Goal: Task Accomplishment & Management: Complete application form

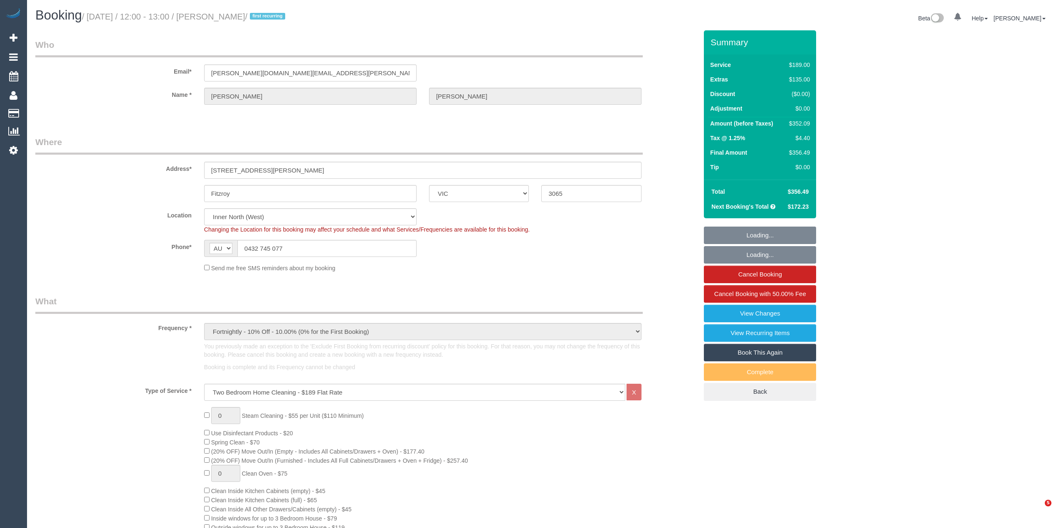
select select "VIC"
select select "number:28"
select select "number:14"
select select "number:20"
select select "number:36"
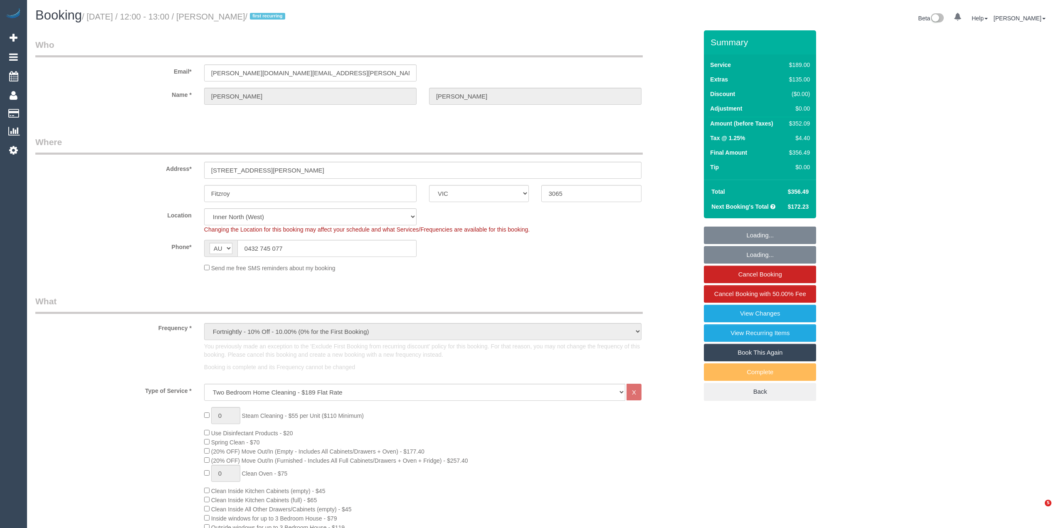
select select "number:34"
select select "number:13"
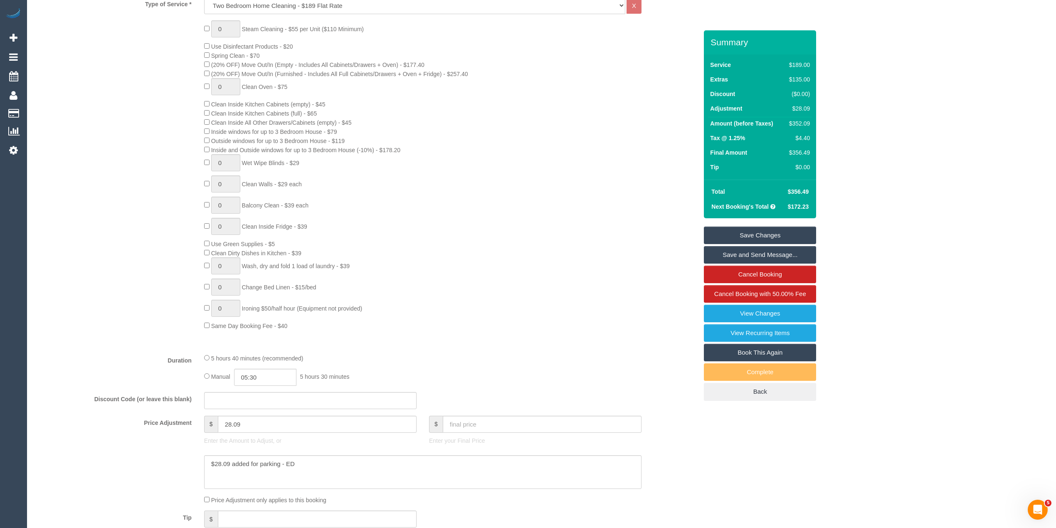
scroll to position [388, 0]
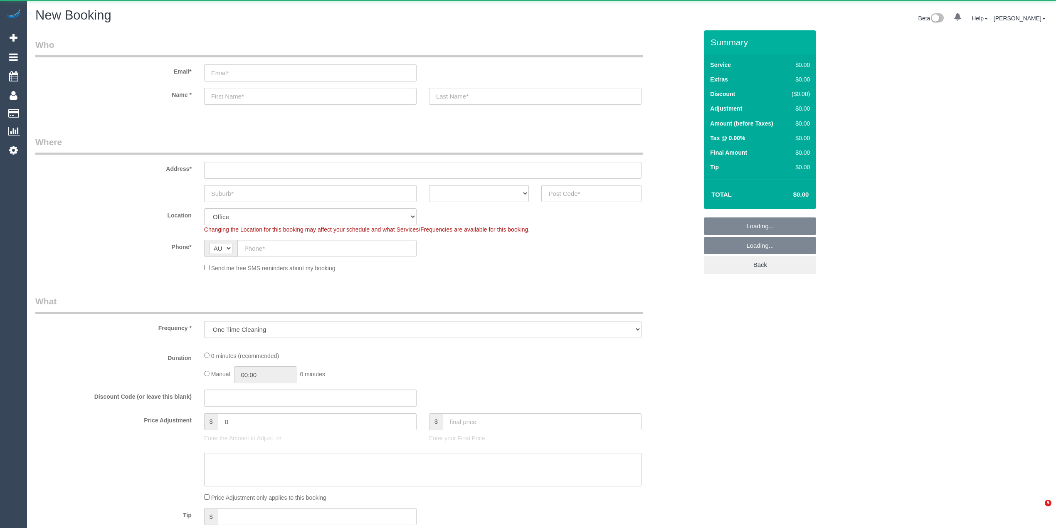
select select "object:825"
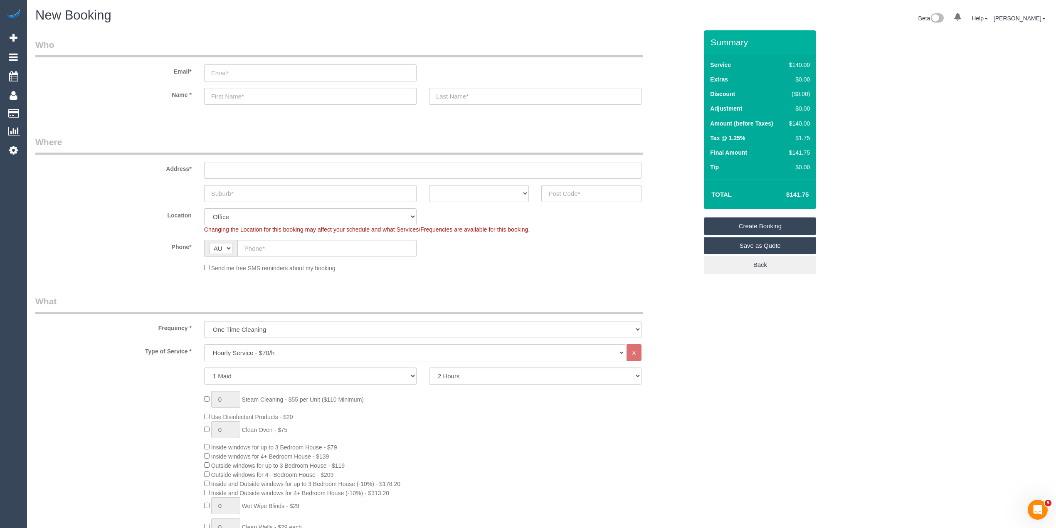
click at [276, 346] on select "Hourly Service - $70/h Hourly Service - $65/h Hourly Service - $60/h Hourly Ser…" at bounding box center [414, 352] width 421 height 17
select select "213"
click at [204, 344] on select "Hourly Service - $70/h Hourly Service - $65/h Hourly Service - $60/h Hourly Ser…" at bounding box center [414, 352] width 421 height 17
drag, startPoint x: 225, startPoint y: 375, endPoint x: 217, endPoint y: 373, distance: 7.7
click at [217, 373] on input "1" at bounding box center [225, 376] width 29 height 17
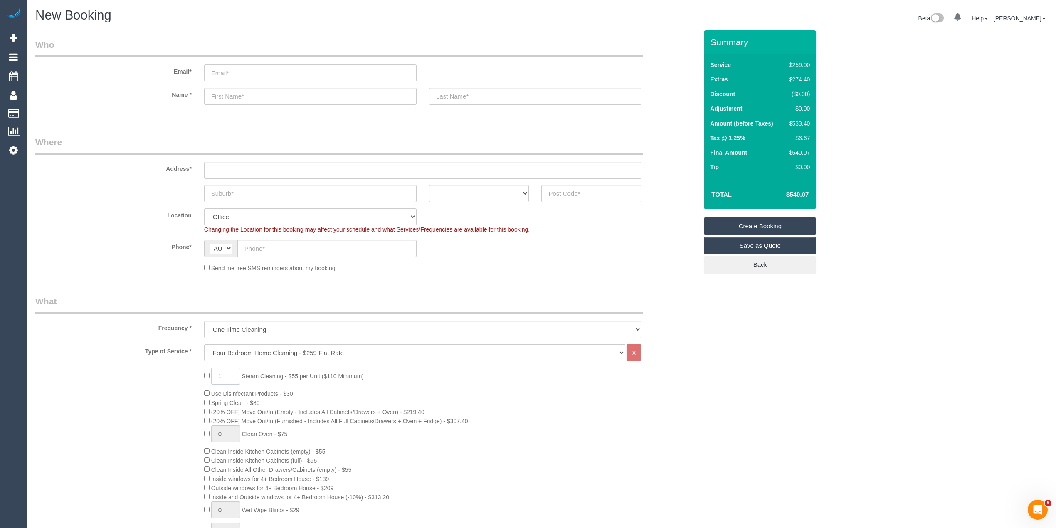
click at [228, 371] on input "1" at bounding box center [225, 376] width 29 height 17
drag, startPoint x: 222, startPoint y: 372, endPoint x: 202, endPoint y: 368, distance: 20.2
click at [202, 368] on div "1 Steam Cleaning - $55 per Unit ($110 Minimum) Use Disinfectant Products - $30 …" at bounding box center [451, 523] width 506 height 310
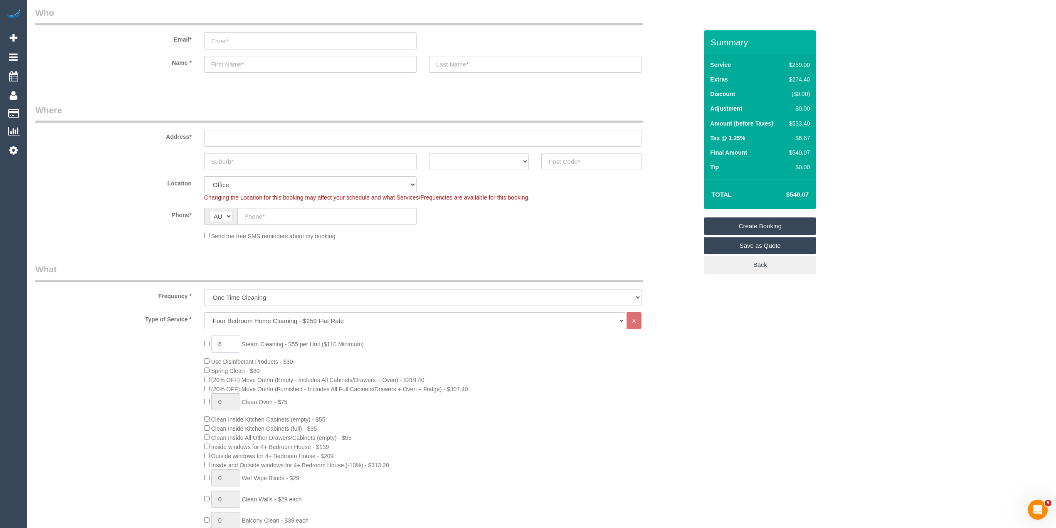
scroll to position [333, 0]
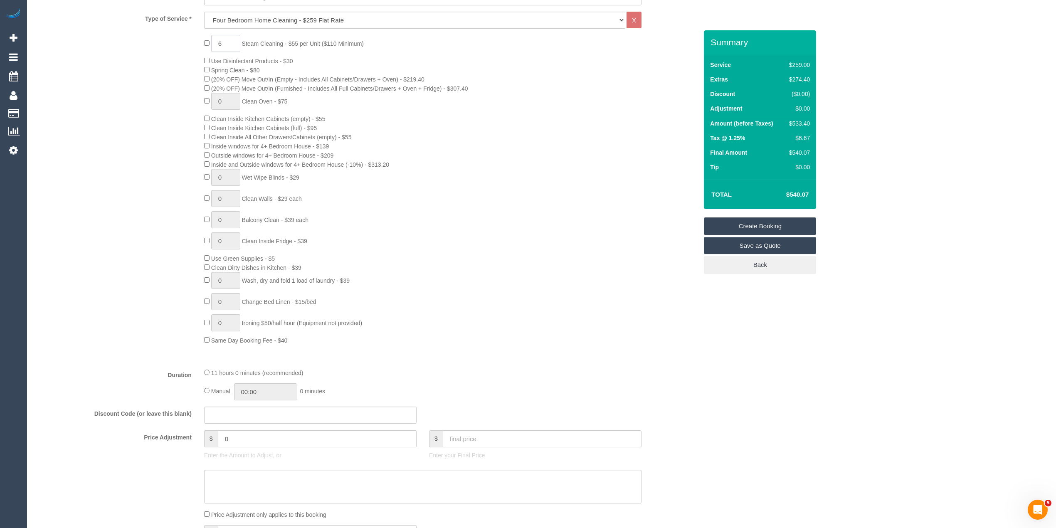
type input "6"
drag, startPoint x: 245, startPoint y: 438, endPoint x: 146, endPoint y: 406, distance: 103.8
click at [146, 406] on fieldset "What Frequency * One Time Cleaning Weekly - 10% Off - 10.00% (0% for the First …" at bounding box center [366, 293] width 663 height 660
type input "27.5"
click at [97, 270] on div "6 Steam Cleaning - $55 per Unit ($110 Minimum) Use Disinfectant Products - $30 …" at bounding box center [366, 190] width 675 height 310
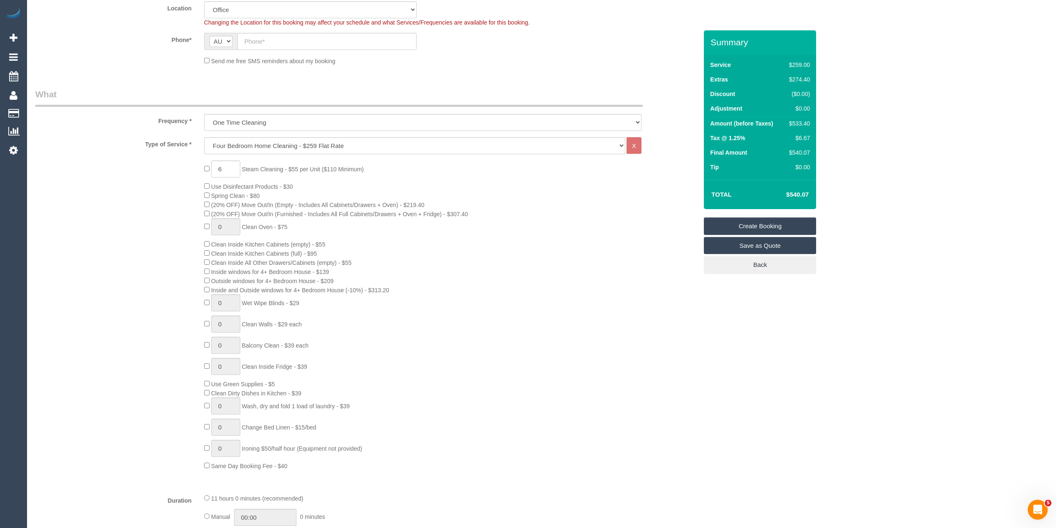
scroll to position [0, 0]
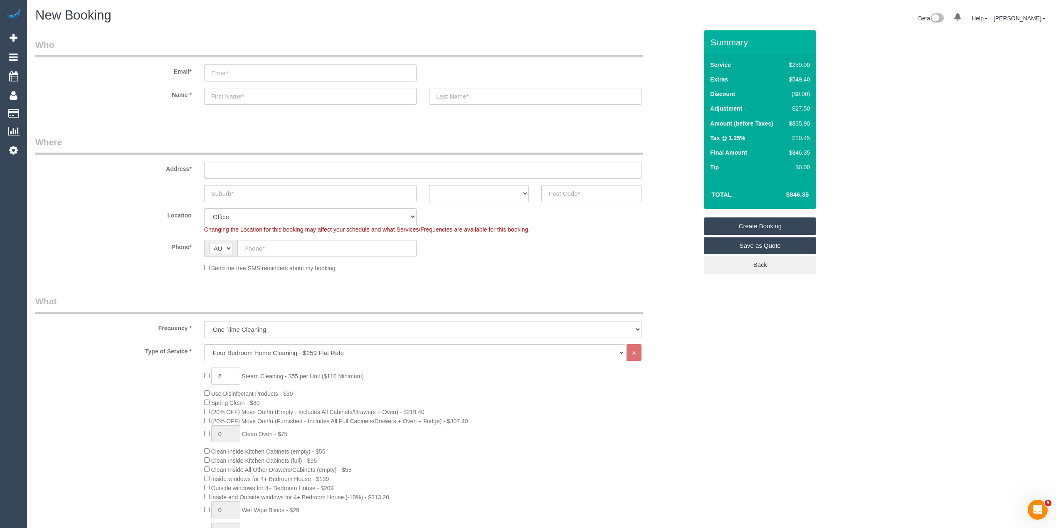
click at [260, 247] on input "text" at bounding box center [326, 248] width 179 height 17
paste input "61 434 573 040"
drag, startPoint x: 253, startPoint y: 247, endPoint x: 215, endPoint y: 235, distance: 39.9
click at [218, 240] on div "AF AL DZ AD AO AI AQ AG AR AM AW AU AT AZ BS BH BD BB BY BE BZ BJ BM BT BO BA B…" at bounding box center [310, 248] width 213 height 17
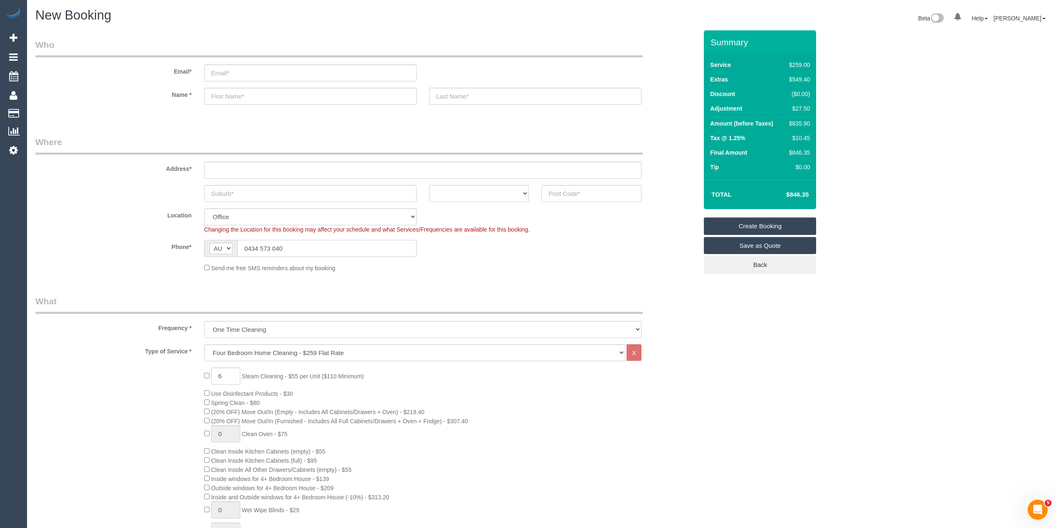
type input "0434 573 040"
click at [225, 72] on input "email" at bounding box center [310, 72] width 213 height 17
type input "damienjfattore@gmail.com"
click at [238, 98] on input "text" at bounding box center [310, 96] width 213 height 17
type input "Damien"
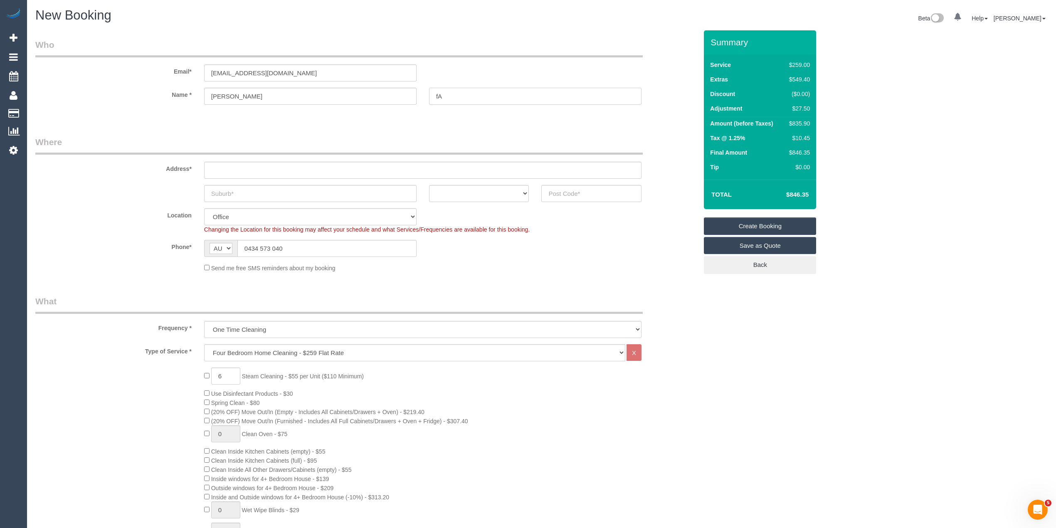
type input "f"
type input "Fattore"
click at [215, 157] on div "Address*" at bounding box center [366, 157] width 675 height 43
click at [225, 170] on input "text" at bounding box center [423, 170] width 438 height 17
type input "-"
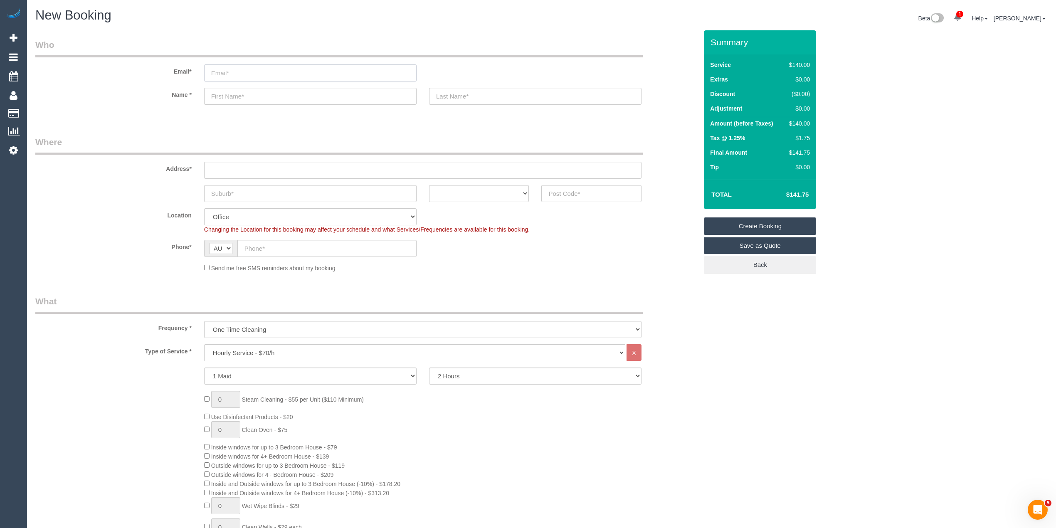
click at [280, 72] on input "email" at bounding box center [310, 72] width 213 height 17
click at [255, 72] on input "email" at bounding box center [310, 72] width 213 height 17
paste input "ellisbelinda@rocketmail.com"
type input "ellisbelinda@rocketmail.com"
click at [227, 93] on input "text" at bounding box center [310, 96] width 213 height 17
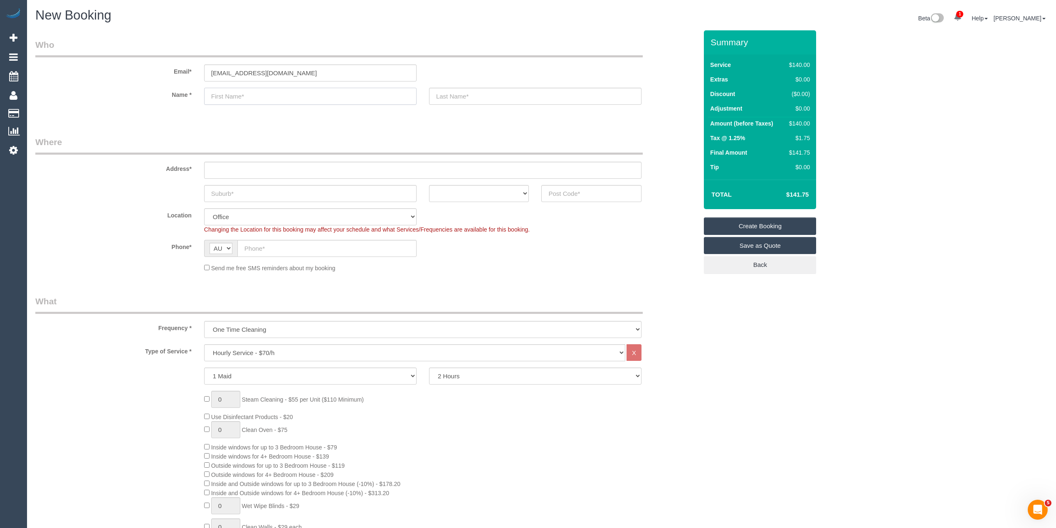
paste input "Belinda Ellis"
click at [497, 95] on input "text" at bounding box center [535, 96] width 213 height 17
click at [242, 96] on input "Belinda Ellis" at bounding box center [310, 96] width 213 height 17
type input "Belinda"
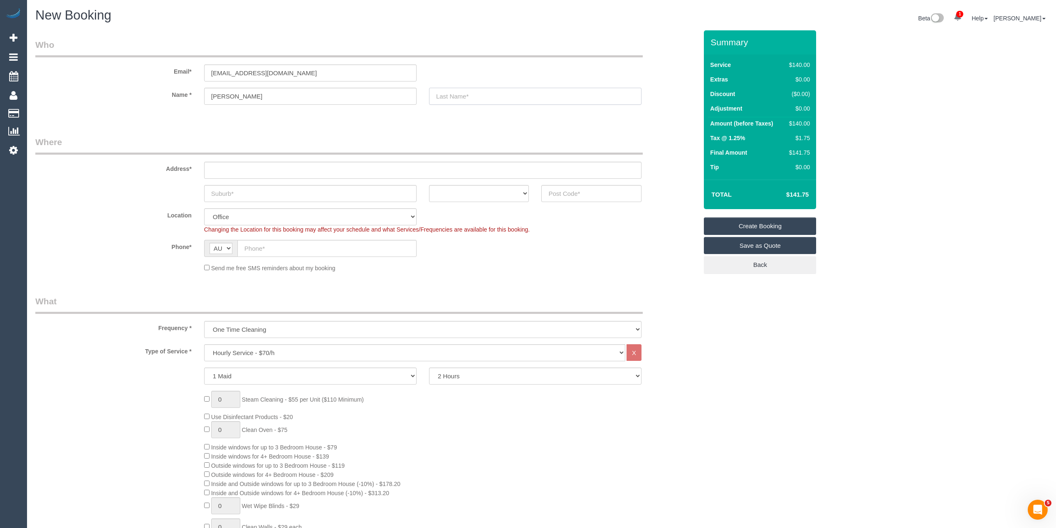
click at [481, 89] on input "text" at bounding box center [535, 96] width 213 height 17
paste input "Ellis"
type input "Ellis"
click at [230, 177] on input "text" at bounding box center [423, 170] width 438 height 17
paste input "UNIT 2 673 GEELONG RD"
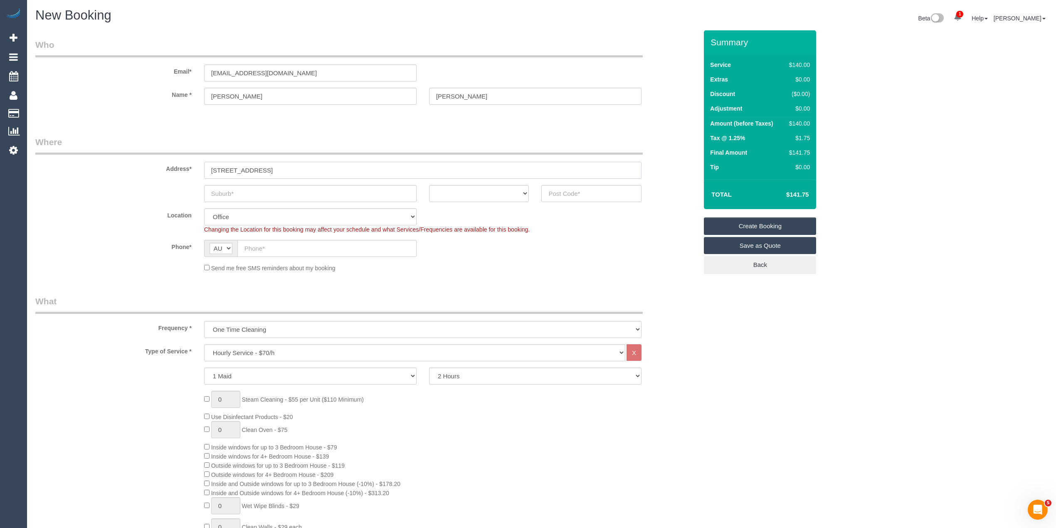
type input "UNIT 2 673 GEELONG RD"
click at [231, 187] on input "text" at bounding box center [310, 193] width 213 height 17
paste input "BROOKLYN"
type input "BROOKLYN"
drag, startPoint x: 455, startPoint y: 190, endPoint x: 457, endPoint y: 195, distance: 5.4
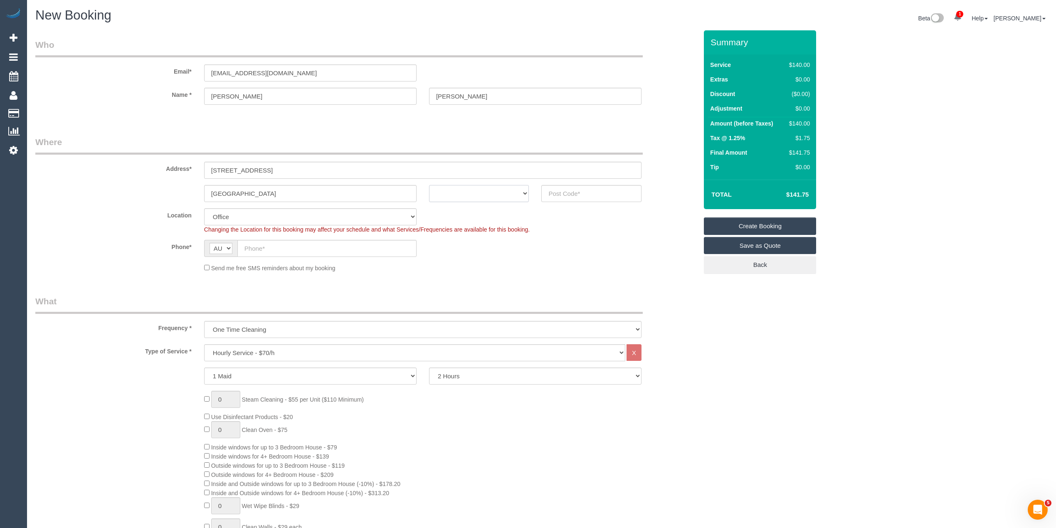
click at [455, 190] on select "ACT NSW NT QLD SA TAS VIC WA" at bounding box center [479, 193] width 100 height 17
select select "VIC"
click at [429, 185] on select "ACT NSW NT QLD SA TAS VIC WA" at bounding box center [479, 193] width 100 height 17
click at [584, 190] on input "text" at bounding box center [592, 193] width 100 height 17
type input "3012"
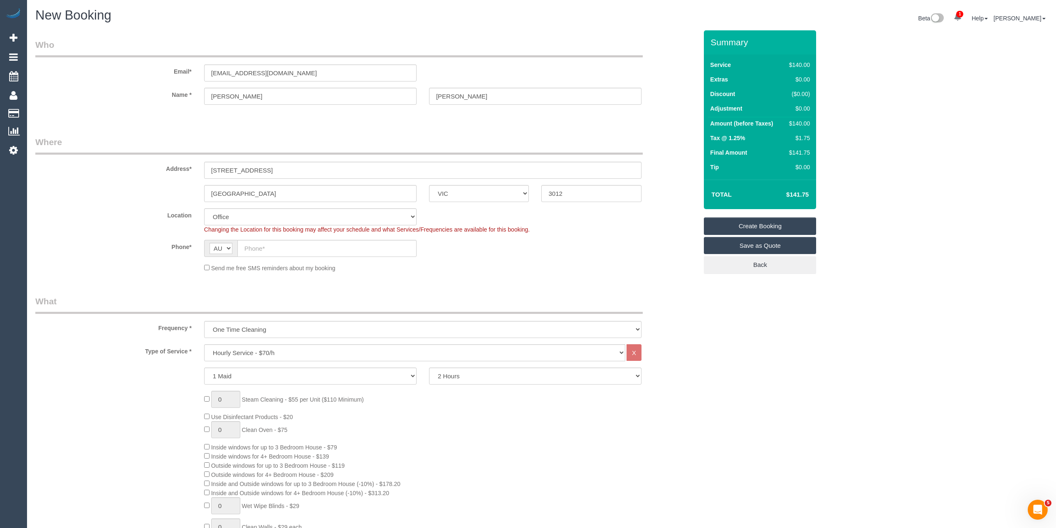
select select "59"
select select "object:2112"
click at [293, 243] on input "text" at bounding box center [326, 248] width 179 height 17
paste input "0402 230 784"
type input "0402 230 784"
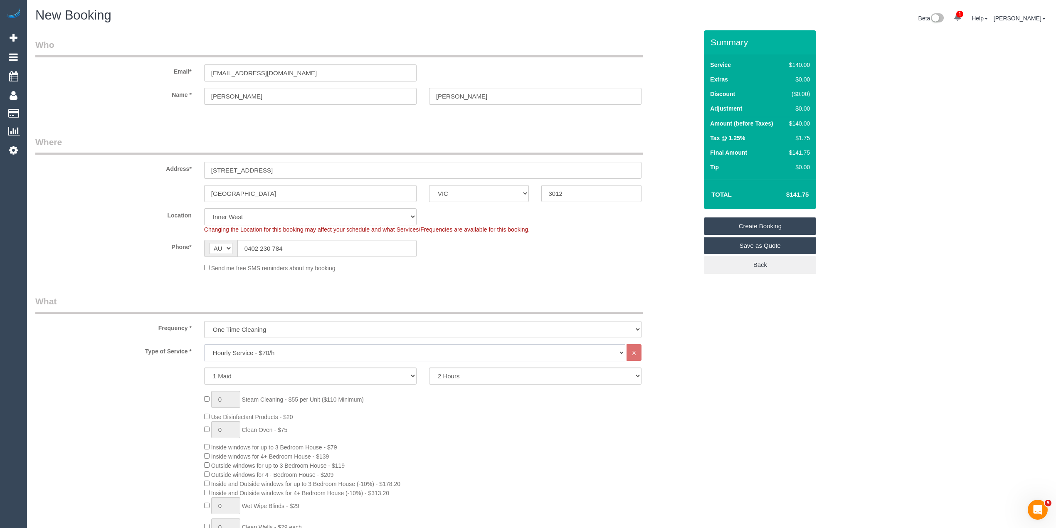
click at [268, 350] on select "Hourly Service - $70/h Hourly Service - $65/h Hourly Service - $60/h Hourly Ser…" at bounding box center [414, 352] width 421 height 17
select select "211"
click at [204, 344] on select "Hourly Service - $70/h Hourly Service - $65/h Hourly Service - $60/h Hourly Ser…" at bounding box center [414, 352] width 421 height 17
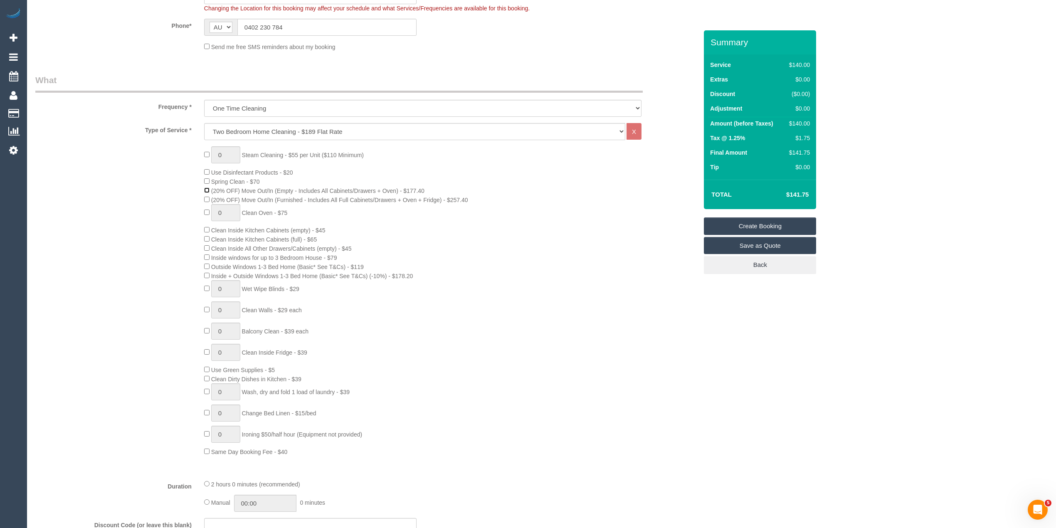
scroll to position [277, 0]
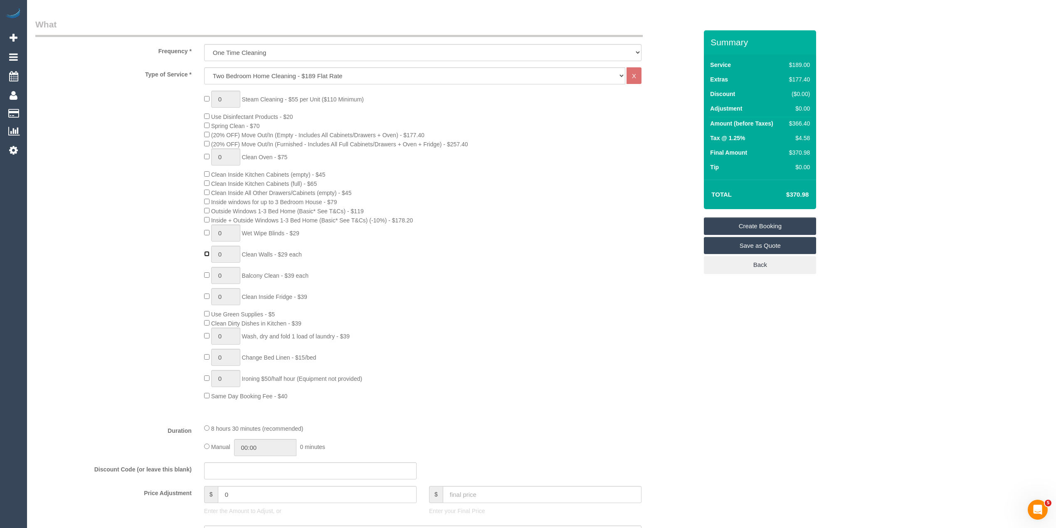
type input "1"
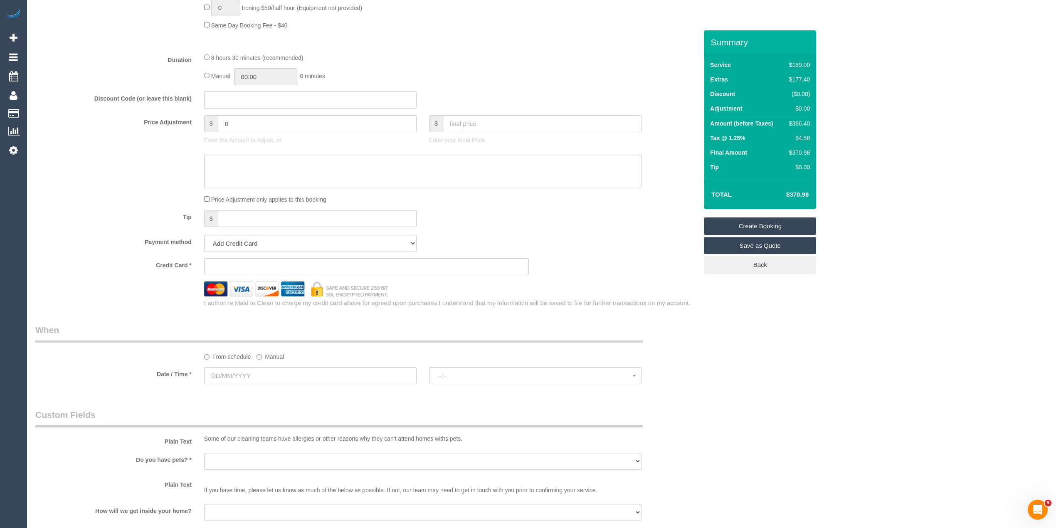
scroll to position [665, 0]
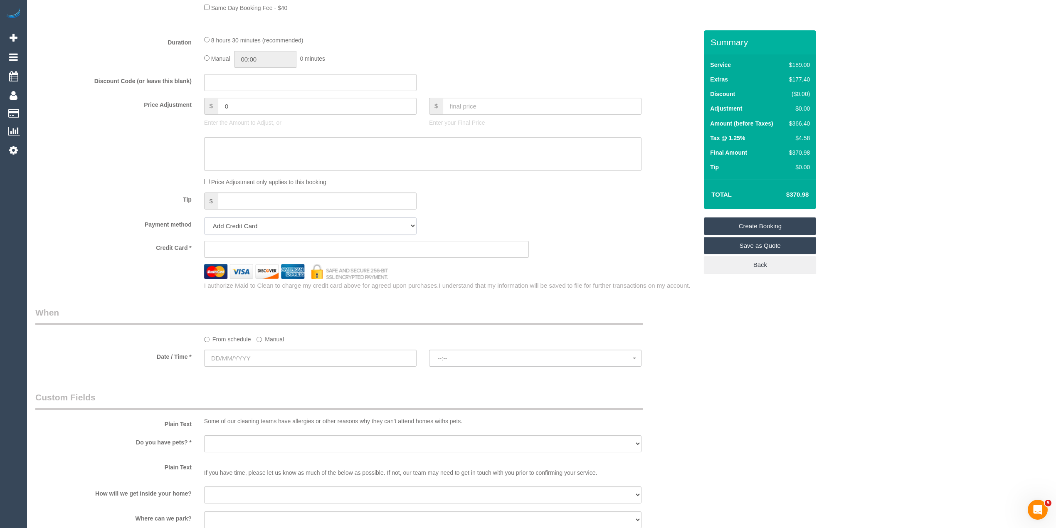
click at [264, 225] on select "Add Credit Card Cash Check Paypal" at bounding box center [310, 226] width 213 height 17
select select "string:check"
click at [204, 219] on select "Add Credit Card Cash Check Paypal" at bounding box center [310, 226] width 213 height 17
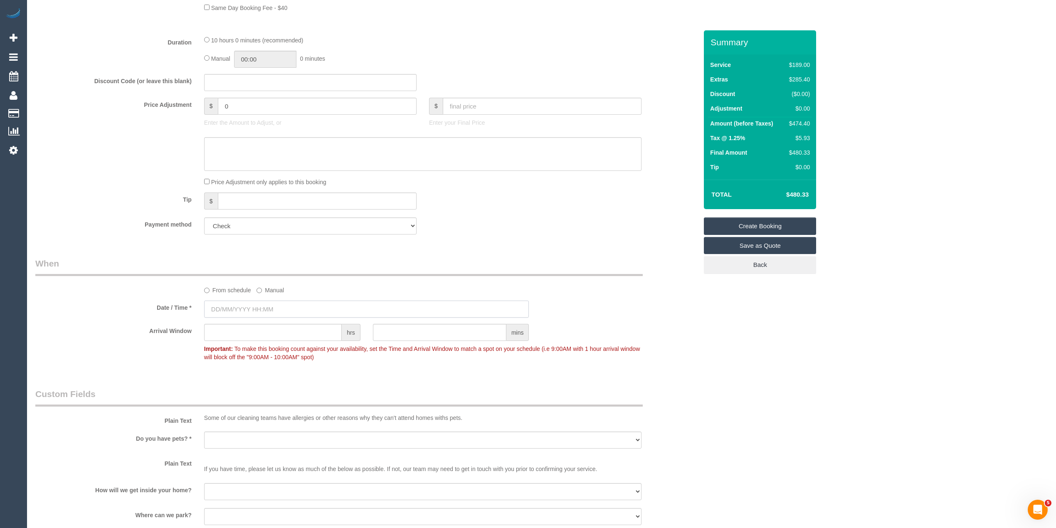
click at [255, 310] on input "text" at bounding box center [366, 309] width 325 height 17
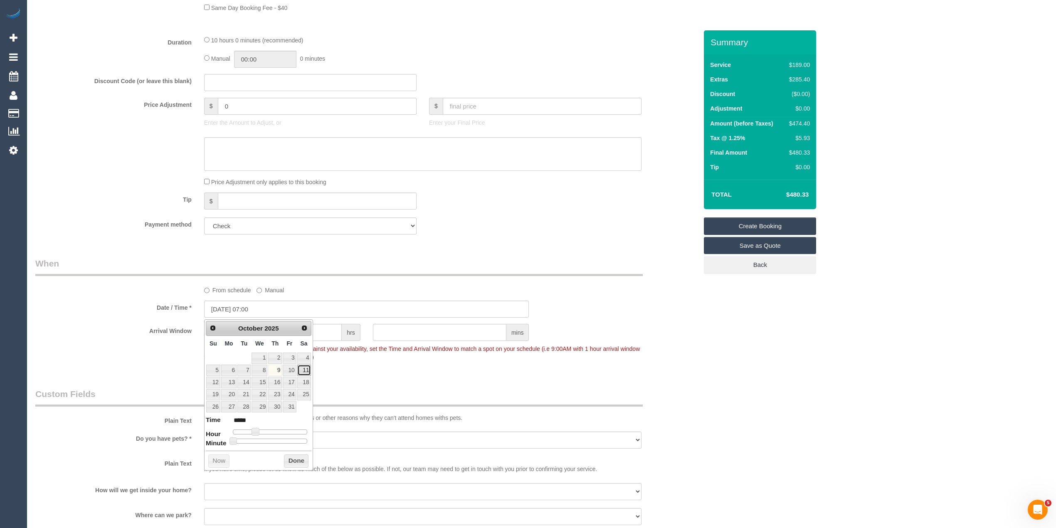
click at [305, 368] on link "11" at bounding box center [304, 370] width 14 height 11
type input "11/10/2025 07:00"
click at [791, 418] on div "Who Email* ellisbelinda@rocketmail.com Name * Belinda Ellis Where Address* UNIT…" at bounding box center [541, 118] width 1013 height 1506
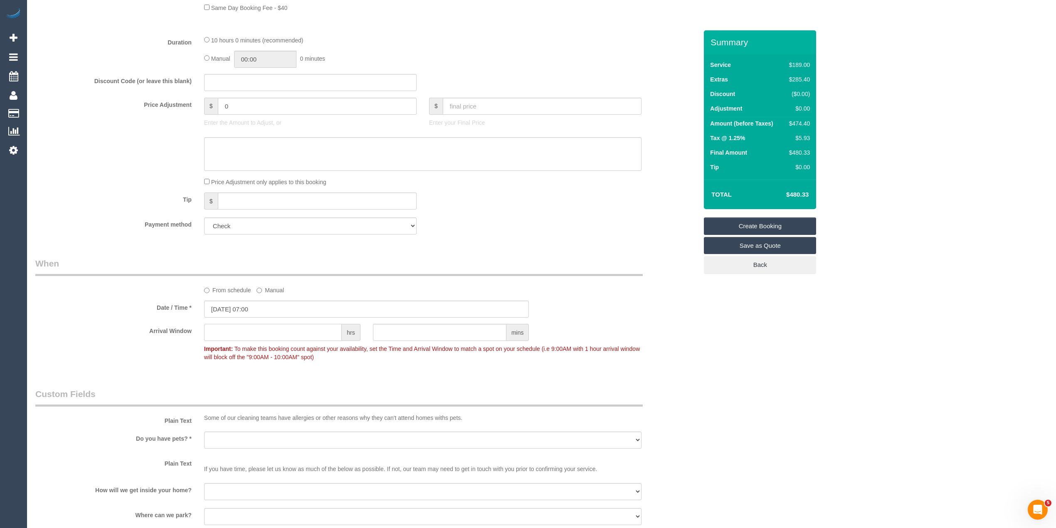
click at [228, 335] on input "text" at bounding box center [273, 332] width 138 height 17
type input "1"
click at [846, 415] on div "Who Email* ellisbelinda@rocketmail.com Name * Belinda Ellis Where Address* UNIT…" at bounding box center [541, 118] width 1013 height 1506
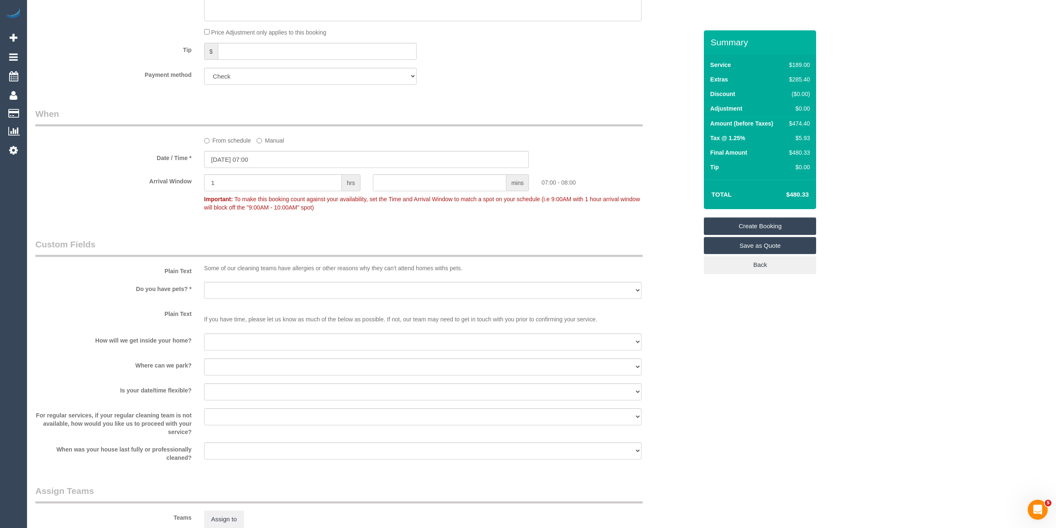
scroll to position [832, 0]
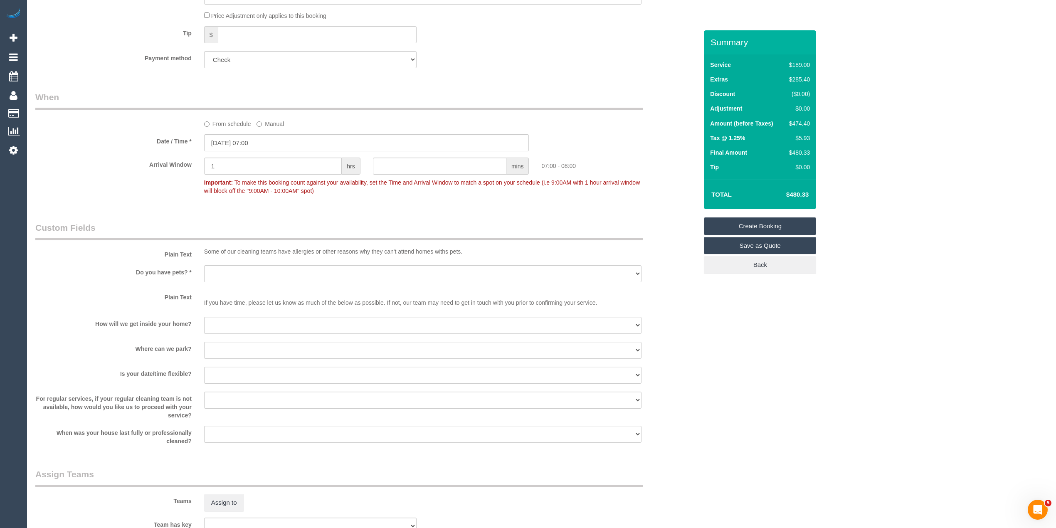
click at [260, 263] on sui-booking-custom-fields "Plain Text Some of our cleaning teams have allergies or other reasons why they …" at bounding box center [366, 334] width 663 height 224
click at [262, 275] on select "Yes - Cats Yes - Dogs No pets Yes - Dogs and Cats Yes - Other" at bounding box center [423, 273] width 438 height 17
select select "number:28"
click at [204, 266] on select "Yes - Cats Yes - Dogs No pets Yes - Dogs and Cats Yes - Other" at bounding box center [423, 273] width 438 height 17
click at [260, 328] on select "I will be home Key will be left (please provide details below) Lock box/Access …" at bounding box center [423, 325] width 438 height 17
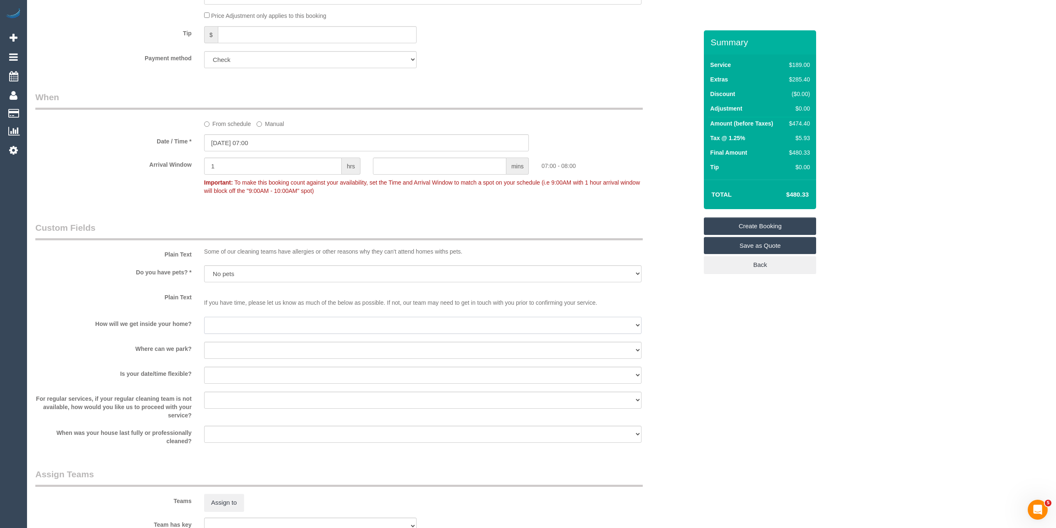
select select "number:14"
click at [204, 318] on select "I will be home Key will be left (please provide details below) Lock box/Access …" at bounding box center [423, 325] width 438 height 17
click at [252, 347] on select "I will provide parking on-site Free street parking Paid street parking (cost wi…" at bounding box center [423, 350] width 438 height 17
select select "number:19"
click at [204, 343] on select "I will provide parking on-site Free street parking Paid street parking (cost wi…" at bounding box center [423, 350] width 438 height 17
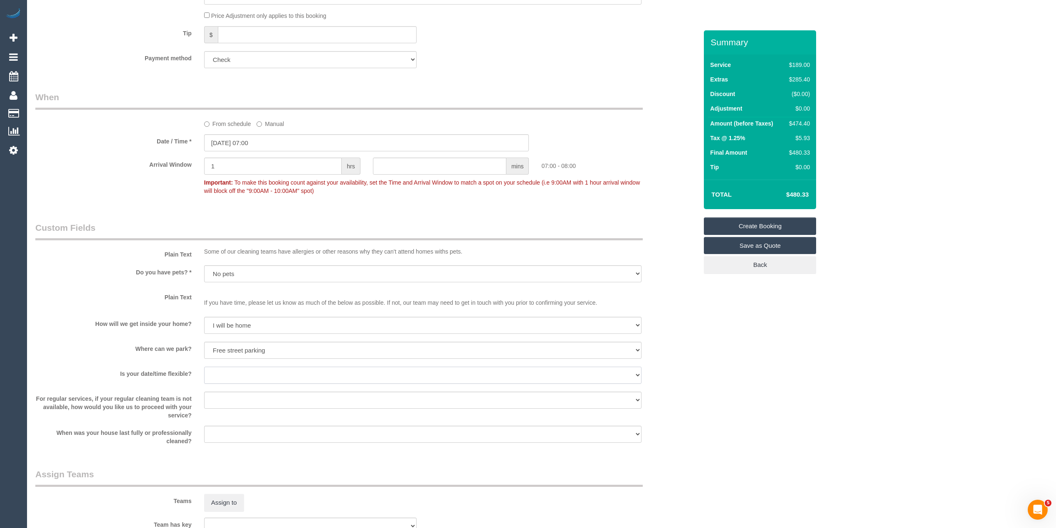
click at [249, 381] on select "Yes - date and time Yes - date but not time Yes - time but not date No - No fle…" at bounding box center [423, 375] width 438 height 17
click at [204, 368] on select "Yes - date and time Yes - date but not time Yes - time but not date No - No fle…" at bounding box center [423, 375] width 438 height 17
click at [245, 380] on select "Yes - date and time Yes - date but not time Yes - time but not date No - No fle…" at bounding box center [423, 375] width 438 height 17
select select "number:36"
click at [204, 368] on select "Yes - date and time Yes - date but not time Yes - time but not date No - No fle…" at bounding box center [423, 375] width 438 height 17
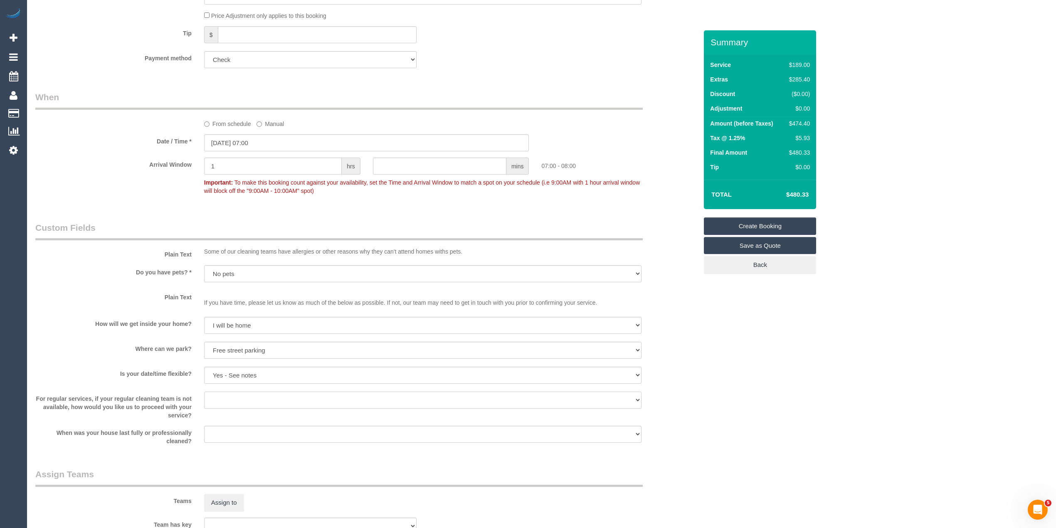
click at [225, 400] on select "Arrange a cleaner to cover and do not bother you Arrange a cleaner to cover and…" at bounding box center [423, 400] width 438 height 17
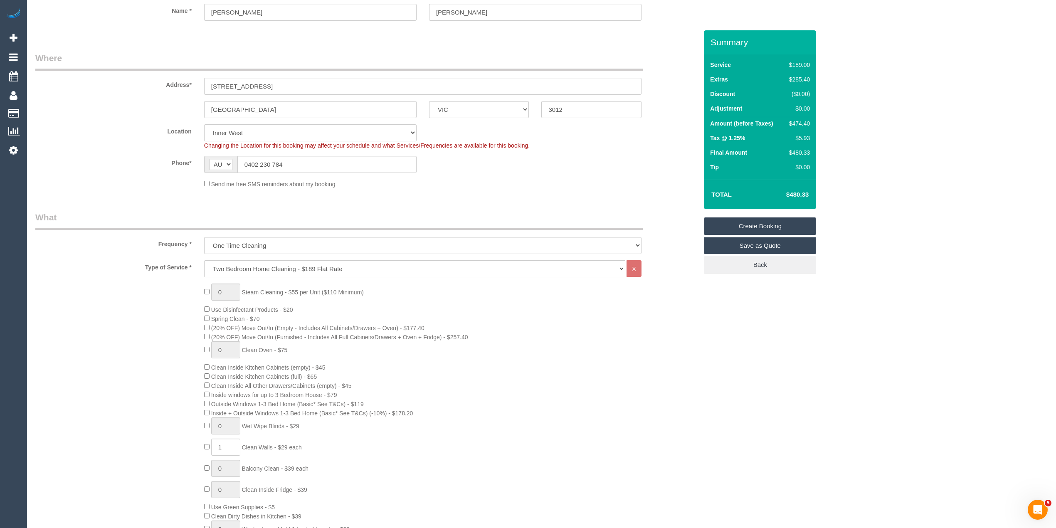
scroll to position [0, 0]
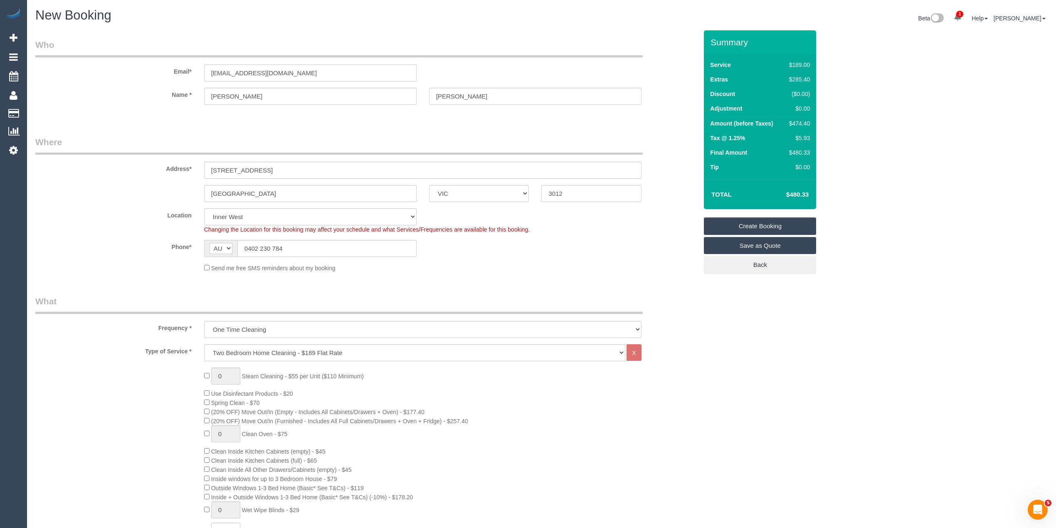
drag, startPoint x: 302, startPoint y: 66, endPoint x: 177, endPoint y: 62, distance: 125.2
click at [177, 62] on div "Email* ellisbelinda@rocketmail.com" at bounding box center [366, 60] width 675 height 43
click at [769, 220] on link "Create Booking" at bounding box center [760, 226] width 112 height 17
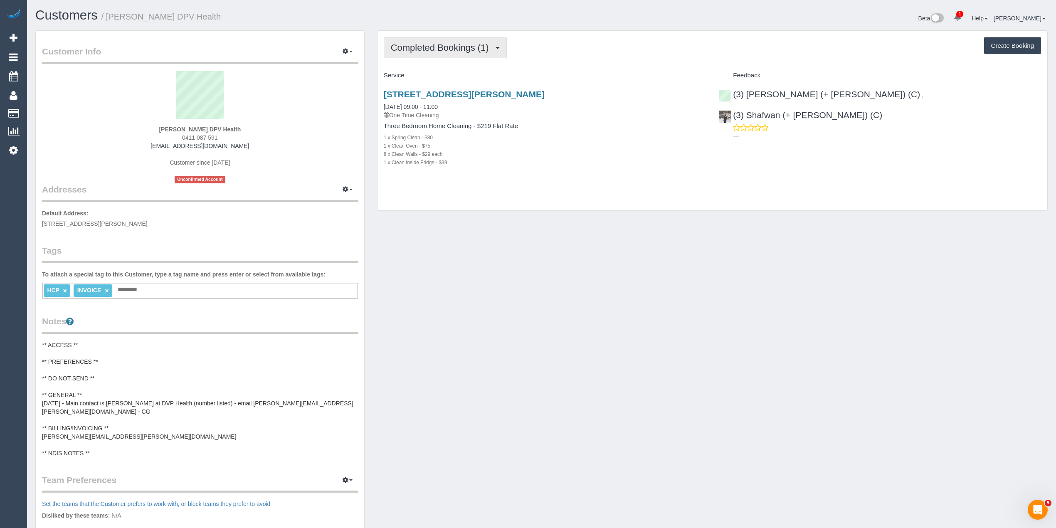
click at [438, 49] on span "Completed Bookings (1)" at bounding box center [442, 47] width 102 height 10
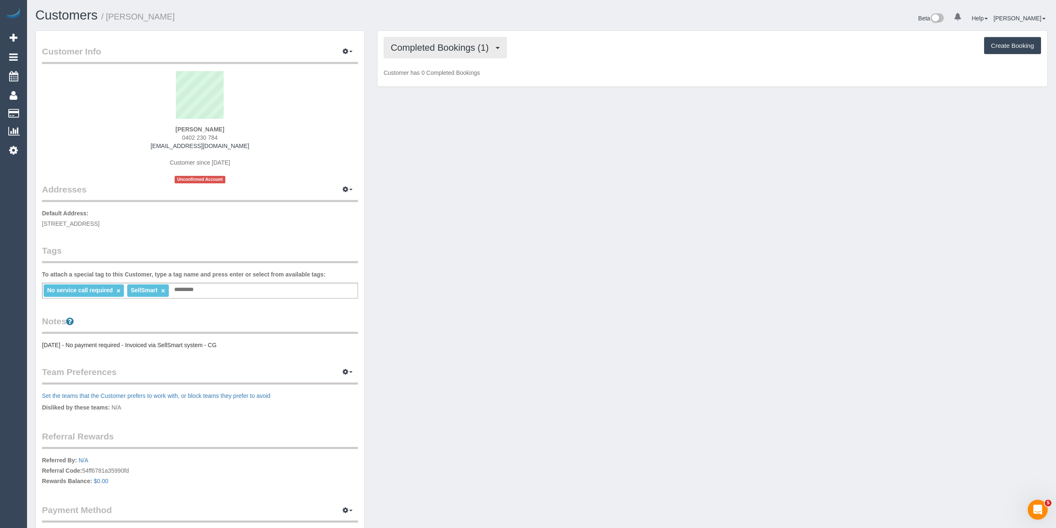
click at [416, 51] on span "Completed Bookings (1)" at bounding box center [442, 47] width 102 height 10
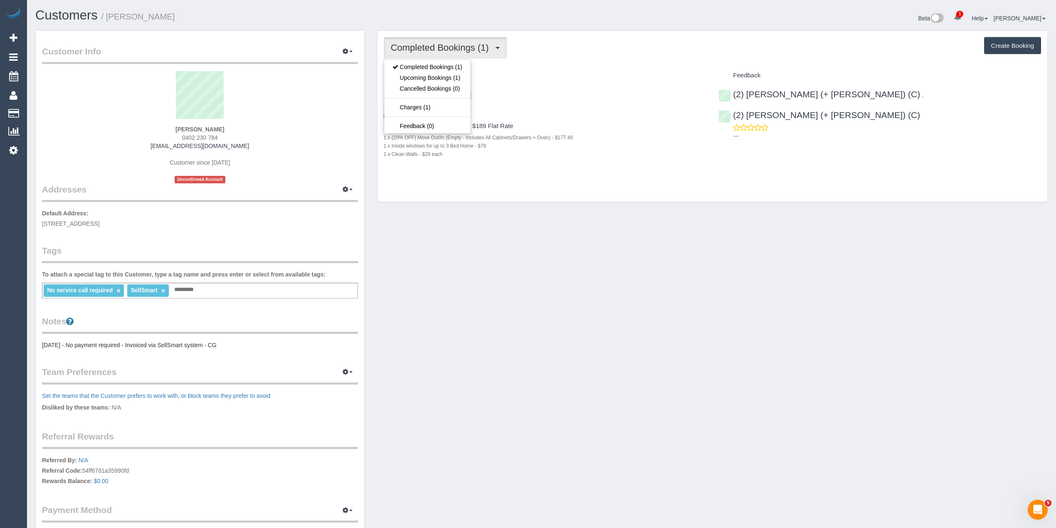
click at [416, 51] on span "Completed Bookings (1)" at bounding box center [442, 47] width 102 height 10
click at [422, 40] on button "Completed Bookings (1)" at bounding box center [445, 47] width 123 height 21
click at [438, 81] on link "Upcoming Bookings (1)" at bounding box center [427, 77] width 87 height 11
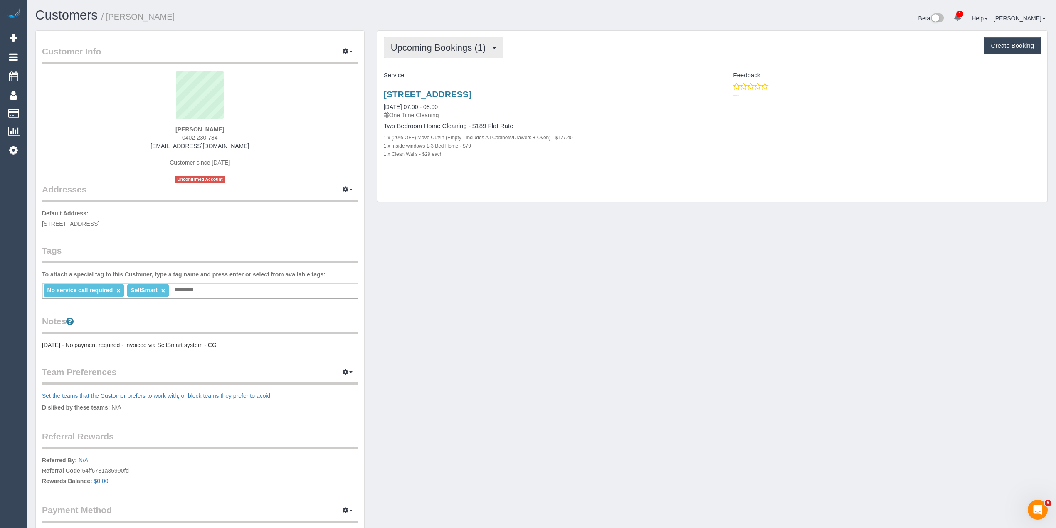
click at [426, 42] on span "Upcoming Bookings (1)" at bounding box center [440, 47] width 99 height 10
click at [430, 67] on link "Completed Bookings (1)" at bounding box center [427, 67] width 87 height 11
click at [403, 50] on span "Completed Bookings (1)" at bounding box center [442, 47] width 102 height 10
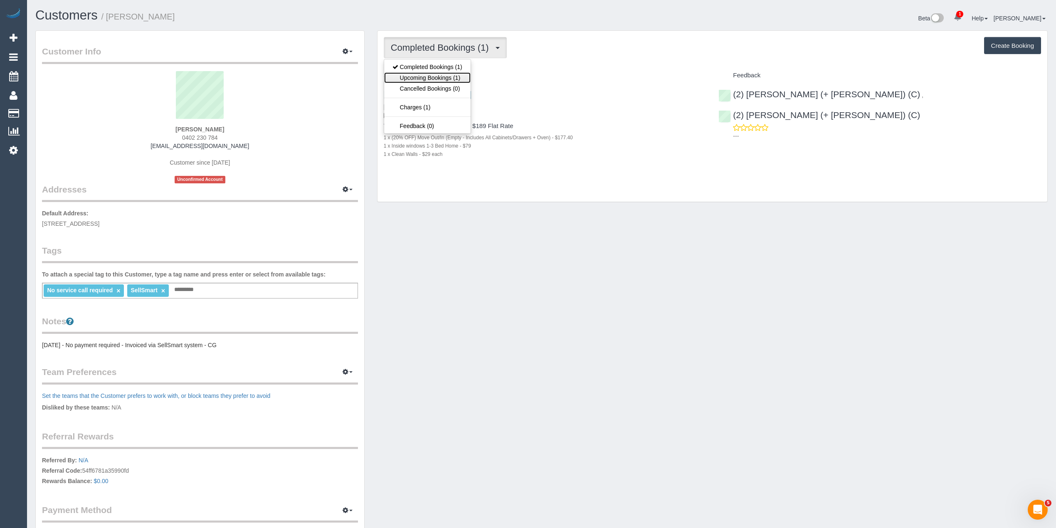
click at [424, 76] on link "Upcoming Bookings (1)" at bounding box center [427, 77] width 87 height 11
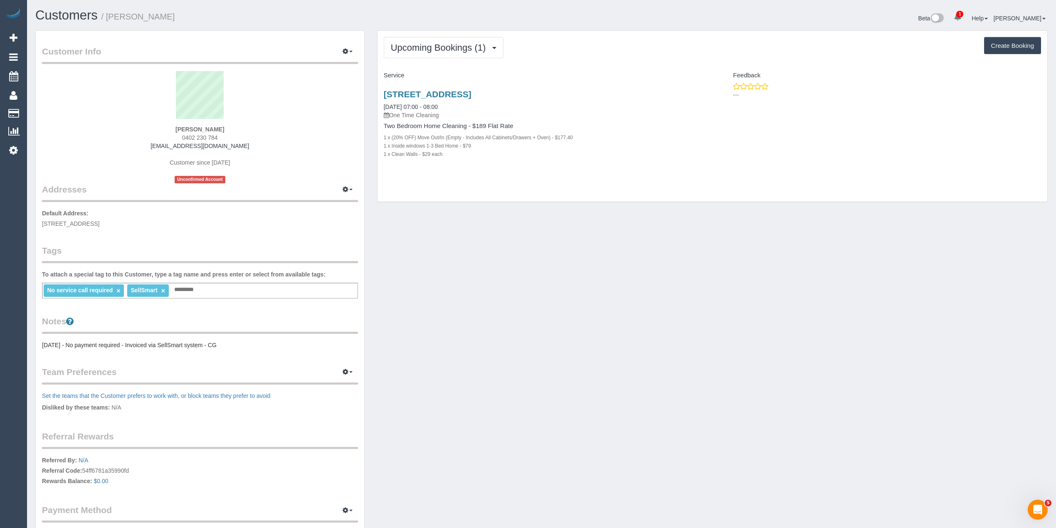
click at [702, 42] on div "Upcoming Bookings (1) Completed Bookings (1) Upcoming Bookings (1) Cancelled Bo…" at bounding box center [713, 47] width 658 height 21
click at [423, 37] on button "Upcoming Bookings (1)" at bounding box center [444, 47] width 120 height 21
click at [433, 65] on link "Completed Bookings (1)" at bounding box center [427, 67] width 87 height 11
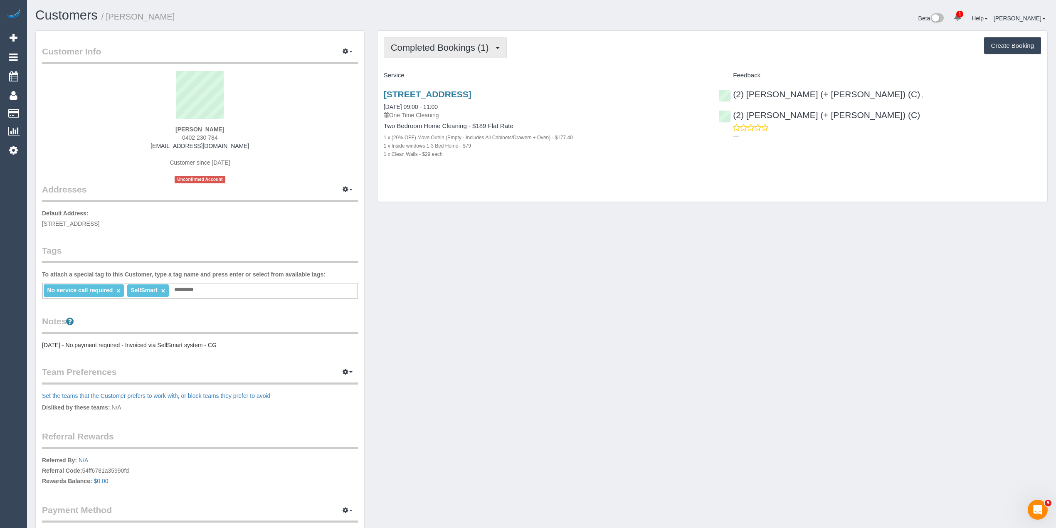
click at [395, 49] on span "Completed Bookings (1)" at bounding box center [442, 47] width 102 height 10
click at [425, 77] on link "Upcoming Bookings (1)" at bounding box center [427, 77] width 87 height 11
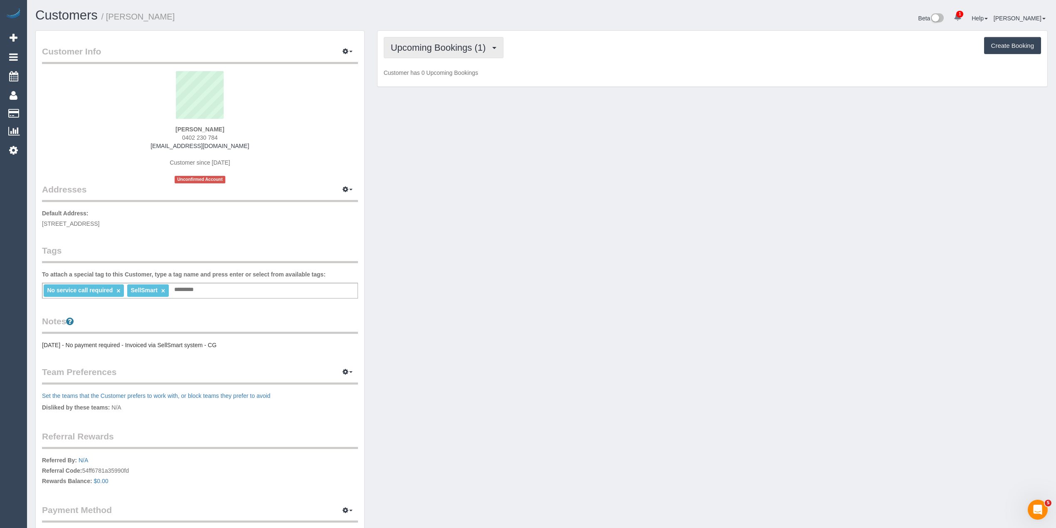
click at [423, 38] on button "Upcoming Bookings (1)" at bounding box center [444, 47] width 120 height 21
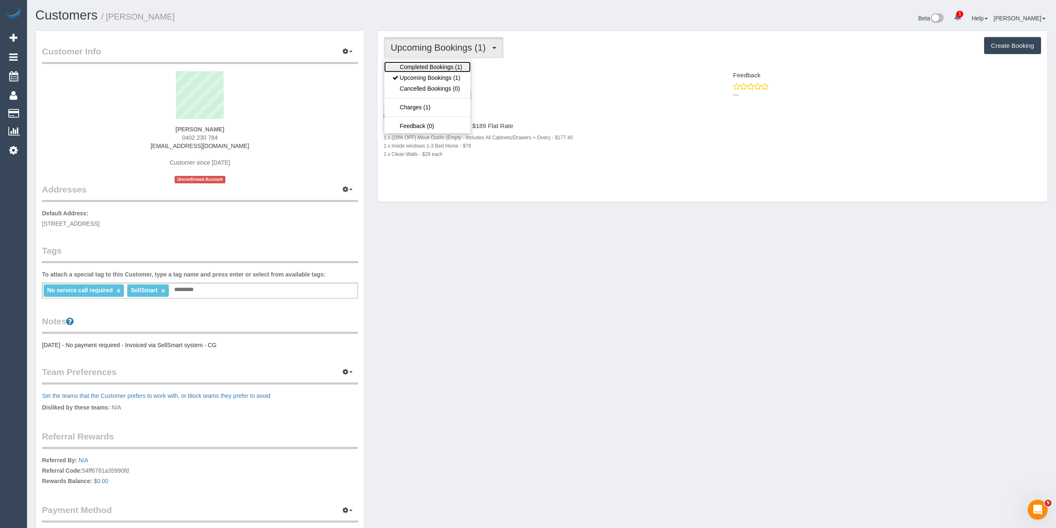
click at [433, 65] on link "Completed Bookings (1)" at bounding box center [427, 67] width 87 height 11
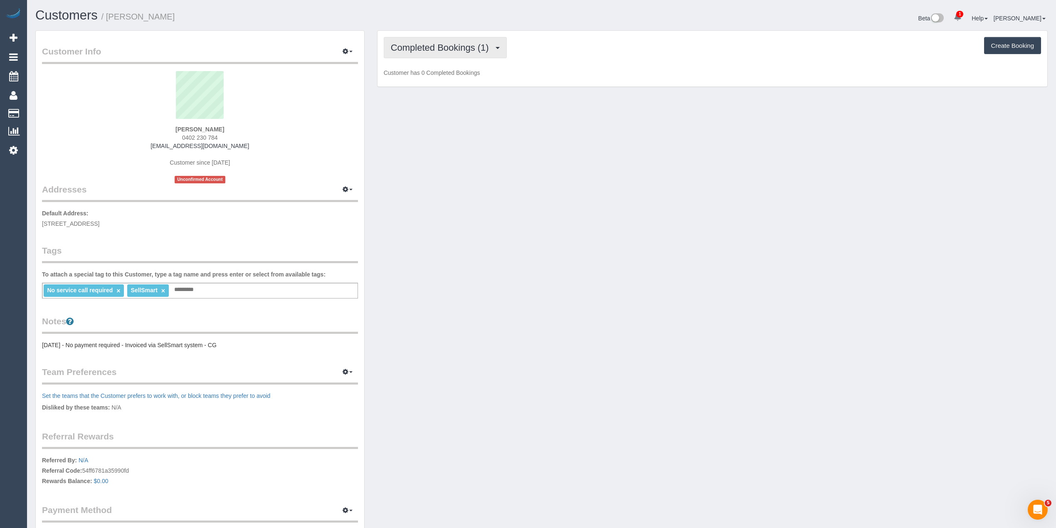
click at [415, 44] on span "Completed Bookings (1)" at bounding box center [442, 47] width 102 height 10
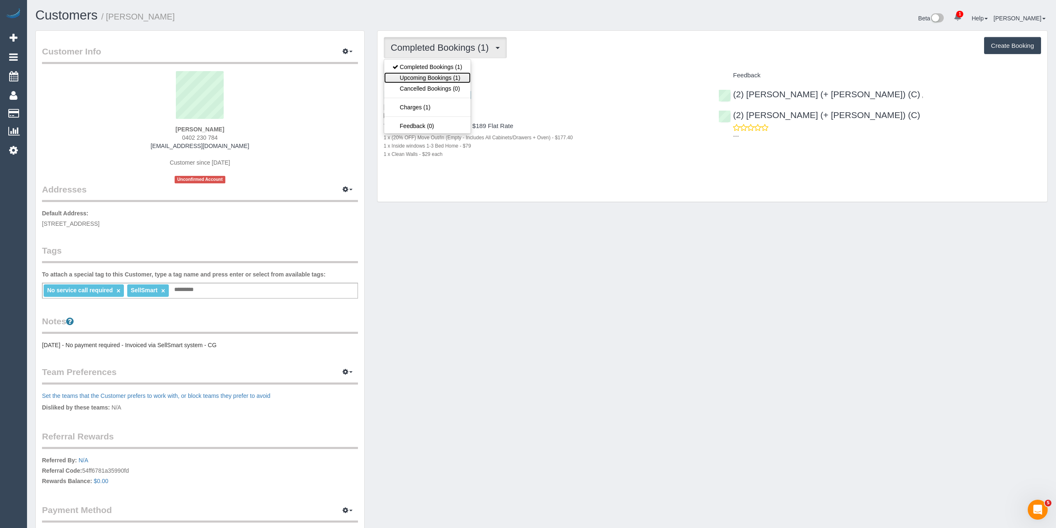
click at [445, 79] on link "Upcoming Bookings (1)" at bounding box center [427, 77] width 87 height 11
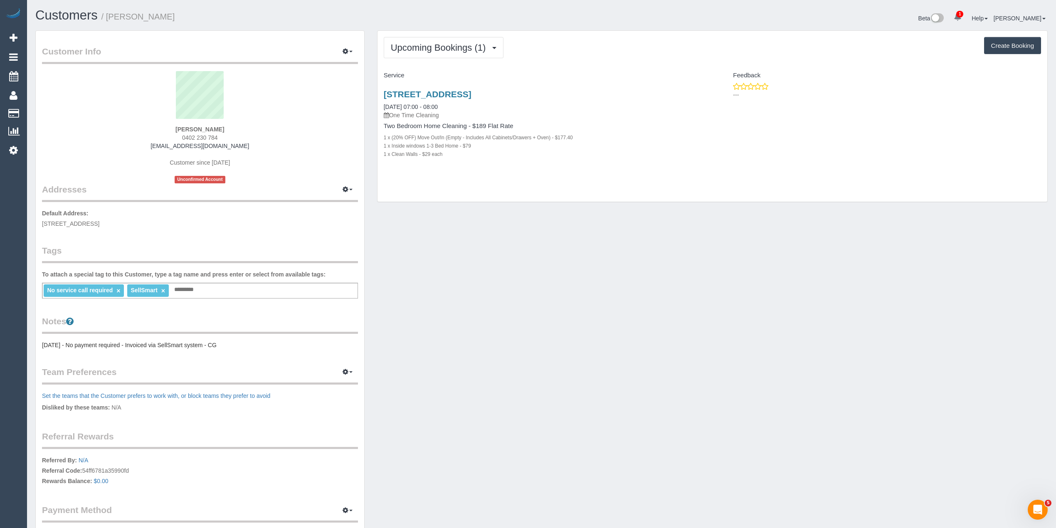
click at [589, 39] on div "Upcoming Bookings (1) Completed Bookings (1) Upcoming Bookings (1) Cancelled Bo…" at bounding box center [713, 47] width 658 height 21
click at [424, 47] on span "Upcoming Bookings (1)" at bounding box center [440, 47] width 99 height 10
click at [435, 67] on link "Completed Bookings (1)" at bounding box center [427, 67] width 87 height 11
click at [430, 36] on div "Completed Bookings (1) Completed Bookings (1) Upcoming Bookings (1) Cancelled B…" at bounding box center [713, 116] width 670 height 171
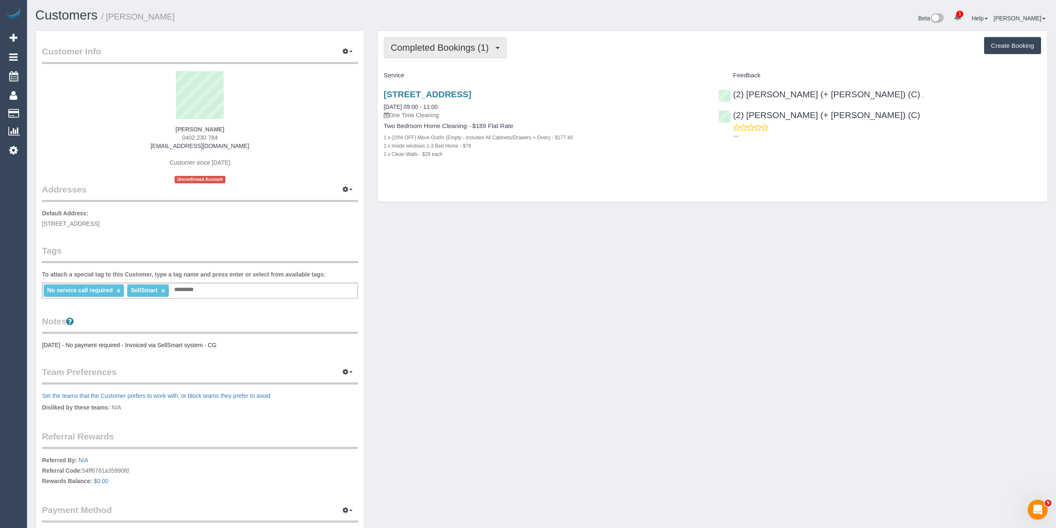
click at [440, 53] on button "Completed Bookings (1)" at bounding box center [445, 47] width 123 height 21
click at [446, 78] on link "Upcoming Bookings (1)" at bounding box center [427, 77] width 87 height 11
click at [446, 47] on span "Upcoming Bookings (1)" at bounding box center [440, 47] width 99 height 10
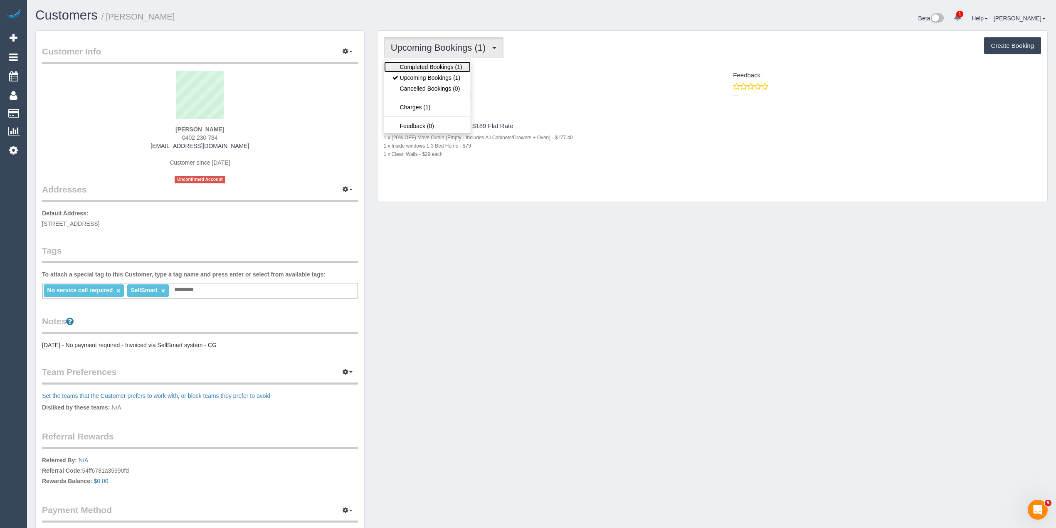
click at [458, 67] on link "Completed Bookings (1)" at bounding box center [427, 67] width 87 height 11
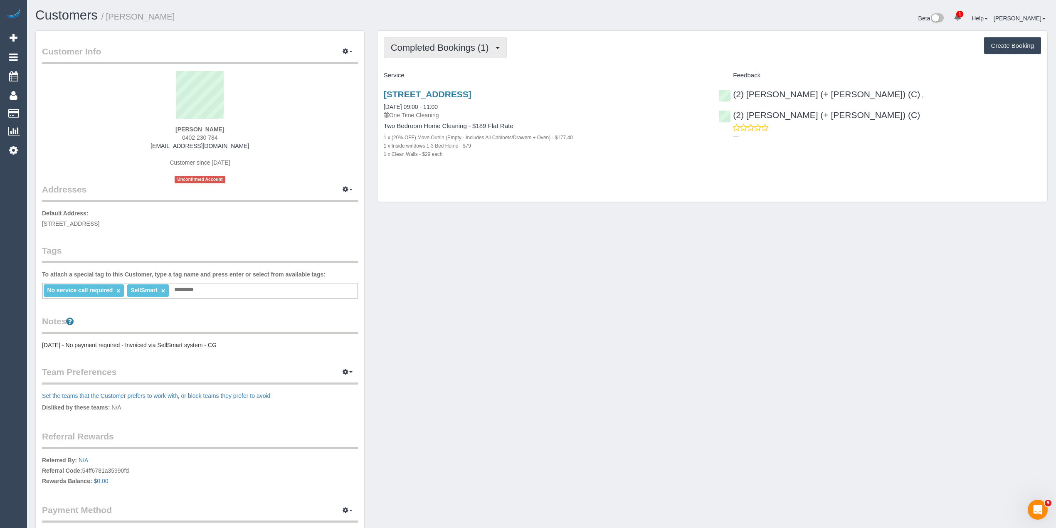
click at [448, 42] on button "Completed Bookings (1)" at bounding box center [445, 47] width 123 height 21
click at [460, 75] on link "Upcoming Bookings (1)" at bounding box center [427, 77] width 87 height 11
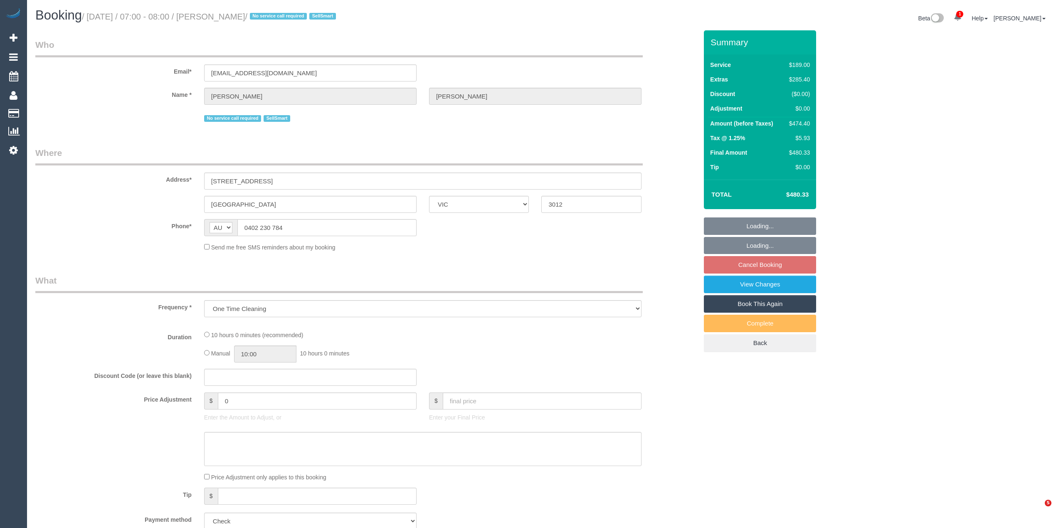
select select "VIC"
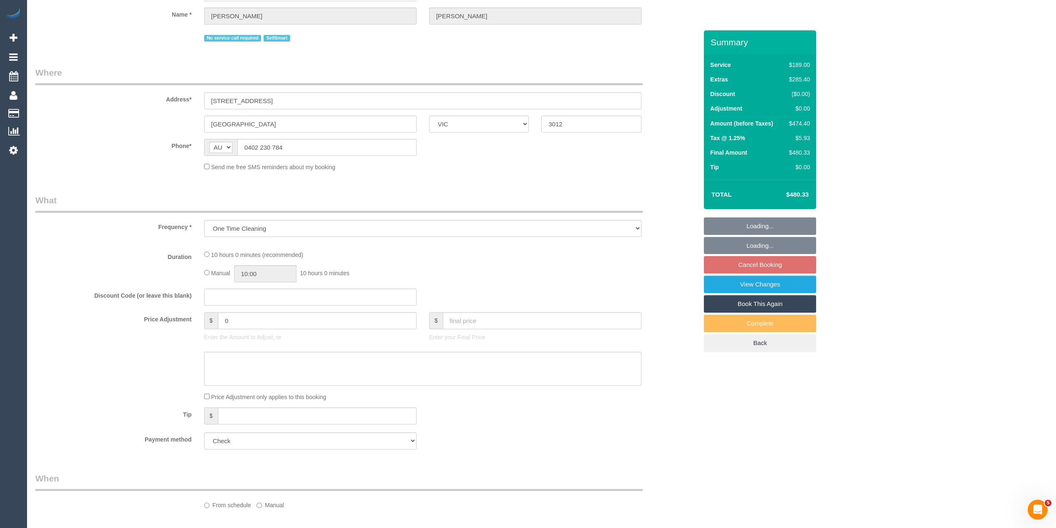
select select "number:28"
select select "number:14"
select select "number:19"
select select "number:36"
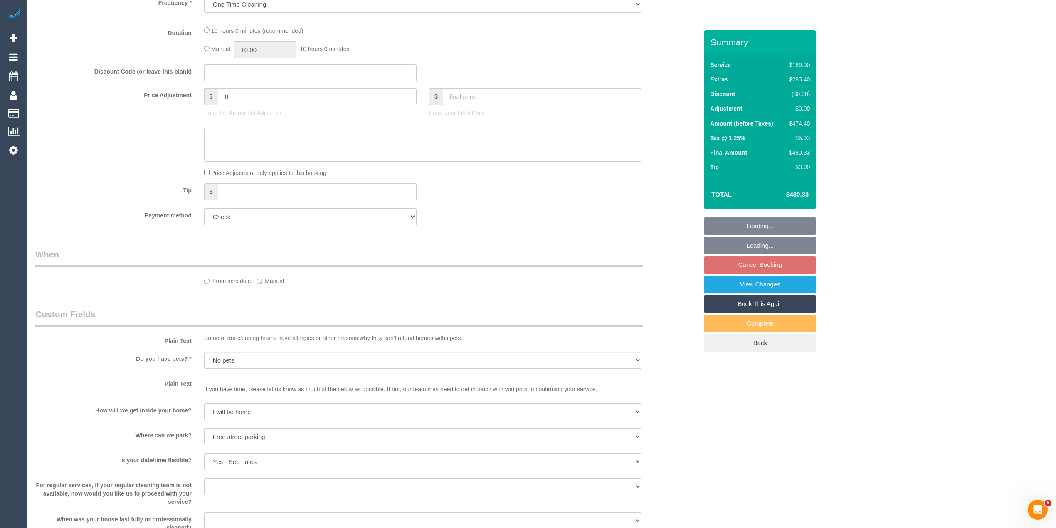
select select "object:1332"
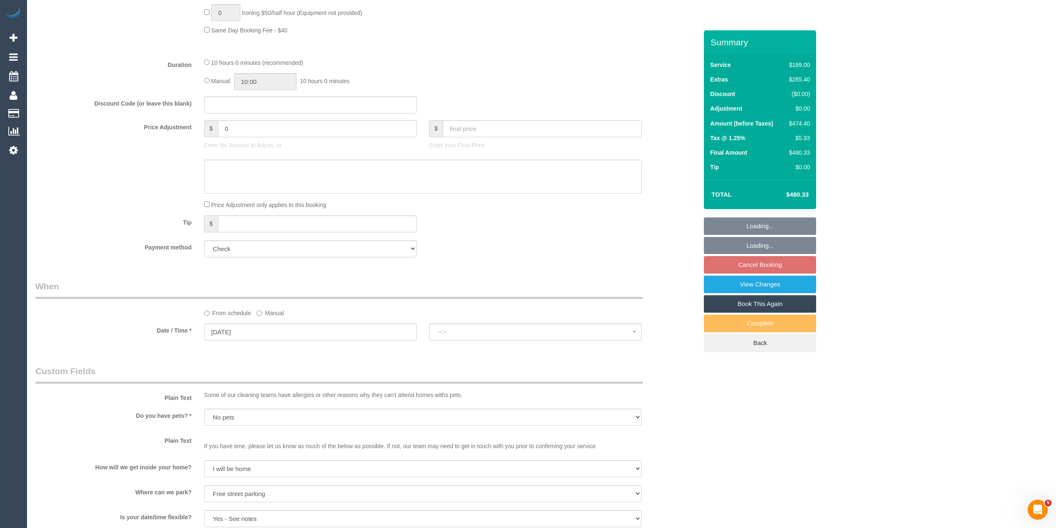
select select "spot1"
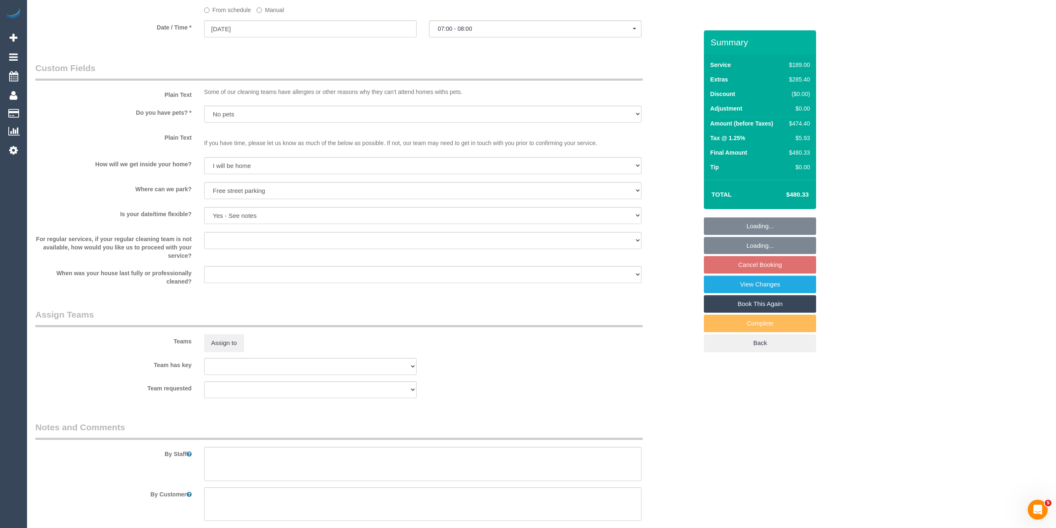
scroll to position [1079, 0]
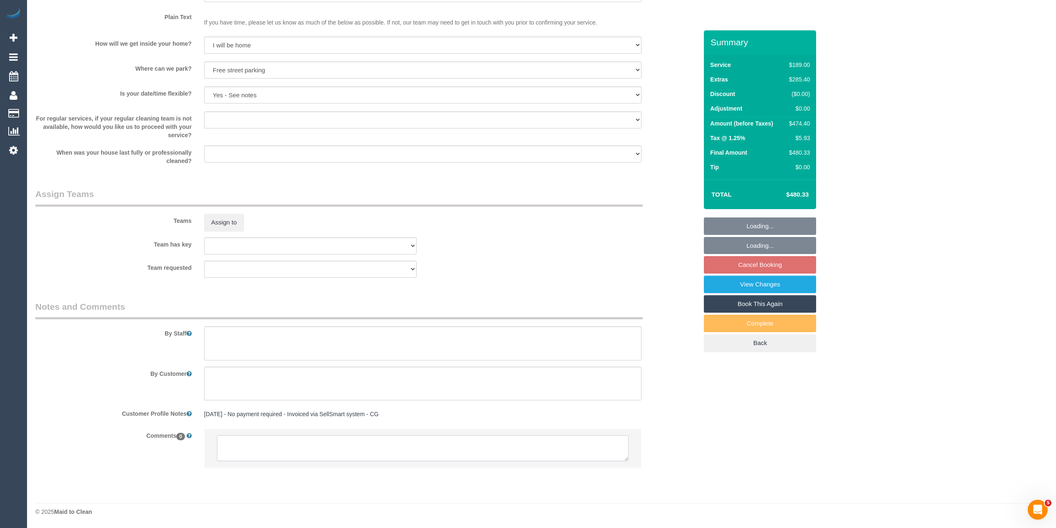
click at [349, 452] on textarea at bounding box center [423, 448] width 412 height 26
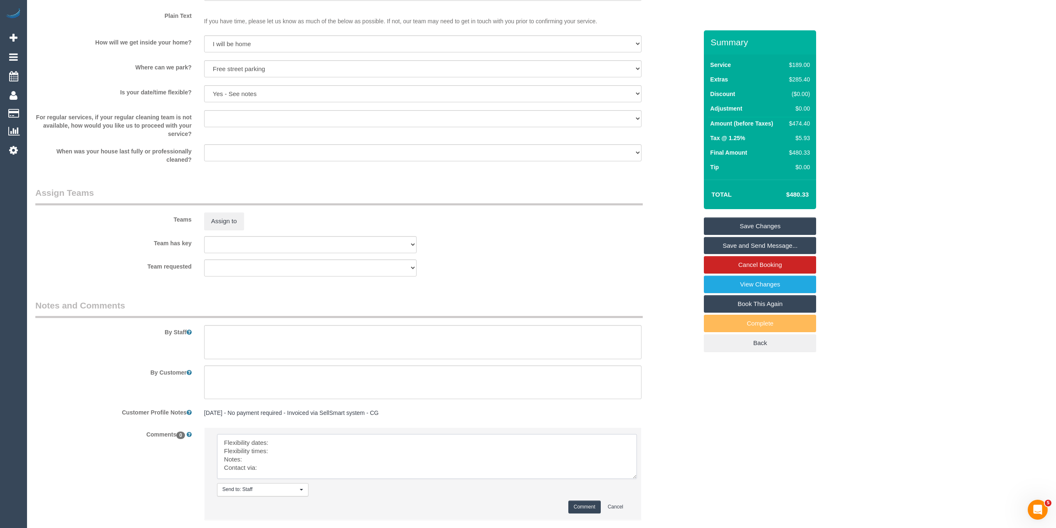
drag, startPoint x: 622, startPoint y: 458, endPoint x: 639, endPoint y: 502, distance: 47.7
click at [637, 479] on textarea at bounding box center [427, 456] width 420 height 45
click at [306, 439] on textarea at bounding box center [434, 468] width 435 height 69
click at [304, 453] on textarea at bounding box center [434, 468] width 435 height 69
click at [263, 461] on textarea at bounding box center [434, 468] width 435 height 69
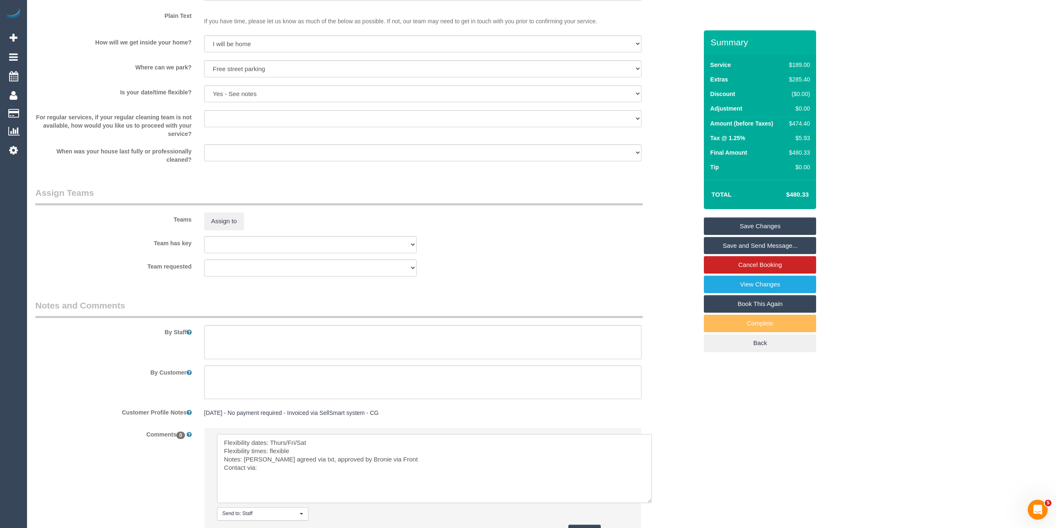
click at [275, 472] on textarea at bounding box center [434, 468] width 435 height 69
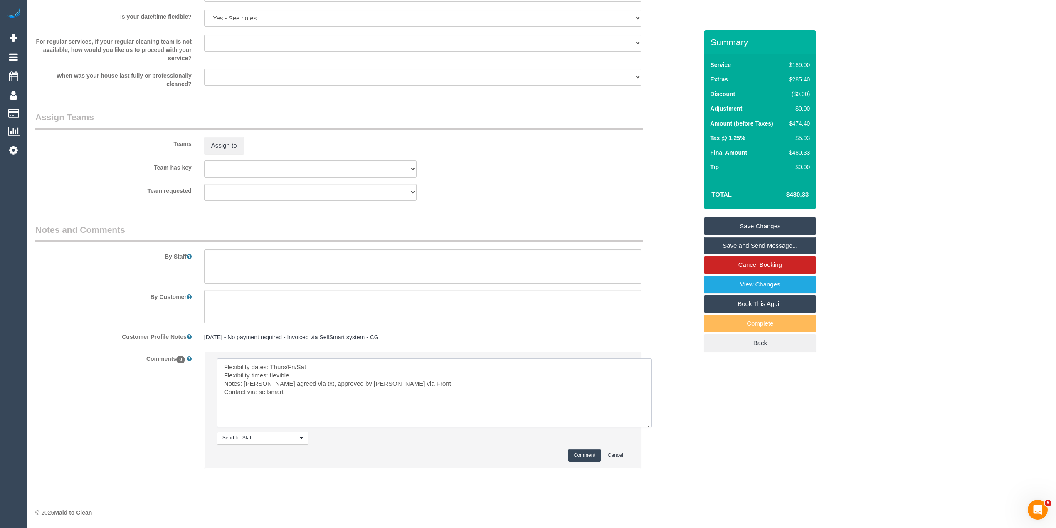
scroll to position [1157, 0]
type textarea "Flexibility dates: Thurs/Fri/Sat Flexibility times: flexible Notes: Karina agre…"
click at [586, 453] on button "Comment" at bounding box center [585, 454] width 32 height 13
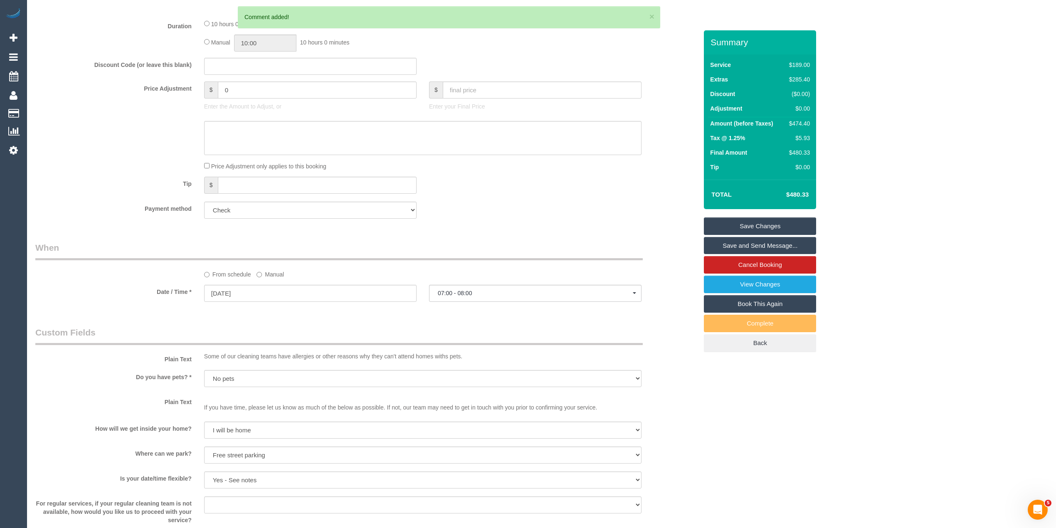
scroll to position [602, 0]
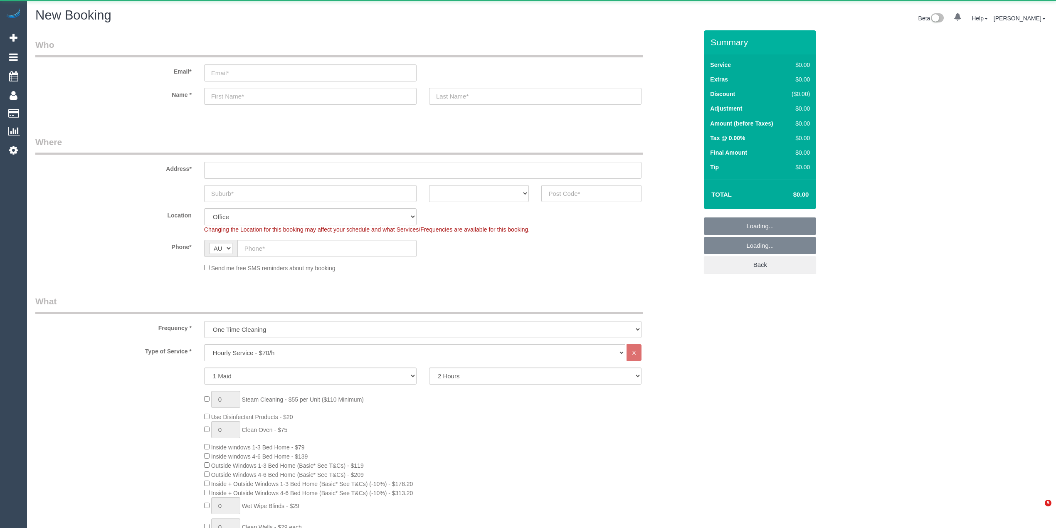
select select "object:834"
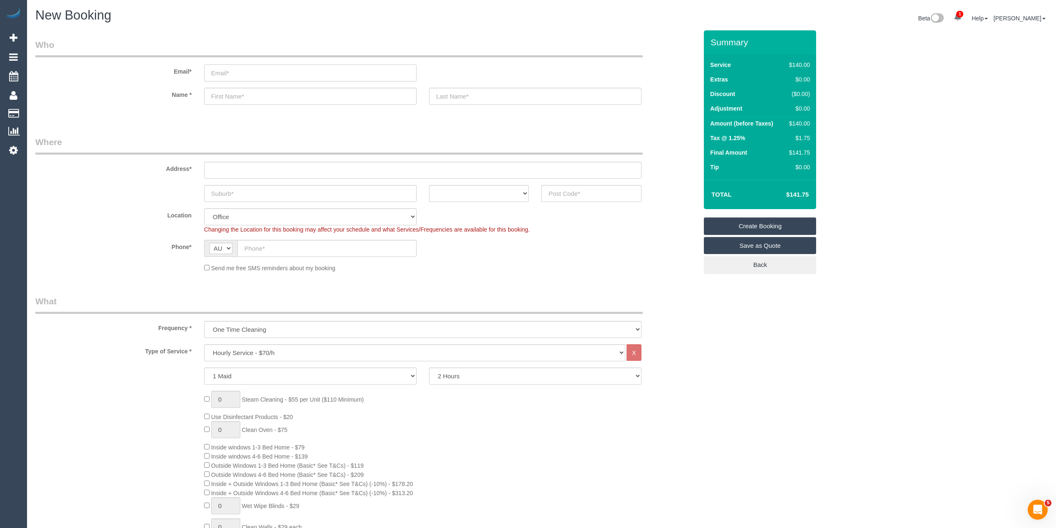
click at [248, 67] on input "email" at bounding box center [310, 72] width 213 height 17
paste input "[EMAIL_ADDRESS][DOMAIN_NAME]"
type input "lauren.shay@hotmail.com"
click at [287, 99] on input "text" at bounding box center [310, 96] width 213 height 17
paste input "Lauren Dowsett"
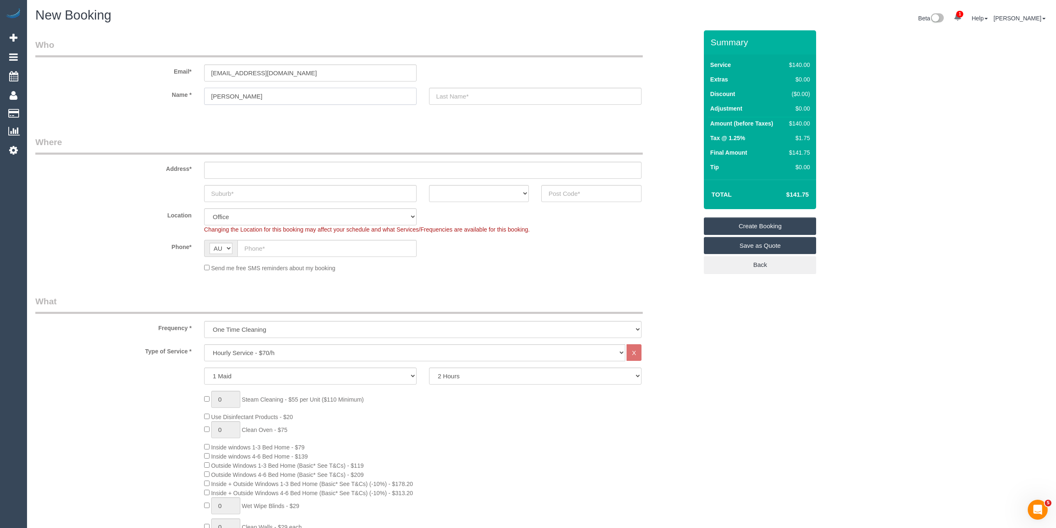
click at [240, 97] on input "Lauren Dowsett" at bounding box center [310, 96] width 213 height 17
type input "Lauren"
click at [482, 89] on input "text" at bounding box center [535, 96] width 213 height 17
paste input "Dowsett"
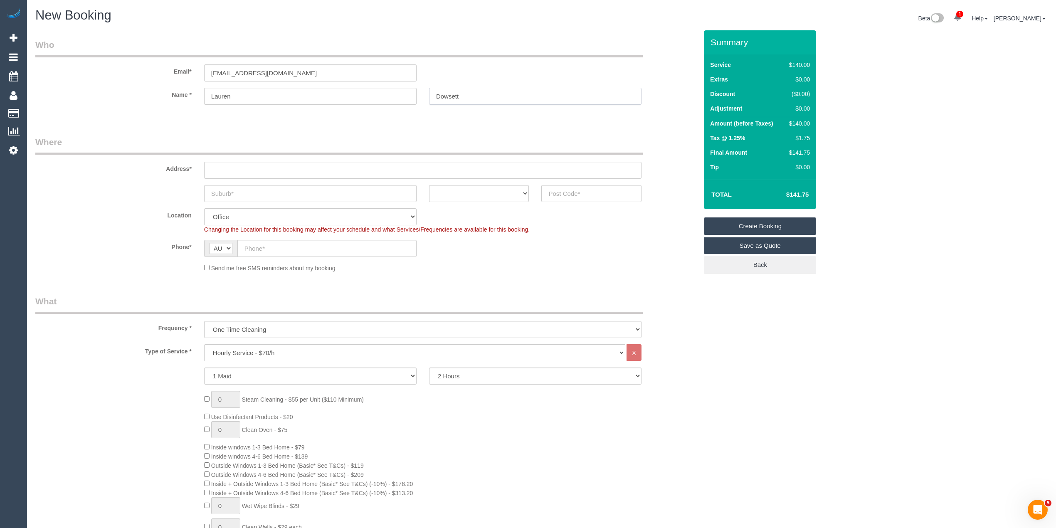
type input "Dowsett"
click at [273, 171] on input "text" at bounding box center [423, 170] width 438 height 17
click at [228, 163] on input "text" at bounding box center [423, 170] width 438 height 17
paste input "7/129 Albert Street"
type input "7/129 Albert Street"
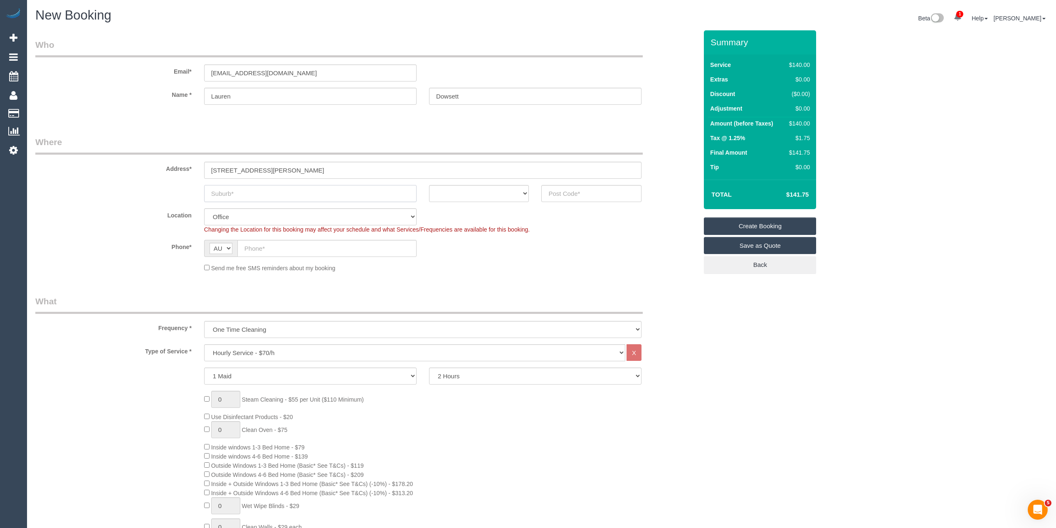
click at [286, 197] on input "text" at bounding box center [310, 193] width 213 height 17
paste input "Brunswick"
type input "Brunswick"
click at [470, 195] on select "ACT [GEOGRAPHIC_DATA] NT [GEOGRAPHIC_DATA] SA TAS [GEOGRAPHIC_DATA] [GEOGRAPHIC…" at bounding box center [479, 193] width 100 height 17
select select "VIC"
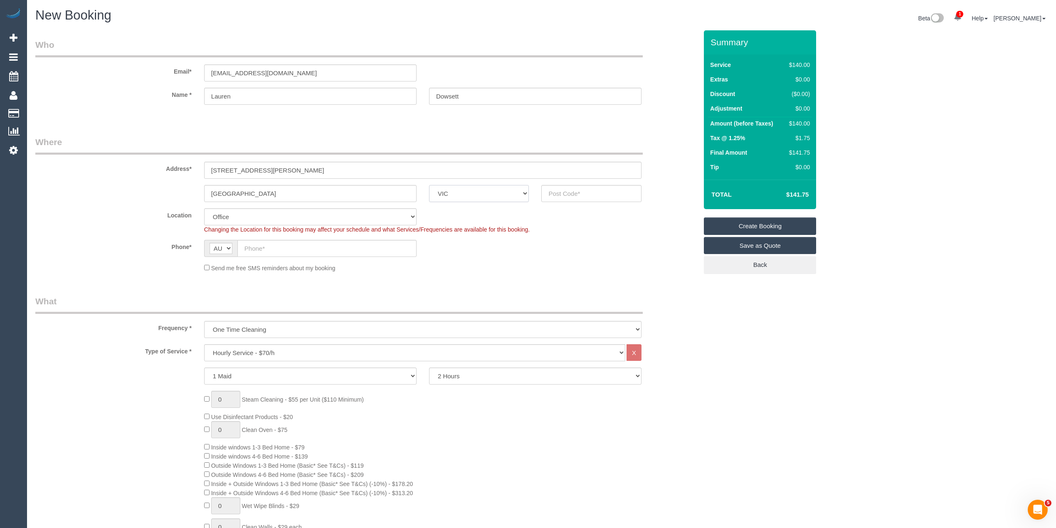
click at [429, 185] on select "ACT [GEOGRAPHIC_DATA] NT [GEOGRAPHIC_DATA] SA TAS [GEOGRAPHIC_DATA] [GEOGRAPHIC…" at bounding box center [479, 193] width 100 height 17
click at [568, 187] on input "text" at bounding box center [592, 193] width 100 height 17
type input "3056"
click at [285, 254] on input "text" at bounding box center [326, 248] width 179 height 17
select select "88"
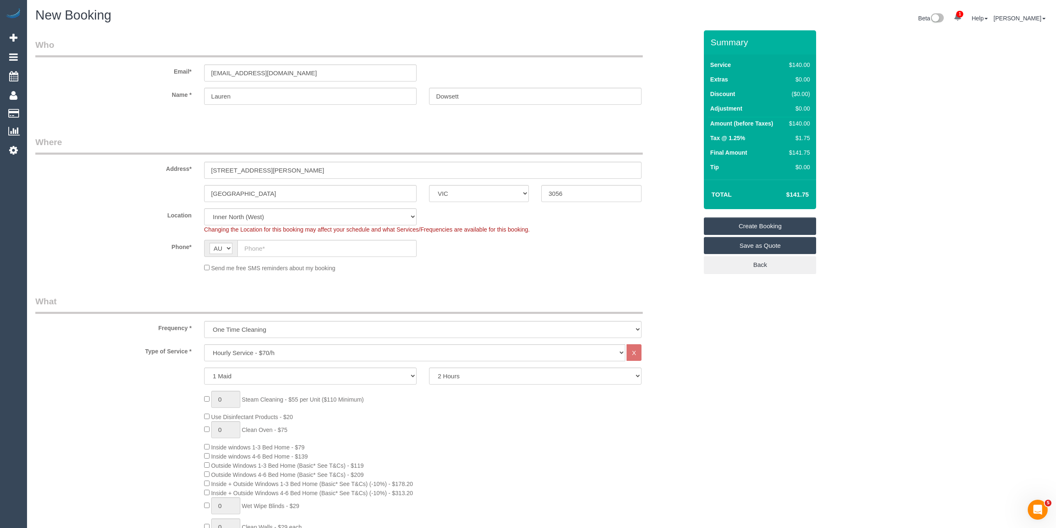
select select "object:2112"
drag, startPoint x: 274, startPoint y: 245, endPoint x: 2, endPoint y: 330, distance: 285.5
click at [274, 245] on input "text" at bounding box center [326, 248] width 179 height 17
paste input "0435 453 576"
type input "0435 453 576"
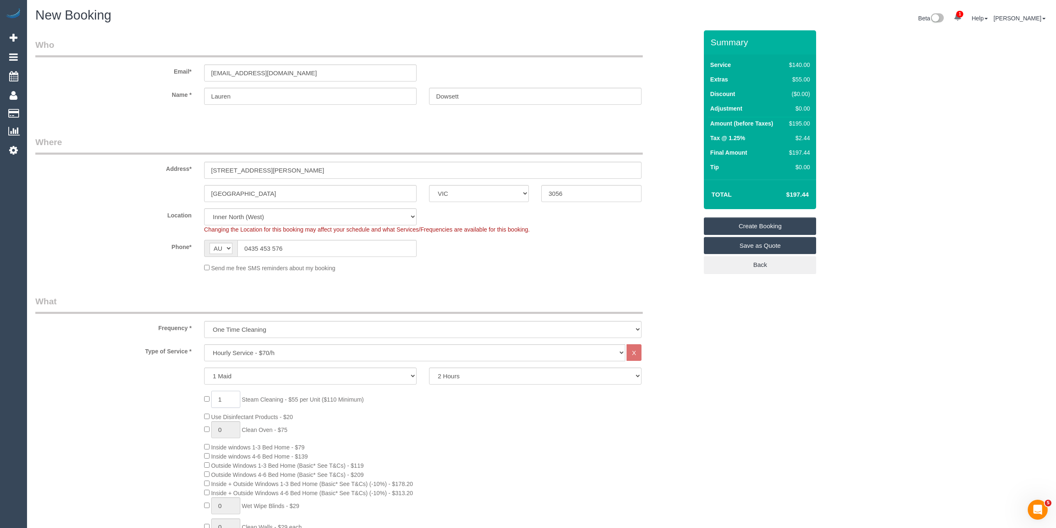
drag, startPoint x: 231, startPoint y: 395, endPoint x: 196, endPoint y: 388, distance: 35.6
click at [196, 388] on div "Type of Service * Hourly Service - $70/h Hourly Service - $65/h Hourly Service …" at bounding box center [366, 517] width 663 height 346
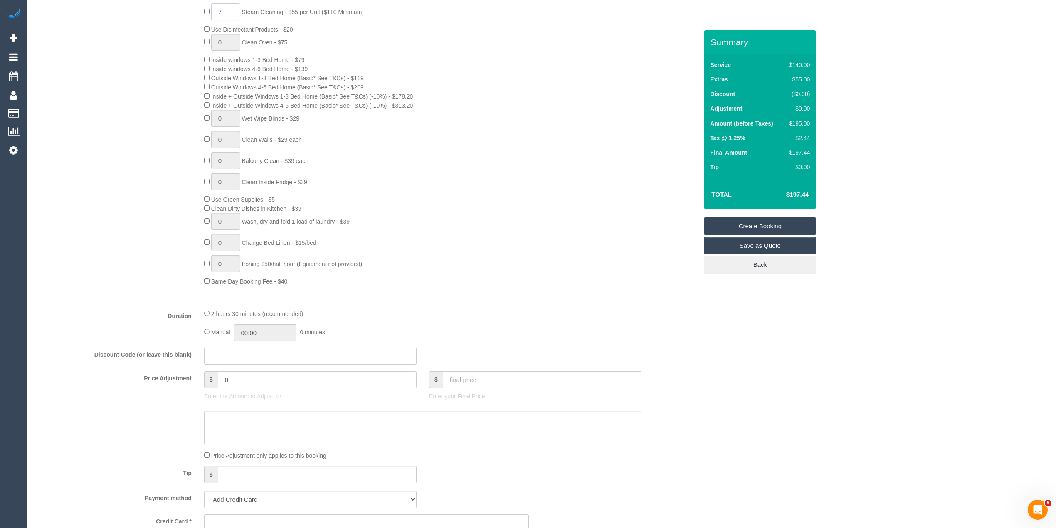
scroll to position [388, 0]
type input "7"
drag, startPoint x: 239, startPoint y: 383, endPoint x: 178, endPoint y: 363, distance: 63.8
click at [178, 363] on fieldset "What Frequency * One Time Cleaning Weekly - 10% Off - 10.00% (0% for the First …" at bounding box center [366, 235] width 663 height 656
type input "27.5"
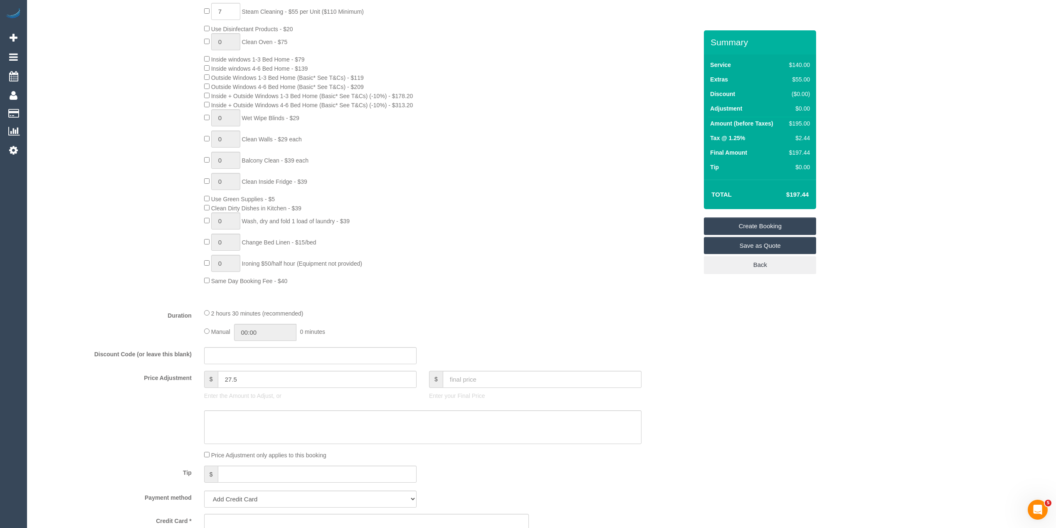
click at [110, 230] on div "7 Steam Cleaning - $55 per Unit ($110 Minimum) Use Disinfectant Products - $20 …" at bounding box center [366, 144] width 675 height 282
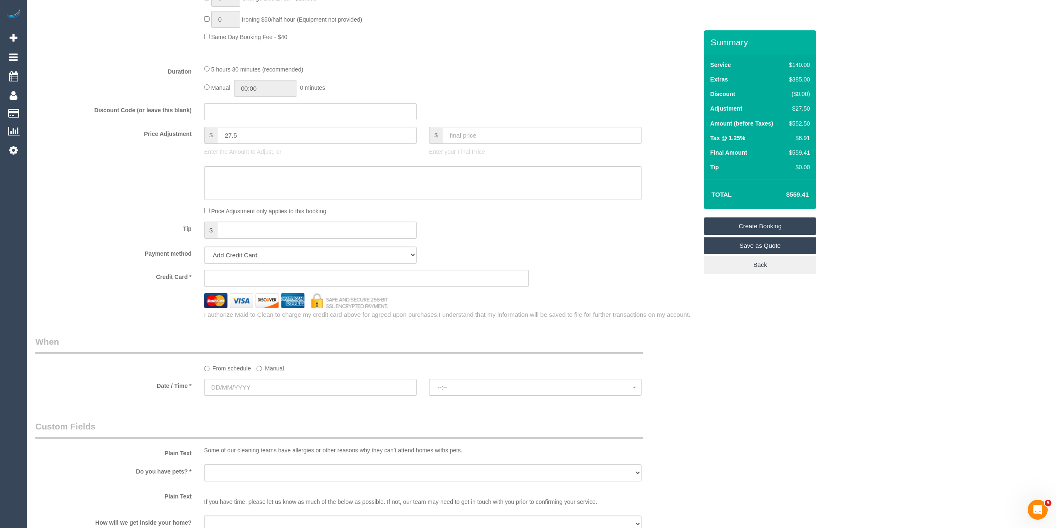
scroll to position [665, 0]
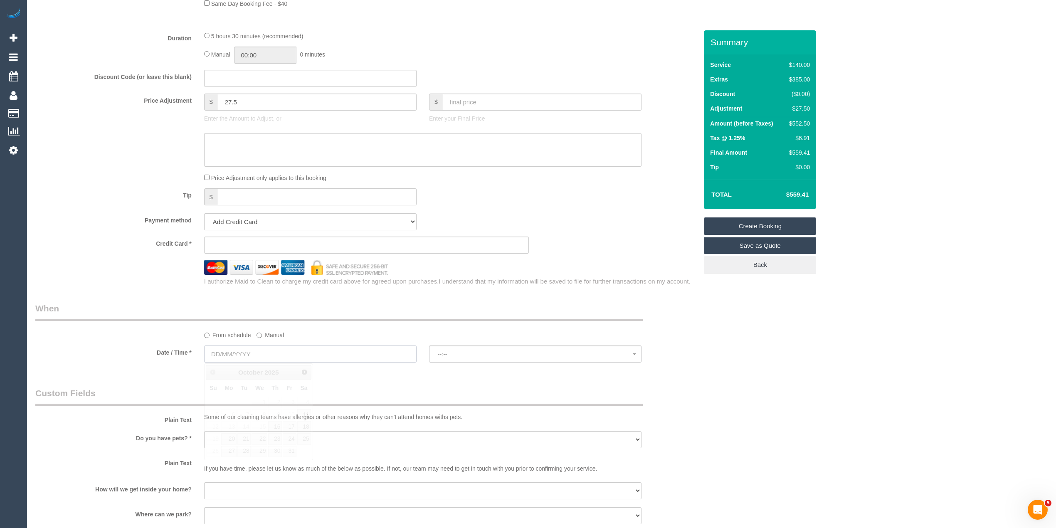
click at [220, 352] on input "text" at bounding box center [310, 354] width 213 height 17
click at [274, 436] on link "23" at bounding box center [275, 438] width 14 height 11
type input "23/10/2025"
click at [729, 351] on div "Who Email* lauren.shay@hotmail.com Name * Lauren Dowsett Where Address* 7/129 A…" at bounding box center [541, 117] width 1013 height 1505
select select "spot1"
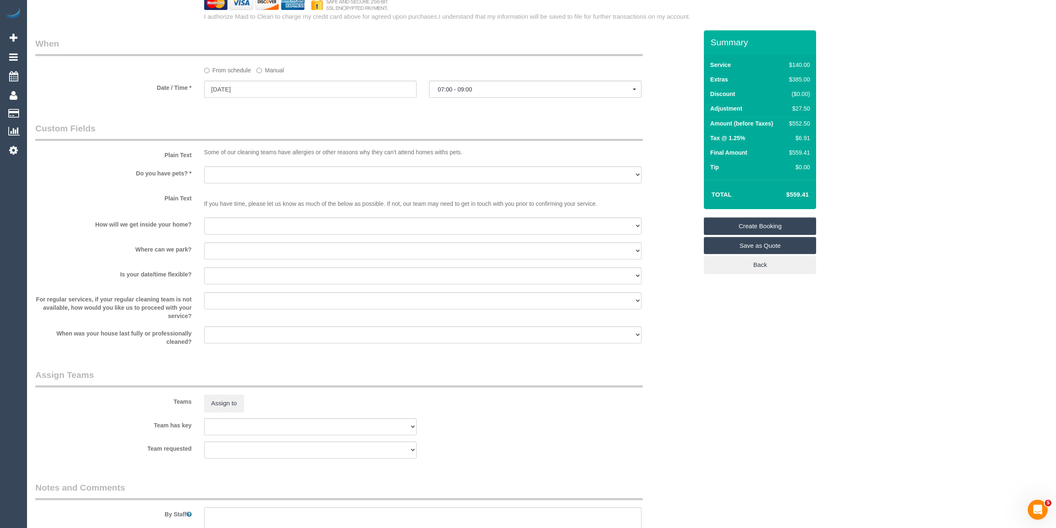
scroll to position [1036, 0]
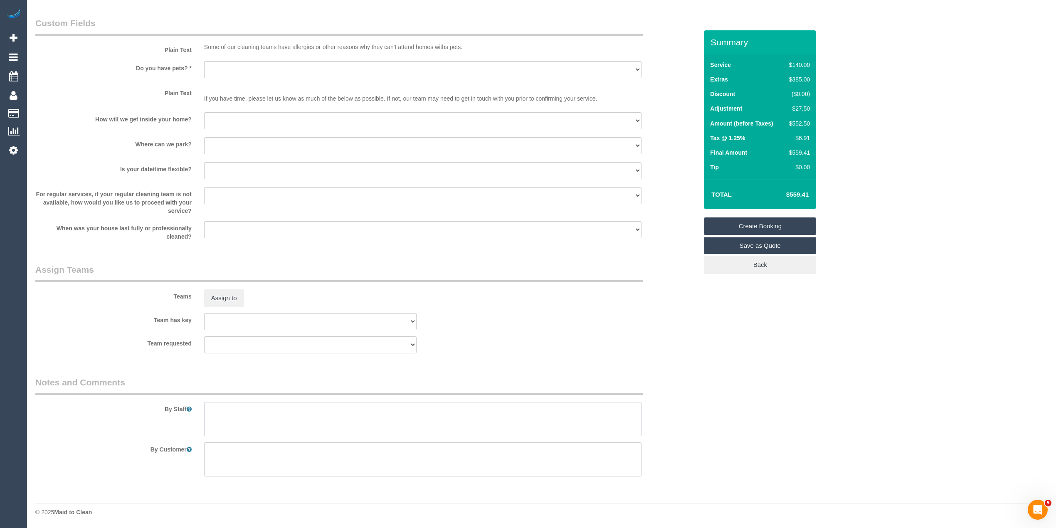
click at [250, 413] on textarea at bounding box center [423, 419] width 438 height 34
paste textarea "steam cleaning the 2 bedrooms, WIR, Landing, Stairs, and 3 seater couch"
click at [259, 408] on textarea at bounding box center [423, 419] width 438 height 34
click at [425, 410] on textarea at bounding box center [423, 419] width 438 height 34
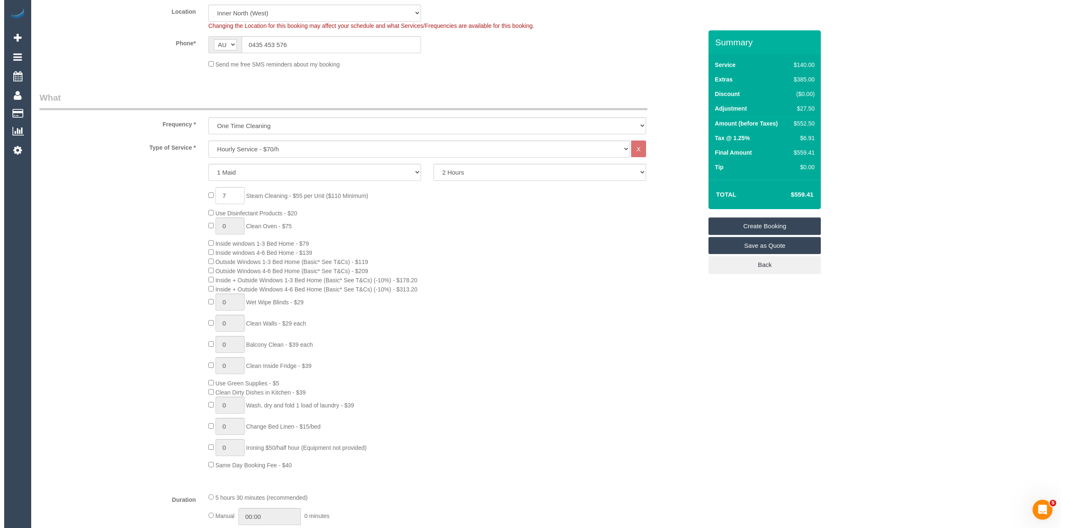
scroll to position [0, 0]
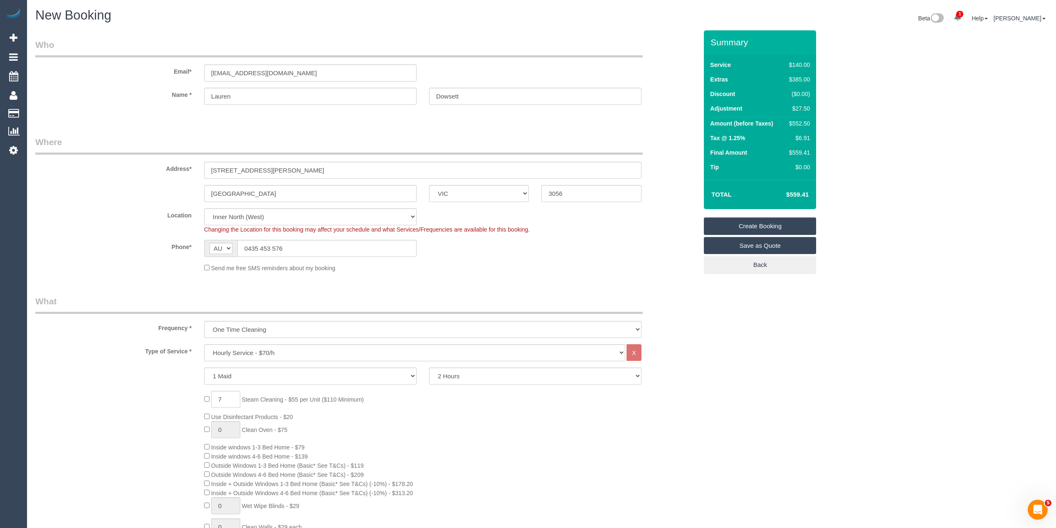
type textarea "steam cleaning of 2 bedrooms, WIR, Landing, Stairs, and 3 seater couch Deep cle…"
click at [784, 243] on link "Save as Quote" at bounding box center [760, 245] width 112 height 17
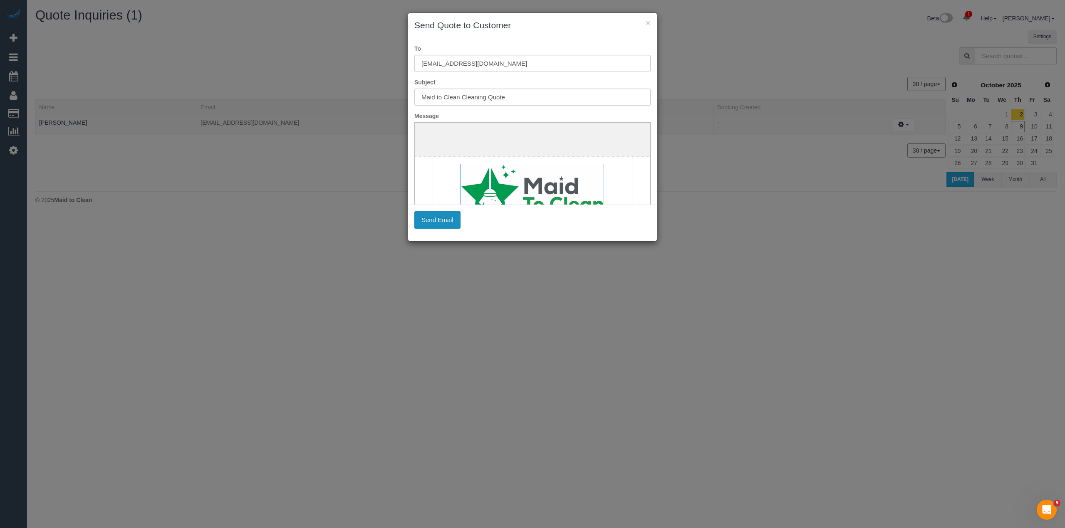
click at [445, 219] on button "Send Email" at bounding box center [437, 219] width 46 height 17
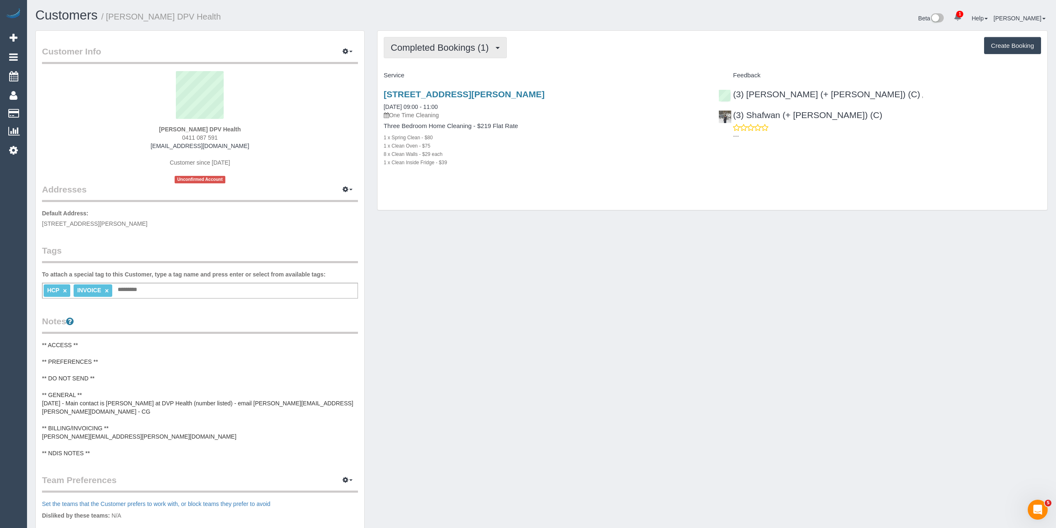
click at [441, 47] on span "Completed Bookings (1)" at bounding box center [442, 47] width 102 height 10
click at [1000, 45] on button "Create Booking" at bounding box center [1012, 45] width 57 height 17
select select "VIC"
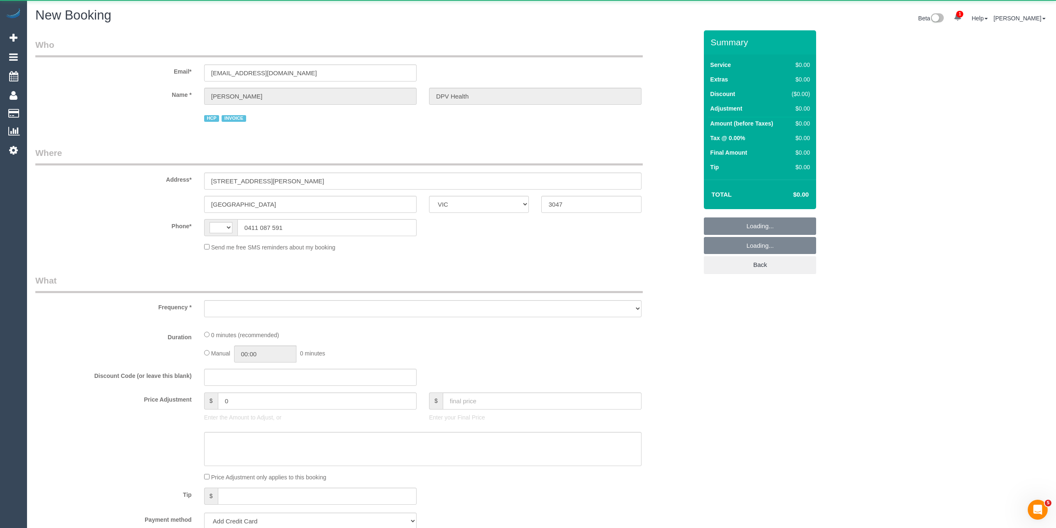
select select "object:626"
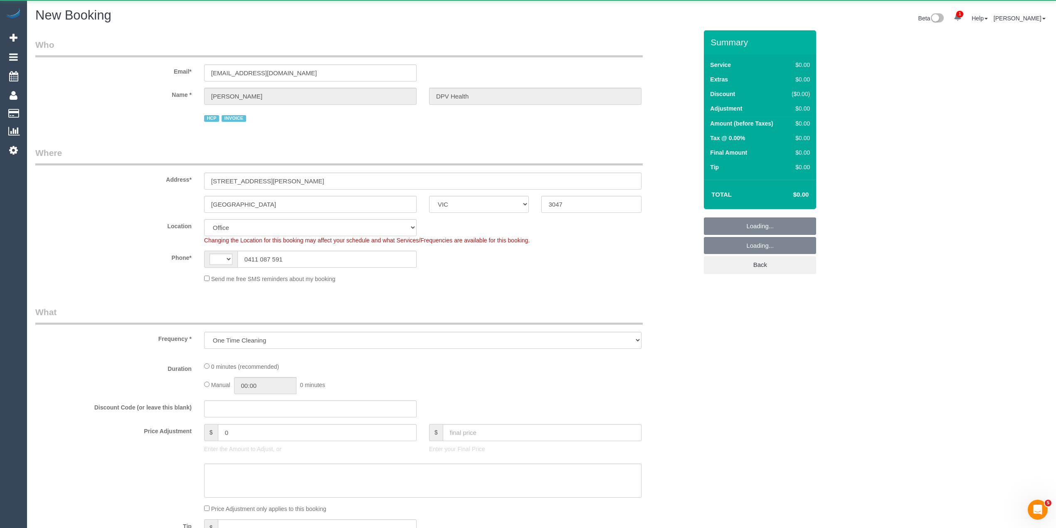
select select "string:AU"
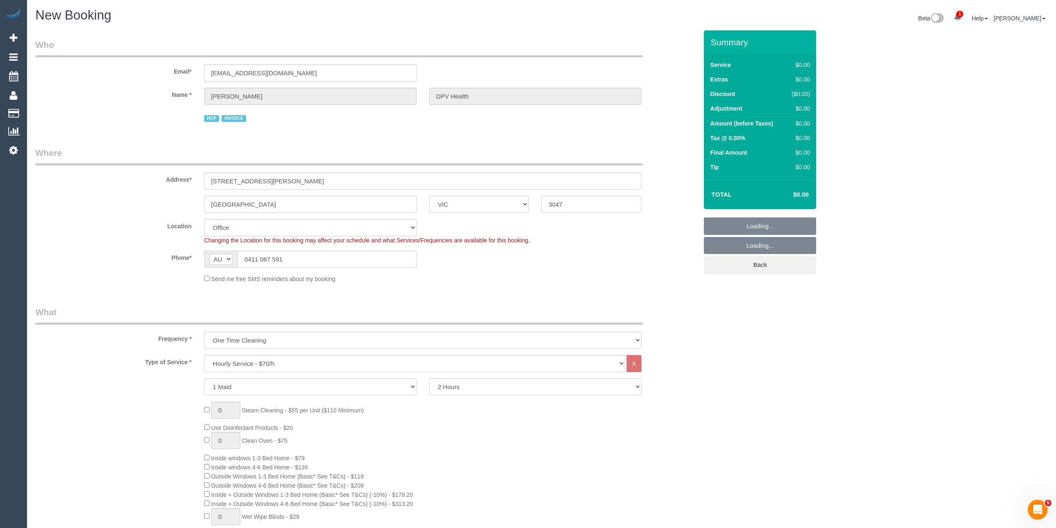
select select "object:1054"
select select "61"
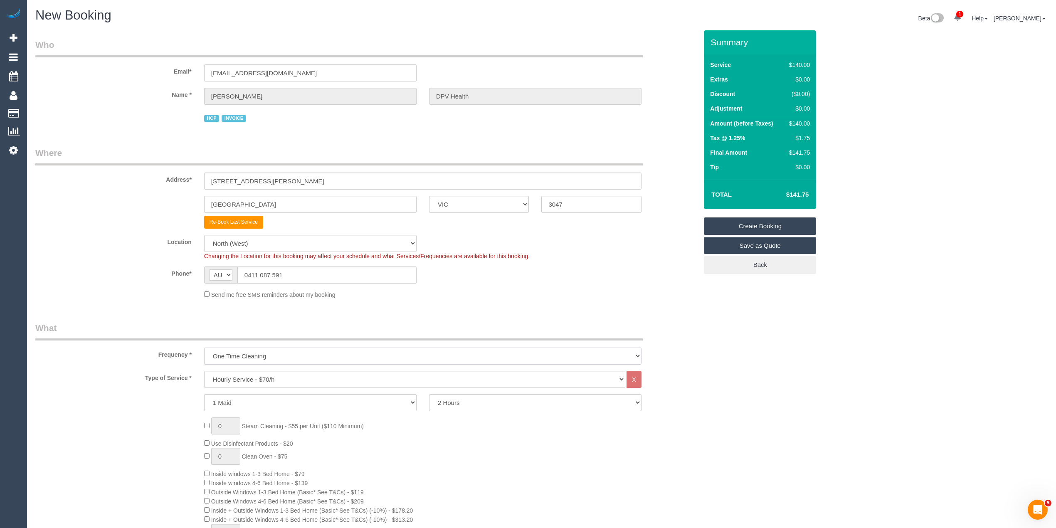
click at [252, 352] on select "One Time Cleaning Weekly - 10% Off - 10.00% (0% for the First Booking) Fortnigh…" at bounding box center [423, 356] width 438 height 17
select select "object:2336"
click at [204, 348] on select "One Time Cleaning Weekly - 10% Off - 10.00% (0% for the First Booking) Fortnigh…" at bounding box center [423, 356] width 438 height 17
click at [260, 382] on select "Hourly Service - $70/h Hourly Service - $65/h Hourly Service - $60/h Hourly Ser…" at bounding box center [414, 379] width 421 height 17
select select "308"
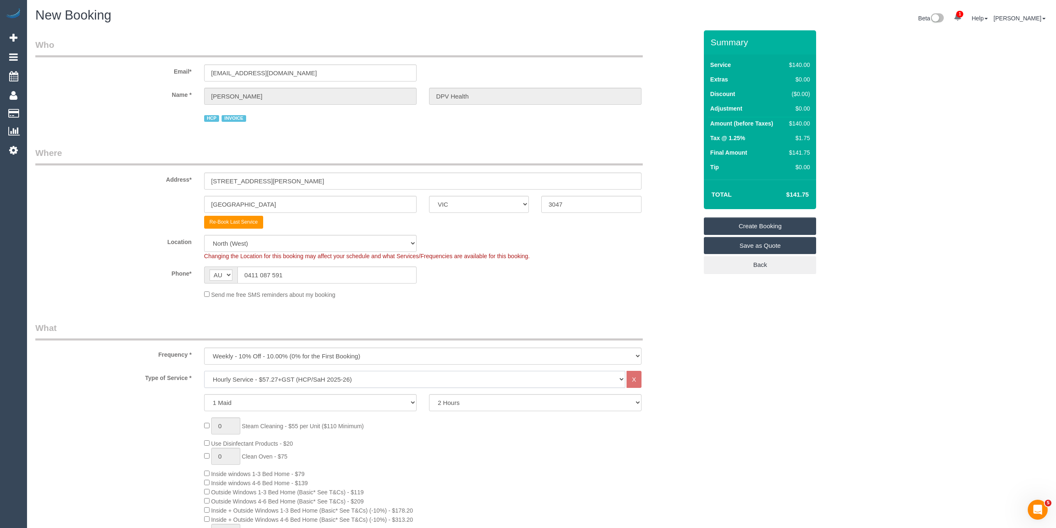
click at [204, 371] on select "Hourly Service - $70/h Hourly Service - $65/h Hourly Service - $60/h Hourly Ser…" at bounding box center [414, 379] width 421 height 17
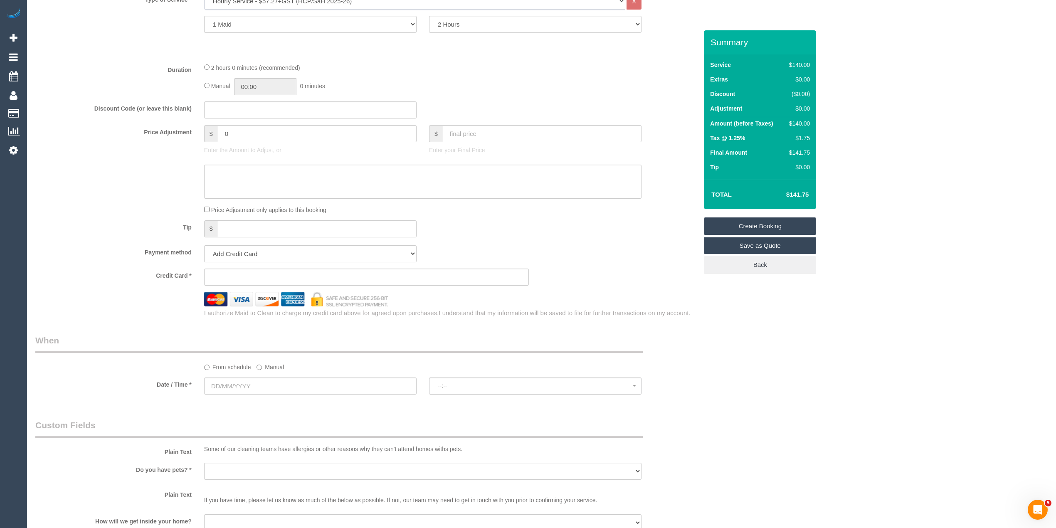
scroll to position [443, 0]
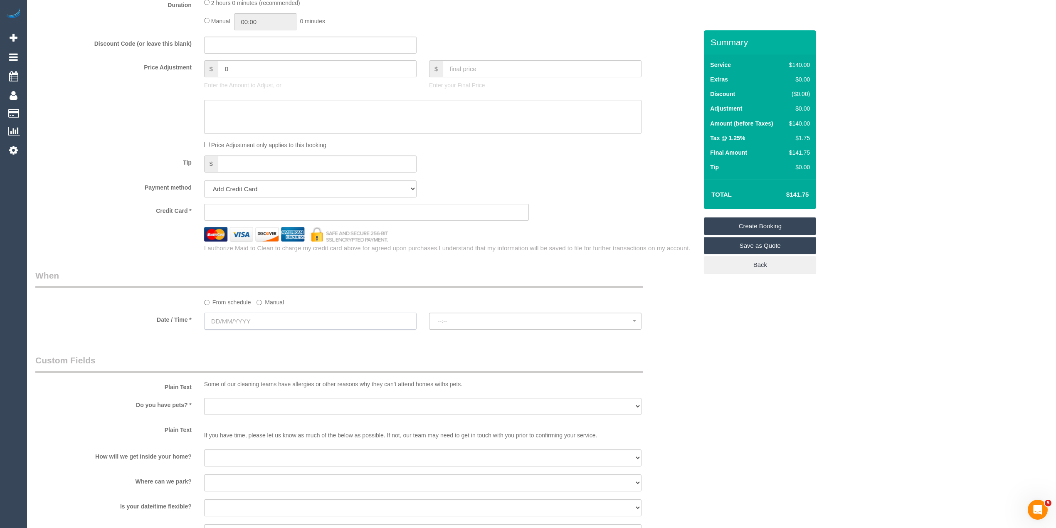
click at [245, 324] on input "text" at bounding box center [310, 321] width 213 height 17
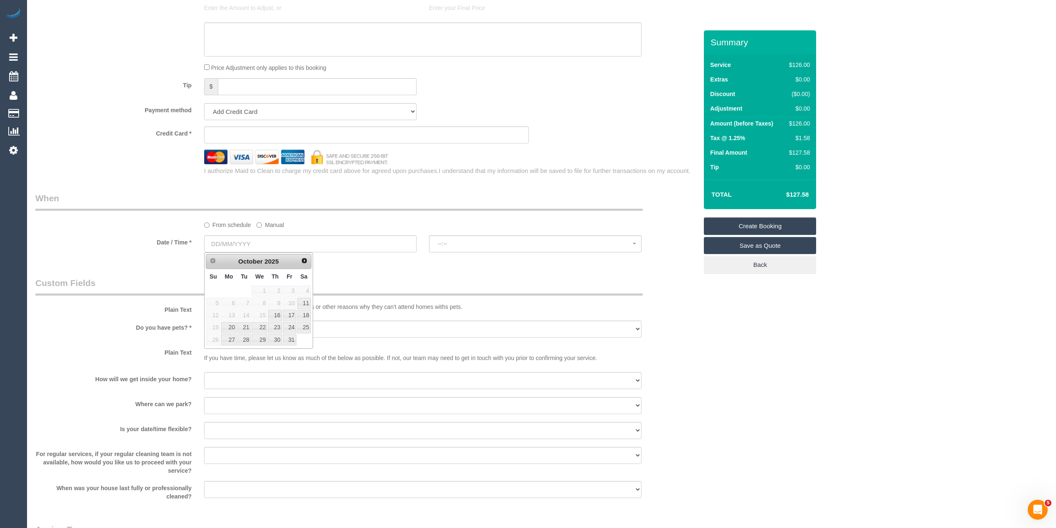
scroll to position [665, 0]
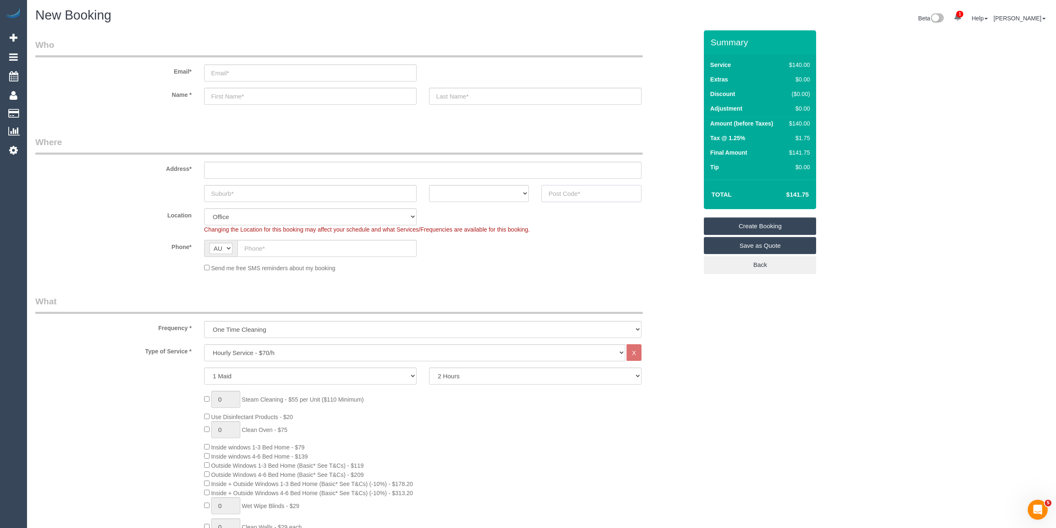
click at [596, 193] on input "text" at bounding box center [592, 193] width 100 height 17
type input "3805"
click at [314, 172] on input "text" at bounding box center [423, 170] width 438 height 17
type input "-"
click at [252, 192] on input "text" at bounding box center [310, 193] width 213 height 17
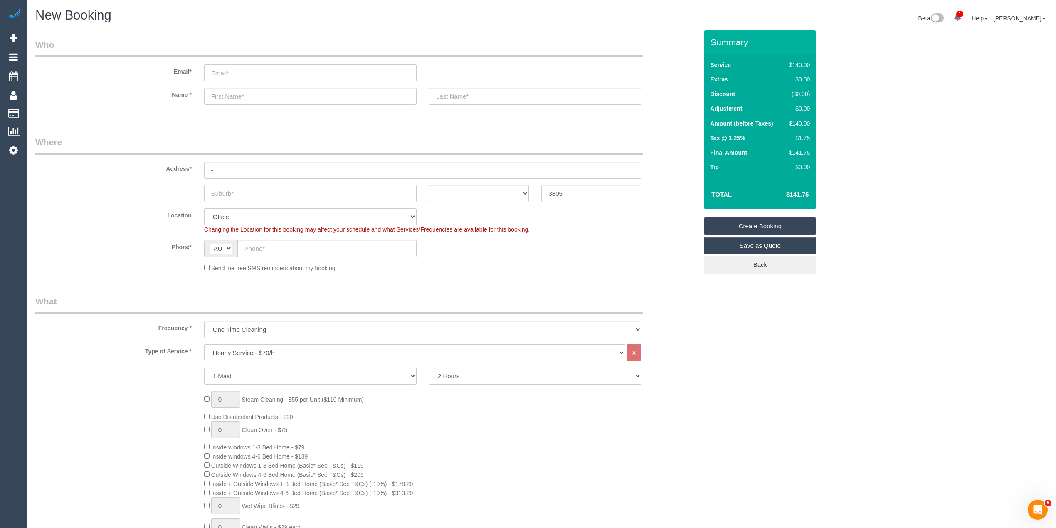
select select "52"
select select "object:2110"
click at [250, 190] on input "text" at bounding box center [310, 193] width 213 height 17
paste input "Narre Warren"
type input "Narre Warren"
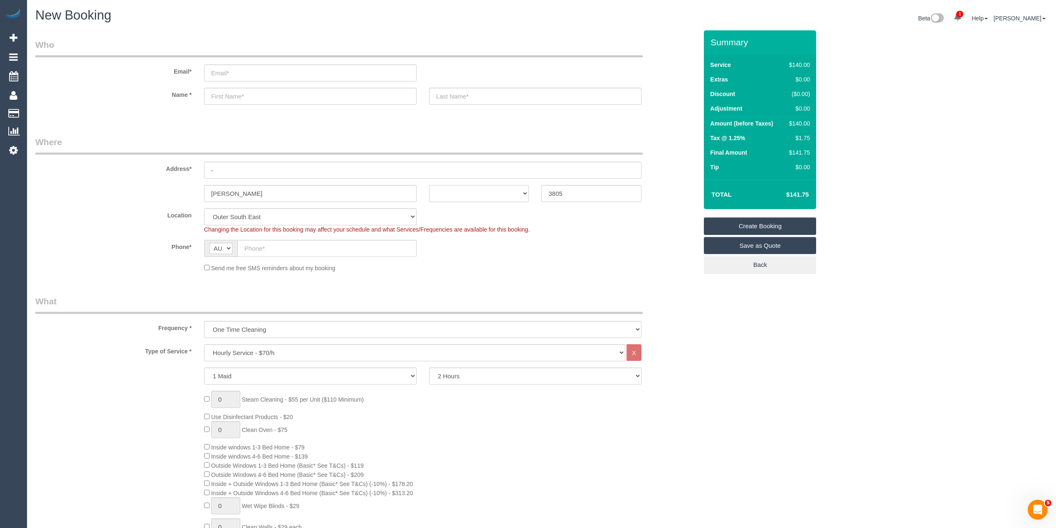
click at [468, 186] on select "ACT NSW NT QLD SA TAS VIC WA" at bounding box center [479, 193] width 100 height 17
select select "VIC"
click at [429, 185] on select "ACT NSW NT QLD SA TAS VIC WA" at bounding box center [479, 193] width 100 height 17
click at [260, 246] on input "text" at bounding box center [326, 248] width 179 height 17
click at [276, 251] on input "text" at bounding box center [326, 248] width 179 height 17
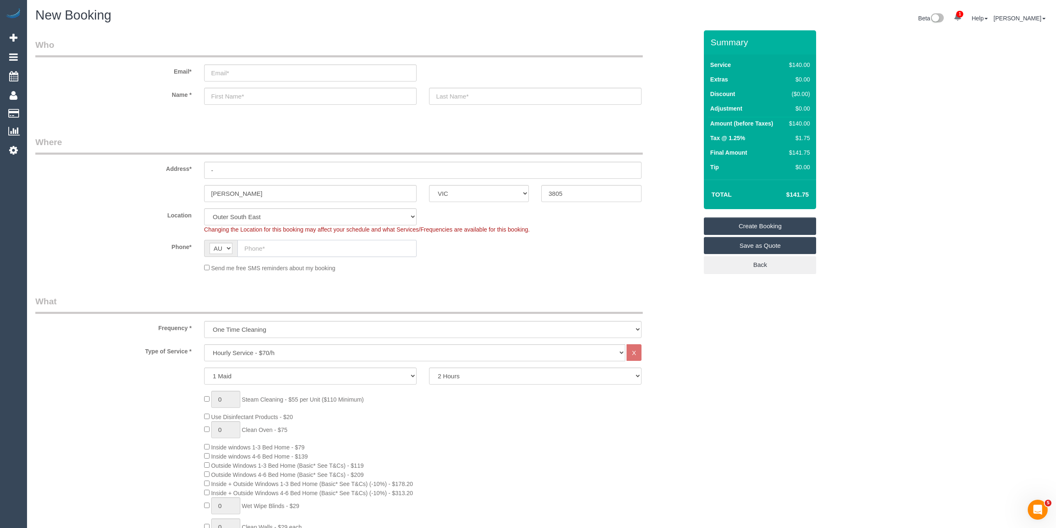
paste input "61 403 816 014"
drag, startPoint x: 254, startPoint y: 248, endPoint x: 241, endPoint y: 247, distance: 12.5
click at [241, 247] on input "61 403 816 014" at bounding box center [326, 248] width 179 height 17
type input "0403 816 014"
click at [99, 213] on label "Location" at bounding box center [113, 213] width 169 height 11
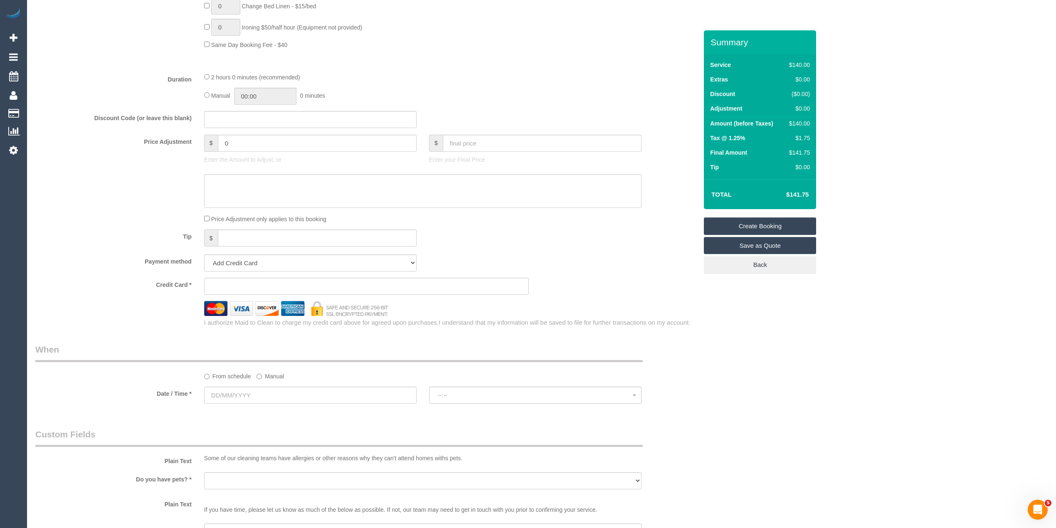
scroll to position [665, 0]
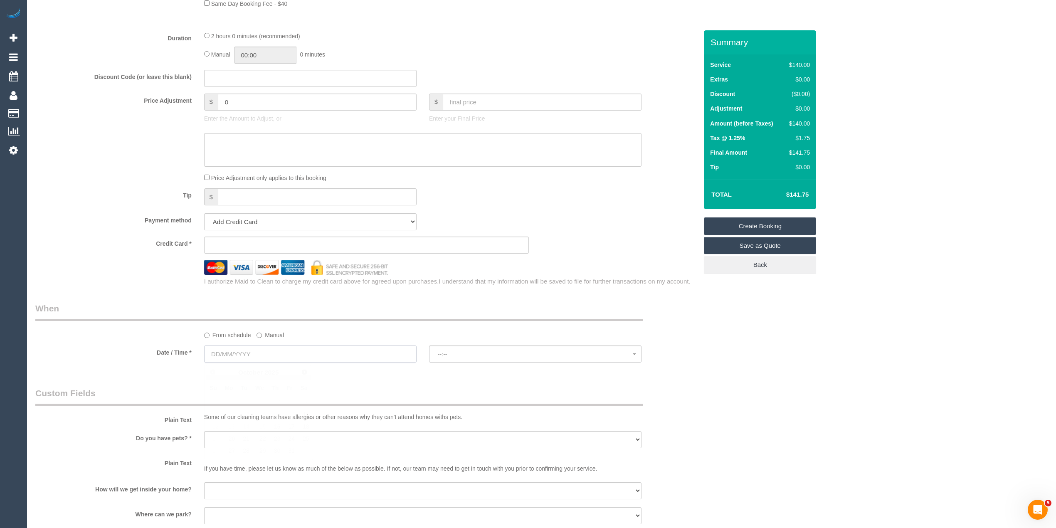
click at [227, 358] on input "text" at bounding box center [310, 354] width 213 height 17
click at [289, 428] on link "17" at bounding box center [289, 426] width 13 height 11
type input "17/10/2025"
click at [466, 349] on button "--:--" at bounding box center [535, 354] width 213 height 17
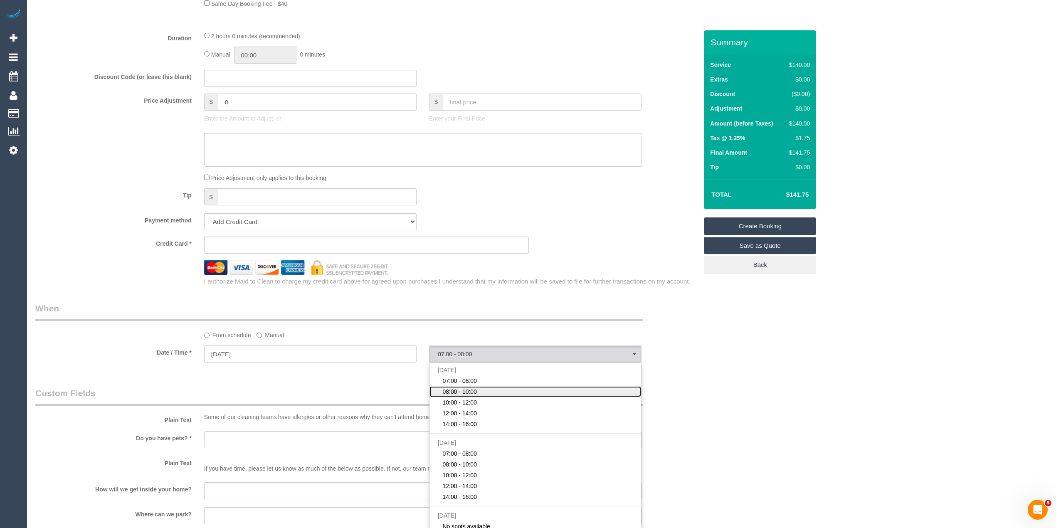
click at [489, 390] on link "08:00 - 10:00" at bounding box center [536, 391] width 212 height 11
select select "spot2"
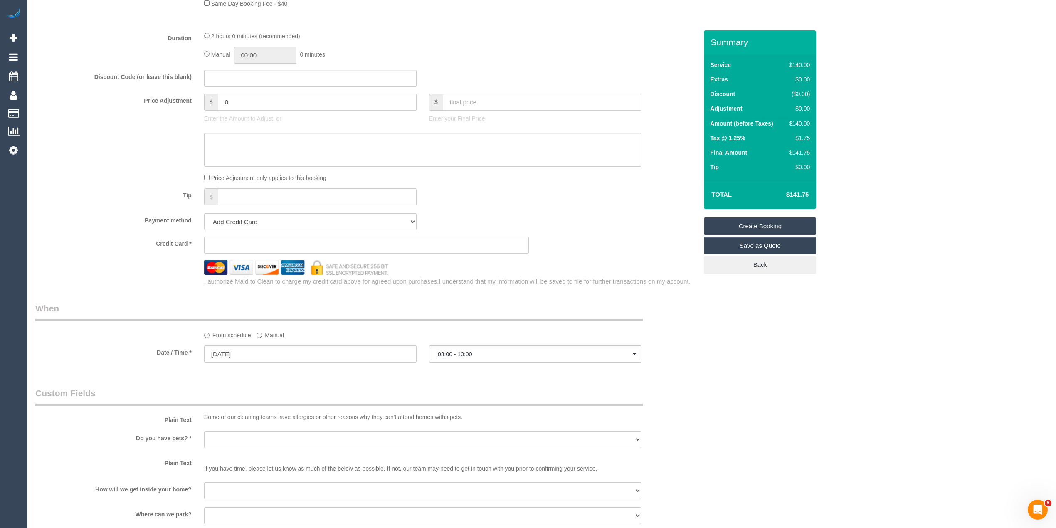
click at [816, 356] on div "Who Email* Name * Where Address* - Narre Warren ACT NSW NT QLD SA TAS VIC WA 38…" at bounding box center [541, 117] width 1013 height 1505
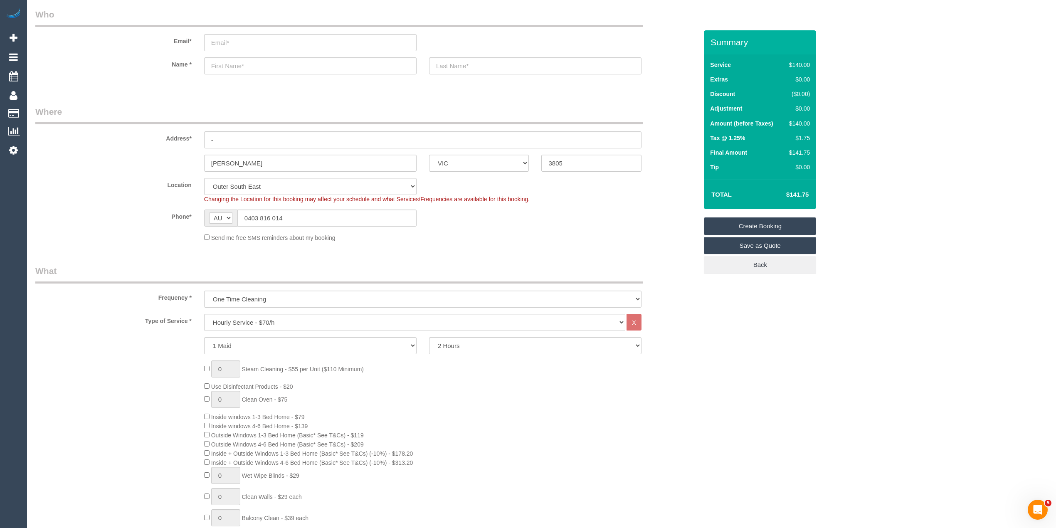
scroll to position [0, 0]
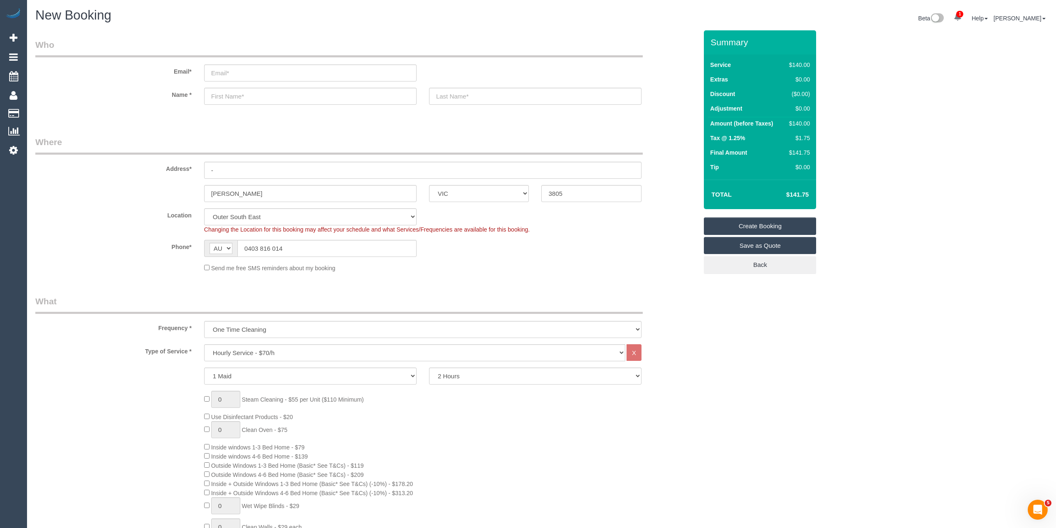
click at [684, 317] on div "Frequency * One Time Cleaning Weekly - 10% Off - 10.00% (0% for the First Booki…" at bounding box center [366, 316] width 675 height 43
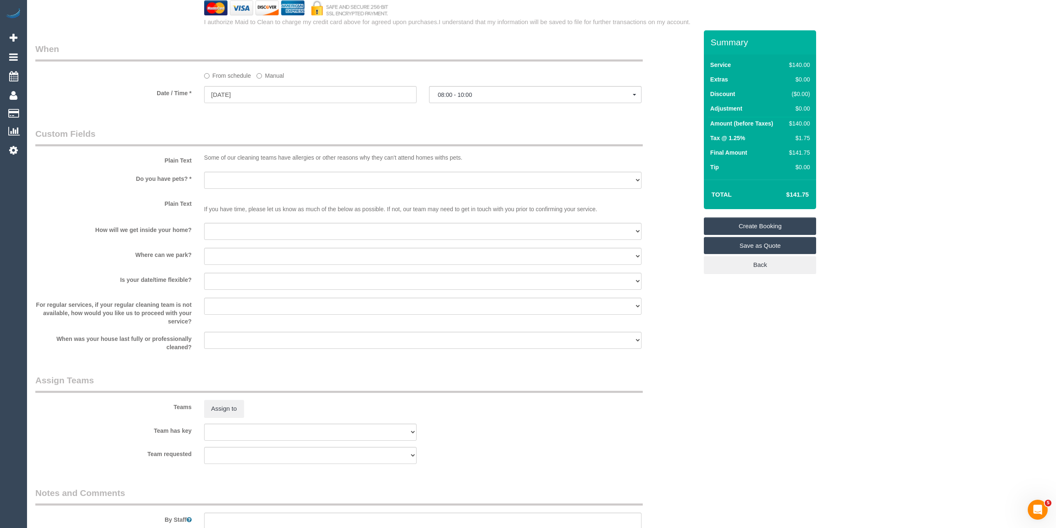
scroll to position [1036, 0]
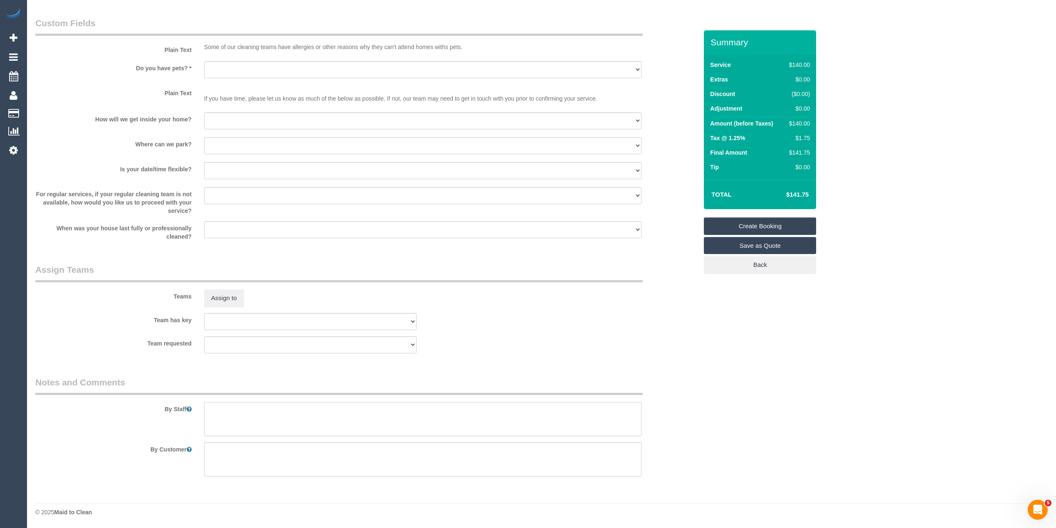
click at [323, 414] on textarea at bounding box center [423, 419] width 438 height 34
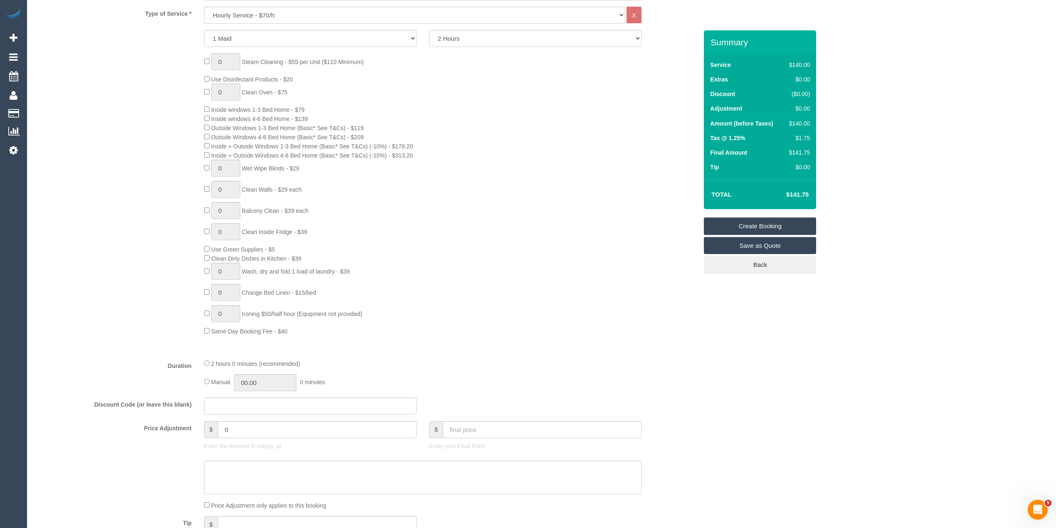
scroll to position [204, 0]
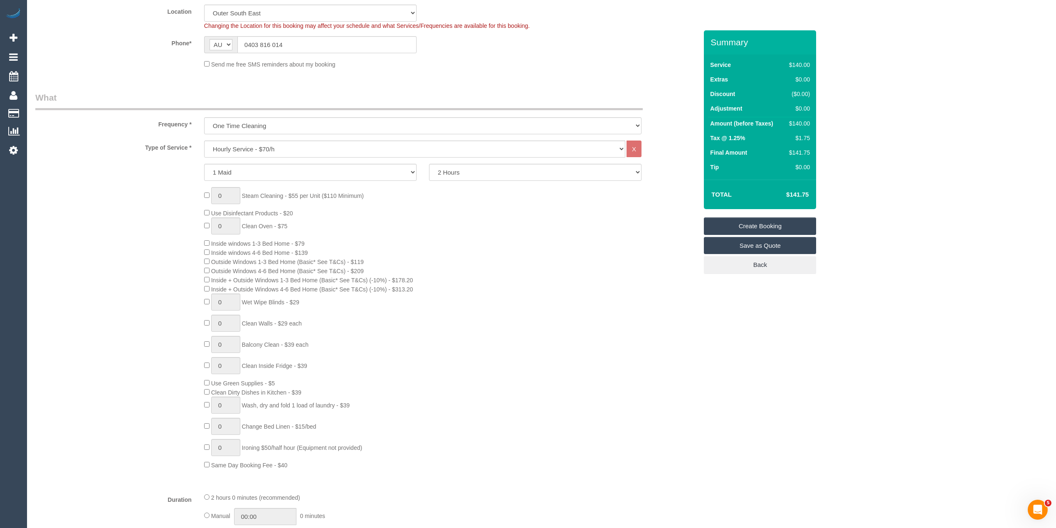
type textarea "Shower, all surfaces"
click at [240, 124] on select "One Time Cleaning Weekly - 10% Off - 10.00% (0% for the First Booking) Fortnigh…" at bounding box center [423, 125] width 438 height 17
select select "object:2112"
click at [204, 117] on select "One Time Cleaning Weekly - 10% Off - 10.00% (0% for the First Booking) Fortnigh…" at bounding box center [423, 125] width 438 height 17
click at [453, 169] on select "2 Hours 2.5 Hours 3 Hours 3.5 Hours 4 Hours 4.5 Hours 5 Hours 5.5 Hours 6 Hours…" at bounding box center [535, 172] width 213 height 17
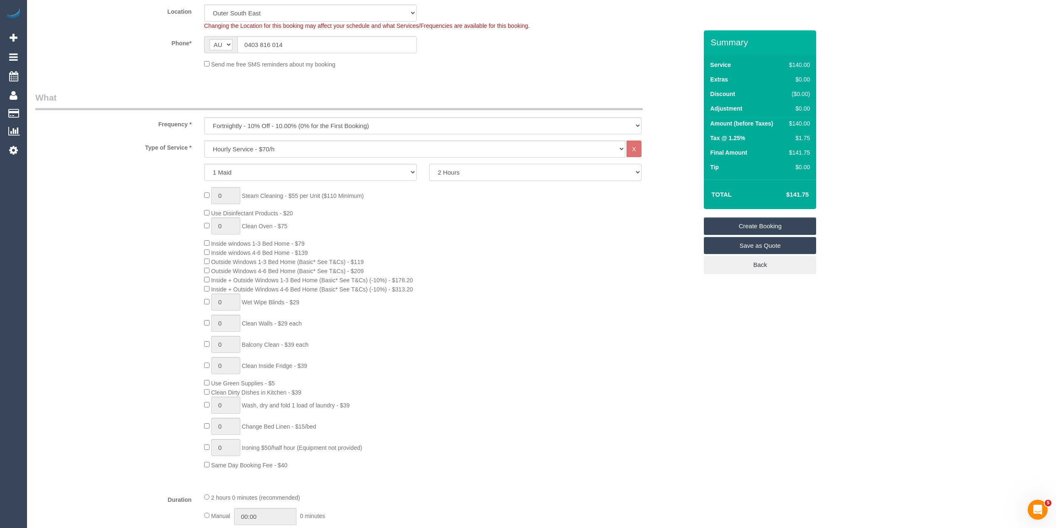
select select "180"
click at [429, 164] on select "2 Hours 2.5 Hours 3 Hours 3.5 Hours 4 Hours 4.5 Hours 5 Hours 5.5 Hours 6 Hours…" at bounding box center [535, 172] width 213 height 17
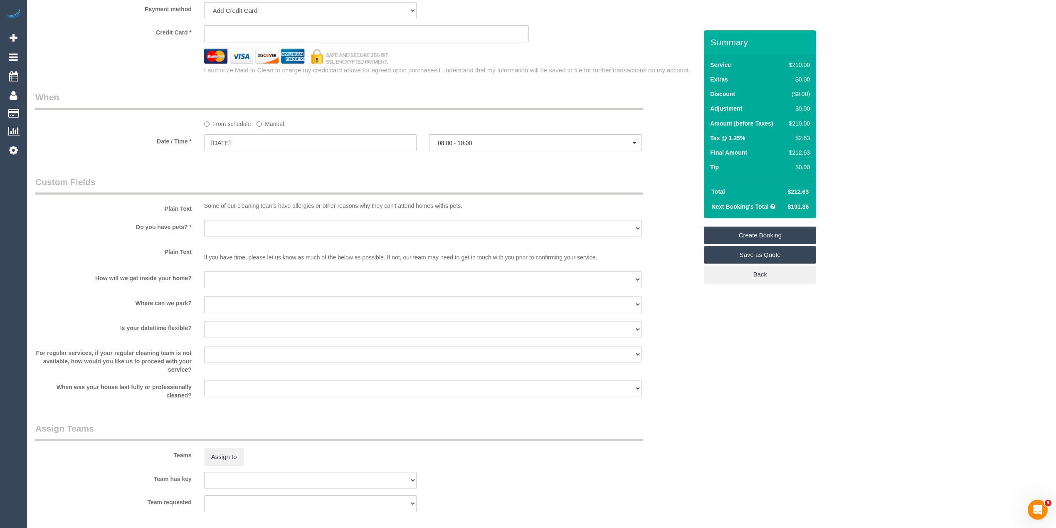
scroll to position [1036, 0]
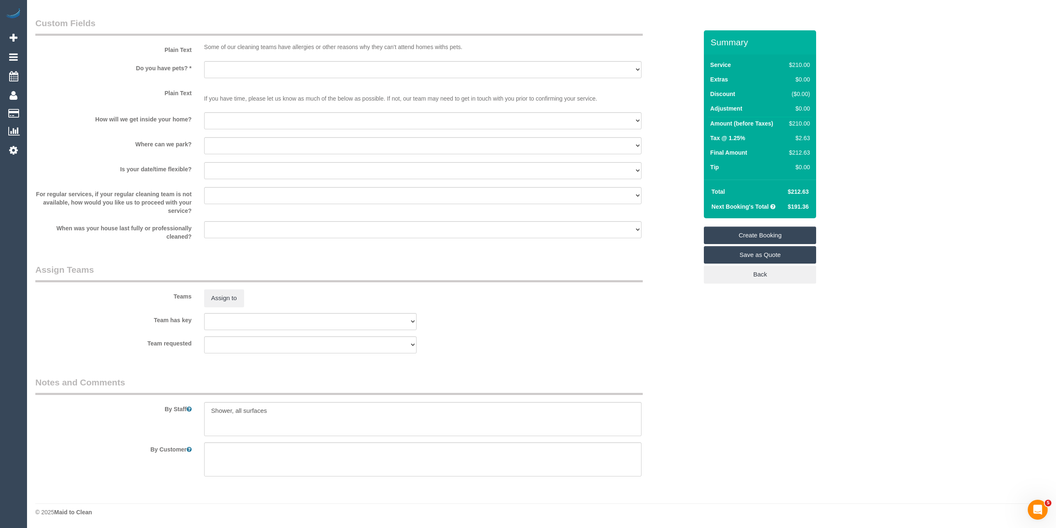
select select "spot23"
click at [212, 408] on textarea at bounding box center [423, 419] width 438 height 34
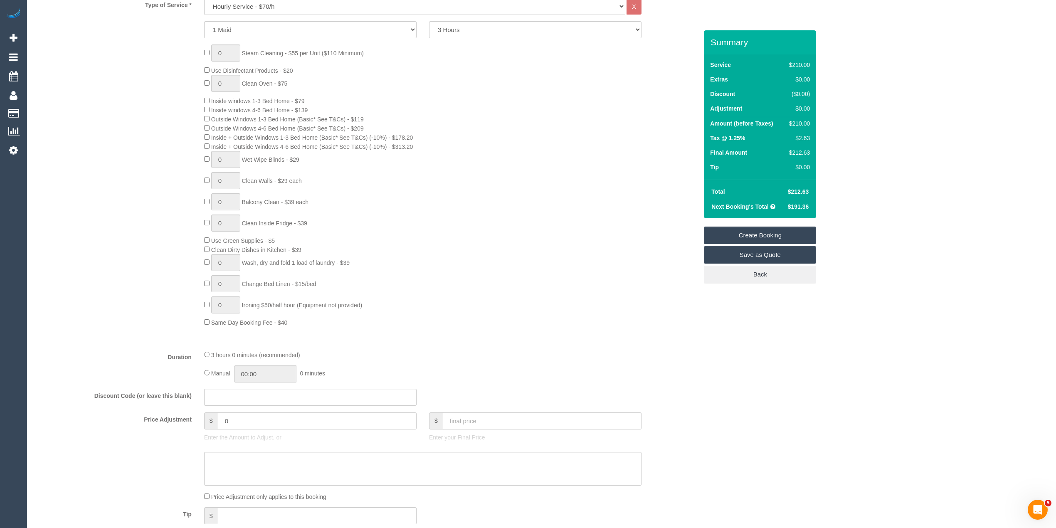
scroll to position [93, 0]
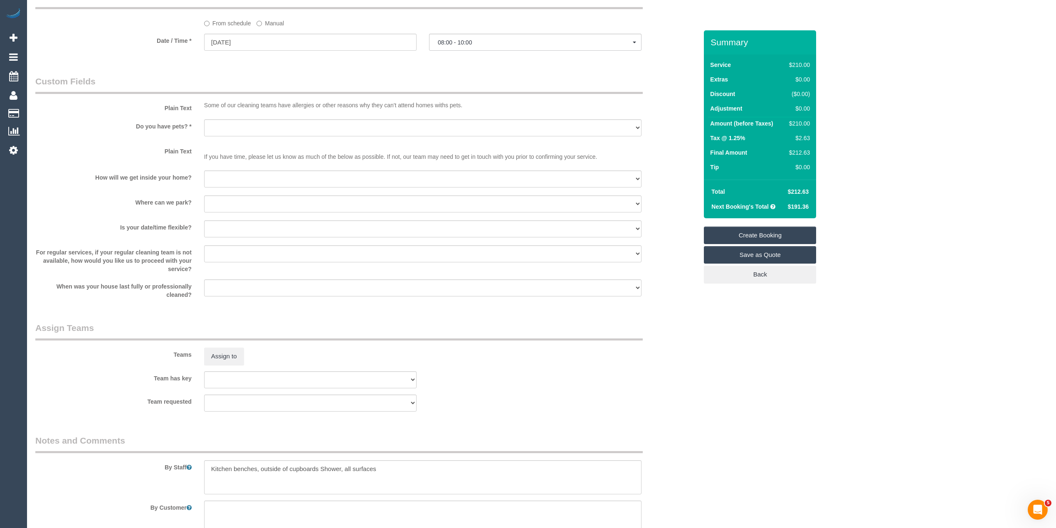
scroll to position [1036, 0]
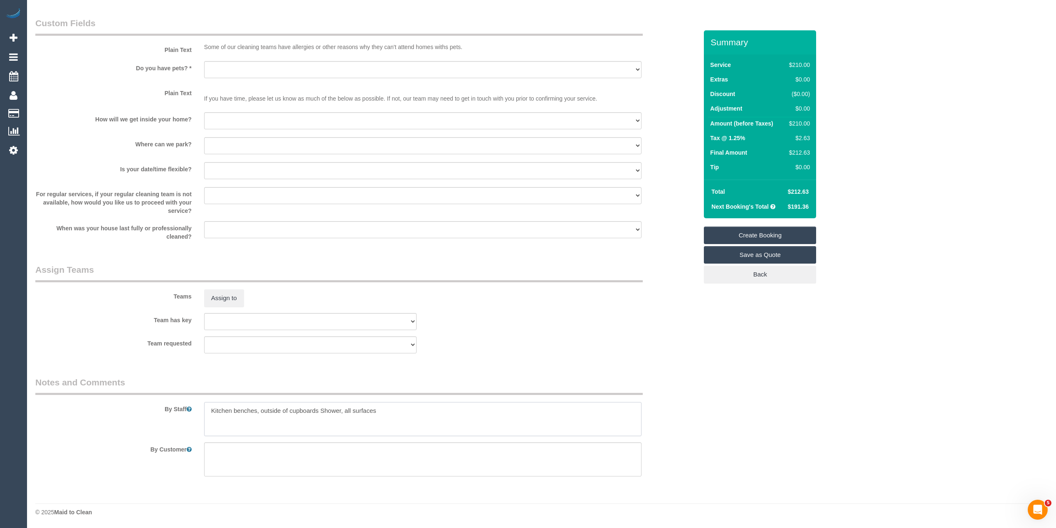
click at [321, 412] on textarea at bounding box center [423, 419] width 438 height 34
drag, startPoint x: 490, startPoint y: 408, endPoint x: 465, endPoint y: 403, distance: 25.5
click at [465, 403] on textarea at bounding box center [423, 419] width 438 height 34
click at [561, 408] on textarea at bounding box center [423, 419] width 438 height 34
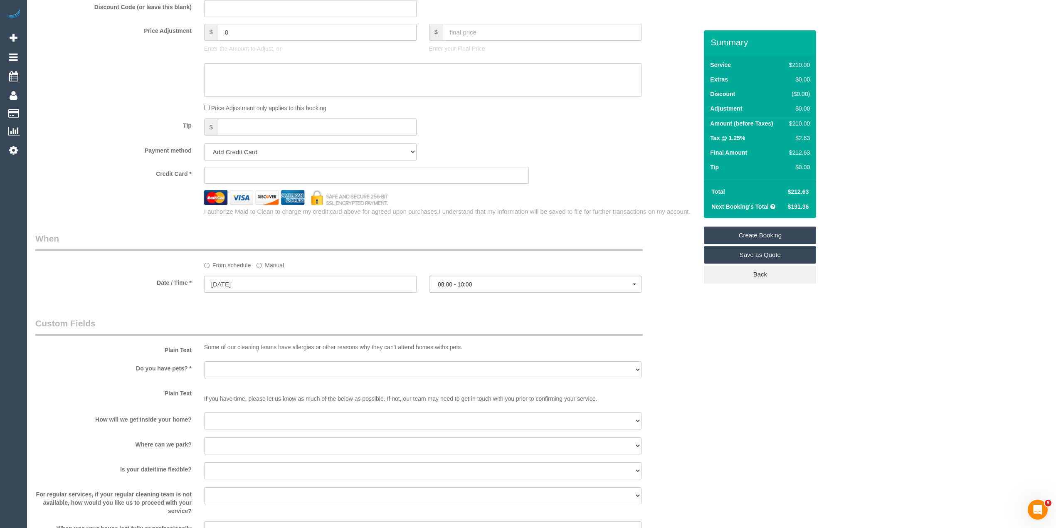
scroll to position [759, 0]
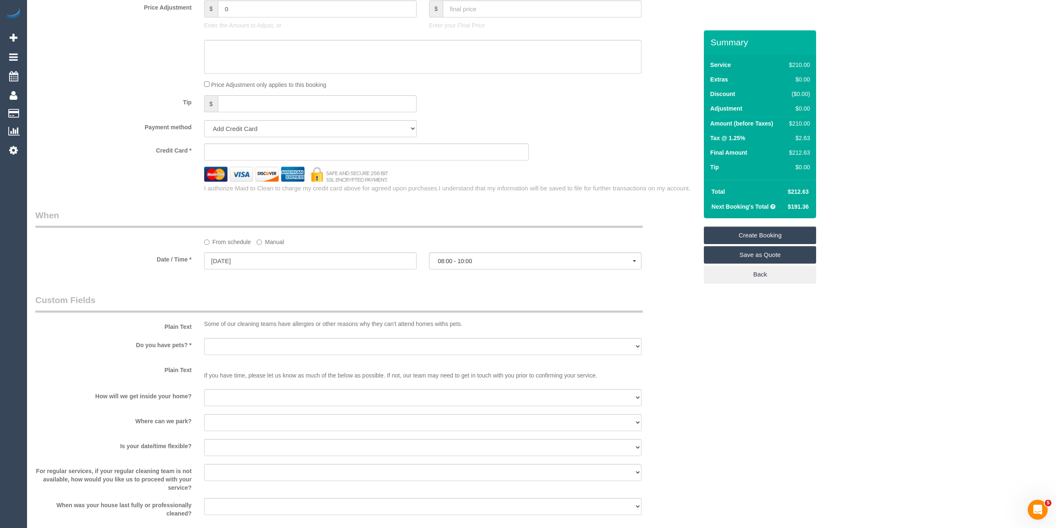
type textarea "Kitchen benches, outside of cupboards, dishes if there are any, bathrooms inclu…"
click at [242, 257] on input "17/10/2025" at bounding box center [310, 260] width 213 height 17
click at [278, 331] on link "16" at bounding box center [275, 333] width 14 height 11
type input "16/10/2025"
click at [482, 264] on span "--:--" at bounding box center [535, 261] width 195 height 7
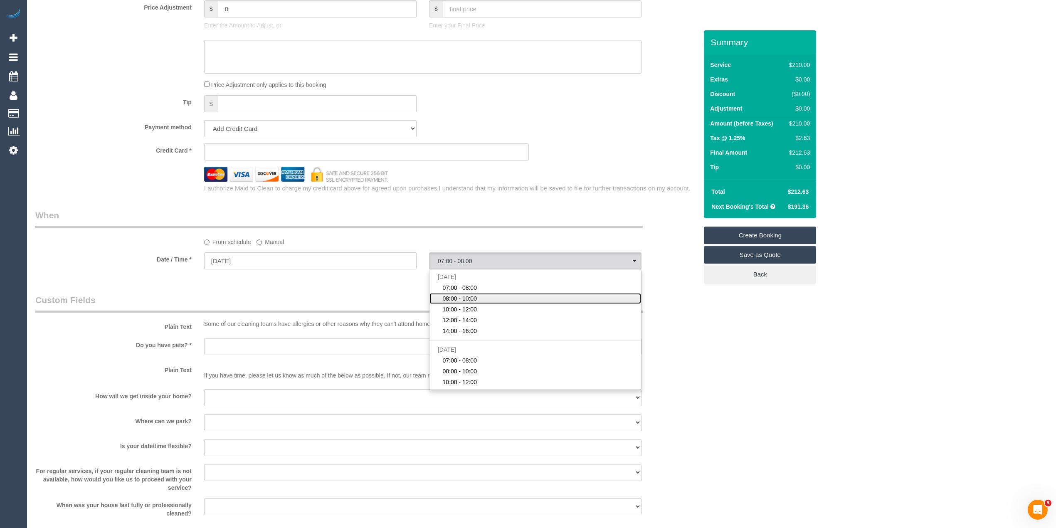
click at [491, 298] on link "08:00 - 10:00" at bounding box center [536, 298] width 212 height 11
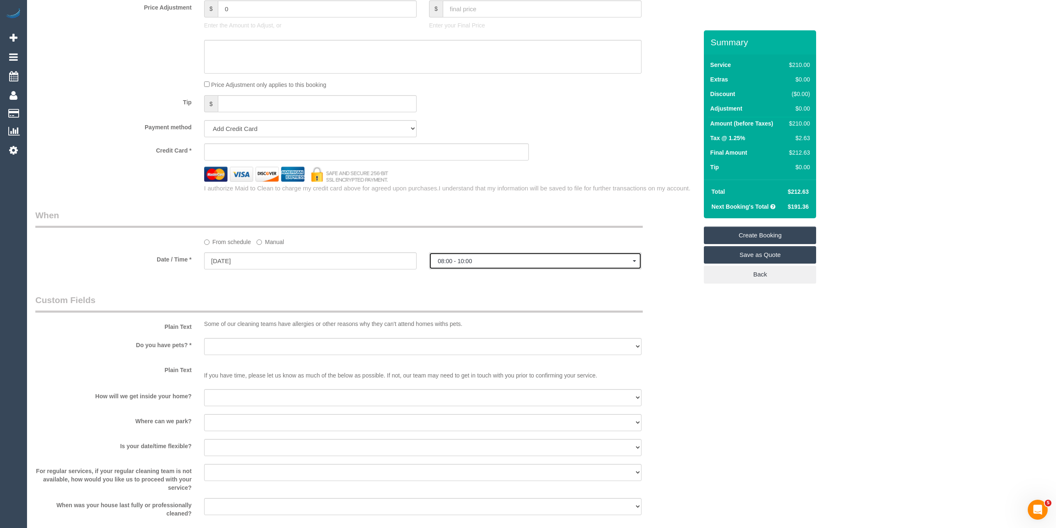
click at [446, 257] on button "08:00 - 10:00" at bounding box center [535, 260] width 213 height 17
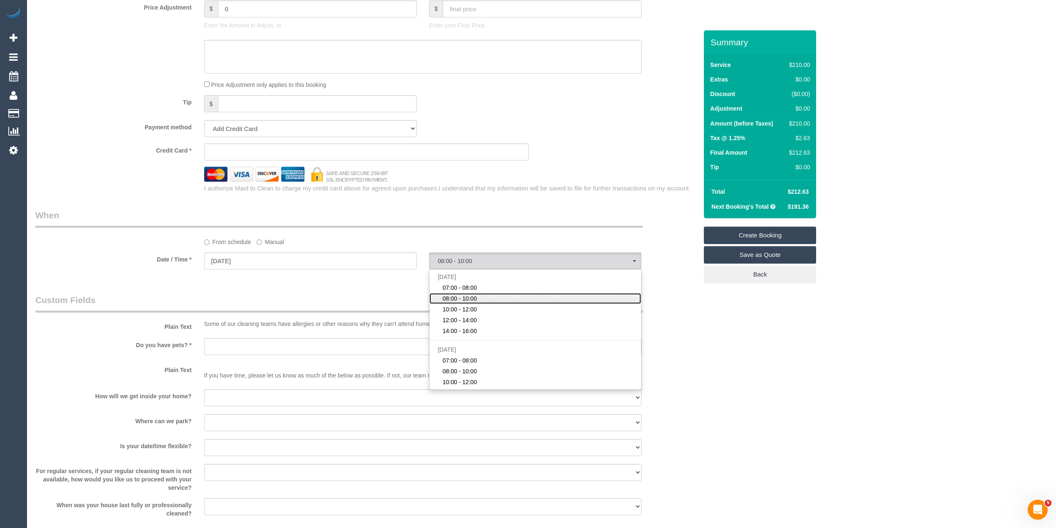
click at [484, 297] on link "08:00 - 10:00" at bounding box center [536, 298] width 212 height 11
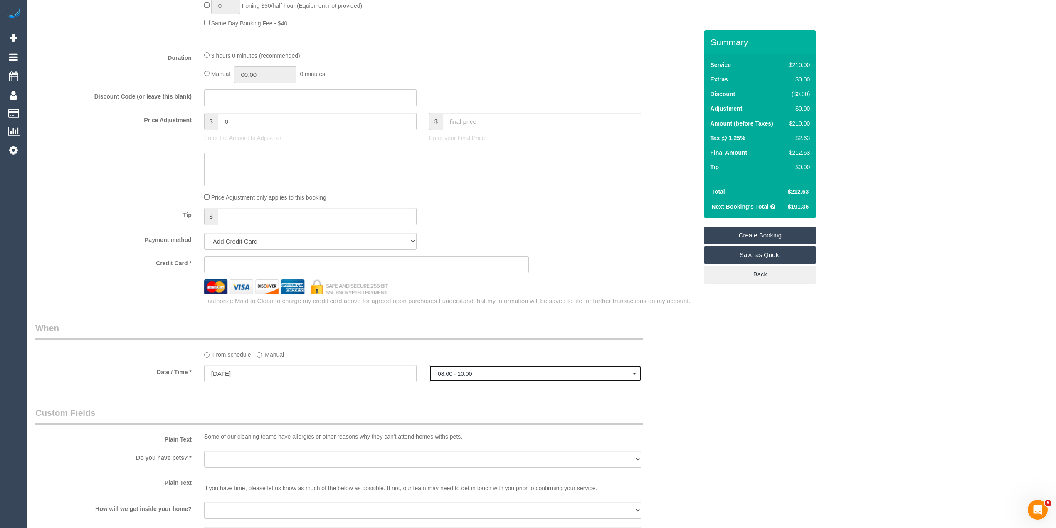
scroll to position [665, 0]
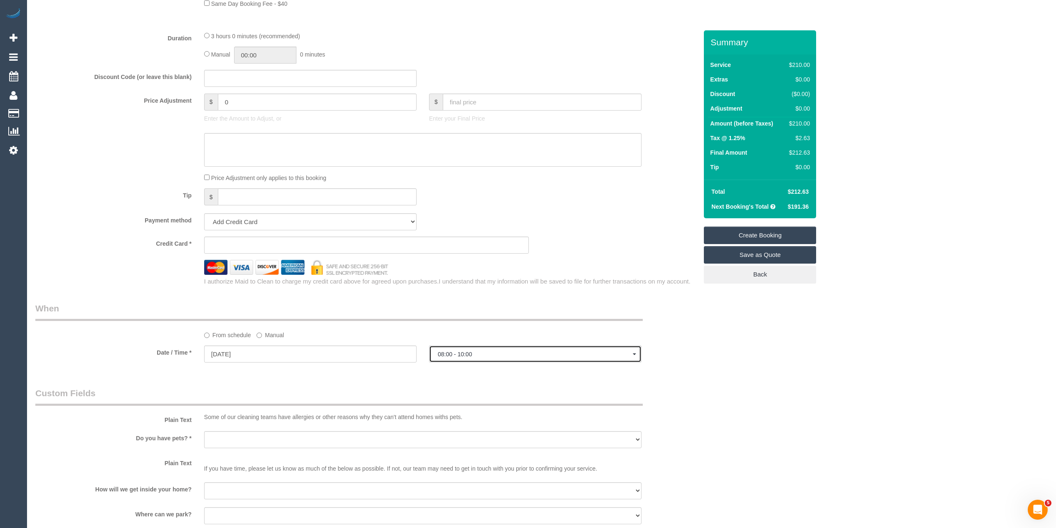
click at [465, 355] on span "08:00 - 10:00" at bounding box center [535, 354] width 195 height 7
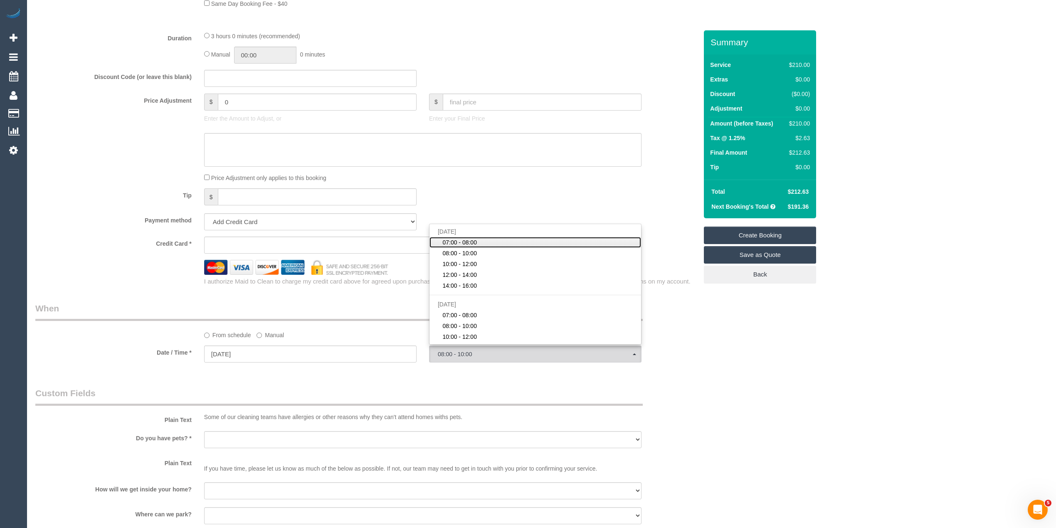
click at [475, 240] on span "07:00 - 08:00" at bounding box center [460, 242] width 35 height 8
select select "spot43"
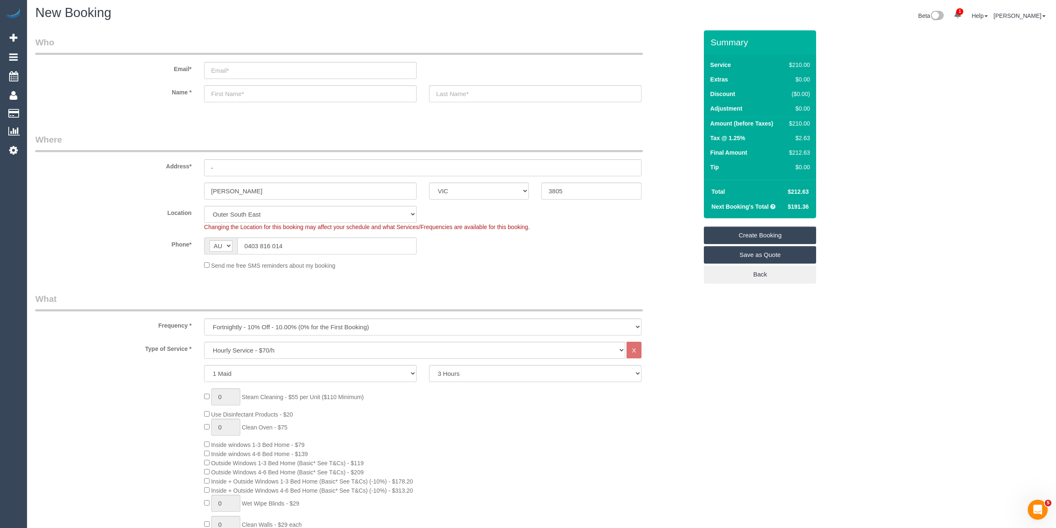
scroll to position [0, 0]
click at [246, 71] on input "email" at bounding box center [310, 72] width 213 height 17
click at [255, 80] on input "email" at bounding box center [310, 72] width 213 height 17
click at [250, 75] on input "email" at bounding box center [310, 72] width 213 height 17
type input "amanda.mary.ellis84@gmail.com"
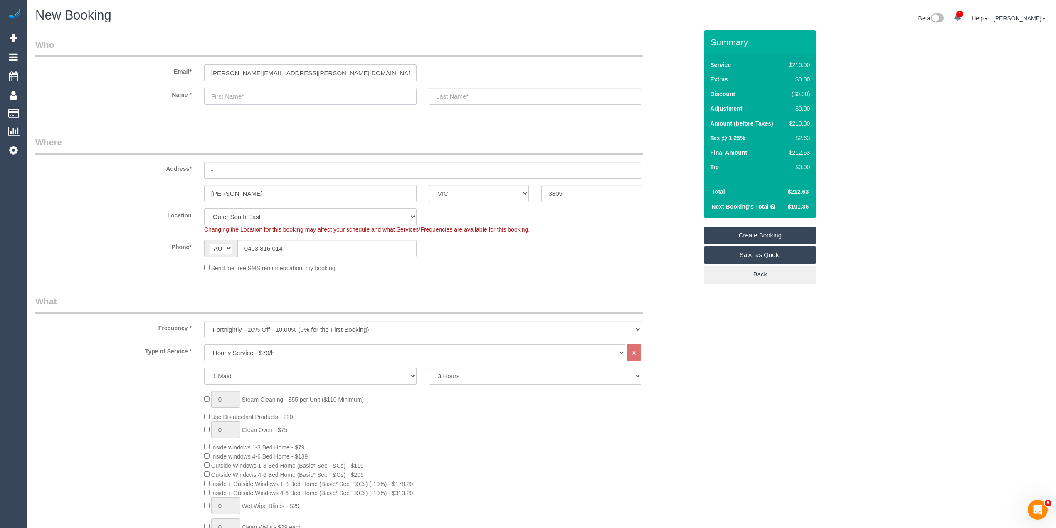
click at [247, 92] on input "text" at bounding box center [310, 96] width 213 height 17
type input "Am"
select select "spot64"
type input "Amanda"
type input "Ellis"
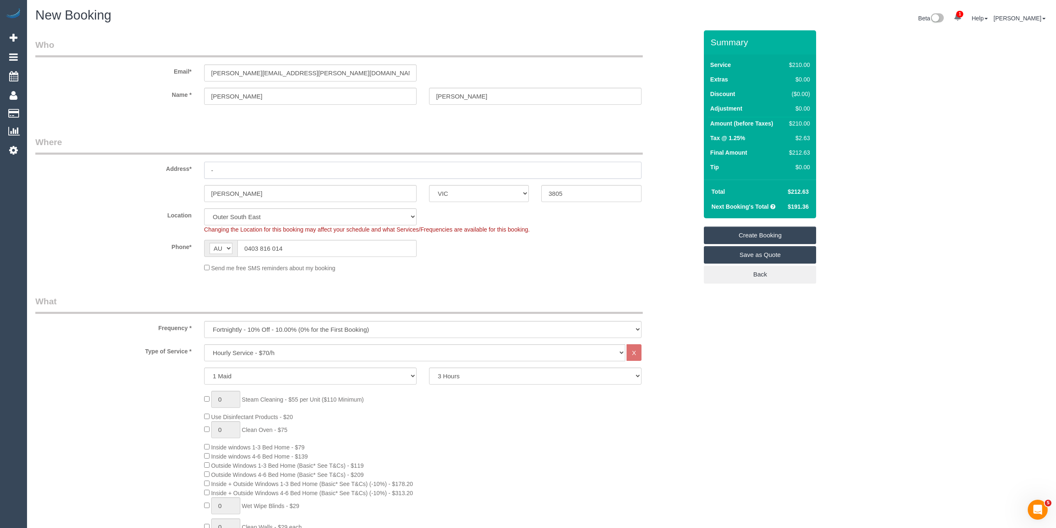
drag, startPoint x: 234, startPoint y: 166, endPoint x: 202, endPoint y: 166, distance: 31.6
click at [202, 166] on div "-" at bounding box center [423, 170] width 450 height 17
click at [237, 166] on input "text" at bounding box center [423, 170] width 438 height 17
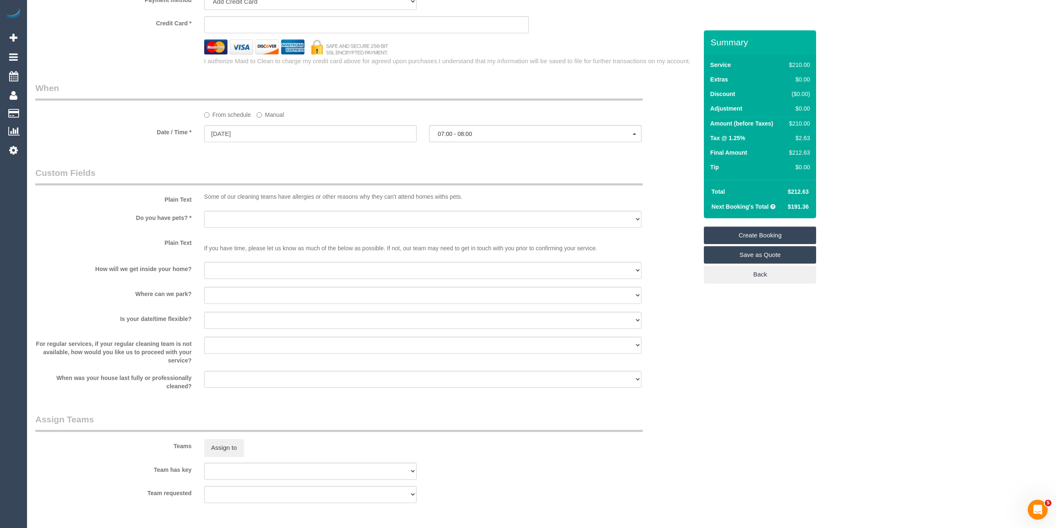
scroll to position [887, 0]
type input "5 Fairleigh Street"
click at [222, 216] on select "Yes - Cats Yes - Dogs No pets Yes - Dogs and Cats Yes - Other" at bounding box center [423, 218] width 438 height 17
select select "number:29"
click at [204, 210] on select "Yes - Cats Yes - Dogs No pets Yes - Dogs and Cats Yes - Other" at bounding box center [423, 218] width 438 height 17
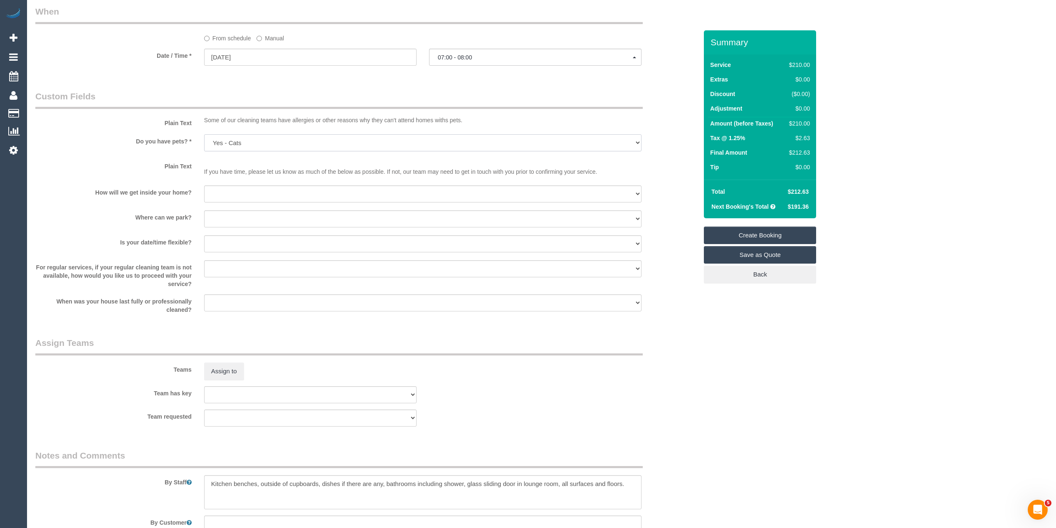
scroll to position [998, 0]
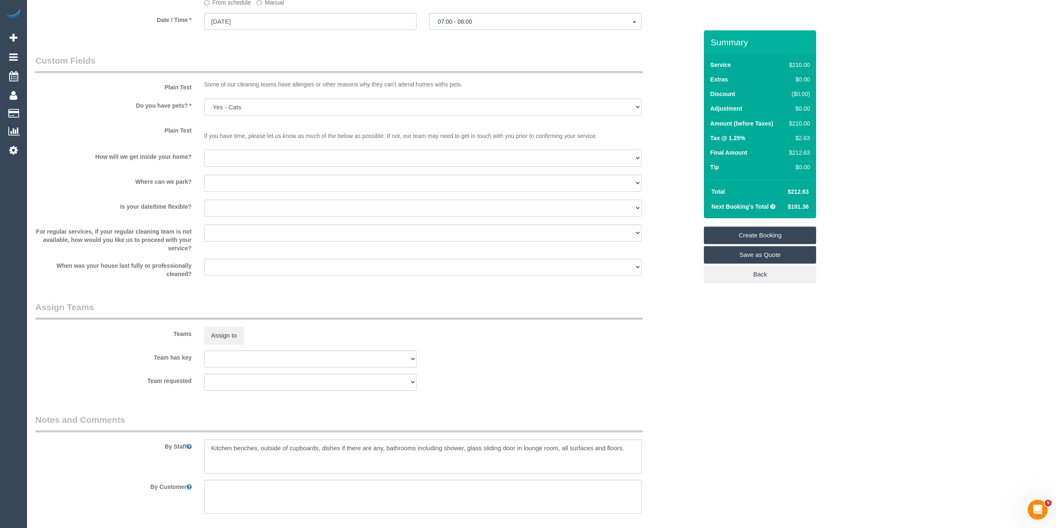
click at [222, 153] on select "I will be home Key will be left (please provide details below) Lock box/Access …" at bounding box center [423, 158] width 438 height 17
select select "number:14"
click at [204, 150] on select "I will be home Key will be left (please provide details below) Lock box/Access …" at bounding box center [423, 158] width 438 height 17
click at [240, 187] on select "I will provide parking on-site Free street parking Paid street parking (cost wi…" at bounding box center [423, 183] width 438 height 17
select select "number:19"
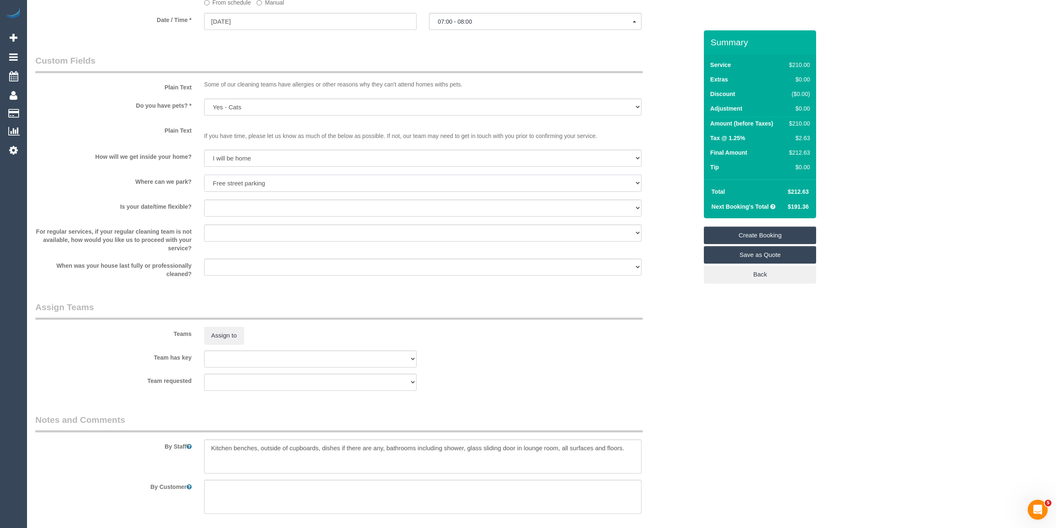
click at [204, 175] on select "I will provide parking on-site Free street parking Paid street parking (cost wi…" at bounding box center [423, 183] width 438 height 17
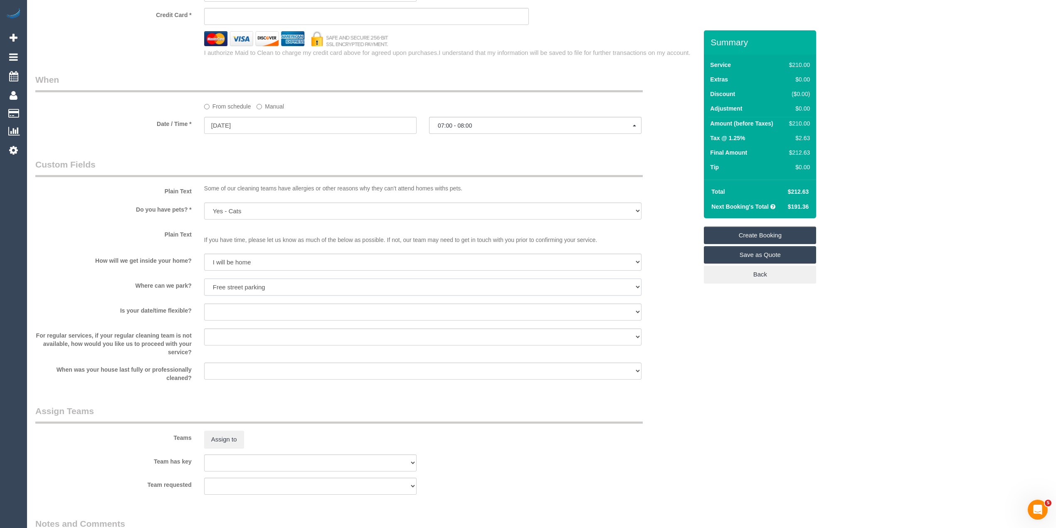
scroll to position [887, 0]
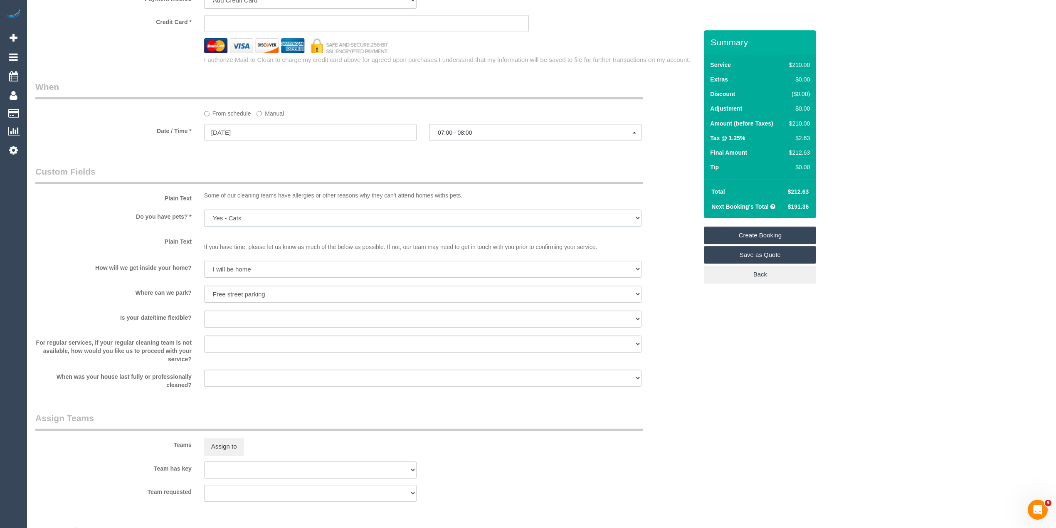
click at [249, 217] on select "Yes - Cats Yes - Dogs No pets Yes - Dogs and Cats Yes - Other" at bounding box center [423, 218] width 438 height 17
select select "number:30"
click at [204, 210] on select "Yes - Cats Yes - Dogs No pets Yes - Dogs and Cats Yes - Other" at bounding box center [423, 218] width 438 height 17
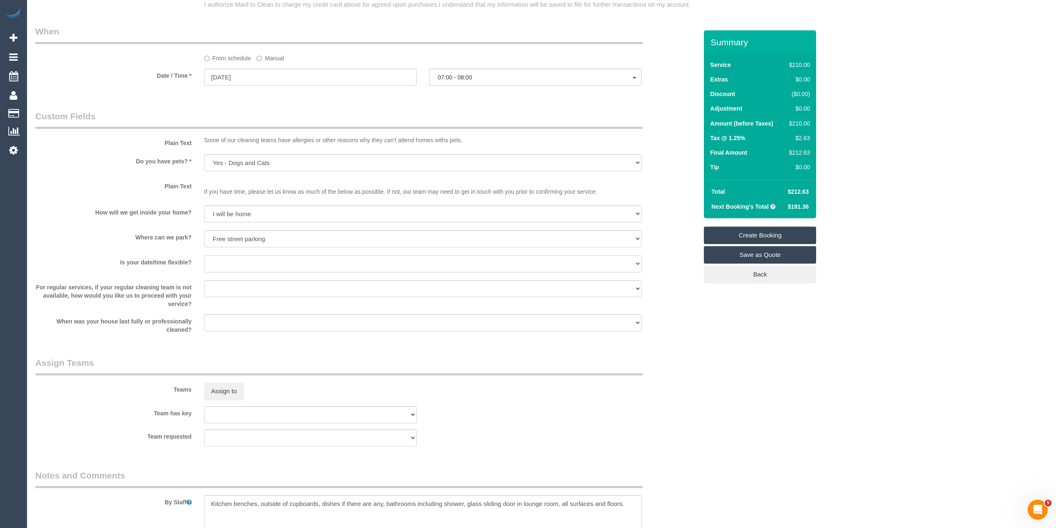
click at [229, 260] on select "Yes - date and time Yes - date but not time Yes - time but not date No - No fle…" at bounding box center [423, 263] width 438 height 17
select select "number:36"
click at [204, 255] on select "Yes - date and time Yes - date but not time Yes - time but not date No - No fle…" at bounding box center [423, 263] width 438 height 17
click at [228, 276] on sui-booking-custom-fields "Plain Text Some of our cleaning teams have allergies or other reasons why they …" at bounding box center [366, 222] width 663 height 224
click at [234, 288] on select "Arrange a cleaner to cover and do not bother you Arrange a cleaner to cover and…" at bounding box center [423, 288] width 438 height 17
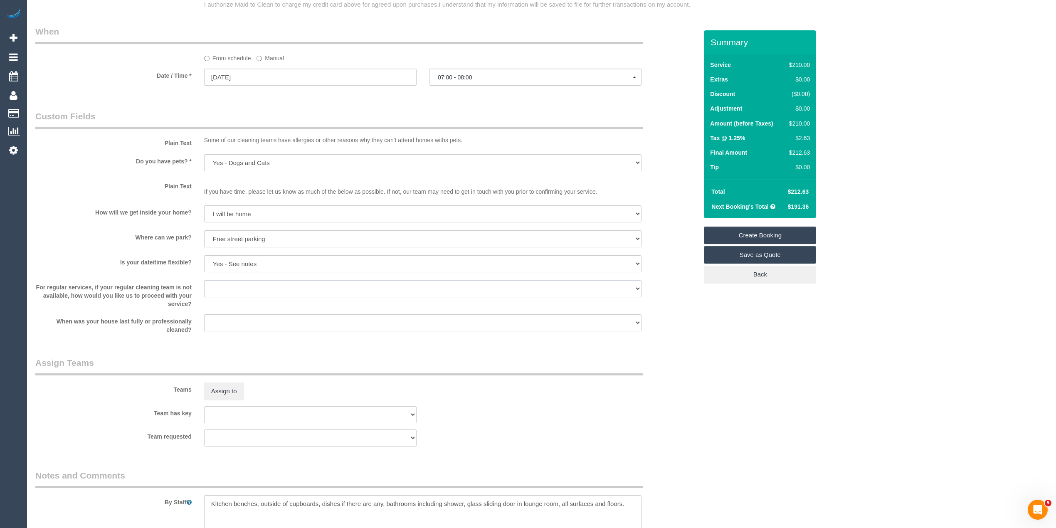
select select "number:34"
click at [204, 280] on select "Arrange a cleaner to cover and do not bother you Arrange a cleaner to cover and…" at bounding box center [423, 288] width 438 height 17
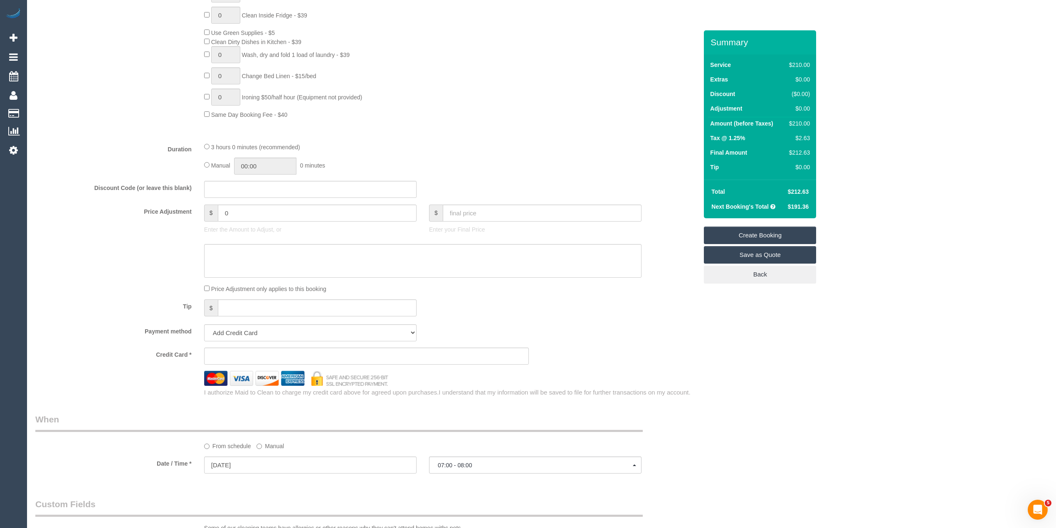
scroll to position [776, 0]
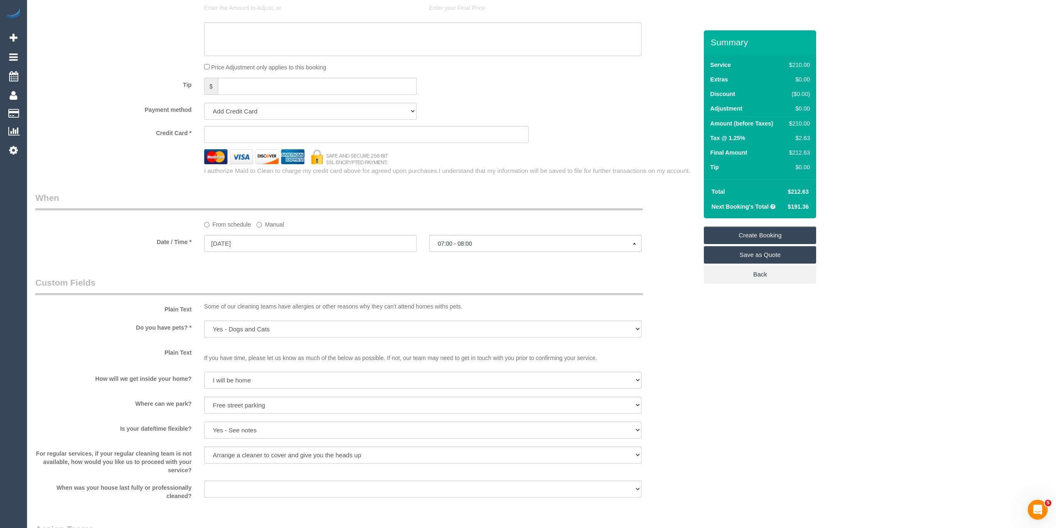
click at [246, 130] on sui-stripe-card at bounding box center [366, 134] width 325 height 17
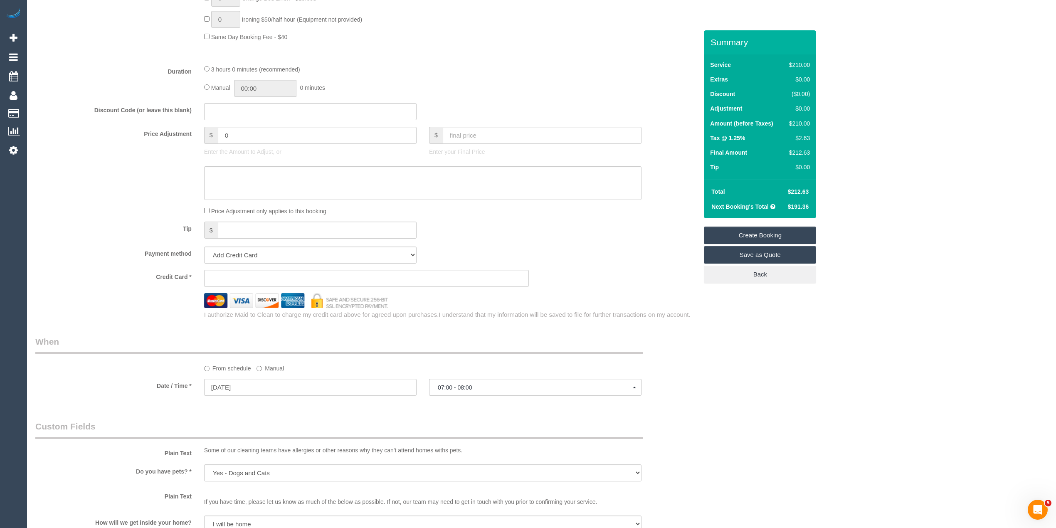
scroll to position [554, 0]
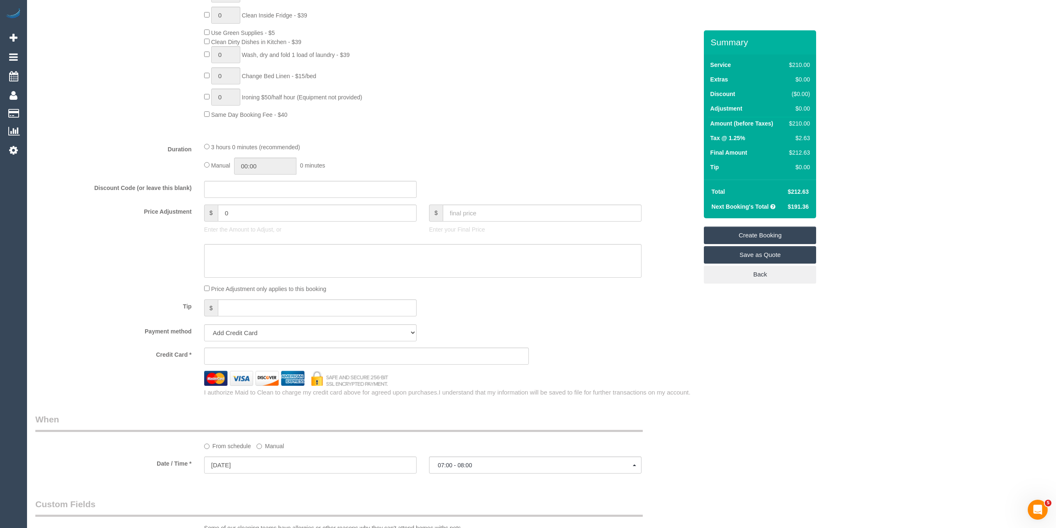
click at [268, 353] on sui-stripe-card at bounding box center [366, 356] width 325 height 17
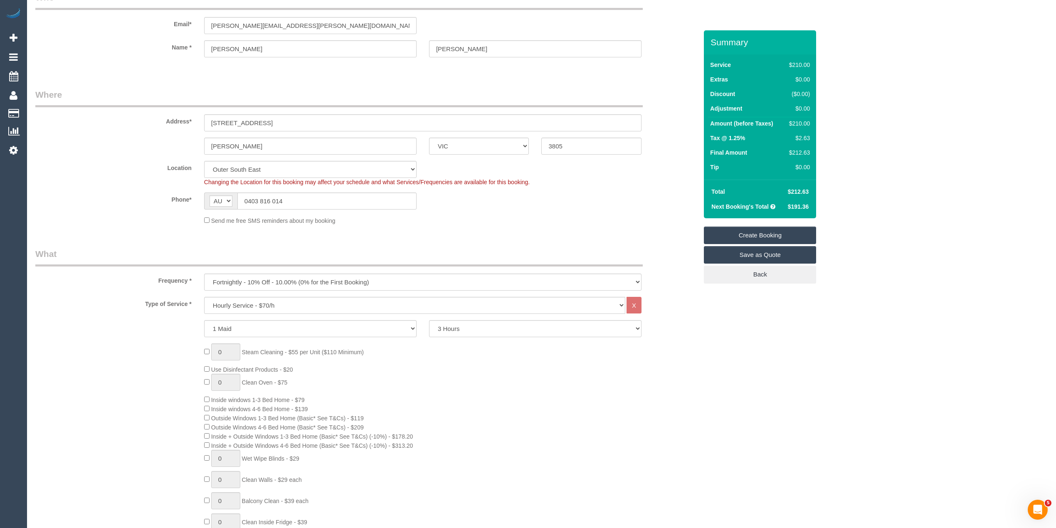
scroll to position [0, 0]
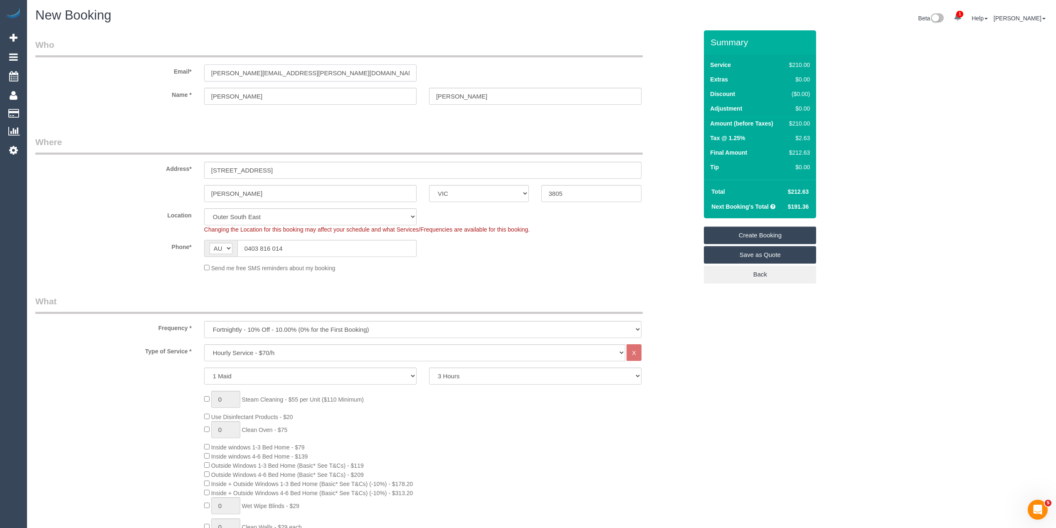
drag, startPoint x: 315, startPoint y: 72, endPoint x: 149, endPoint y: 54, distance: 166.9
click at [149, 54] on fieldset "Who Email* amanda.mary.ellis84@gmail.com Name * Amanda Ellis" at bounding box center [366, 79] width 663 height 81
click at [756, 235] on link "Create Booking" at bounding box center [760, 235] width 112 height 17
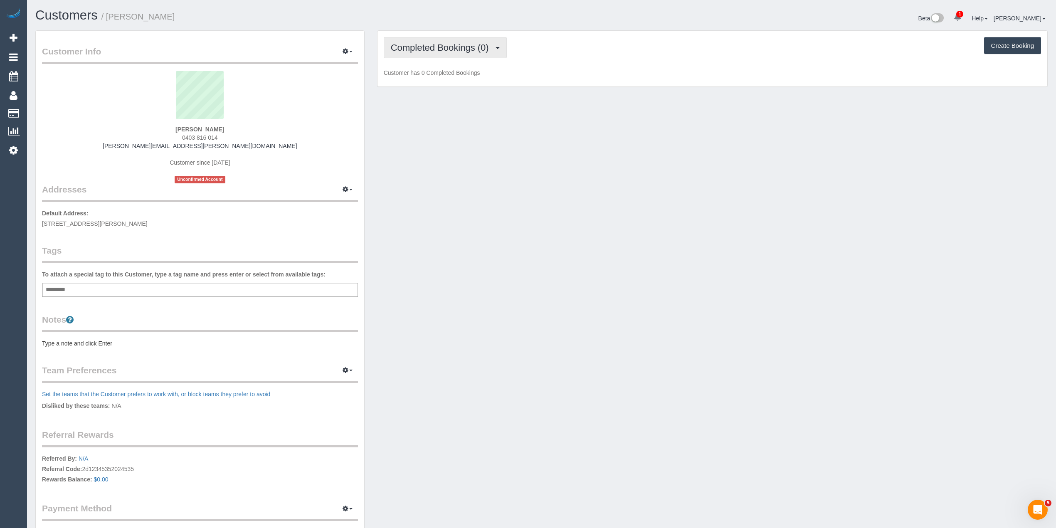
click at [401, 50] on span "Completed Bookings (0)" at bounding box center [442, 47] width 102 height 10
click at [435, 76] on link "Upcoming Bookings (11)" at bounding box center [428, 77] width 88 height 11
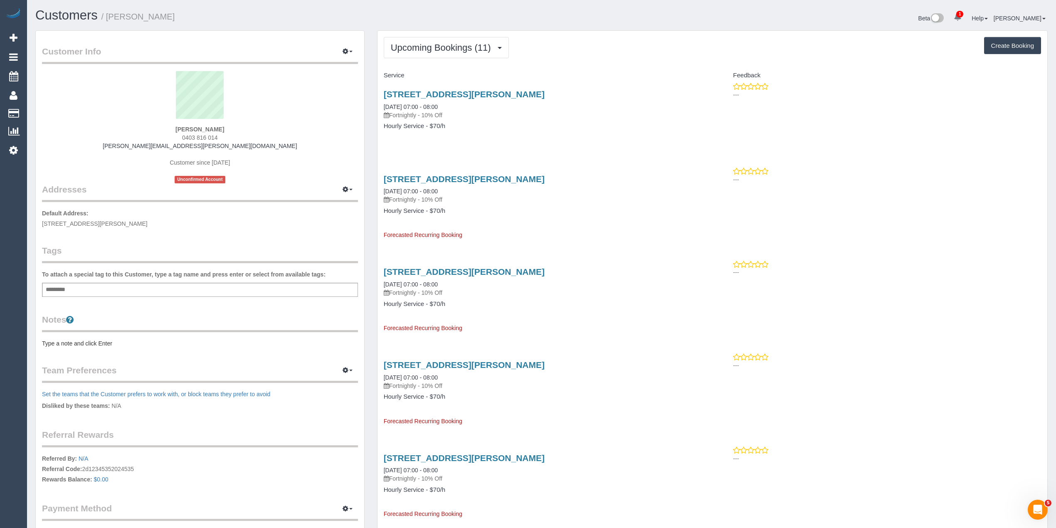
click at [97, 345] on pre "Type a note and click Enter" at bounding box center [200, 343] width 316 height 8
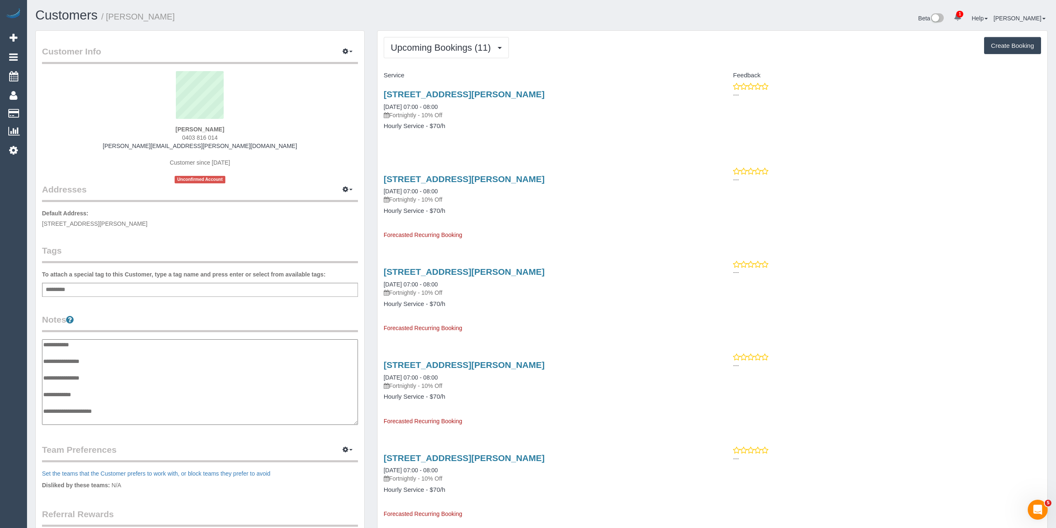
scroll to position [7, 0]
click at [106, 353] on textarea "**********" at bounding box center [200, 382] width 316 height 86
type textarea "**********"
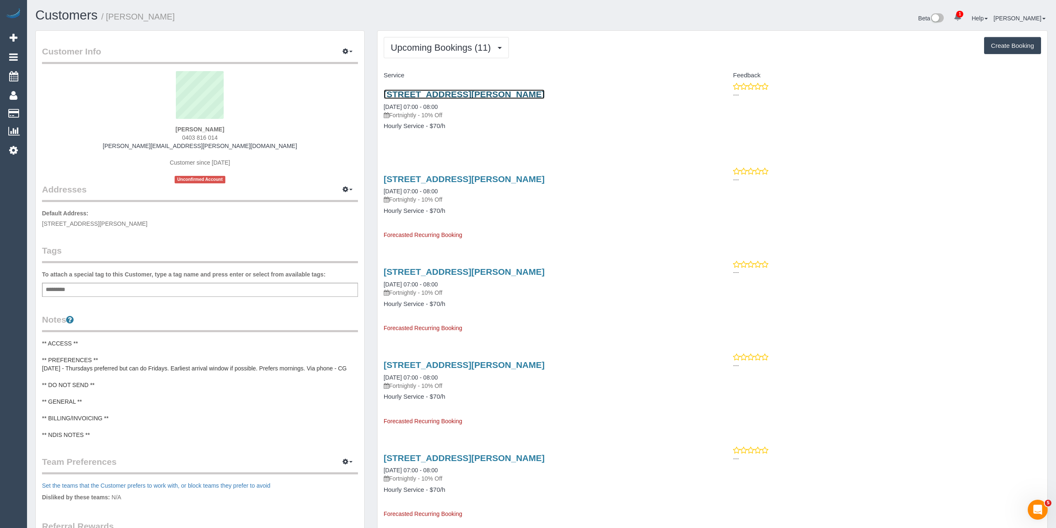
click at [460, 92] on link "[STREET_ADDRESS][PERSON_NAME]" at bounding box center [464, 94] width 161 height 10
drag, startPoint x: 568, startPoint y: 94, endPoint x: 385, endPoint y: 87, distance: 182.7
click at [385, 87] on div "[STREET_ADDRESS][PERSON_NAME] [DATE] 07:00 - 08:00 Fortnightly - 10% Off Hourly…" at bounding box center [545, 114] width 335 height 64
copy link "[STREET_ADDRESS][PERSON_NAME]"
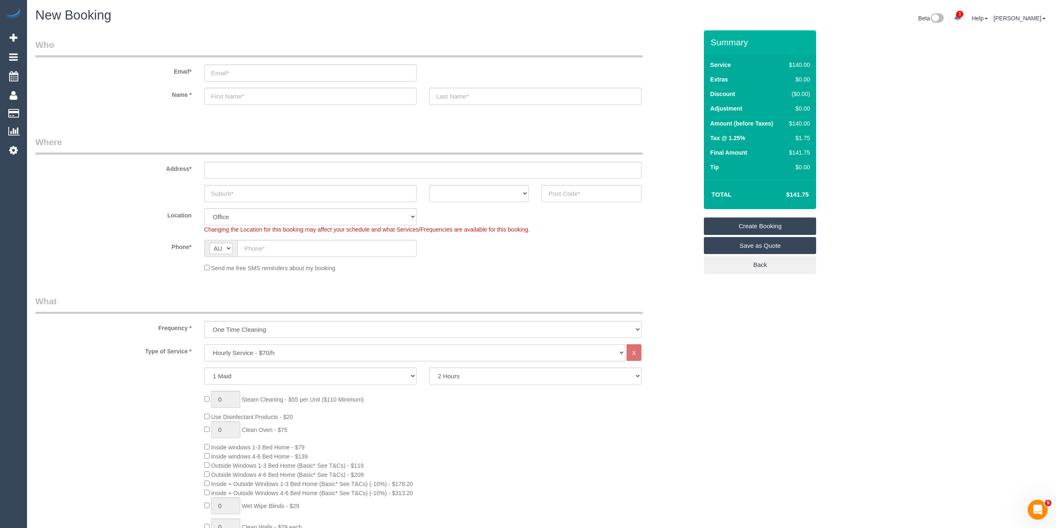
click at [250, 352] on select "Hourly Service - $70/h Hourly Service - $65/h Hourly Service - $60/h Hourly Ser…" at bounding box center [414, 352] width 421 height 17
select select "211"
click at [204, 344] on select "Hourly Service - $70/h Hourly Service - $65/h Hourly Service - $60/h Hourly Ser…" at bounding box center [414, 352] width 421 height 17
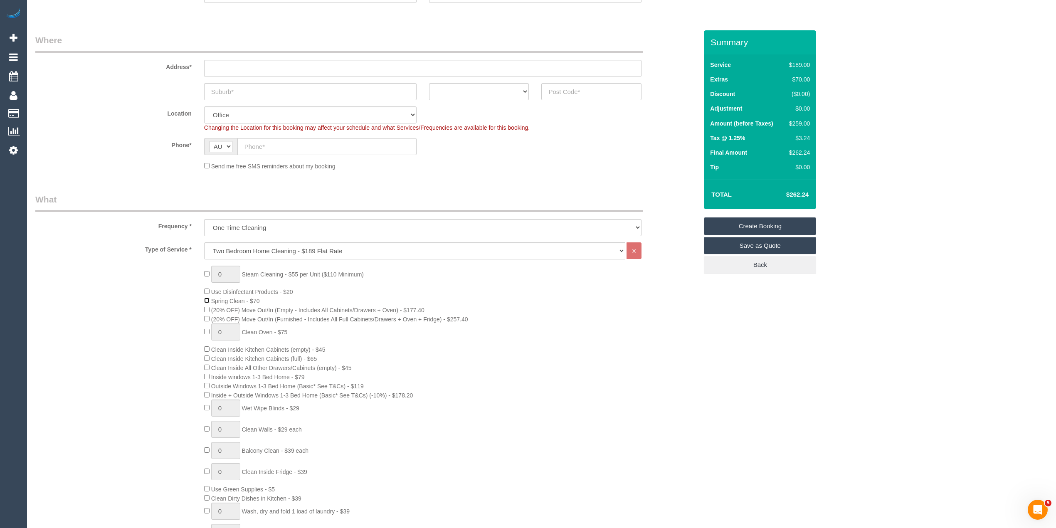
scroll to position [111, 0]
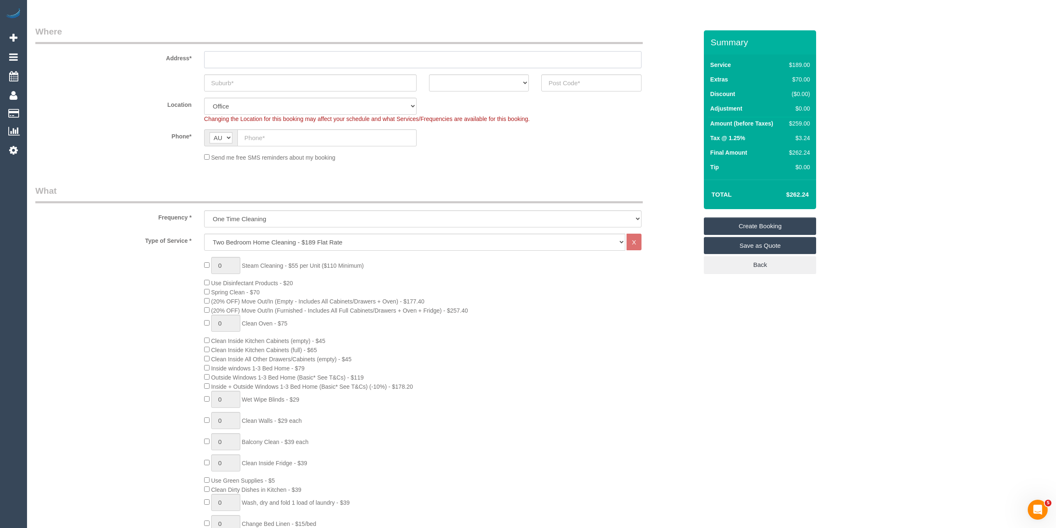
click at [247, 57] on input "text" at bounding box center [423, 59] width 438 height 17
click at [247, 57] on input "-" at bounding box center [423, 59] width 438 height 17
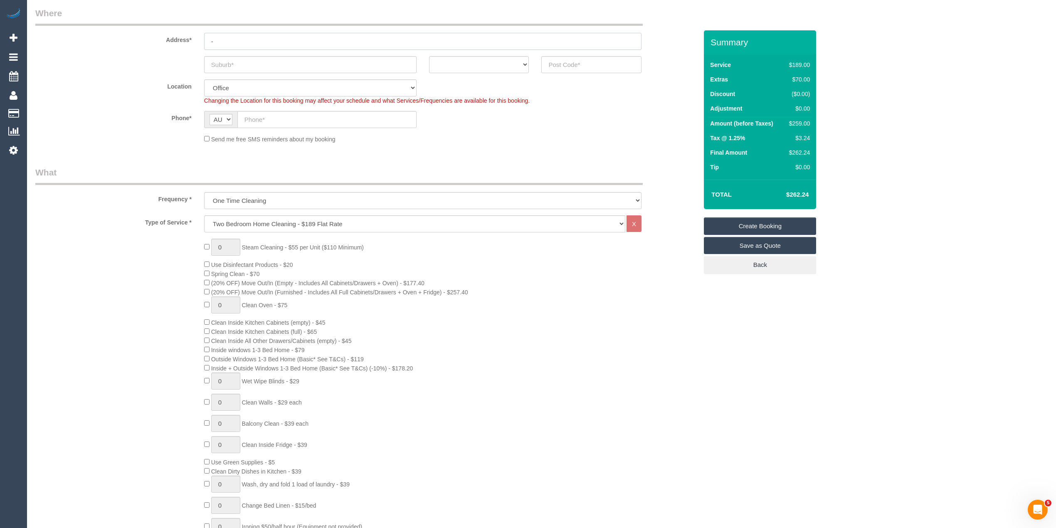
scroll to position [166, 0]
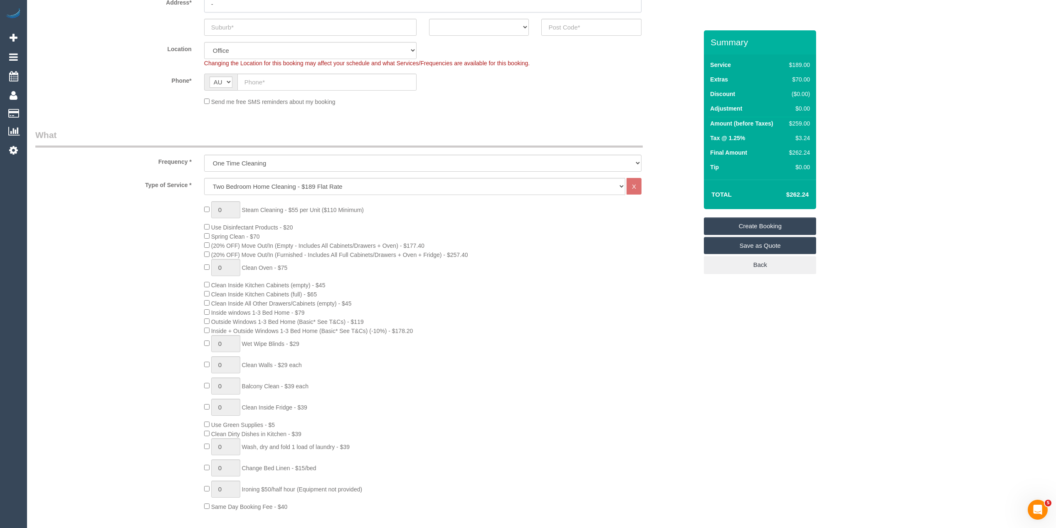
type input "-"
type input "1"
click at [170, 255] on div "0 Steam Cleaning - $55 per Unit ($110 Minimum) Use Disinfectant Products - $20 …" at bounding box center [366, 356] width 675 height 310
type input "1"
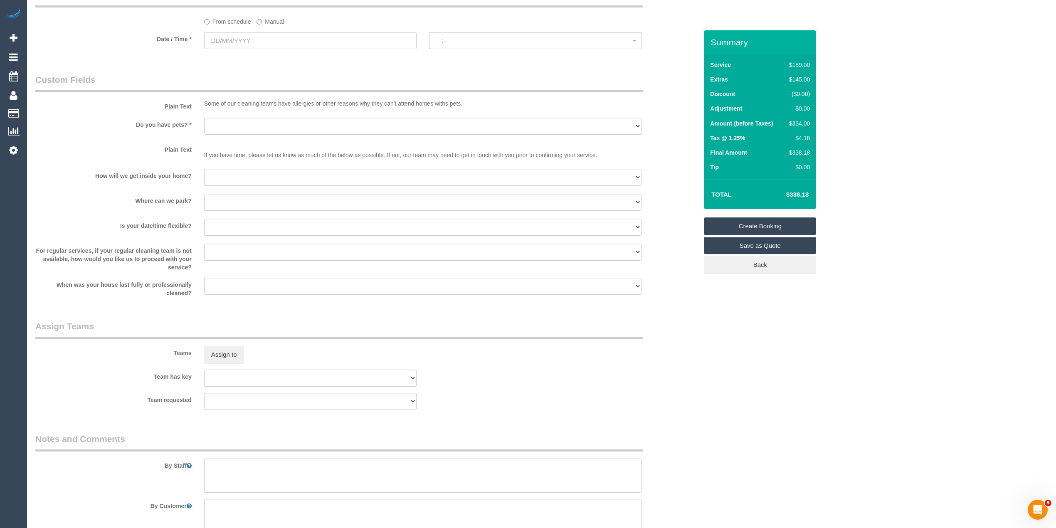
scroll to position [1041, 0]
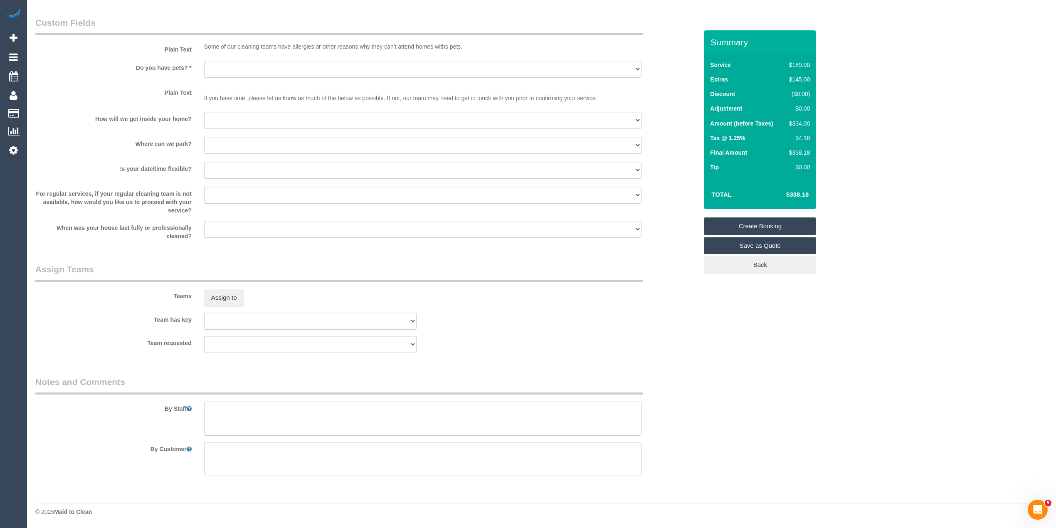
click at [308, 420] on textarea at bounding box center [423, 419] width 438 height 34
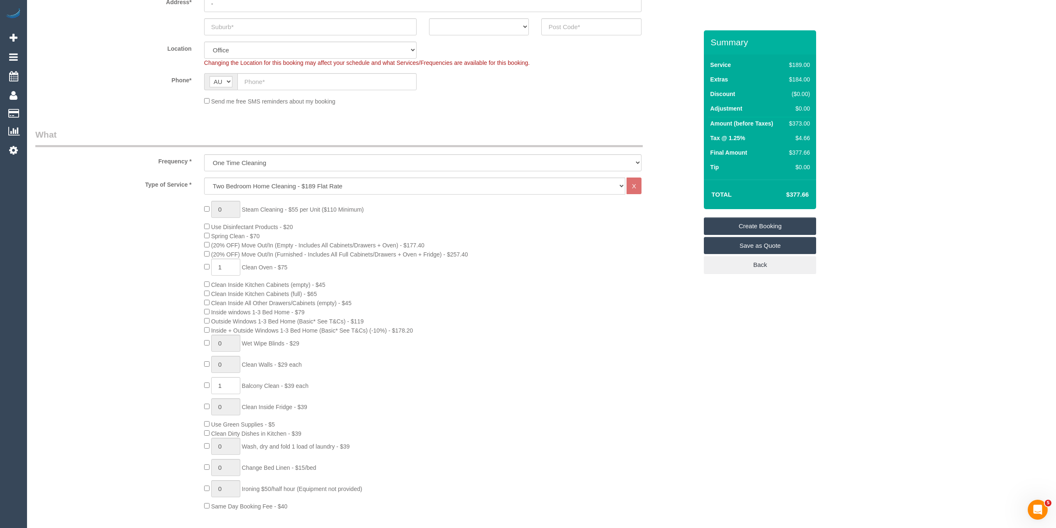
scroll to position [0, 0]
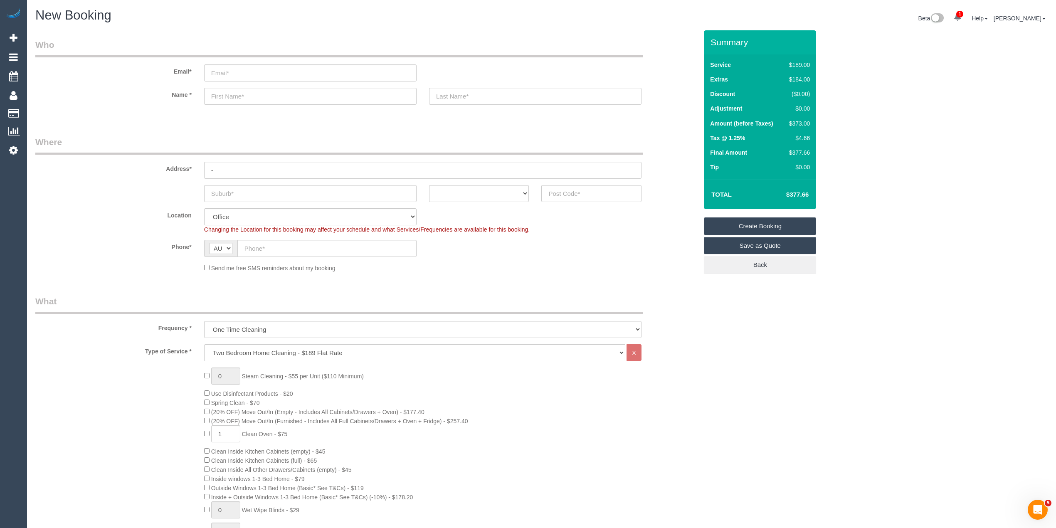
type textarea "Balcony cleaned (courtyard)"
click at [259, 248] on input "text" at bounding box center [326, 248] width 179 height 17
paste input "61 433 876 764"
drag, startPoint x: 254, startPoint y: 248, endPoint x: 215, endPoint y: 239, distance: 40.2
click at [217, 241] on div "AF AL DZ AD AO AI AQ AG AR AM AW AU AT AZ BS BH BD BB BY BE BZ BJ BM BT BO BA B…" at bounding box center [310, 248] width 213 height 17
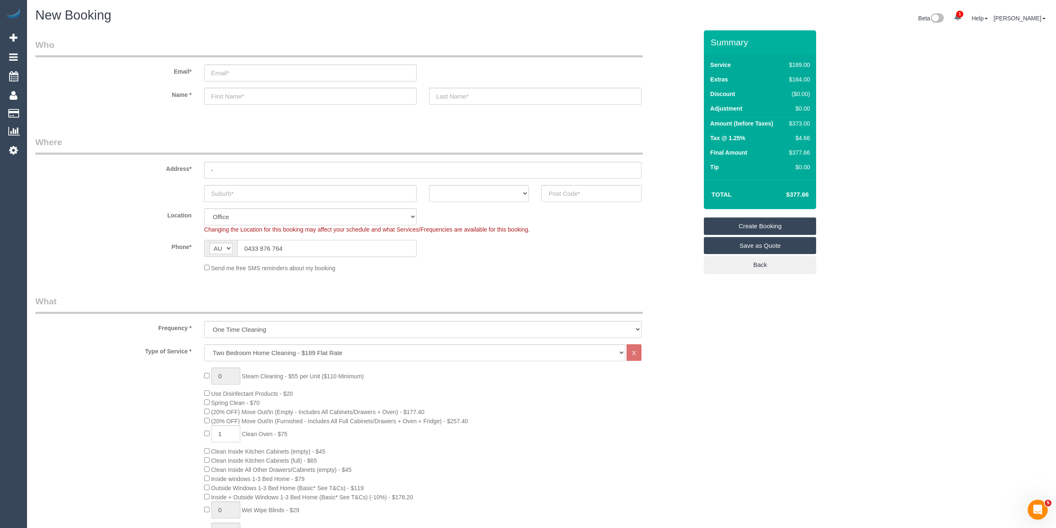
type input "0433 876 764"
click at [464, 190] on select "ACT [GEOGRAPHIC_DATA] NT [GEOGRAPHIC_DATA] SA TAS [GEOGRAPHIC_DATA] [GEOGRAPHIC…" at bounding box center [479, 193] width 100 height 17
select select "VIC"
click at [429, 185] on select "ACT [GEOGRAPHIC_DATA] NT [GEOGRAPHIC_DATA] SA TAS [GEOGRAPHIC_DATA] [GEOGRAPHIC…" at bounding box center [479, 193] width 100 height 17
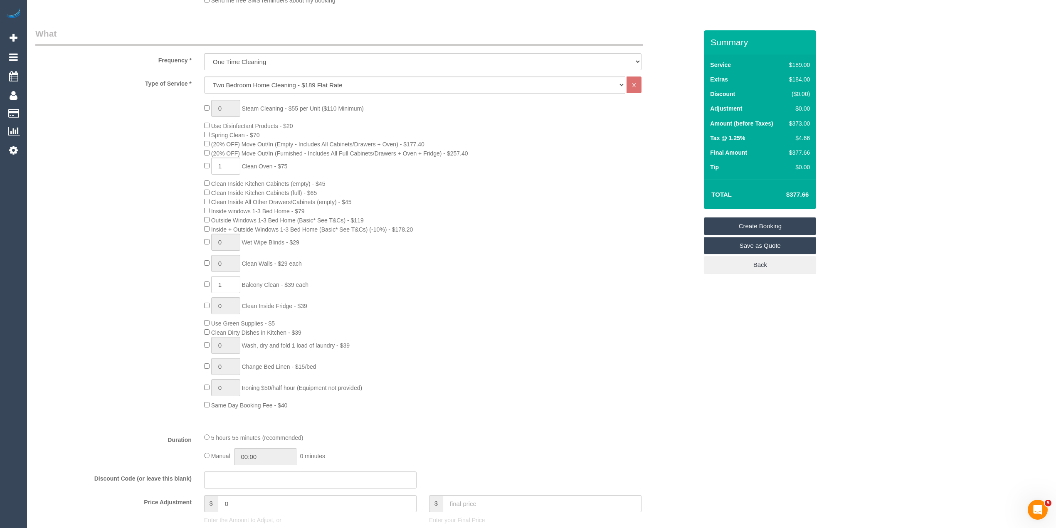
scroll to position [277, 0]
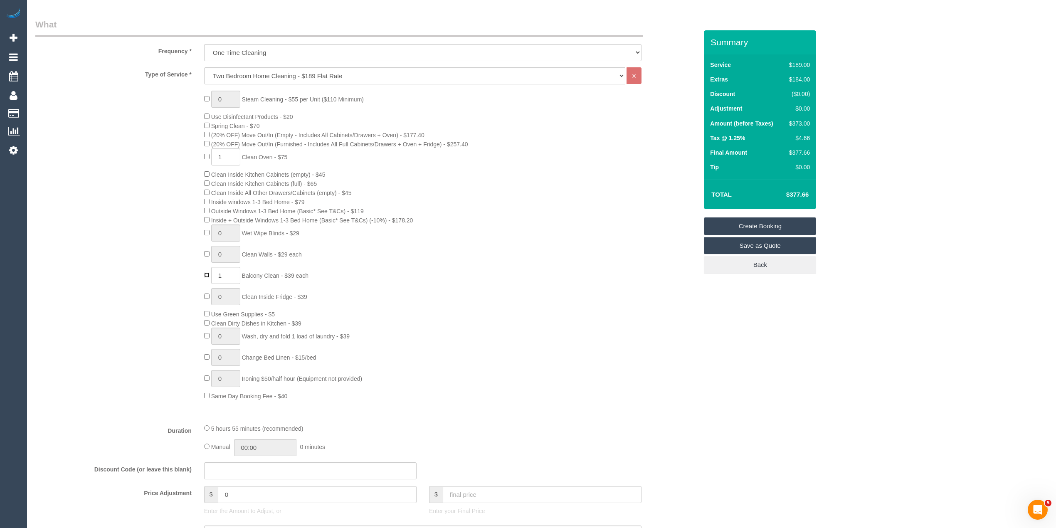
type input "0"
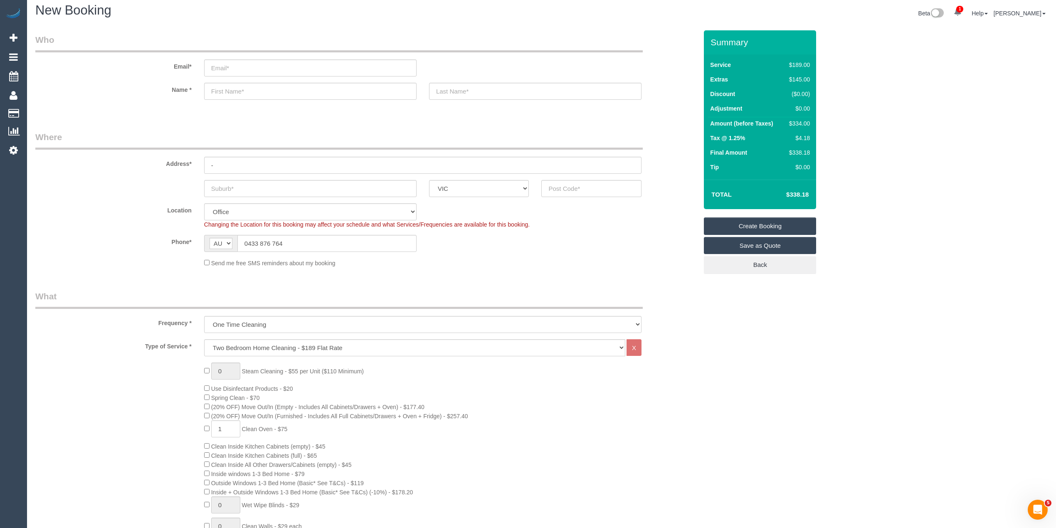
scroll to position [0, 0]
click at [221, 193] on input "text" at bounding box center [310, 193] width 213 height 17
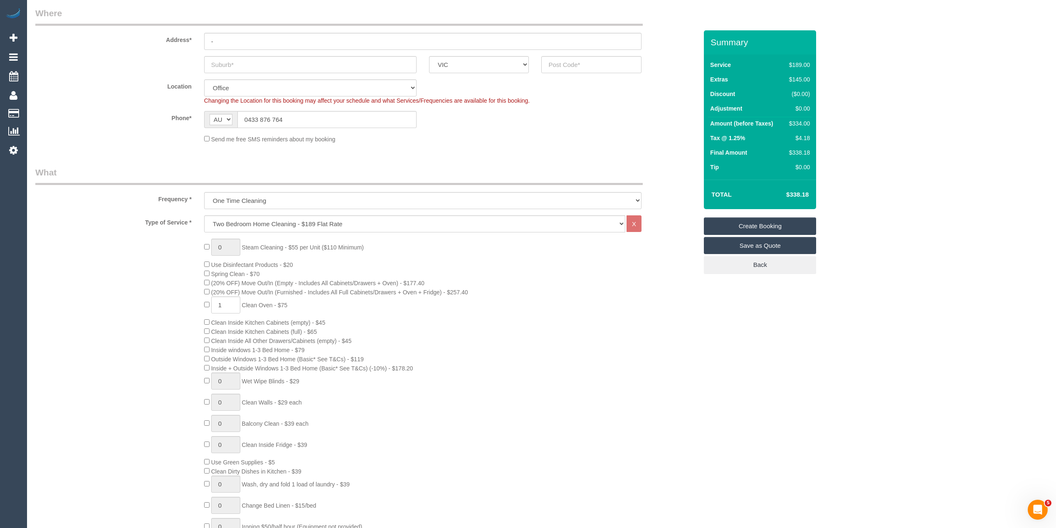
scroll to position [166, 0]
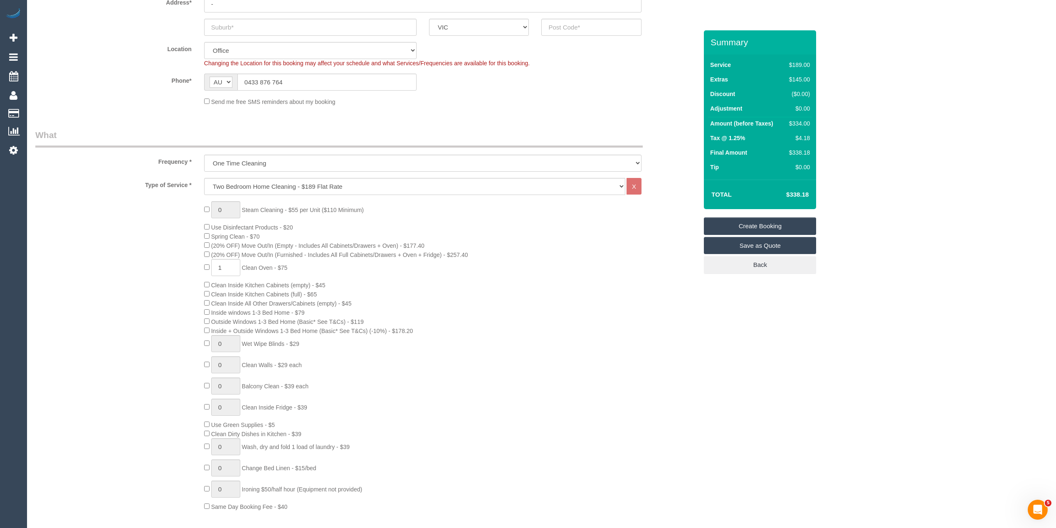
click at [148, 295] on div "0 Steam Cleaning - $55 per Unit ($110 Minimum) Use Disinfectant Products - $20 …" at bounding box center [366, 356] width 675 height 310
drag, startPoint x: 222, startPoint y: 365, endPoint x: 217, endPoint y: 365, distance: 5.4
click at [217, 365] on input "1" at bounding box center [225, 364] width 29 height 17
type input "2"
click at [156, 332] on div "0 Steam Cleaning - $55 per Unit ($110 Minimum) Use Disinfectant Products - $20 …" at bounding box center [366, 356] width 675 height 310
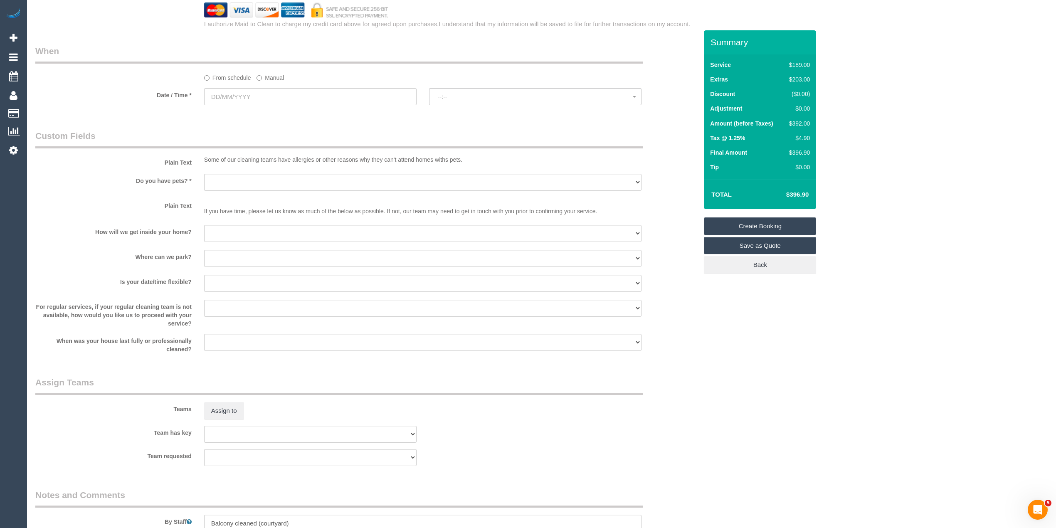
scroll to position [1041, 0]
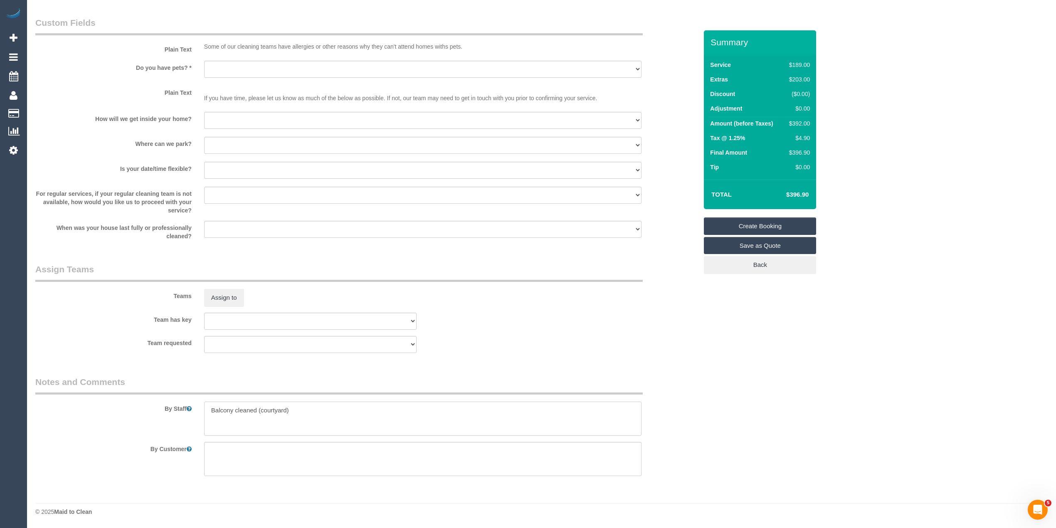
click at [312, 412] on textarea at bounding box center [423, 419] width 438 height 34
type textarea "B"
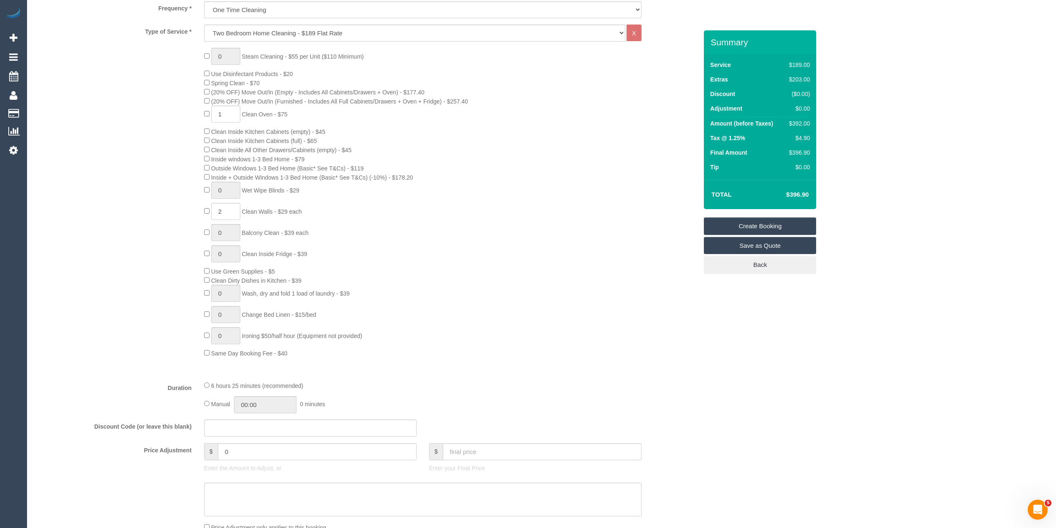
scroll to position [542, 0]
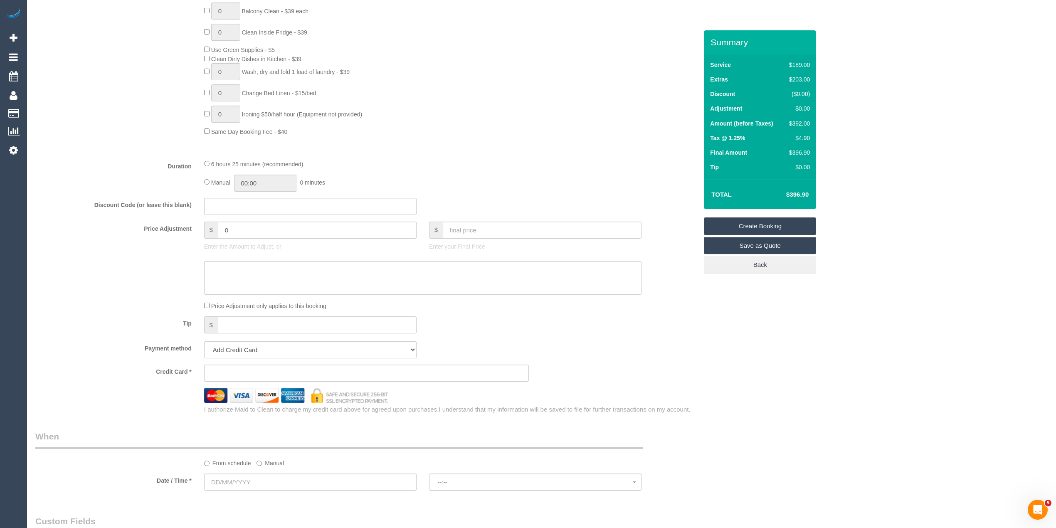
type textarea "1 wall each in 2 bedrooms."
click at [198, 226] on div "$ 0 Enter the Amount to Adjust, or" at bounding box center [310, 238] width 225 height 33
click at [247, 230] on input "0" at bounding box center [317, 230] width 199 height 17
drag, startPoint x: 246, startPoint y: 230, endPoint x: 222, endPoint y: 225, distance: 25.0
click at [222, 225] on input "0" at bounding box center [317, 230] width 199 height 17
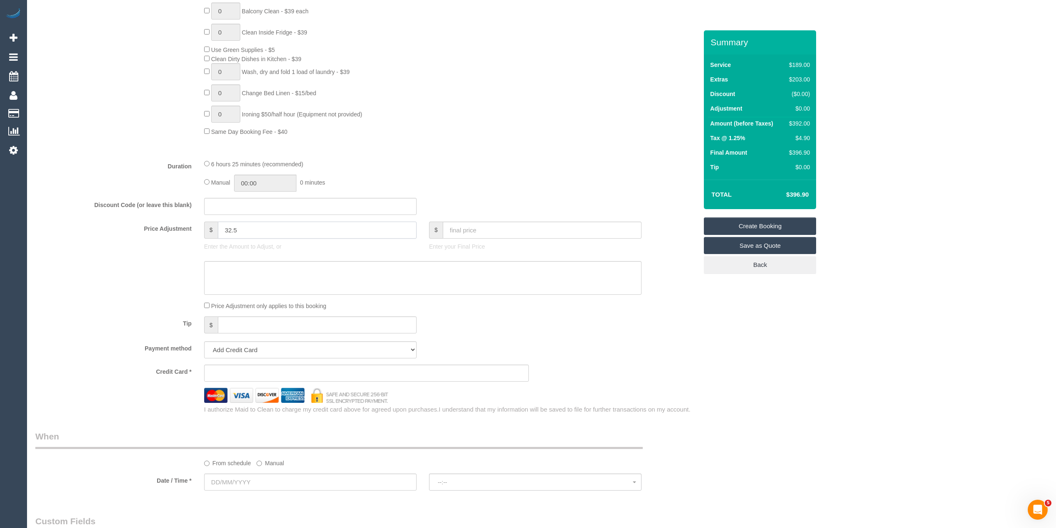
type input "32.5"
click at [255, 275] on textarea at bounding box center [423, 278] width 438 height 34
type textarea "#"
type textarea "$32.50 adde"
drag, startPoint x: 252, startPoint y: 272, endPoint x: 200, endPoint y: 265, distance: 52.8
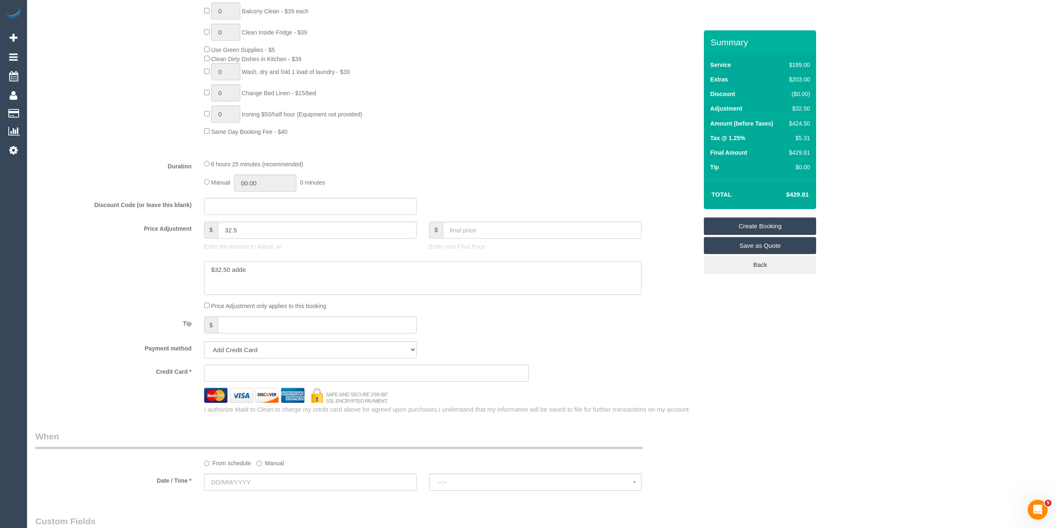
click at [200, 265] on div at bounding box center [423, 278] width 450 height 34
click at [253, 225] on input "32.5" at bounding box center [317, 230] width 199 height 17
drag, startPoint x: 252, startPoint y: 230, endPoint x: 172, endPoint y: 227, distance: 80.3
click at [172, 227] on div "Price Adjustment $ 32.5 Enter the Amount to Adjust, or $ Enter your Final Price" at bounding box center [366, 238] width 675 height 33
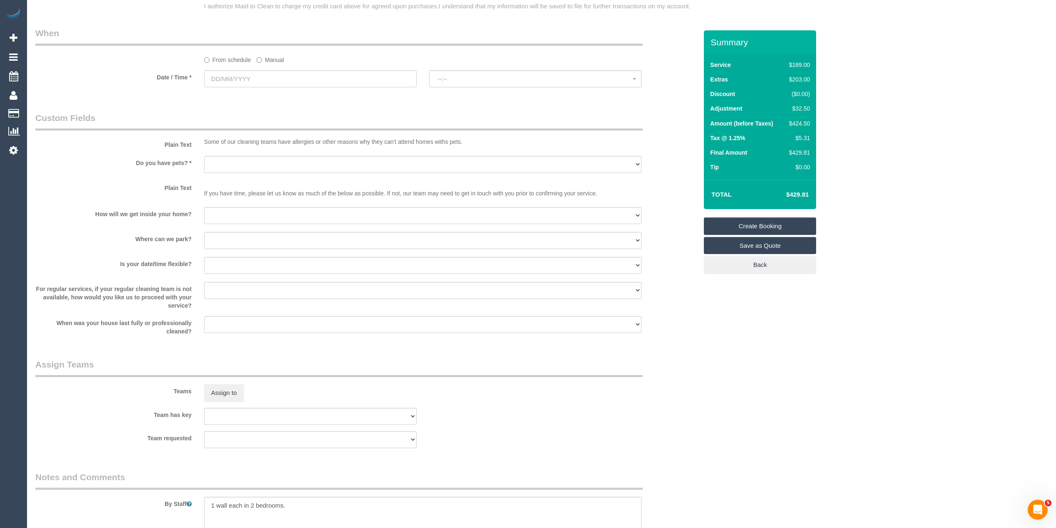
scroll to position [1041, 0]
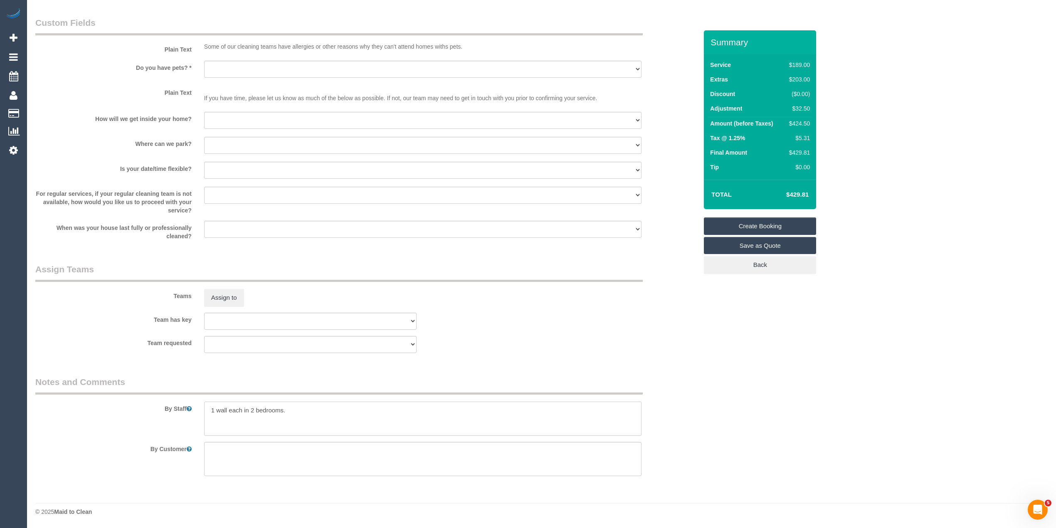
click at [294, 410] on textarea at bounding box center [423, 419] width 438 height 34
type textarea "1 wall each in 2 bedrooms."
type input "0"
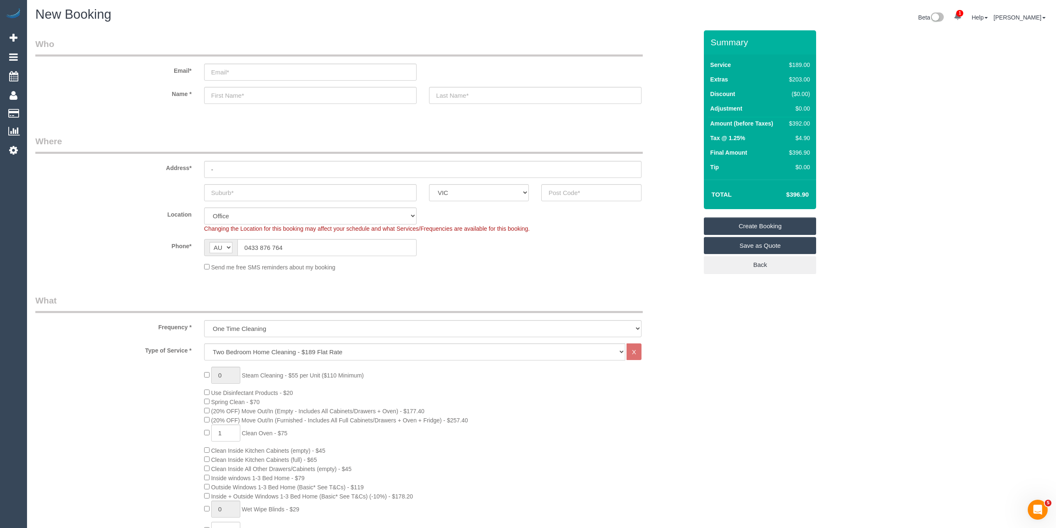
scroll to position [0, 0]
type textarea "1 wall each in 2 bedrooms. Please remember to clean the sliding doors inside."
click at [586, 193] on input "text" at bounding box center [592, 193] width 100 height 17
type input "3109"
click at [260, 195] on input "text" at bounding box center [310, 193] width 213 height 17
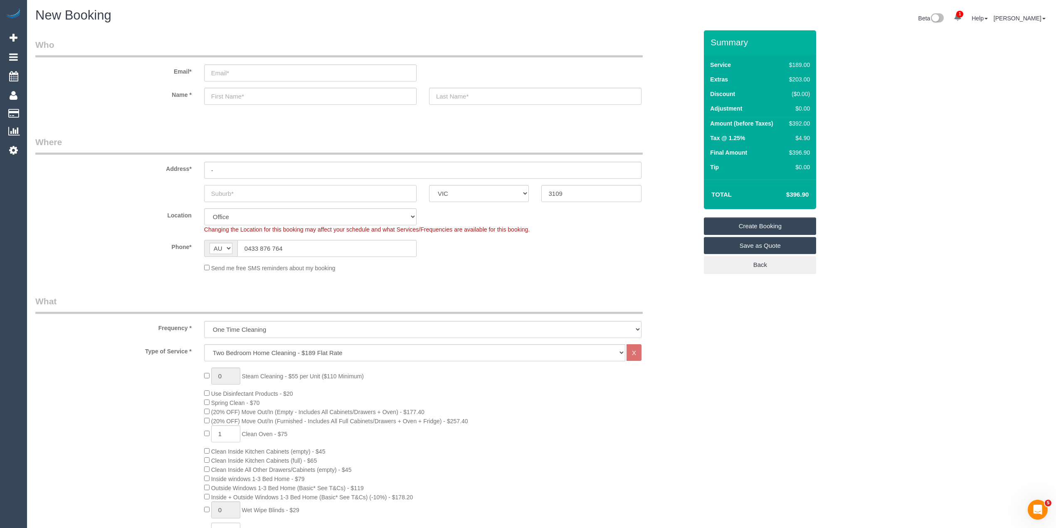
paste input "[GEOGRAPHIC_DATA]"
type input "[GEOGRAPHIC_DATA]"
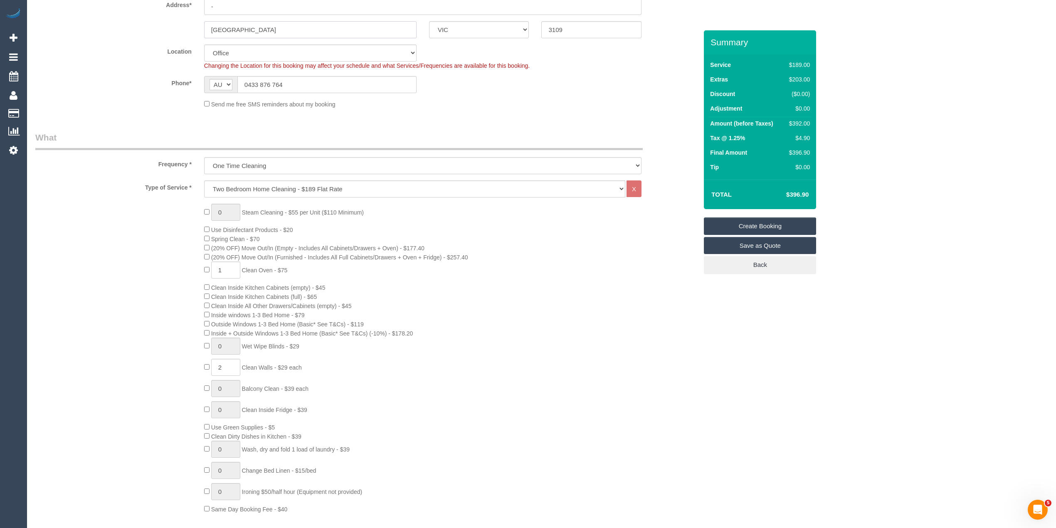
scroll to position [166, 0]
select select "56"
select select "object:2211"
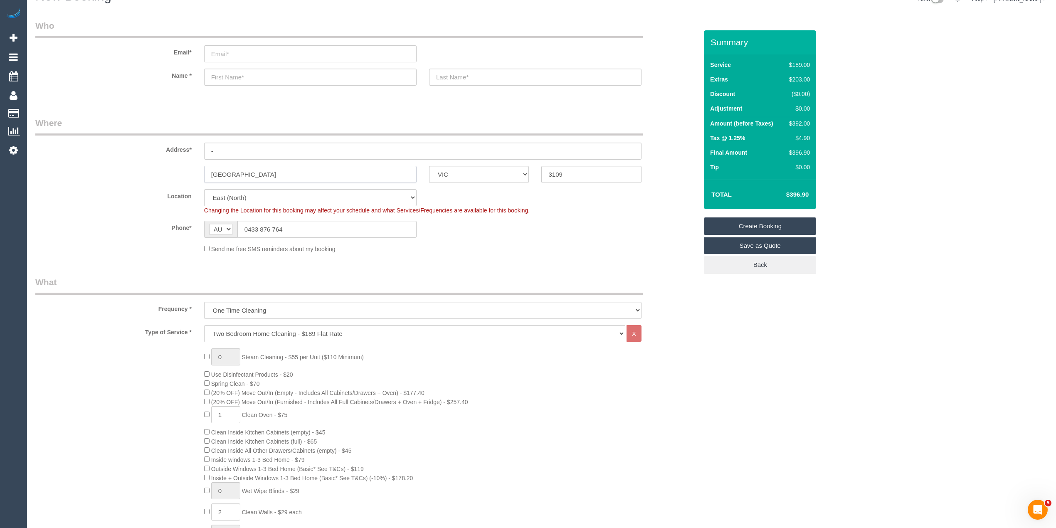
scroll to position [0, 0]
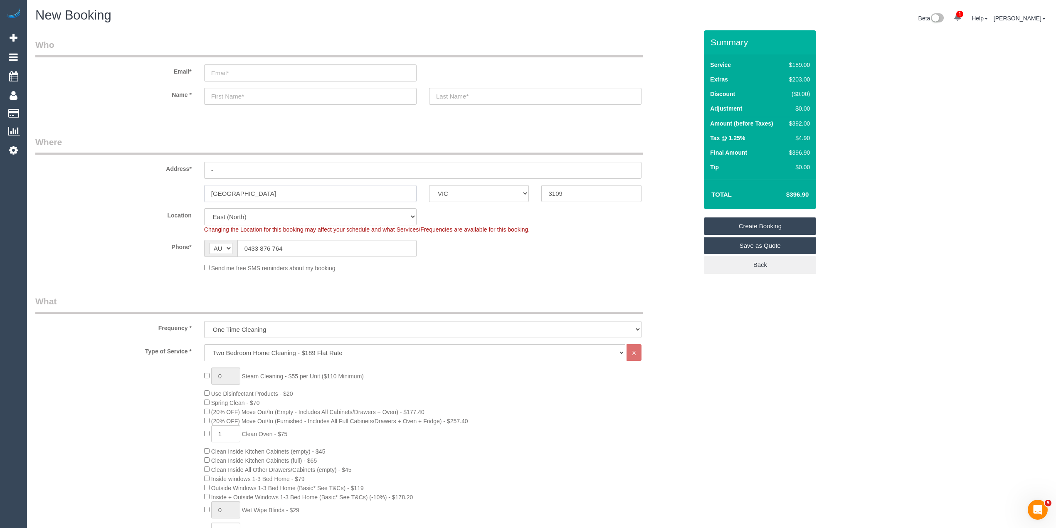
type input "[GEOGRAPHIC_DATA]"
click at [109, 277] on fieldset "Where Address* - [GEOGRAPHIC_DATA] ACT [GEOGRAPHIC_DATA] NT [GEOGRAPHIC_DATA] S…" at bounding box center [366, 207] width 663 height 143
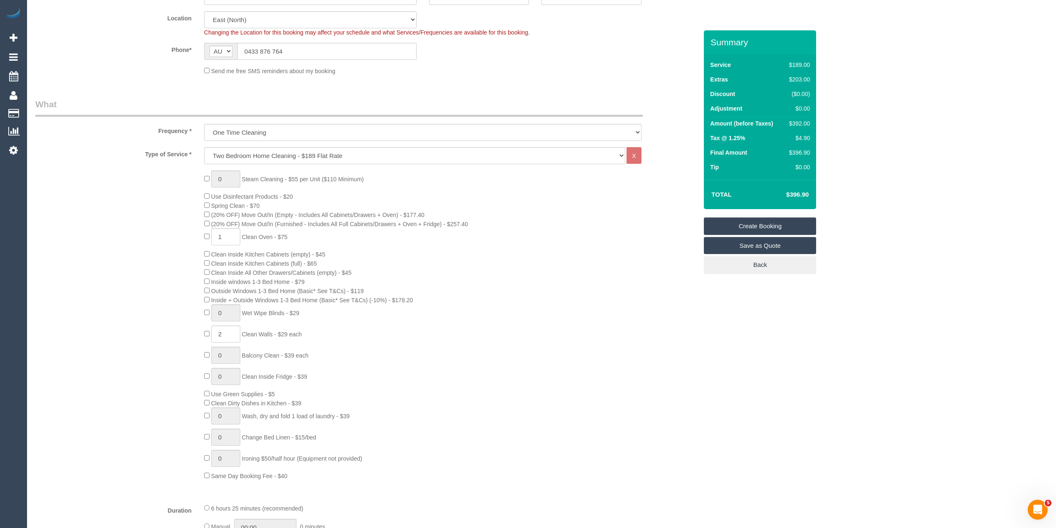
scroll to position [222, 0]
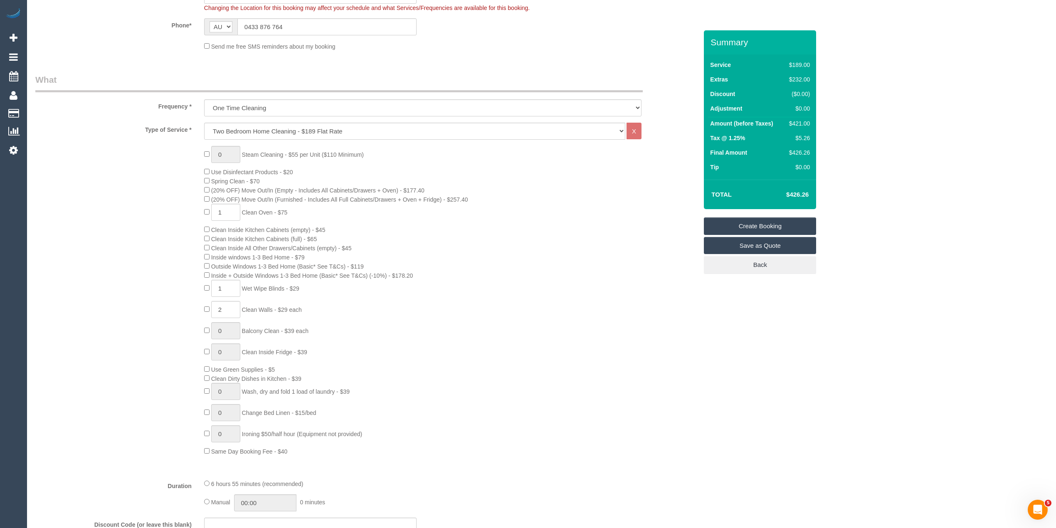
click at [206, 284] on div "0 Steam Cleaning - $55 per Unit ($110 Minimum) Use Disinfectant Products - $20 …" at bounding box center [451, 301] width 506 height 310
click at [187, 284] on div "0 Steam Cleaning - $55 per Unit ($110 Minimum) Use Disinfectant Products - $20 …" at bounding box center [366, 301] width 675 height 310
drag, startPoint x: 220, startPoint y: 287, endPoint x: 202, endPoint y: 286, distance: 18.3
click at [202, 286] on div "0 Steam Cleaning - $55 per Unit ($110 Minimum) Use Disinfectant Products - $20 …" at bounding box center [451, 301] width 506 height 310
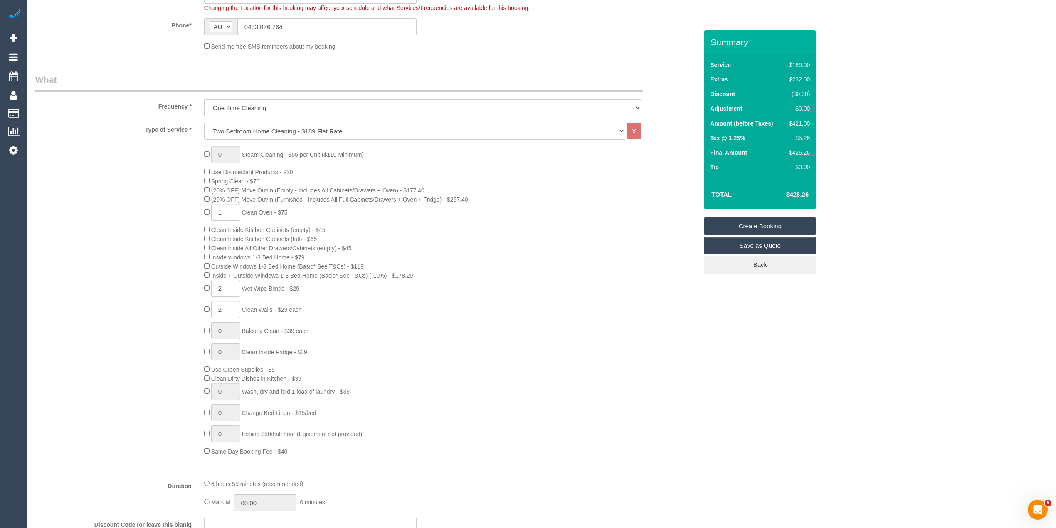
type input "2"
click at [139, 250] on div "0 Steam Cleaning - $55 per Unit ($110 Minimum) Use Disinfectant Products - $20 …" at bounding box center [366, 301] width 675 height 310
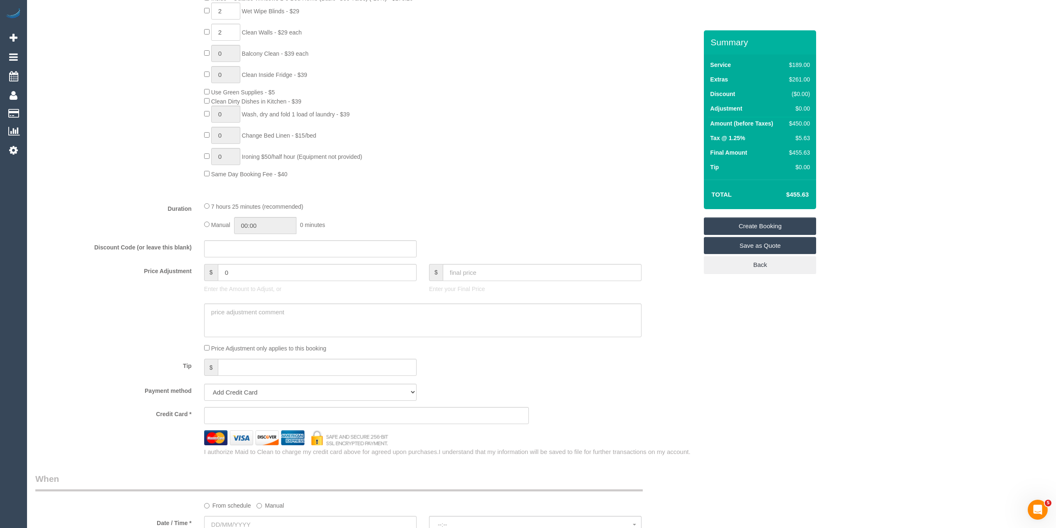
scroll to position [554, 0]
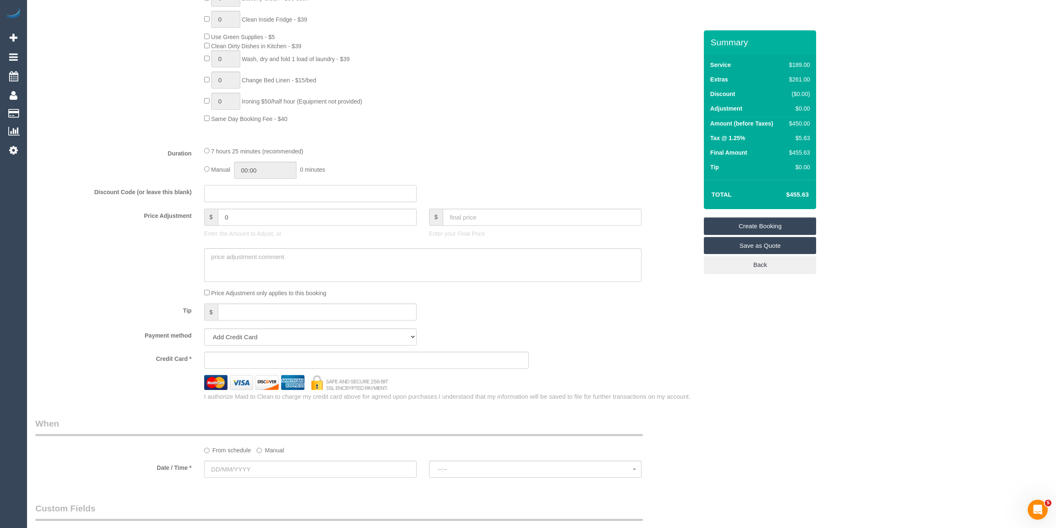
click at [220, 198] on input "text" at bounding box center [310, 193] width 213 height 17
type input "L"
click at [992, 103] on div "Who Email* Name * Where Address* - Doncaster East ACT NSW NT QLD SA TAS VIC WA …" at bounding box center [541, 230] width 1013 height 1509
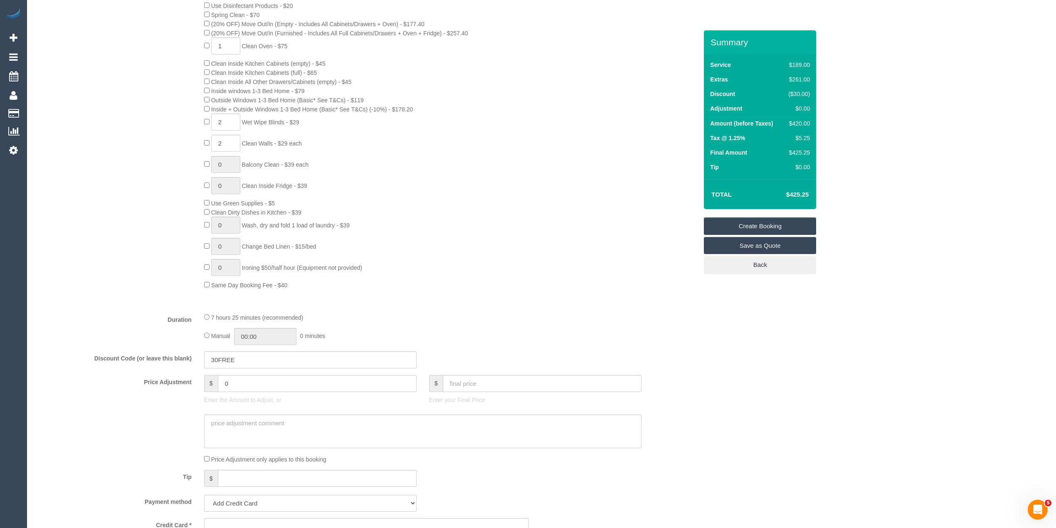
click at [947, 192] on div "Who Email* Name * Where Address* - Doncaster East ACT NSW NT QLD SA TAS VIC WA …" at bounding box center [541, 396] width 1013 height 1509
click at [149, 85] on div "0 Steam Cleaning - $55 per Unit ($110 Minimum) Use Disinfectant Products - $20 …" at bounding box center [366, 135] width 675 height 310
click at [240, 358] on input "30FREE" at bounding box center [310, 359] width 213 height 17
type input "30FREE"
click at [893, 277] on div "Who Email* Name * Where Address* - Doncaster East ACT NSW NT QLD SA TAS VIC WA …" at bounding box center [541, 396] width 1013 height 1509
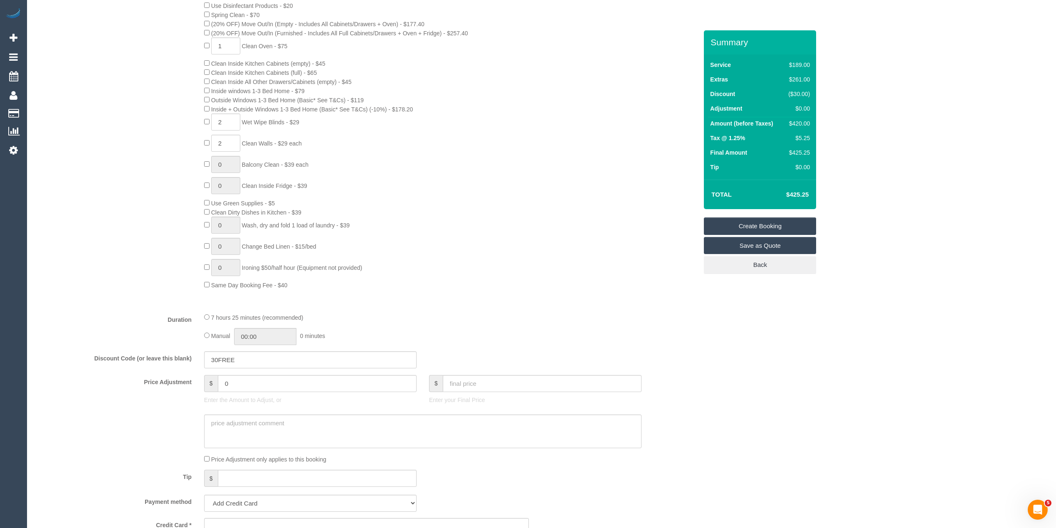
click at [872, 313] on div "Who Email* Name * Where Address* - Doncaster East ACT NSW NT QLD SA TAS VIC WA …" at bounding box center [541, 396] width 1013 height 1509
click at [884, 190] on div "Who Email* Name * Where Address* - Doncaster East ACT NSW NT QLD SA TAS VIC WA …" at bounding box center [541, 396] width 1013 height 1509
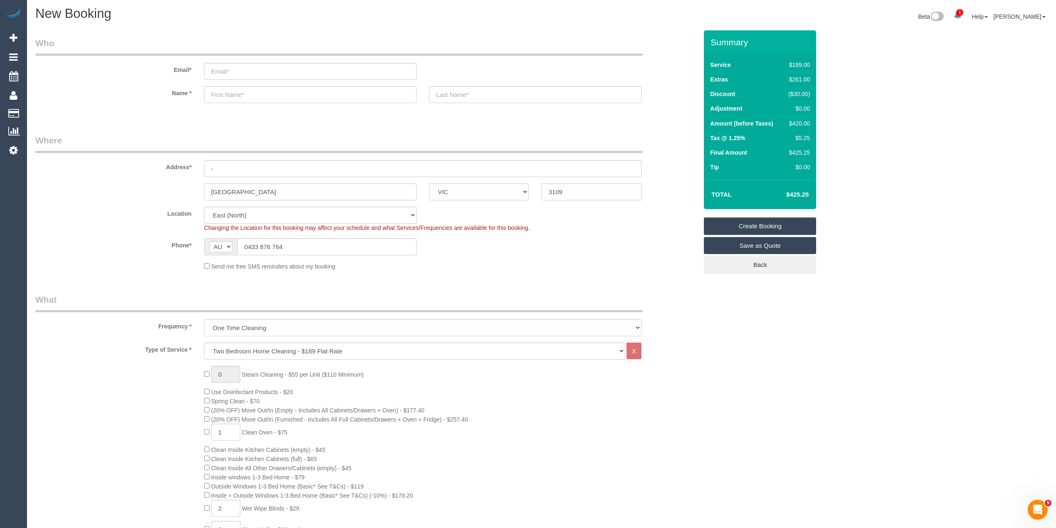
scroll to position [0, 0]
click at [243, 65] on input "email" at bounding box center [310, 72] width 213 height 17
click at [247, 72] on input "email" at bounding box center [310, 72] width 213 height 17
click at [239, 72] on input "email" at bounding box center [310, 72] width 213 height 17
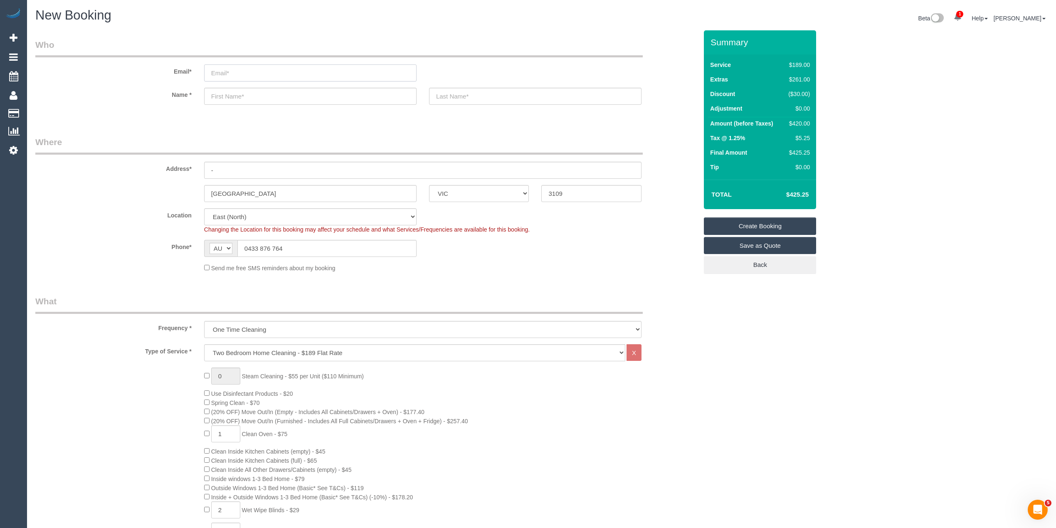
click at [221, 68] on input "email" at bounding box center [310, 72] width 213 height 17
click at [228, 71] on input "email" at bounding box center [310, 72] width 213 height 17
type input "dipal.dayaram@gmail.com"
click at [232, 91] on input "text" at bounding box center [310, 96] width 213 height 17
type input "Dipal"
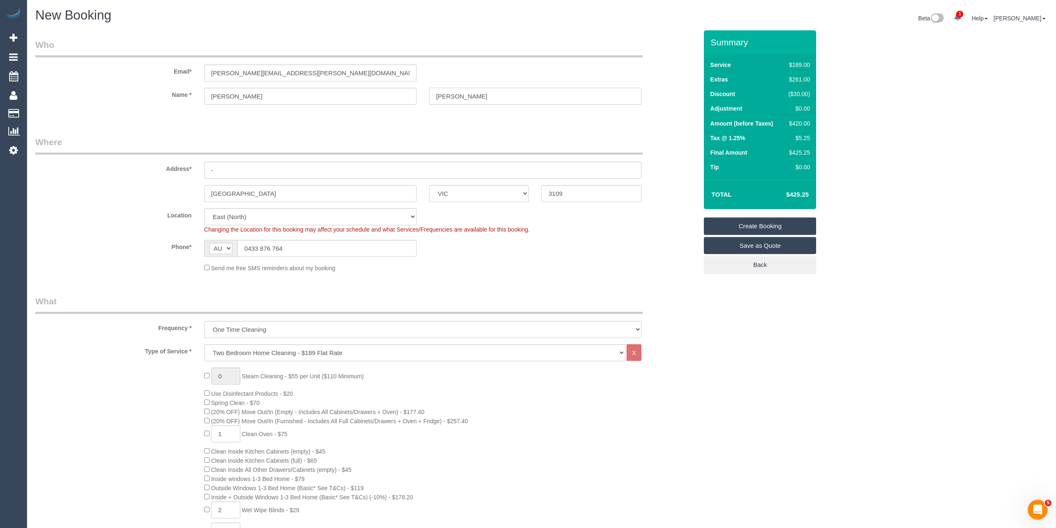
type input "Dayaram"
click at [789, 245] on link "Save as Quote" at bounding box center [760, 245] width 112 height 17
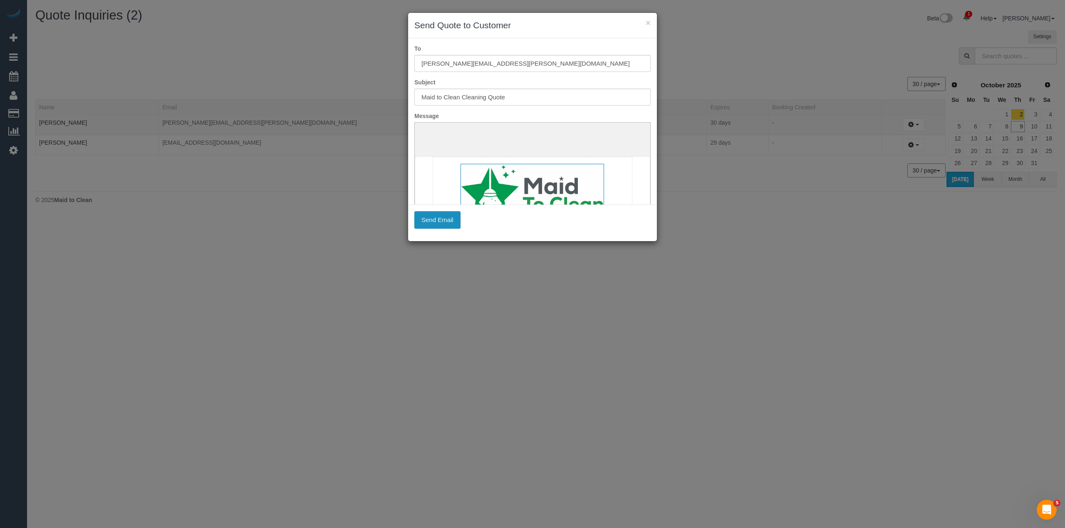
click at [437, 220] on button "Send Email" at bounding box center [437, 219] width 46 height 17
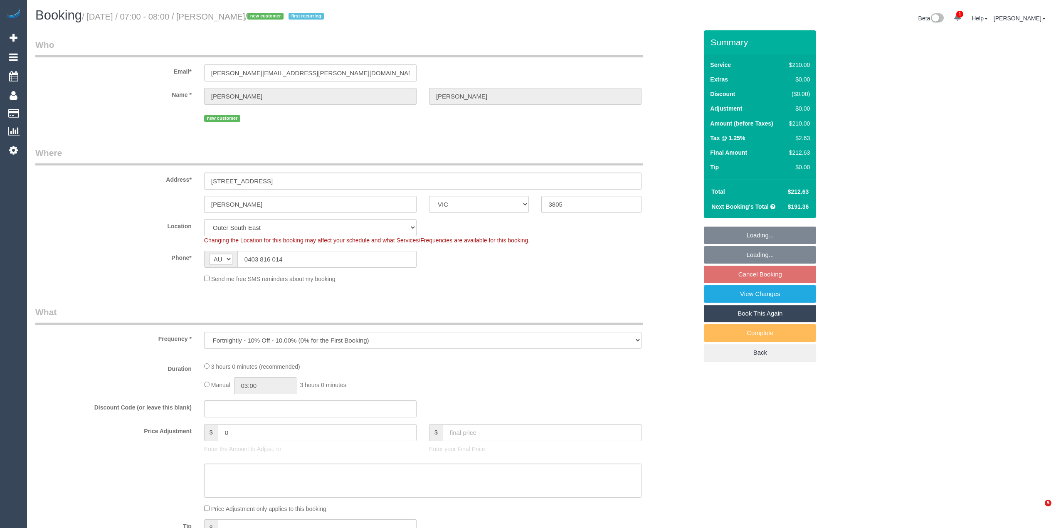
select select "VIC"
select select "number:30"
select select "number:14"
select select "number:19"
select select "number:36"
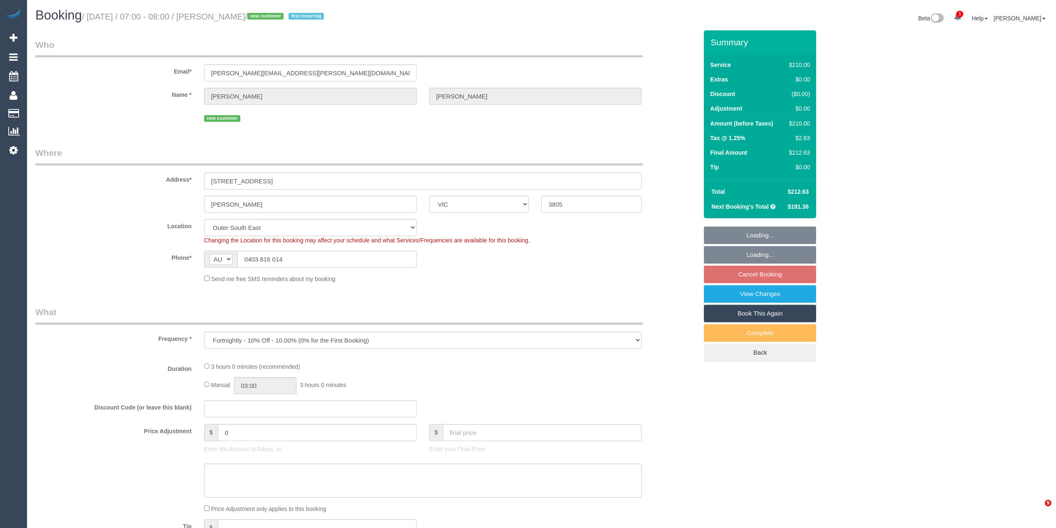
select select "number:34"
select select "180"
select select "spot1"
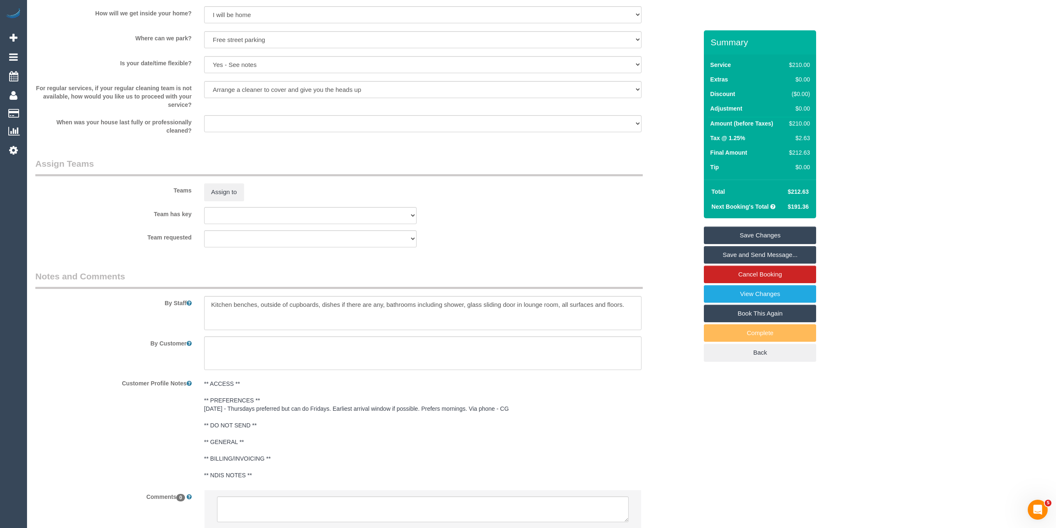
scroll to position [1166, 0]
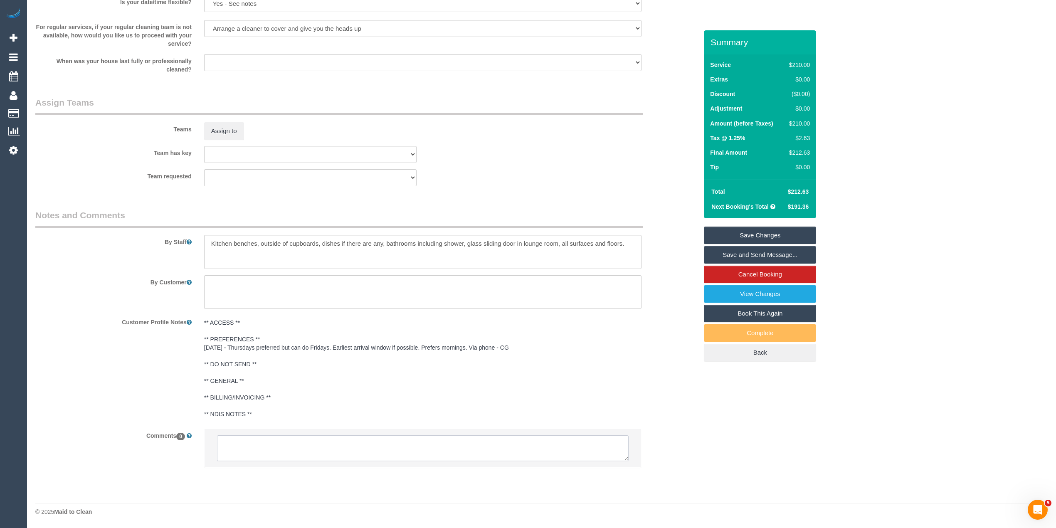
click at [275, 441] on textarea at bounding box center [423, 448] width 412 height 26
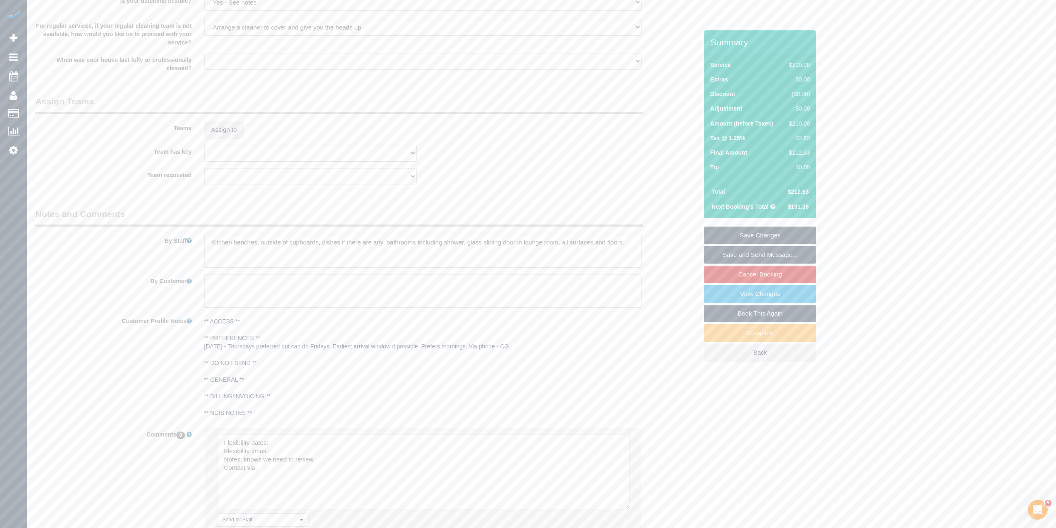
drag, startPoint x: 623, startPoint y: 456, endPoint x: 624, endPoint y: 505, distance: 49.1
click at [624, 505] on textarea at bounding box center [423, 471] width 413 height 75
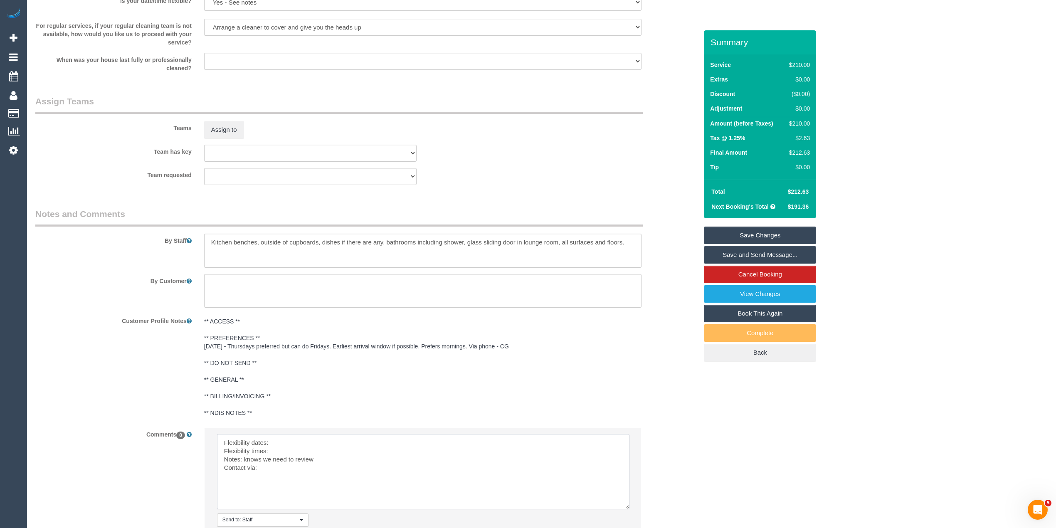
click at [286, 448] on textarea at bounding box center [423, 471] width 413 height 75
click at [289, 450] on textarea at bounding box center [423, 471] width 413 height 75
click at [279, 473] on textarea at bounding box center [423, 471] width 413 height 75
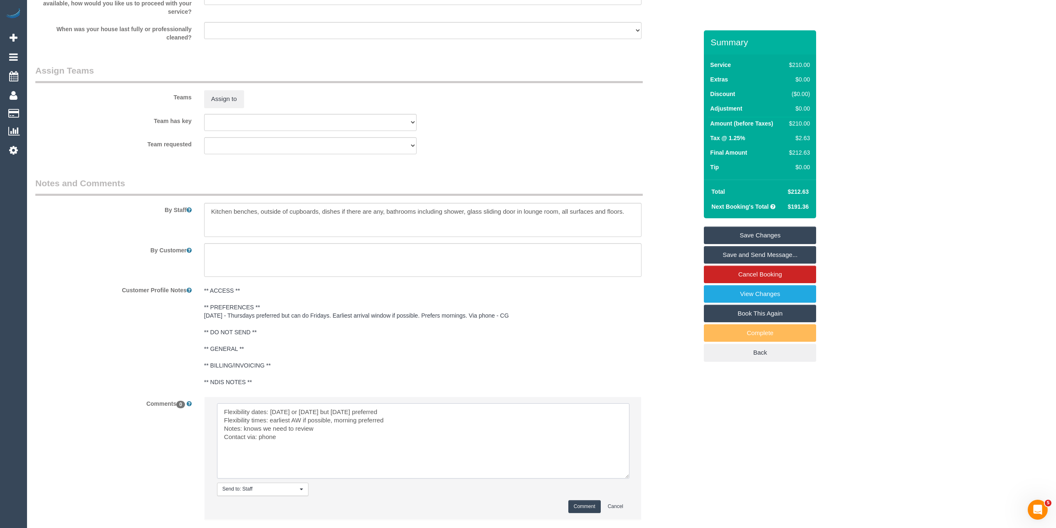
scroll to position [1222, 0]
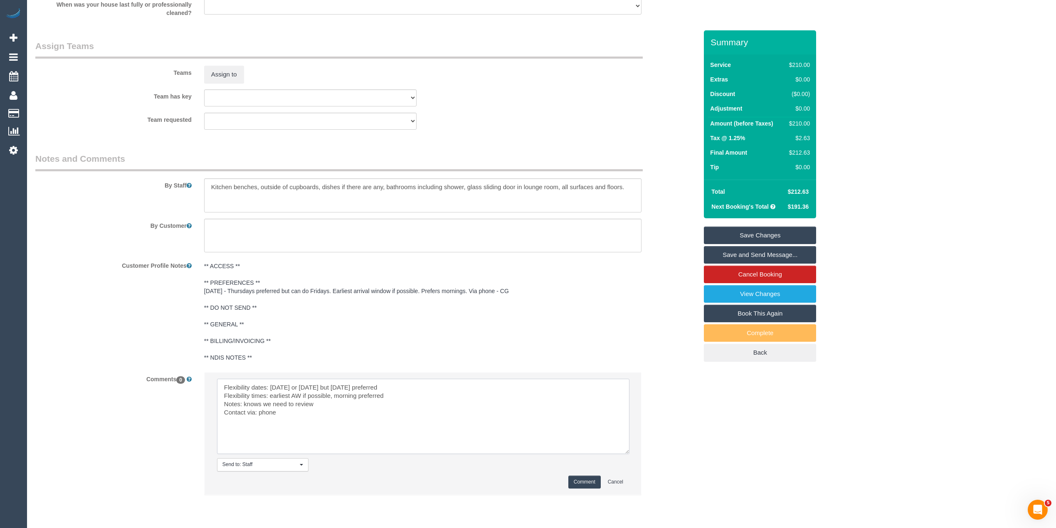
type textarea "Flexibility dates: Thursday or Friday but Thursday preferred Flexibility times:…"
click at [583, 484] on button "Comment" at bounding box center [585, 482] width 32 height 13
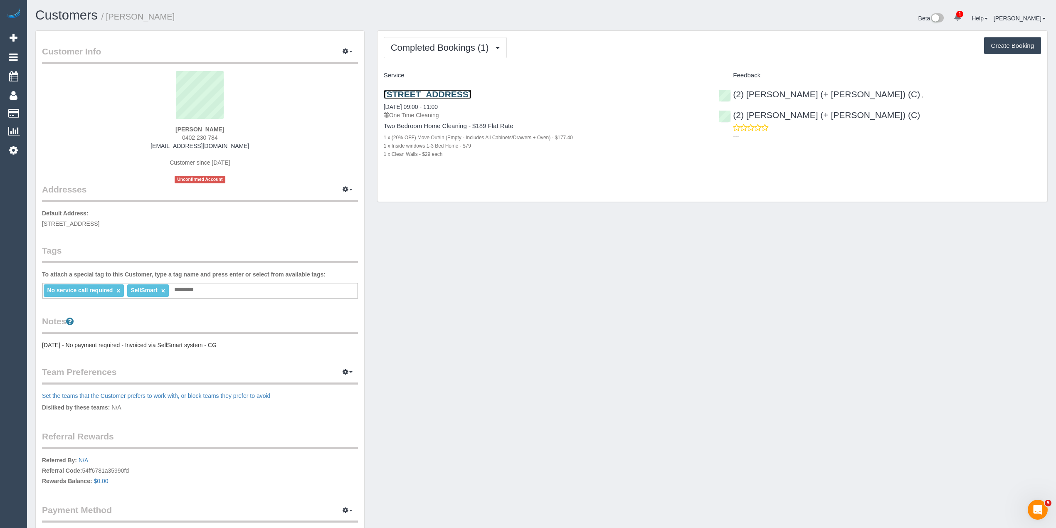
drag, startPoint x: 451, startPoint y: 90, endPoint x: 447, endPoint y: 62, distance: 28.6
click at [422, 50] on span "Completed Bookings (1)" at bounding box center [442, 47] width 102 height 10
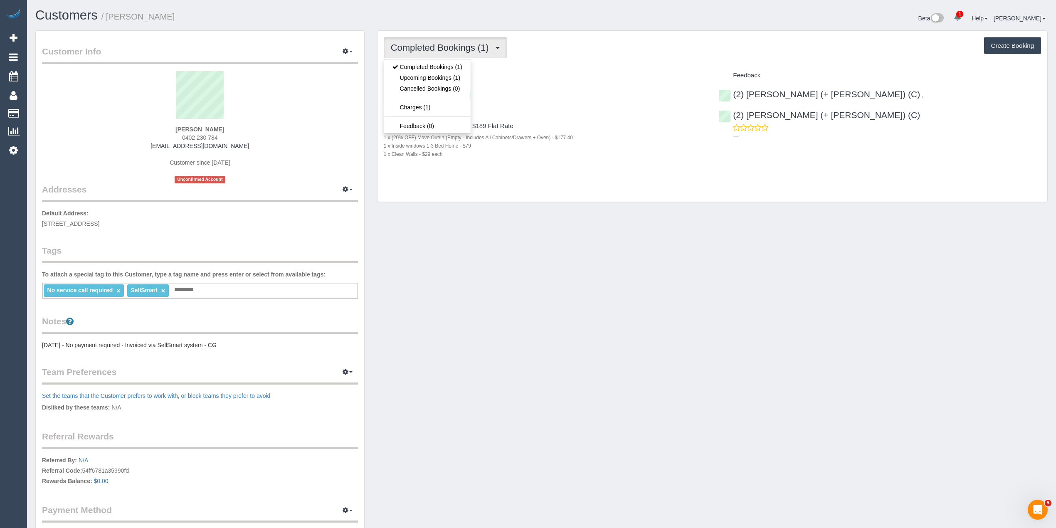
click at [613, 60] on div "Completed Bookings (1) Completed Bookings (1) Upcoming Bookings (1) Cancelled B…" at bounding box center [713, 116] width 670 height 171
click at [398, 50] on span "Completed Bookings (1)" at bounding box center [442, 47] width 102 height 10
click at [430, 78] on link "Upcoming Bookings (1)" at bounding box center [427, 77] width 87 height 11
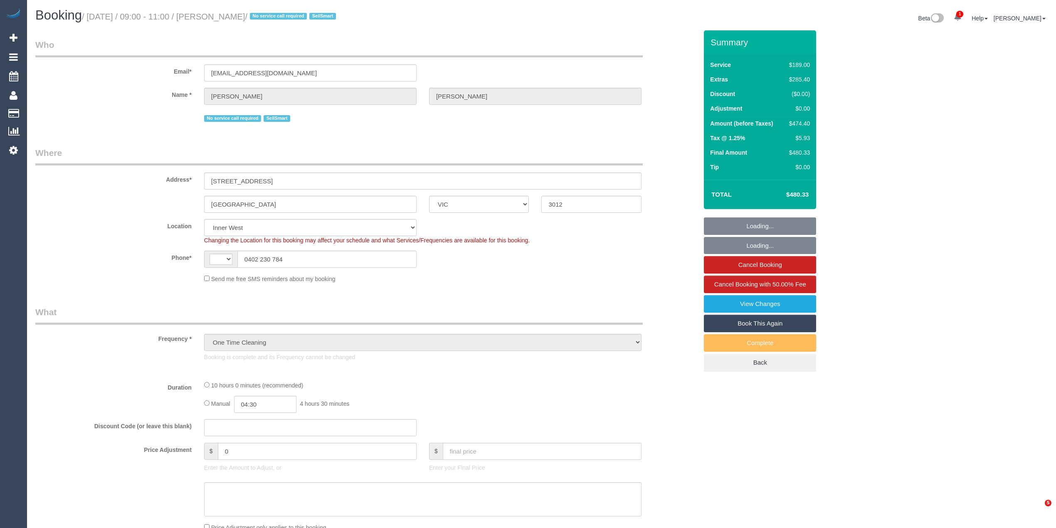
select select "VIC"
select select "object:593"
select select "string:AU"
select select "number:28"
select select "number:16"
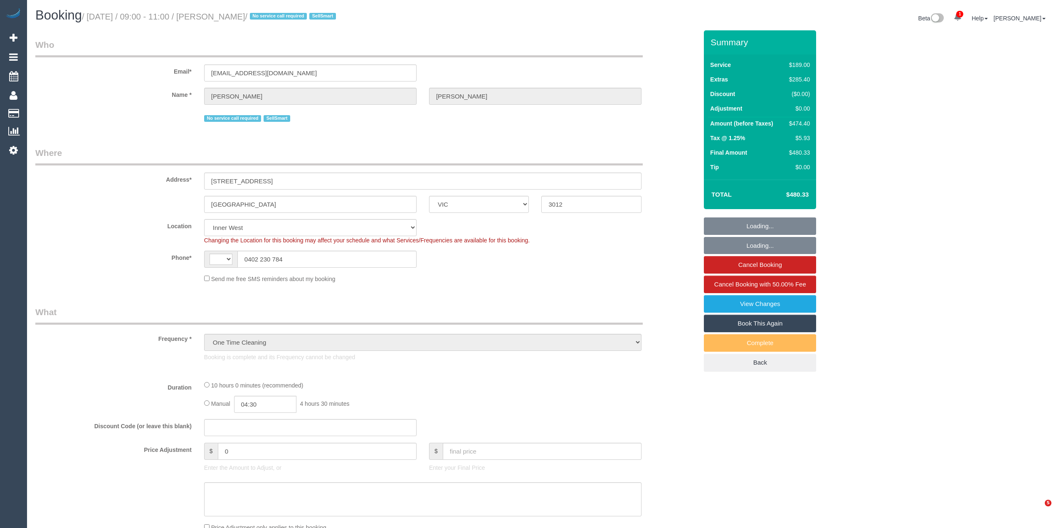
select select "number:18"
select select "number:24"
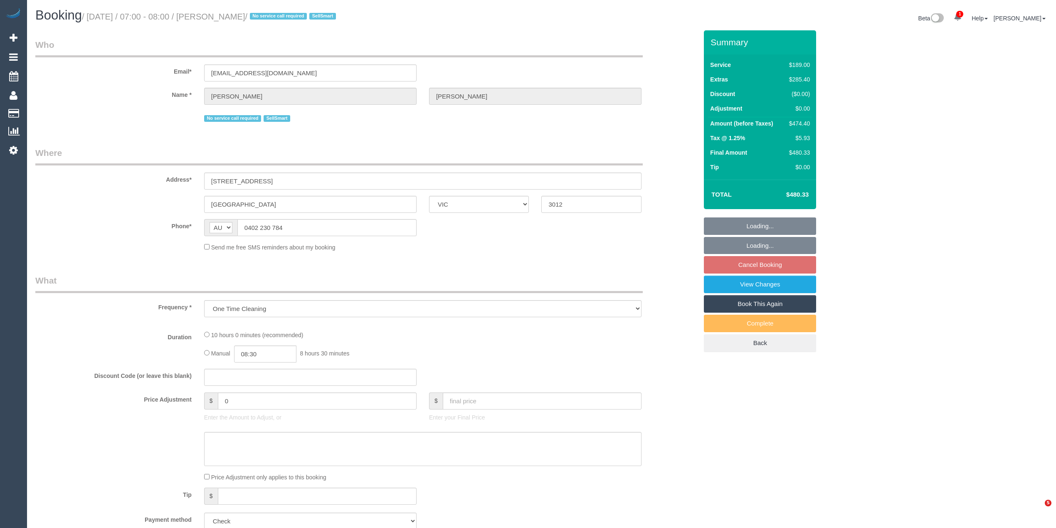
select select "VIC"
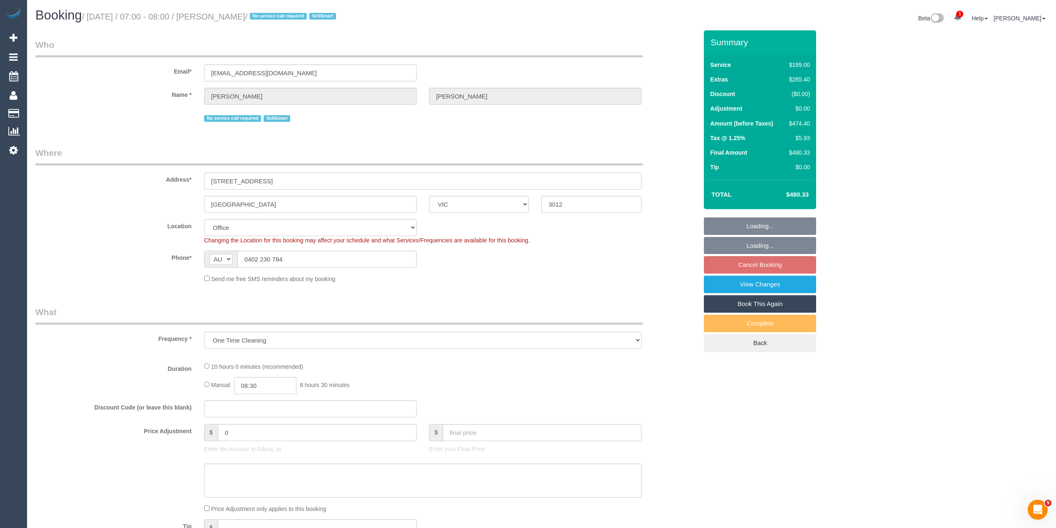
select select "number:28"
select select "number:14"
select select "number:19"
select select "number:36"
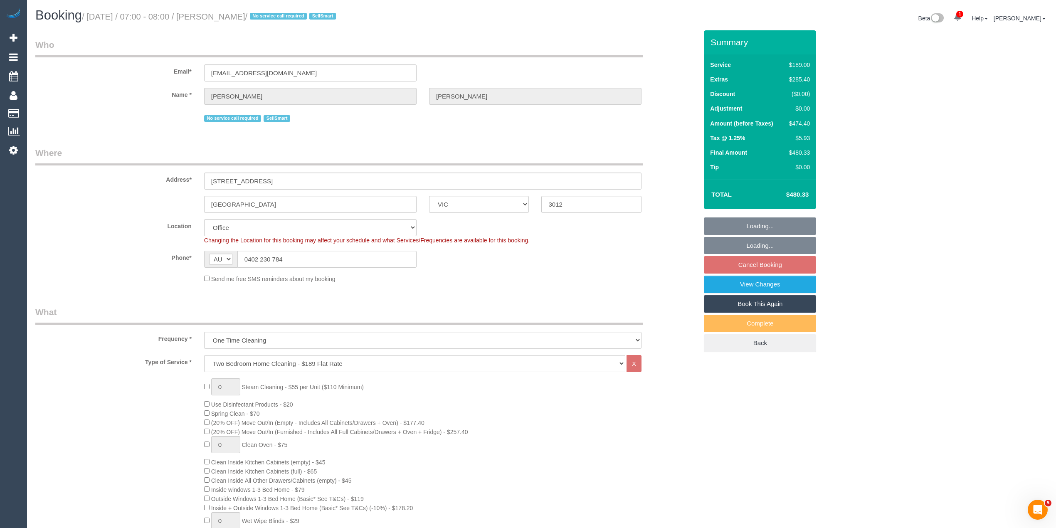
select select "object:2101"
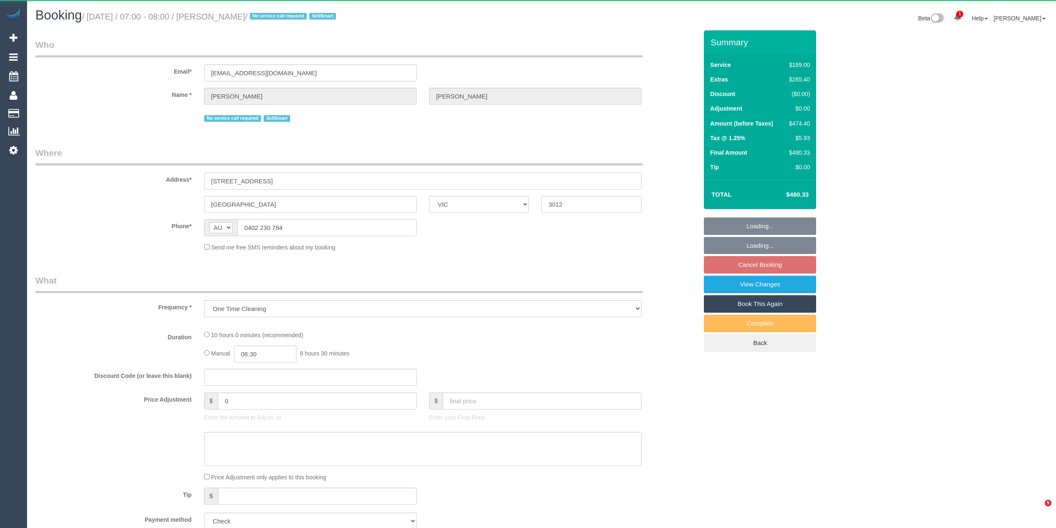
select select "VIC"
select select "number:28"
select select "number:14"
select select "number:19"
select select "number:36"
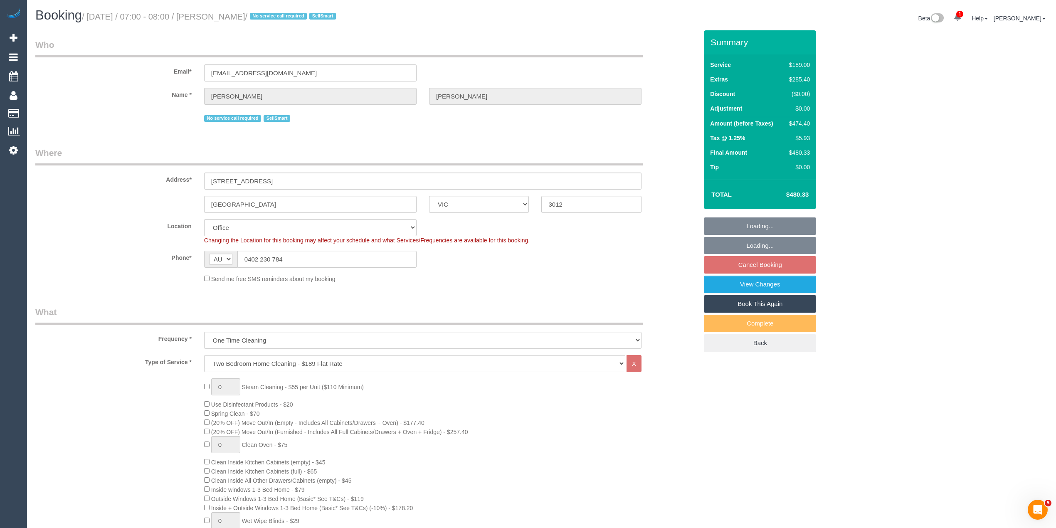
select select "object:828"
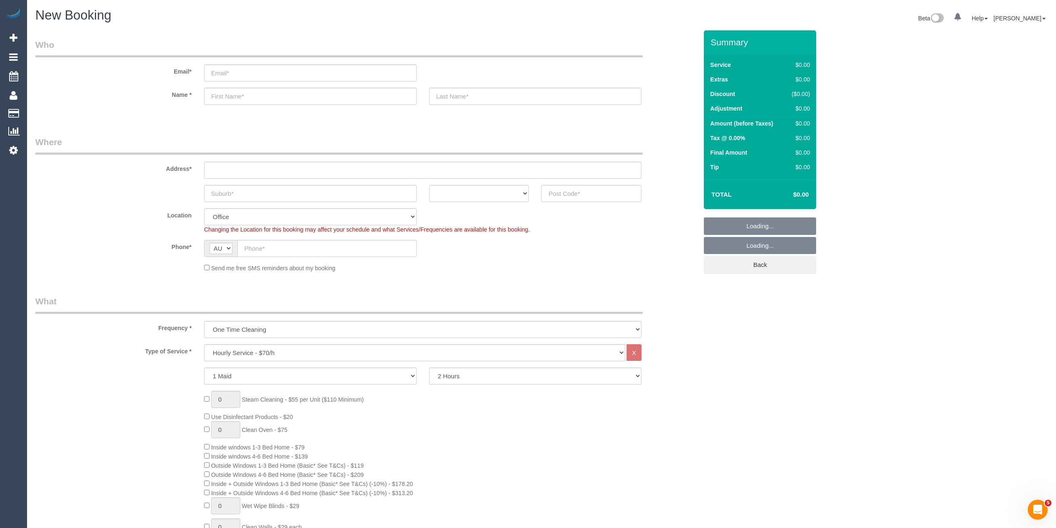
select select "object:834"
click at [564, 190] on input "text" at bounding box center [592, 193] width 100 height 17
type input "3109"
click at [260, 164] on input "text" at bounding box center [423, 170] width 438 height 17
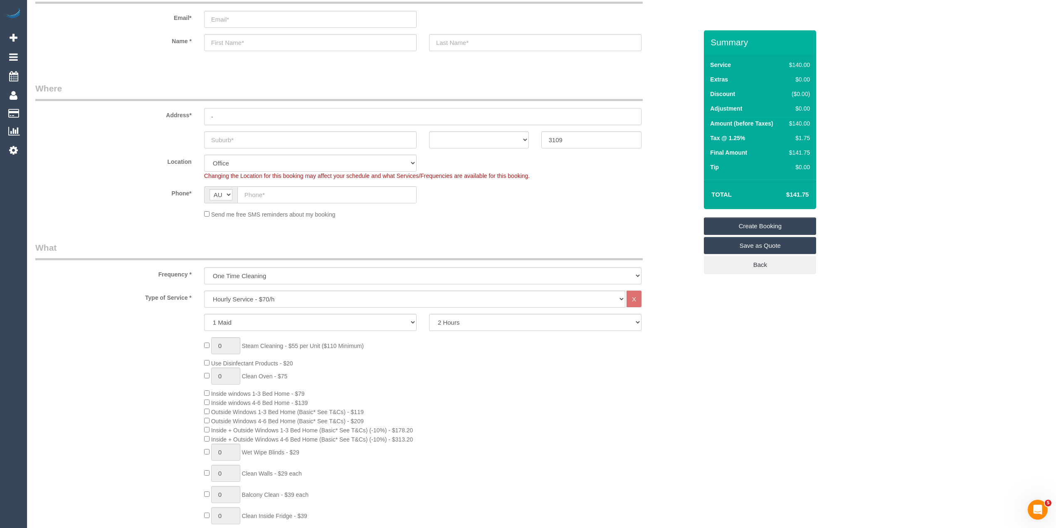
scroll to position [111, 0]
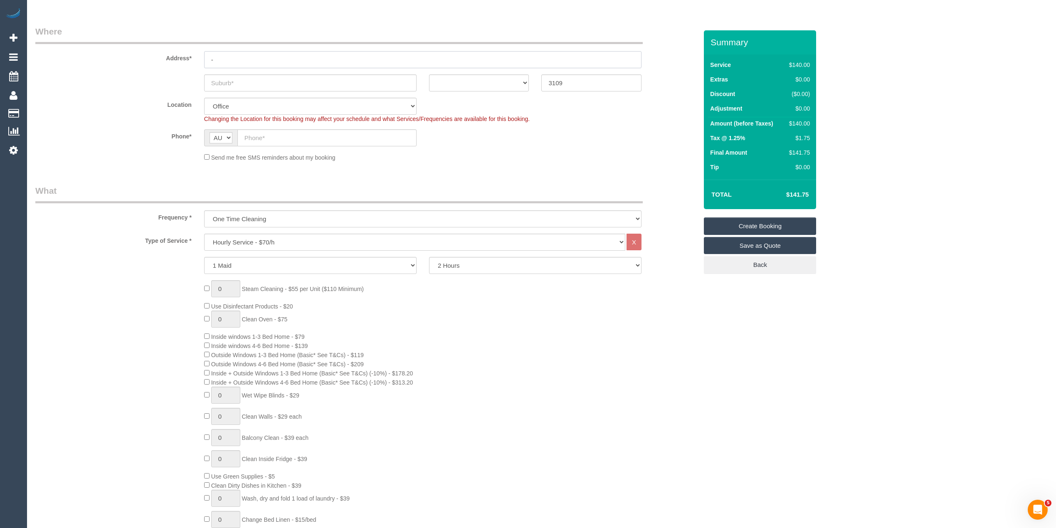
type input "-"
click at [247, 235] on select "Hourly Service - $70/h Hourly Service - $65/h Hourly Service - $60/h Hourly Ser…" at bounding box center [414, 242] width 421 height 17
select select "56"
click at [250, 245] on select "Hourly Service - $70/h Hourly Service - $65/h Hourly Service - $60/h Hourly Ser…" at bounding box center [414, 242] width 421 height 17
select select "object:2110"
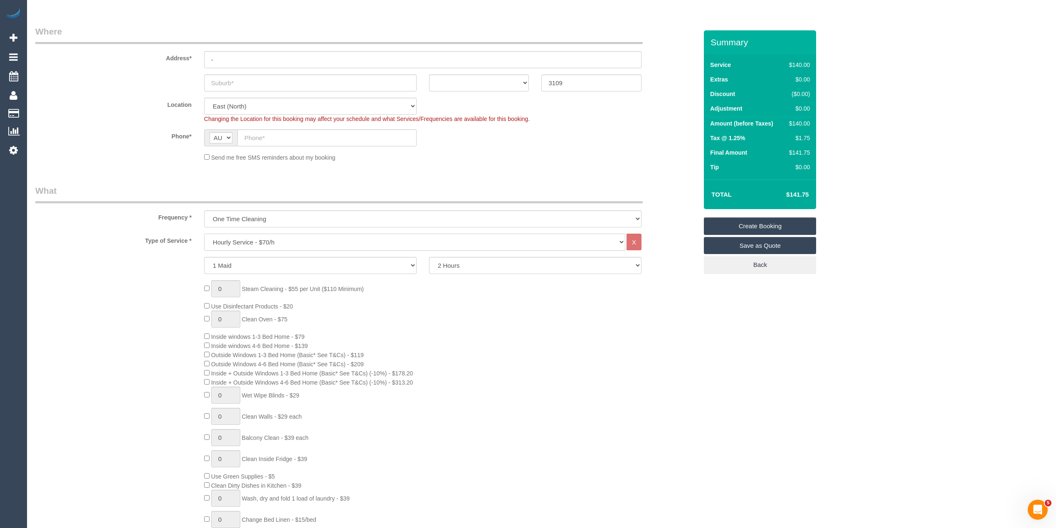
select select "211"
click at [204, 234] on select "Hourly Service - $70/h Hourly Service - $65/h Hourly Service - $60/h Hourly Ser…" at bounding box center [414, 242] width 421 height 17
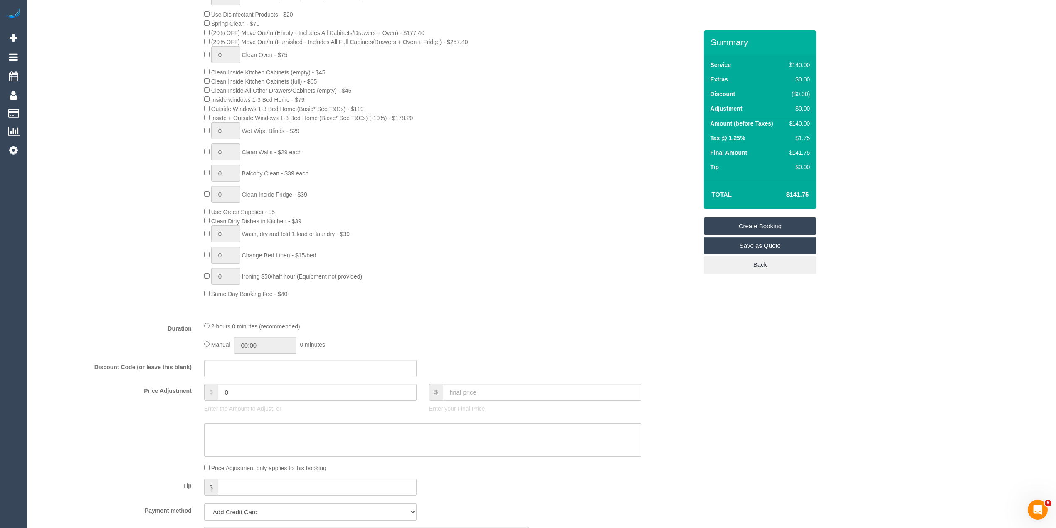
scroll to position [277, 0]
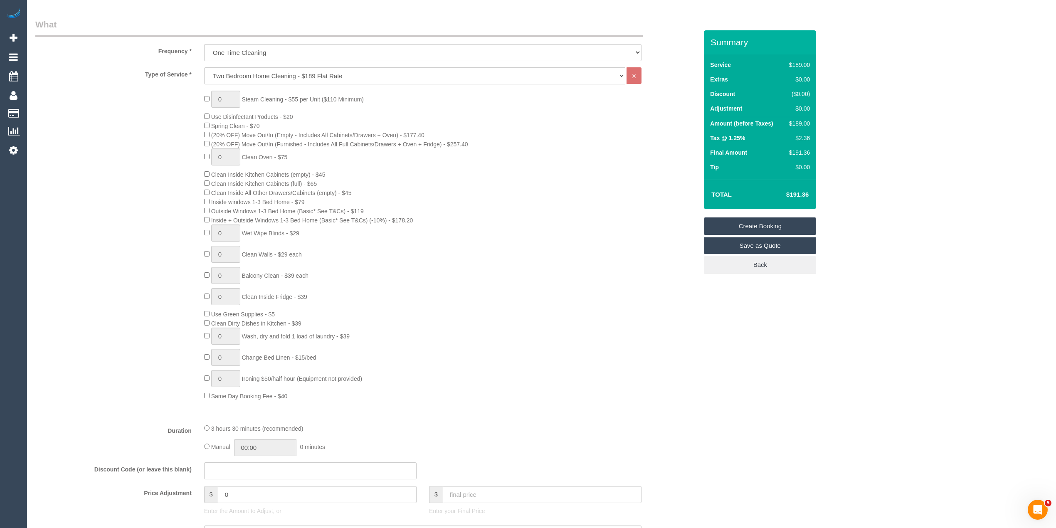
click at [210, 123] on span "Spring Clean - $70" at bounding box center [232, 126] width 56 height 7
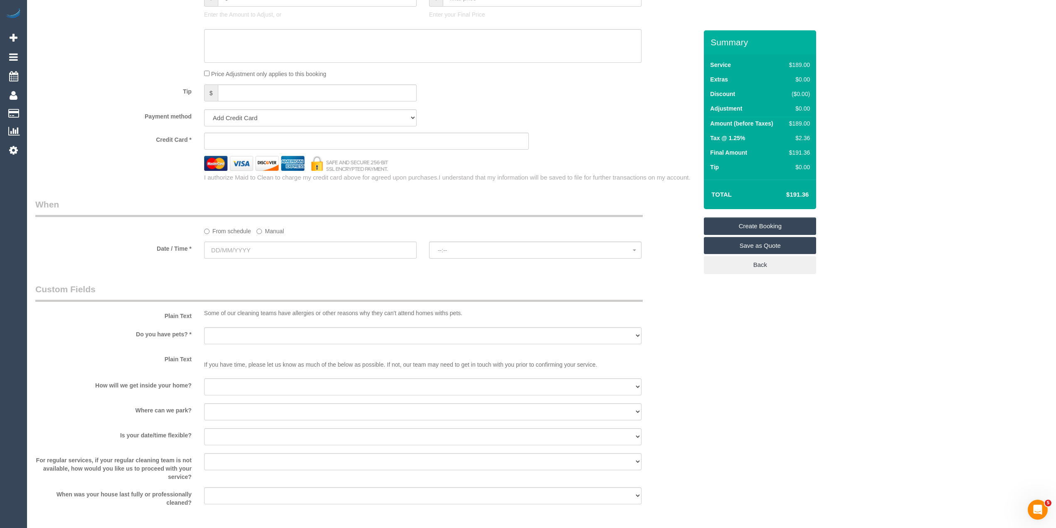
scroll to position [776, 0]
click at [235, 240] on sui-booking-spot "From schedule Manual Date / Time * --:-- --:--" at bounding box center [366, 227] width 663 height 62
click at [237, 246] on input "text" at bounding box center [310, 247] width 213 height 17
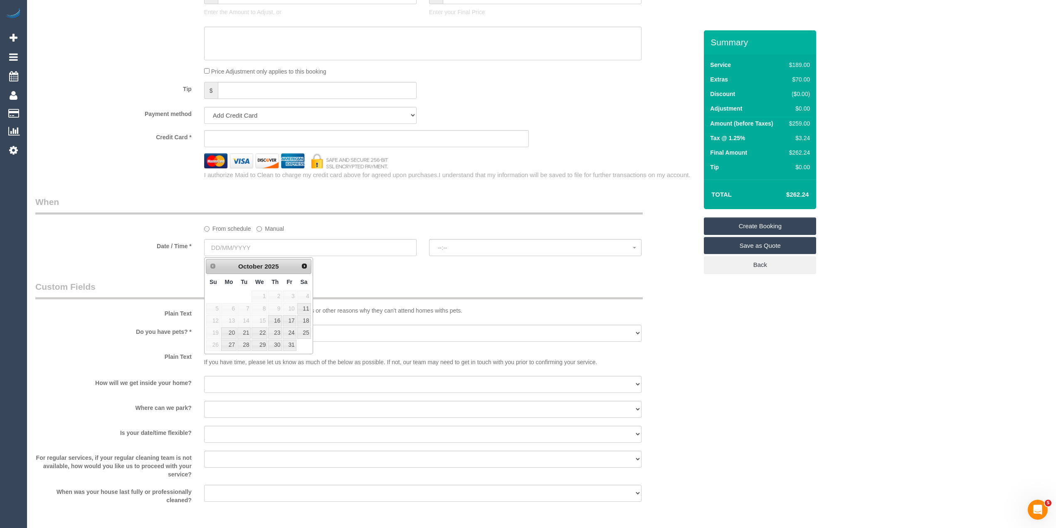
click at [792, 319] on div "Who Email* Name * Where Address* - ACT [GEOGRAPHIC_DATA] NT [GEOGRAPHIC_DATA] S…" at bounding box center [541, 8] width 1013 height 1509
click at [236, 246] on input "text" at bounding box center [310, 247] width 213 height 17
click at [782, 330] on div "Who Email* Name * Where Address* - ACT [GEOGRAPHIC_DATA] NT [GEOGRAPHIC_DATA] S…" at bounding box center [541, 8] width 1013 height 1509
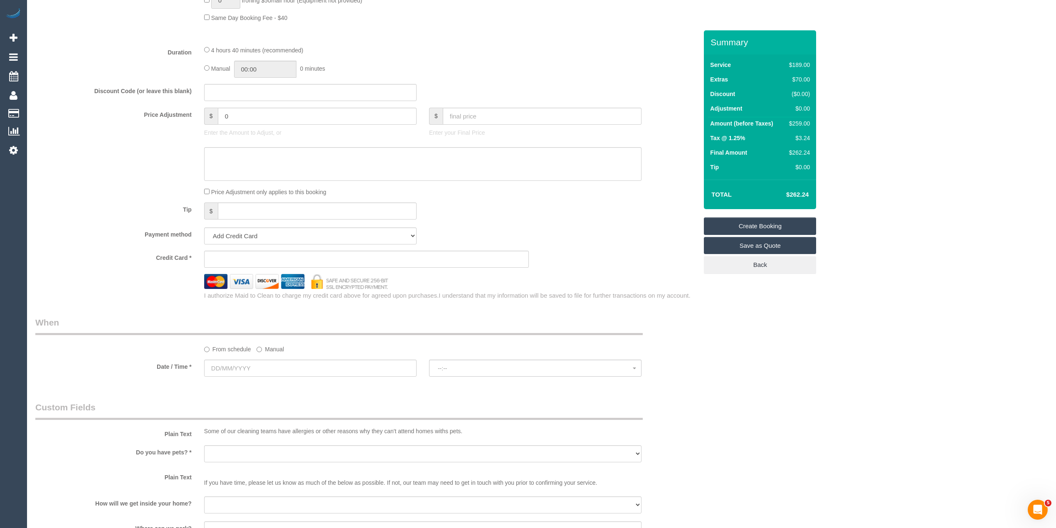
scroll to position [665, 0]
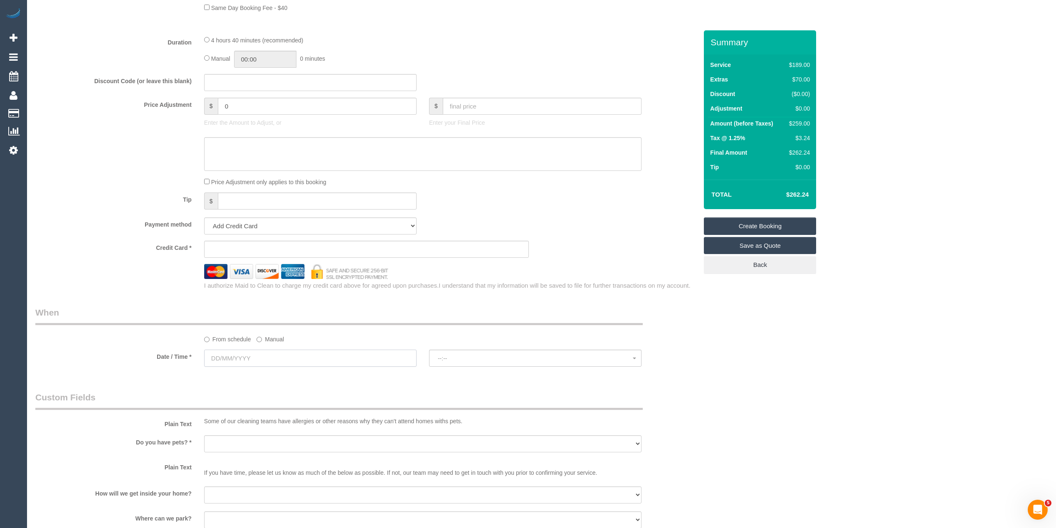
click at [220, 361] on input "text" at bounding box center [310, 358] width 213 height 17
click at [280, 433] on link "16" at bounding box center [275, 431] width 14 height 11
type input "[DATE]"
click at [498, 361] on span "--:--" at bounding box center [535, 358] width 195 height 7
select select "spot1"
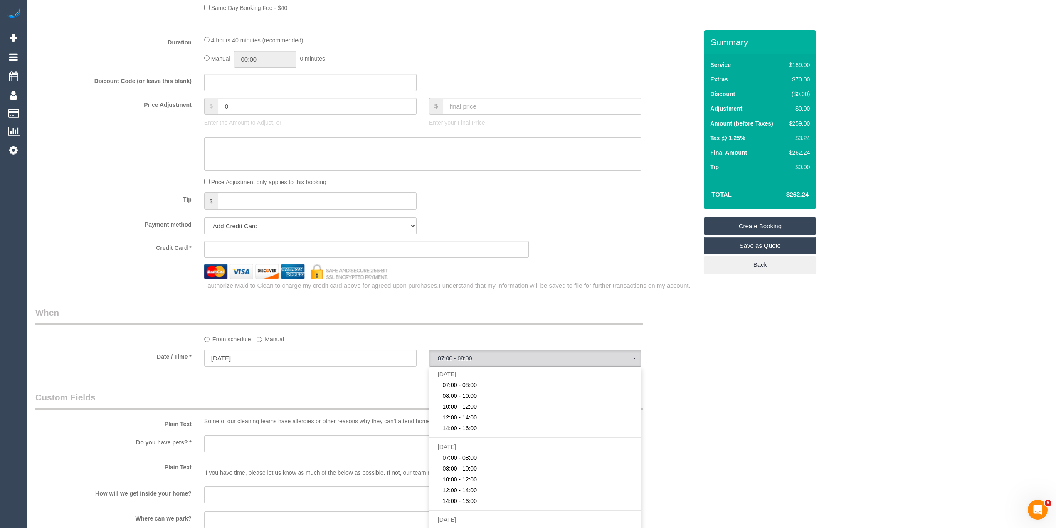
click at [794, 292] on div "Who Email* Name * Where Address* - ACT [GEOGRAPHIC_DATA] NT [GEOGRAPHIC_DATA] S…" at bounding box center [541, 119] width 1013 height 1509
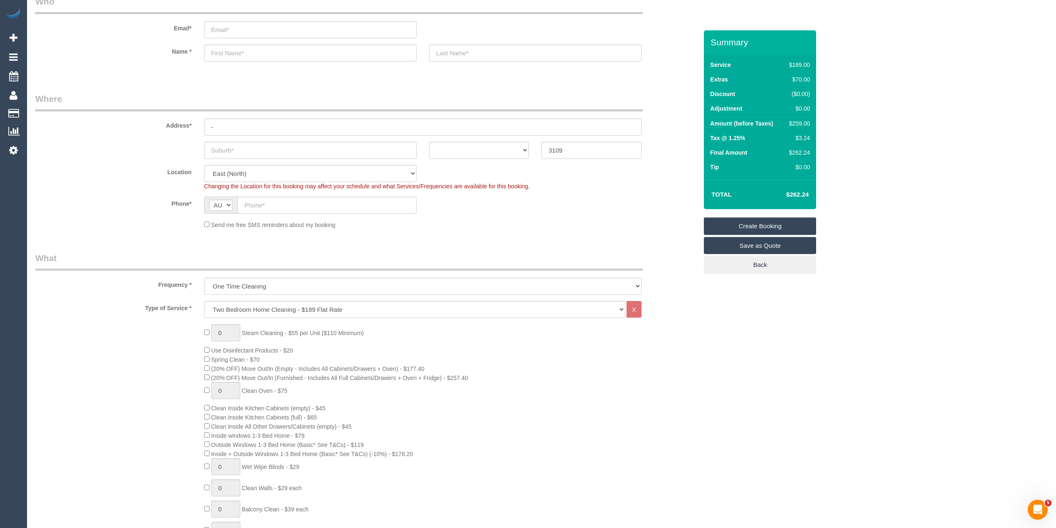
scroll to position [0, 0]
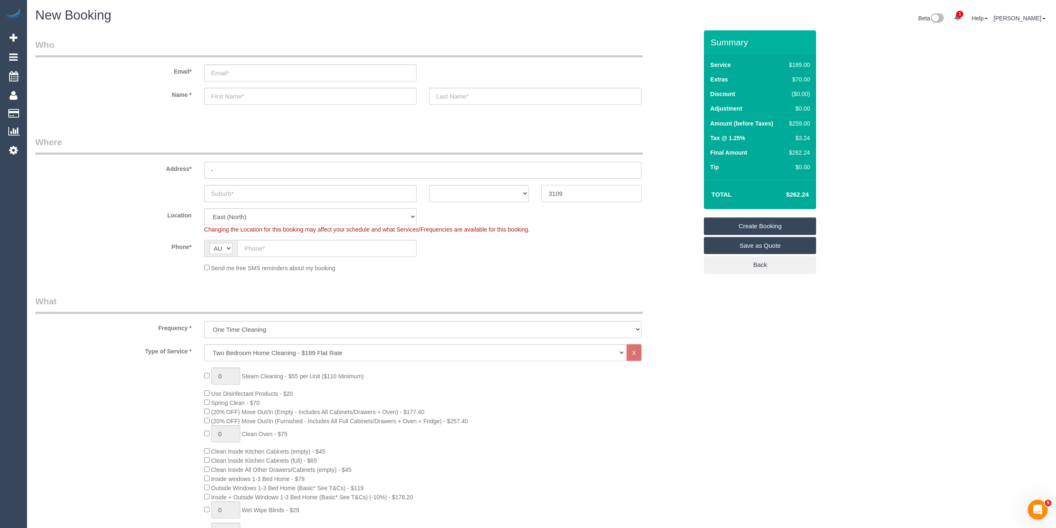
drag, startPoint x: 569, startPoint y: 191, endPoint x: 509, endPoint y: 183, distance: 60.5
click at [509, 183] on sui-booking-address "Address* - ACT [GEOGRAPHIC_DATA] NT [GEOGRAPHIC_DATA] SA TAS [GEOGRAPHIC_DATA] …" at bounding box center [366, 169] width 663 height 66
type input "3056"
click at [231, 348] on select "Hourly Service - $70/h Hourly Service - $65/h Hourly Service - $60/h Hourly Ser…" at bounding box center [414, 352] width 421 height 17
select select "88"
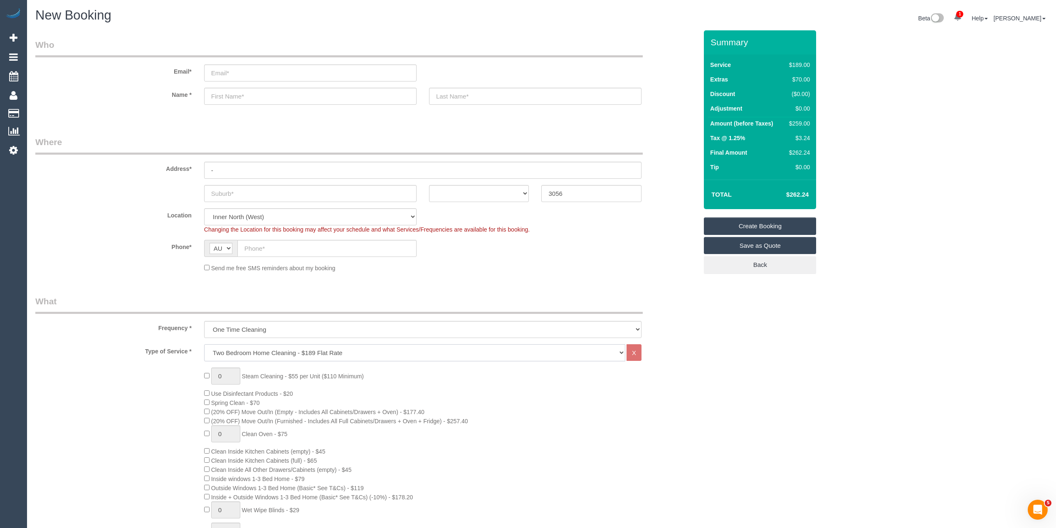
select select "209"
click at [204, 344] on select "Hourly Service - $70/h Hourly Service - $65/h Hourly Service - $60/h Hourly Ser…" at bounding box center [414, 352] width 421 height 17
select select "object:3125"
select select "1"
select select "120"
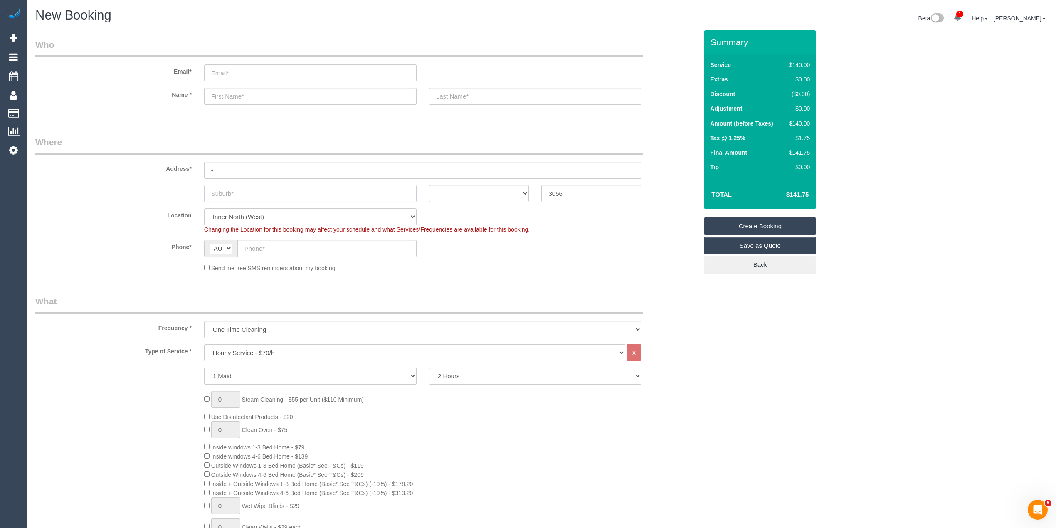
click at [287, 190] on input "text" at bounding box center [310, 193] width 213 height 17
type input "[GEOGRAPHIC_DATA]"
click at [467, 193] on select "ACT [GEOGRAPHIC_DATA] NT [GEOGRAPHIC_DATA] SA TAS [GEOGRAPHIC_DATA] [GEOGRAPHIC…" at bounding box center [479, 193] width 100 height 17
select select "VIC"
click at [429, 185] on select "ACT [GEOGRAPHIC_DATA] NT [GEOGRAPHIC_DATA] SA TAS [GEOGRAPHIC_DATA] [GEOGRAPHIC…" at bounding box center [479, 193] width 100 height 17
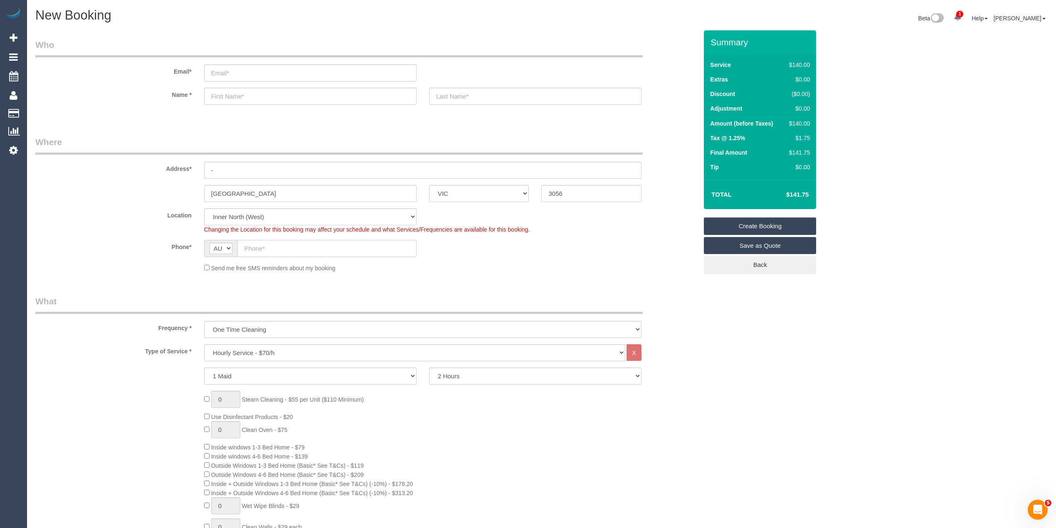
click at [262, 250] on input "text" at bounding box center [326, 248] width 179 height 17
click at [278, 242] on input "text" at bounding box center [326, 248] width 179 height 17
paste input "61 456 421 588"
drag, startPoint x: 254, startPoint y: 244, endPoint x: 218, endPoint y: 230, distance: 38.2
click at [218, 230] on sui-booking-location "Location [GEOGRAPHIC_DATA] (North) East (South) [GEOGRAPHIC_DATA] (East) [GEOGR…" at bounding box center [366, 240] width 663 height 64
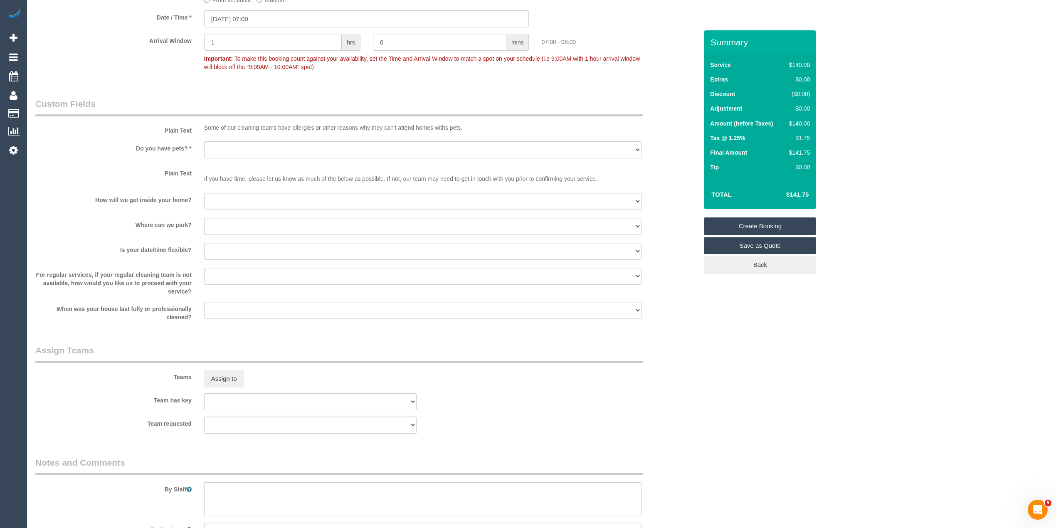
scroll to position [1082, 0]
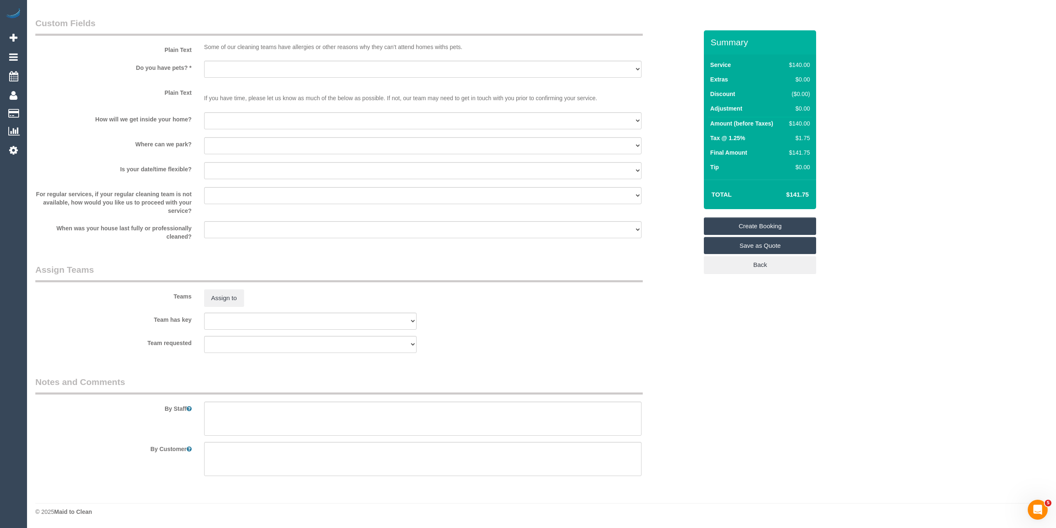
type input "0456 421 588"
click at [281, 405] on textarea at bounding box center [423, 419] width 438 height 34
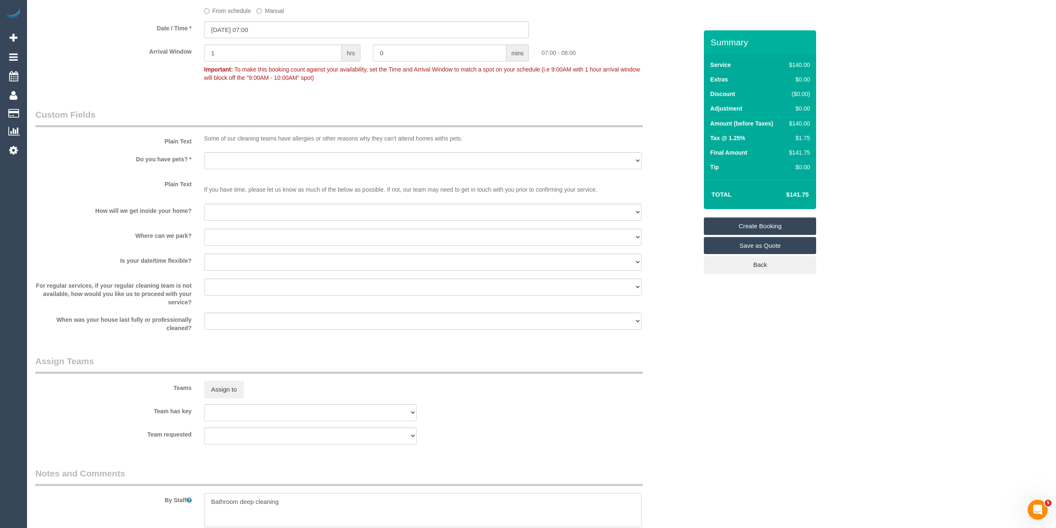
scroll to position [804, 0]
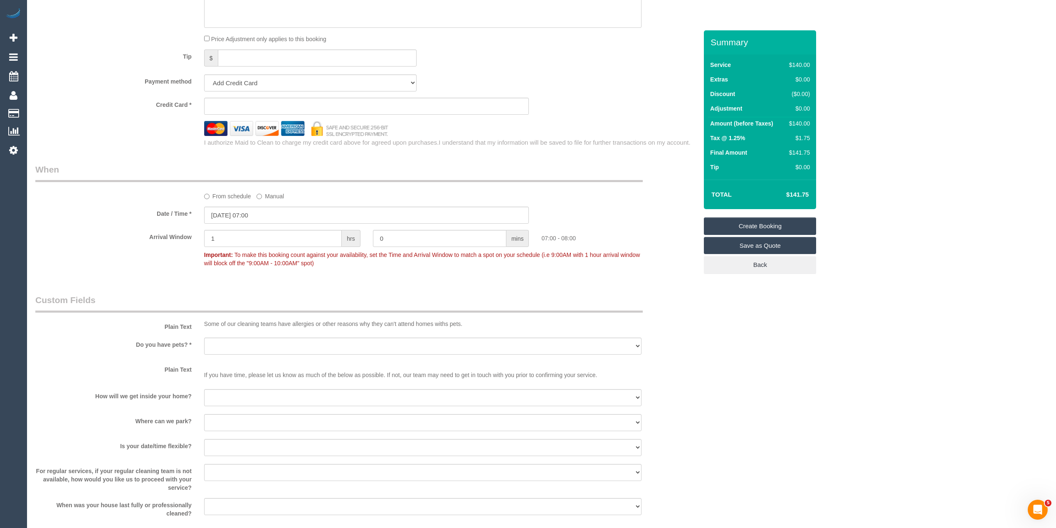
type textarea "Bathroom deep cleaning"
click at [215, 193] on label "From schedule" at bounding box center [227, 194] width 47 height 11
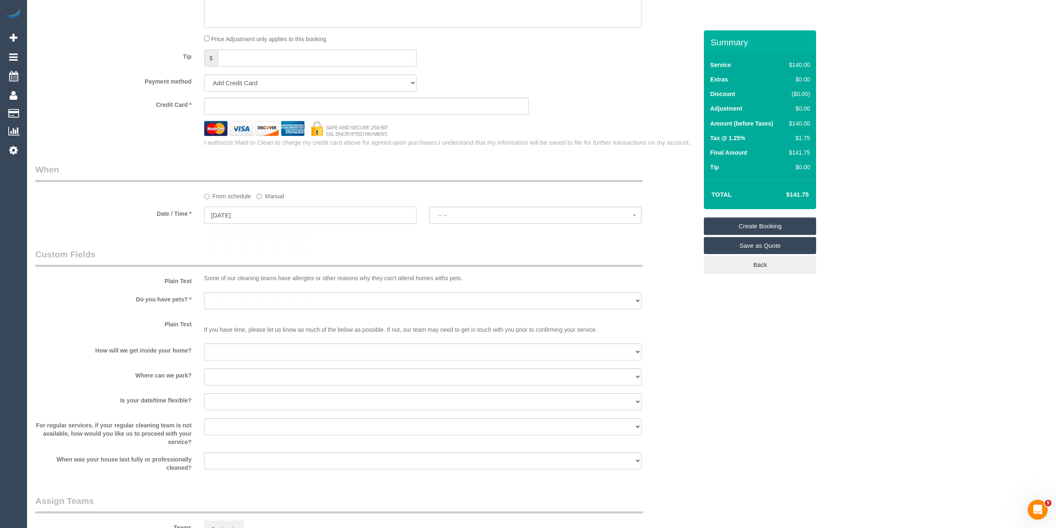
click at [225, 212] on input "[DATE]" at bounding box center [310, 215] width 213 height 17
select select "spot55"
click at [278, 284] on link "16" at bounding box center [275, 287] width 14 height 11
click at [447, 215] on span "07:00 - 09:00" at bounding box center [535, 215] width 195 height 7
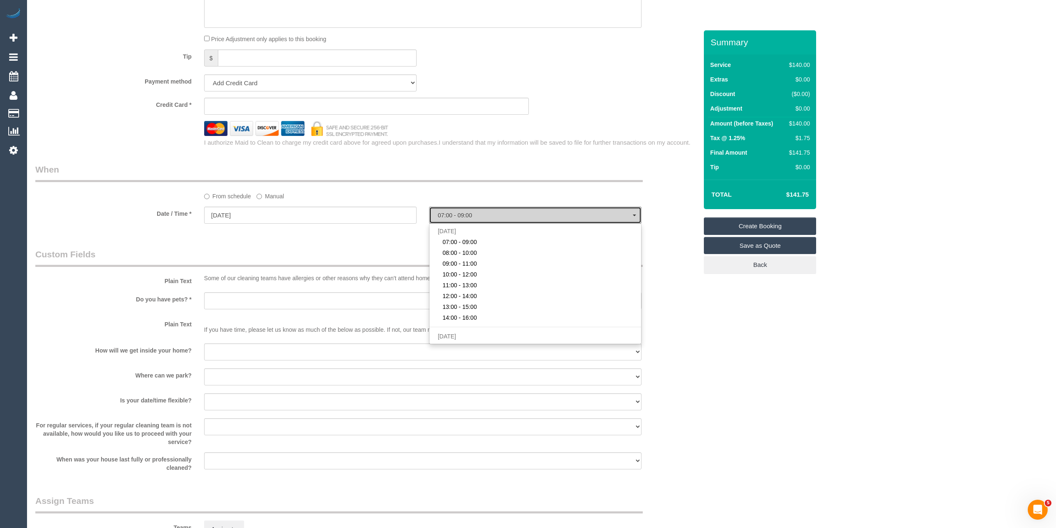
click at [447, 215] on span "07:00 - 09:00" at bounding box center [535, 215] width 195 height 7
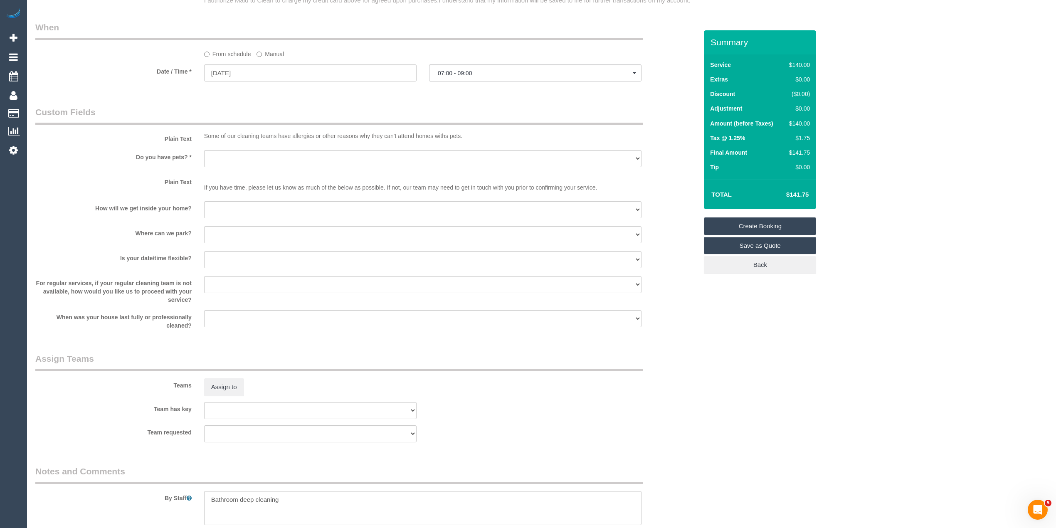
scroll to position [1036, 0]
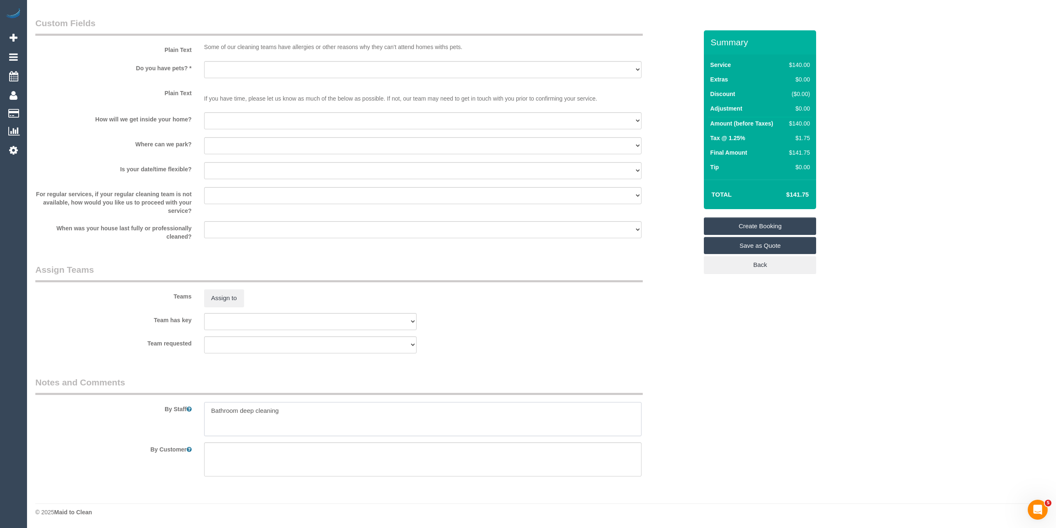
click at [300, 405] on textarea at bounding box center [423, 419] width 438 height 34
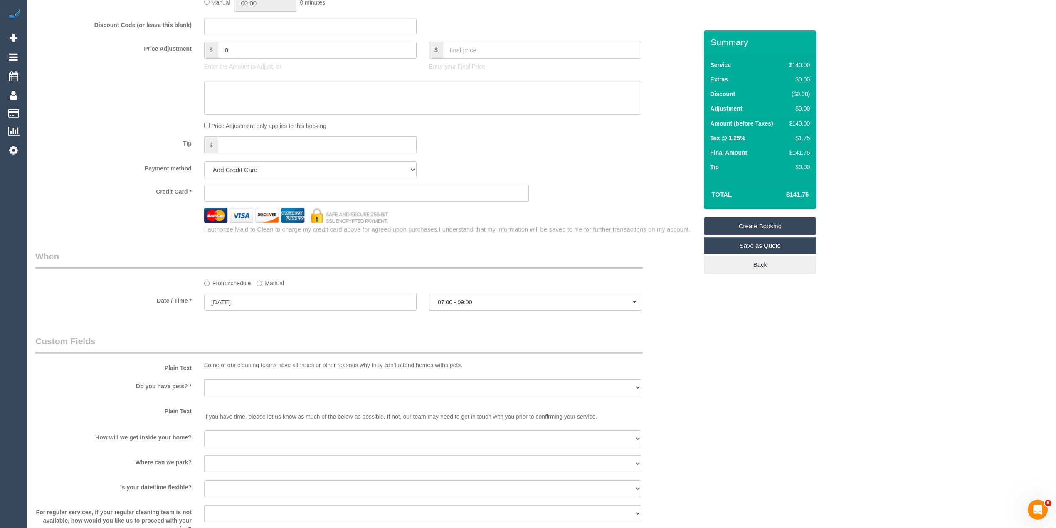
scroll to position [703, 0]
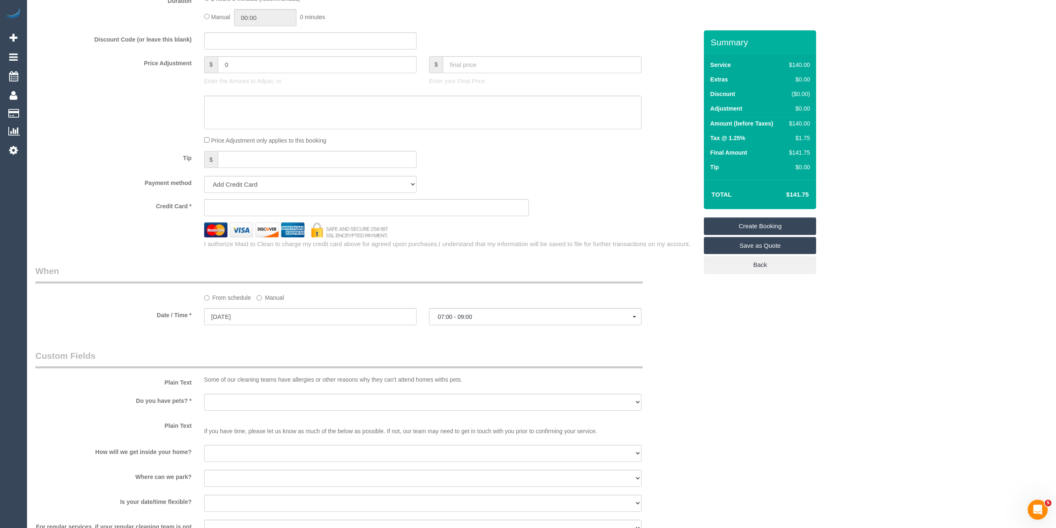
type textarea "Bathroom deep cleaning only"
click at [237, 314] on input "[DATE]" at bounding box center [310, 316] width 213 height 17
click at [288, 388] on link "17" at bounding box center [289, 389] width 13 height 11
type input "[DATE]"
click at [473, 311] on button "07:00 - 09:00" at bounding box center [535, 316] width 213 height 17
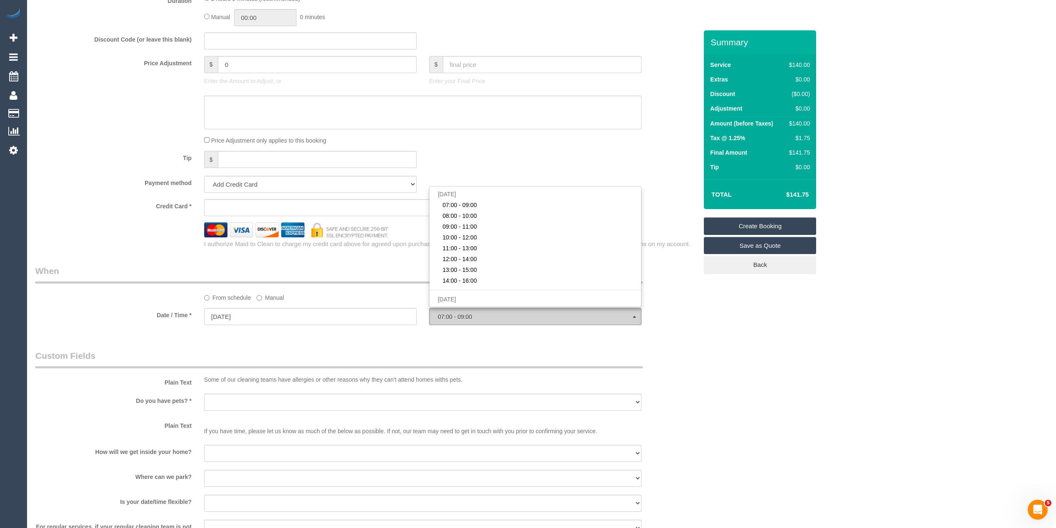
scroll to position [63, 0]
click at [495, 296] on link "12:00 - 14:00" at bounding box center [536, 301] width 212 height 11
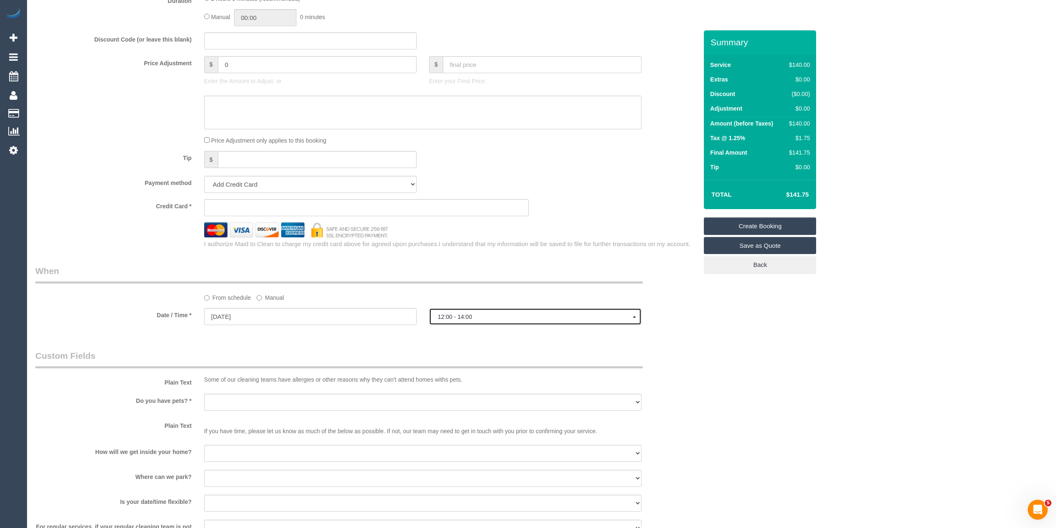
scroll to position [814, 0]
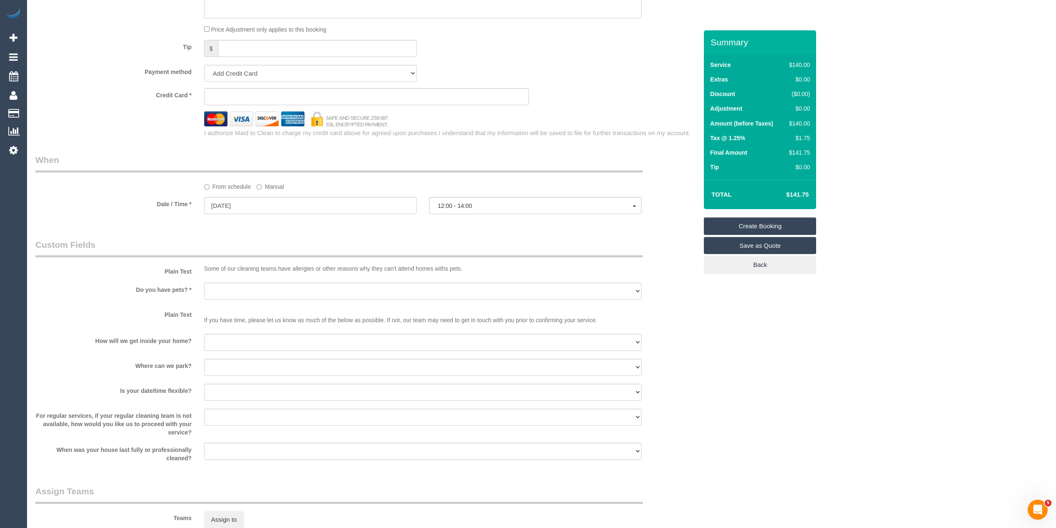
click at [466, 207] on span "12:00 - 14:00" at bounding box center [535, 206] width 195 height 7
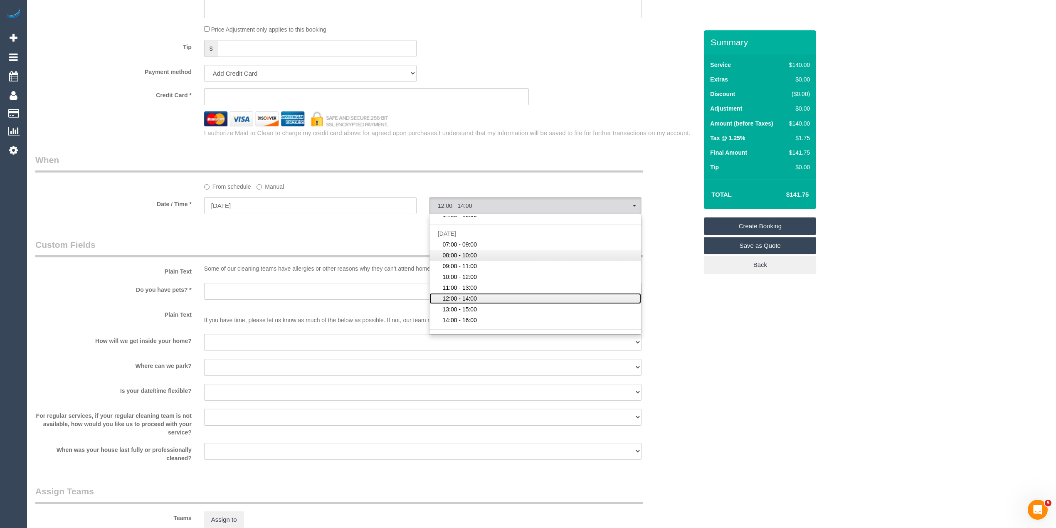
scroll to position [120, 0]
click at [492, 290] on link "14:00 - 16:00" at bounding box center [536, 293] width 212 height 11
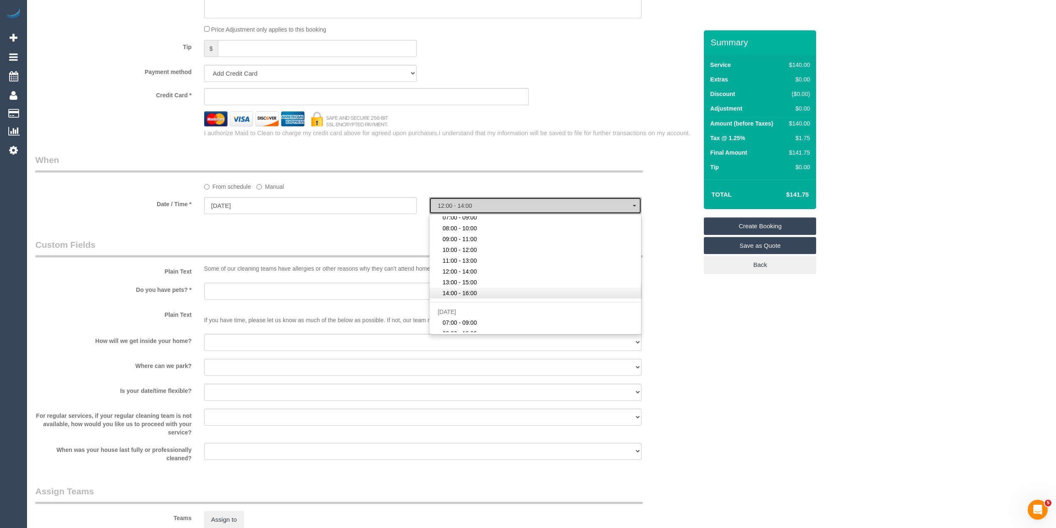
select select "spot70"
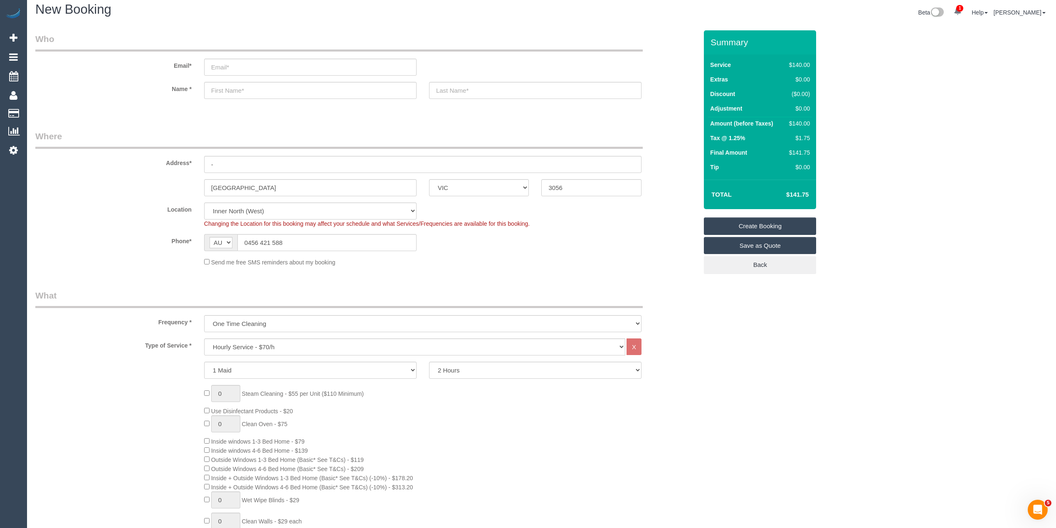
scroll to position [0, 0]
click at [245, 71] on input "email" at bounding box center [310, 72] width 213 height 17
click at [237, 68] on input "email" at bounding box center [310, 72] width 213 height 17
select select "spot95"
click at [240, 72] on input "email" at bounding box center [310, 72] width 213 height 17
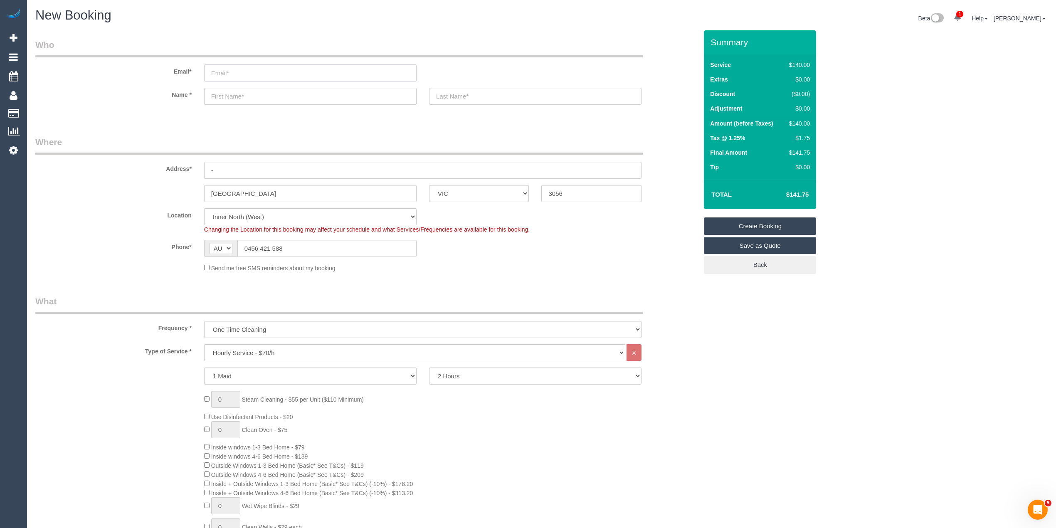
click at [220, 74] on input "email" at bounding box center [310, 72] width 213 height 17
click at [250, 72] on input "email" at bounding box center [310, 72] width 213 height 17
click at [227, 71] on input "email" at bounding box center [310, 72] width 213 height 17
click at [225, 69] on input "email" at bounding box center [310, 72] width 213 height 17
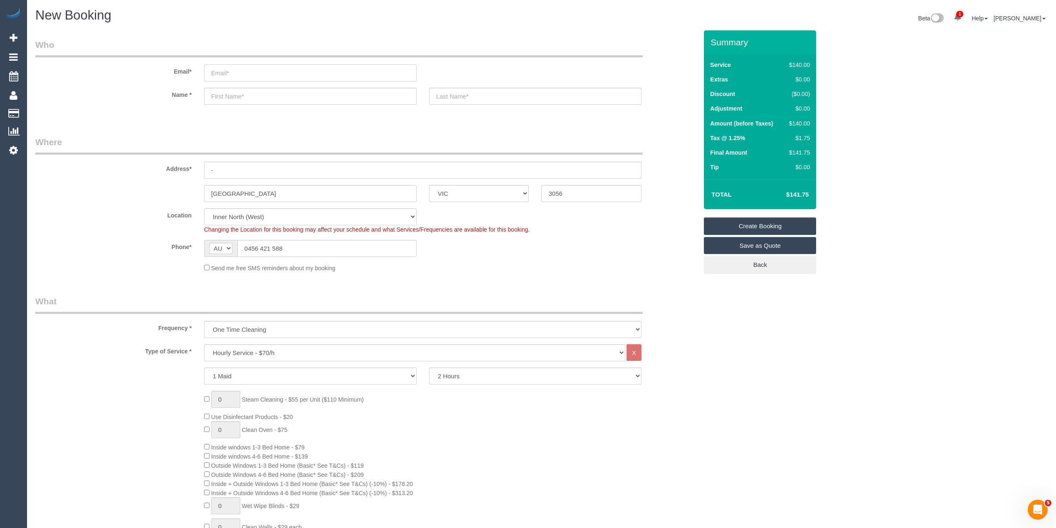
click at [242, 68] on input "email" at bounding box center [310, 72] width 213 height 17
click at [241, 75] on input "email" at bounding box center [310, 72] width 213 height 17
click at [235, 69] on input "email" at bounding box center [310, 72] width 213 height 17
type input "[EMAIL_ADDRESS][DOMAIN_NAME]"
select select "spot128"
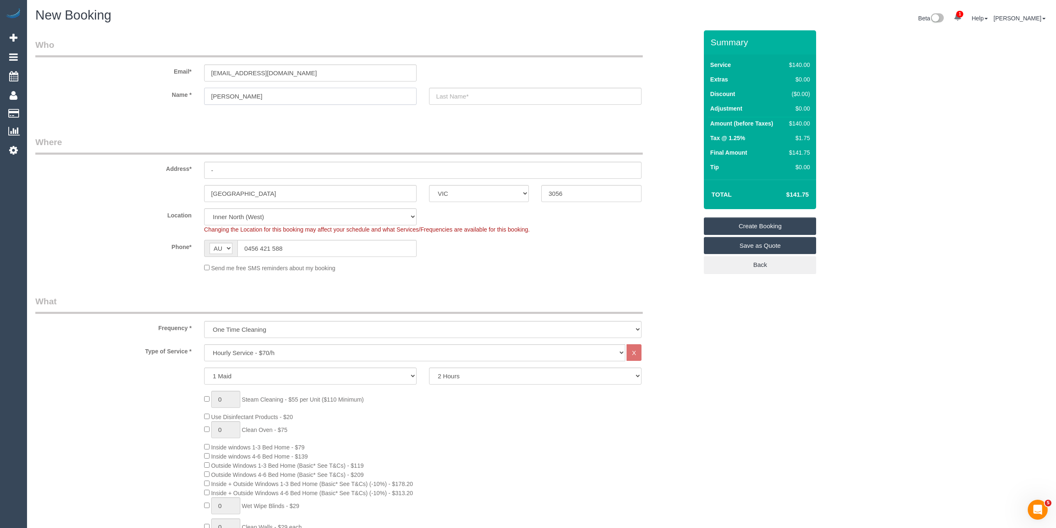
type input "[PERSON_NAME]"
drag, startPoint x: 252, startPoint y: 166, endPoint x: 202, endPoint y: 157, distance: 50.7
click at [202, 157] on div "Address* -" at bounding box center [366, 157] width 675 height 43
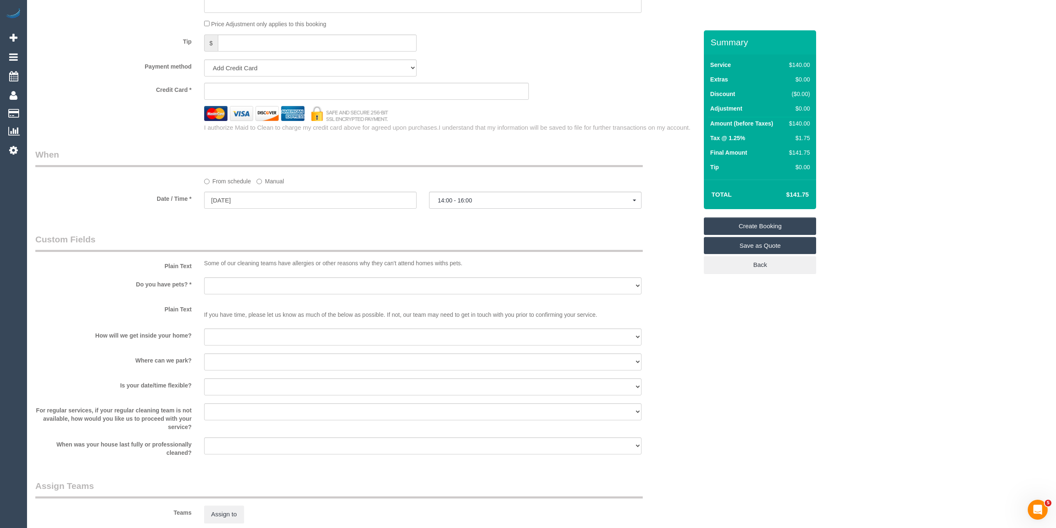
scroll to position [887, 0]
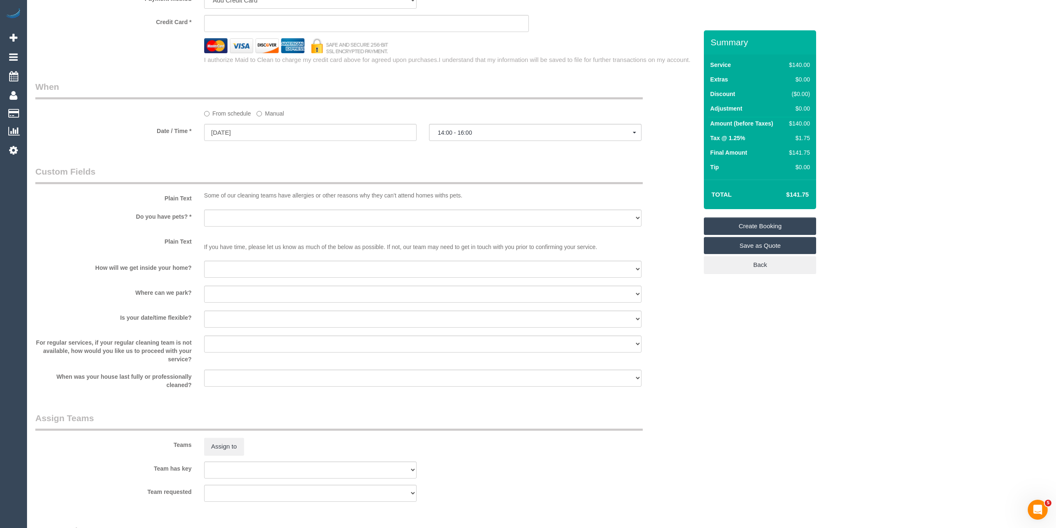
type input "[STREET_ADDRESS]"
click at [225, 216] on select "Yes - Cats Yes - Dogs No pets Yes - Dogs and Cats Yes - Other" at bounding box center [423, 218] width 438 height 17
select select "number:28"
click at [204, 210] on select "Yes - Cats Yes - Dogs No pets Yes - Dogs and Cats Yes - Other" at bounding box center [423, 218] width 438 height 17
click at [227, 265] on select "I will be home Key will be left (please provide details below) Lock box/Access …" at bounding box center [423, 269] width 438 height 17
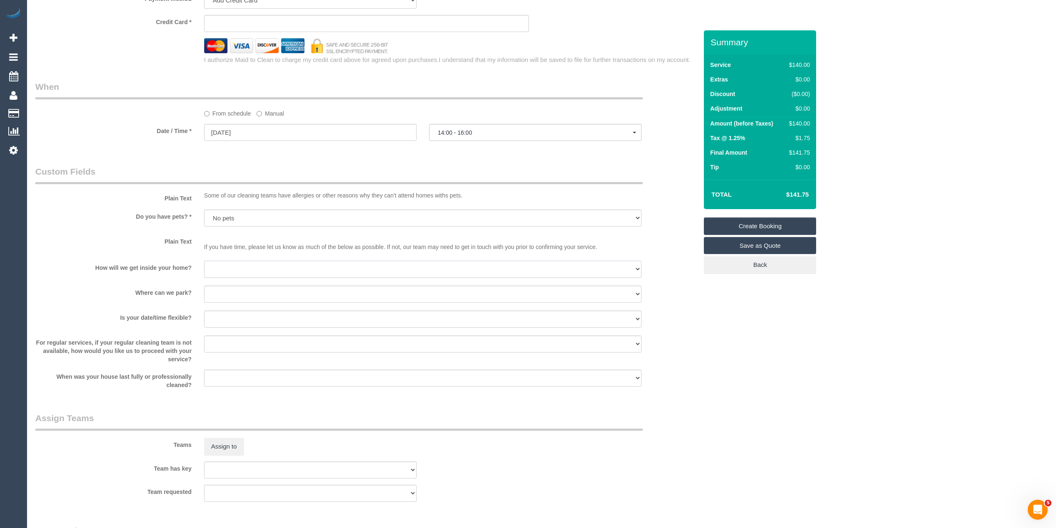
select select "number:14"
click at [204, 261] on select "I will be home Key will be left (please provide details below) Lock box/Access …" at bounding box center [423, 269] width 438 height 17
click at [236, 290] on select "I will provide parking on-site Free street parking Paid street parking (cost wi…" at bounding box center [423, 294] width 438 height 17
select select "number:19"
click at [204, 286] on select "I will provide parking on-site Free street parking Paid street parking (cost wi…" at bounding box center [423, 294] width 438 height 17
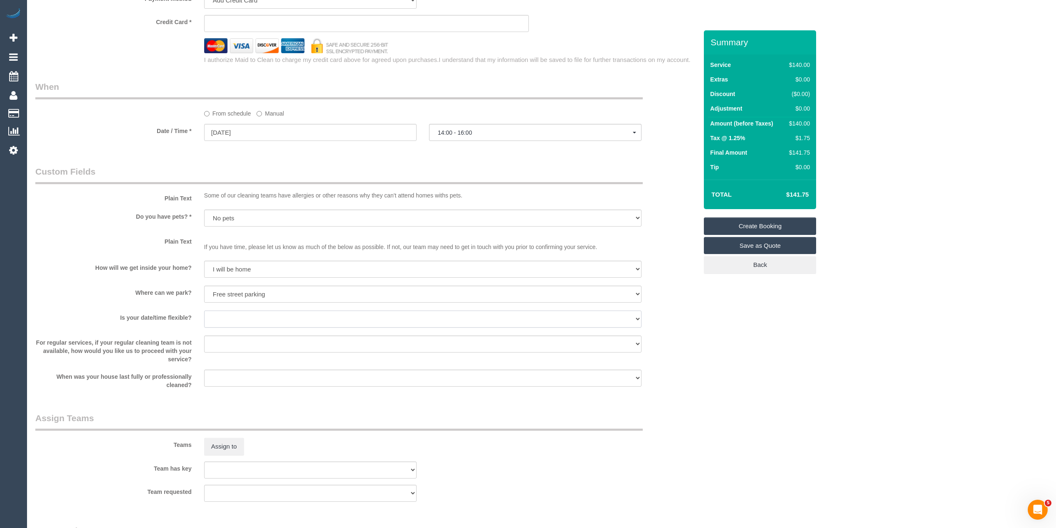
click at [213, 315] on select "Yes - date and time Yes - date but not time Yes - time but not date No - No fle…" at bounding box center [423, 319] width 438 height 17
select select "number:23"
click at [204, 311] on select "Yes - date and time Yes - date but not time Yes - time but not date No - No fle…" at bounding box center [423, 319] width 438 height 17
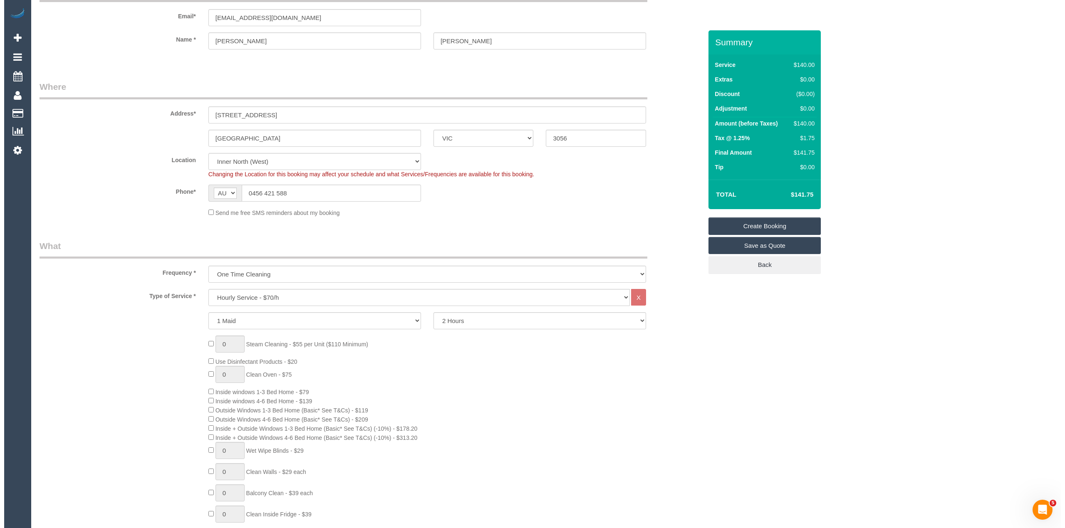
scroll to position [0, 0]
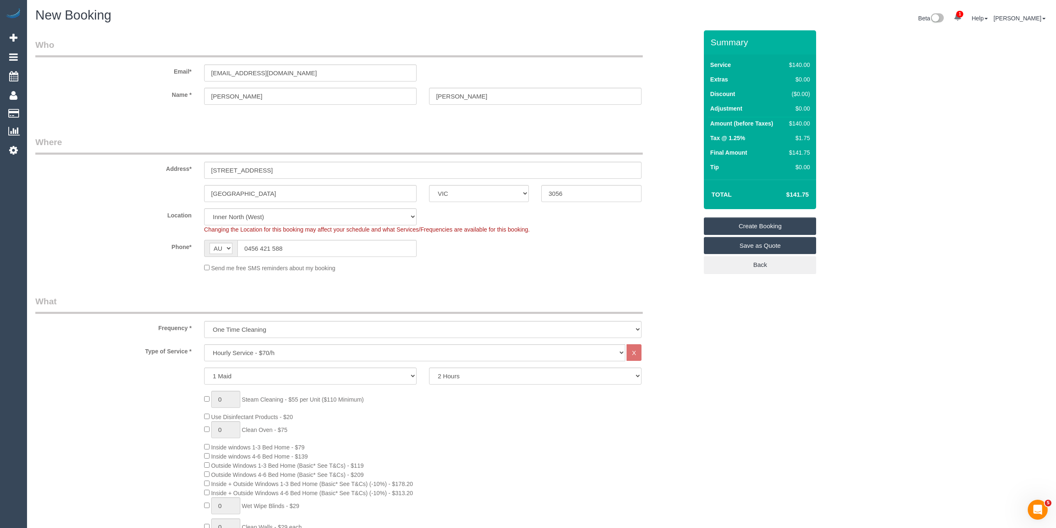
click at [794, 242] on link "Save as Quote" at bounding box center [760, 245] width 112 height 17
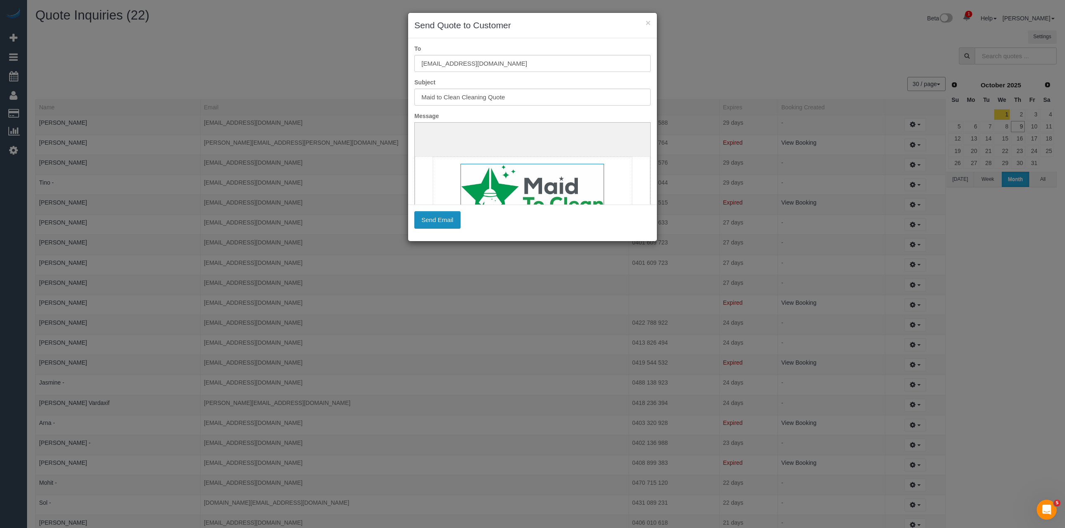
click at [441, 216] on button "Send Email" at bounding box center [437, 219] width 46 height 17
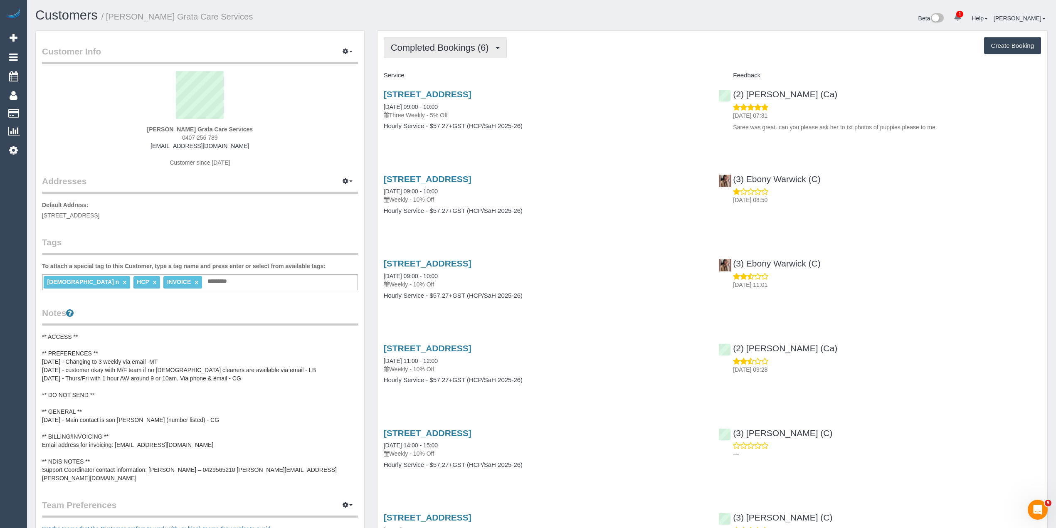
click at [426, 37] on button "Completed Bookings (6)" at bounding box center [445, 47] width 123 height 21
click at [438, 77] on link "Upcoming Bookings (12)" at bounding box center [428, 77] width 88 height 11
